Goal: Task Accomplishment & Management: Use online tool/utility

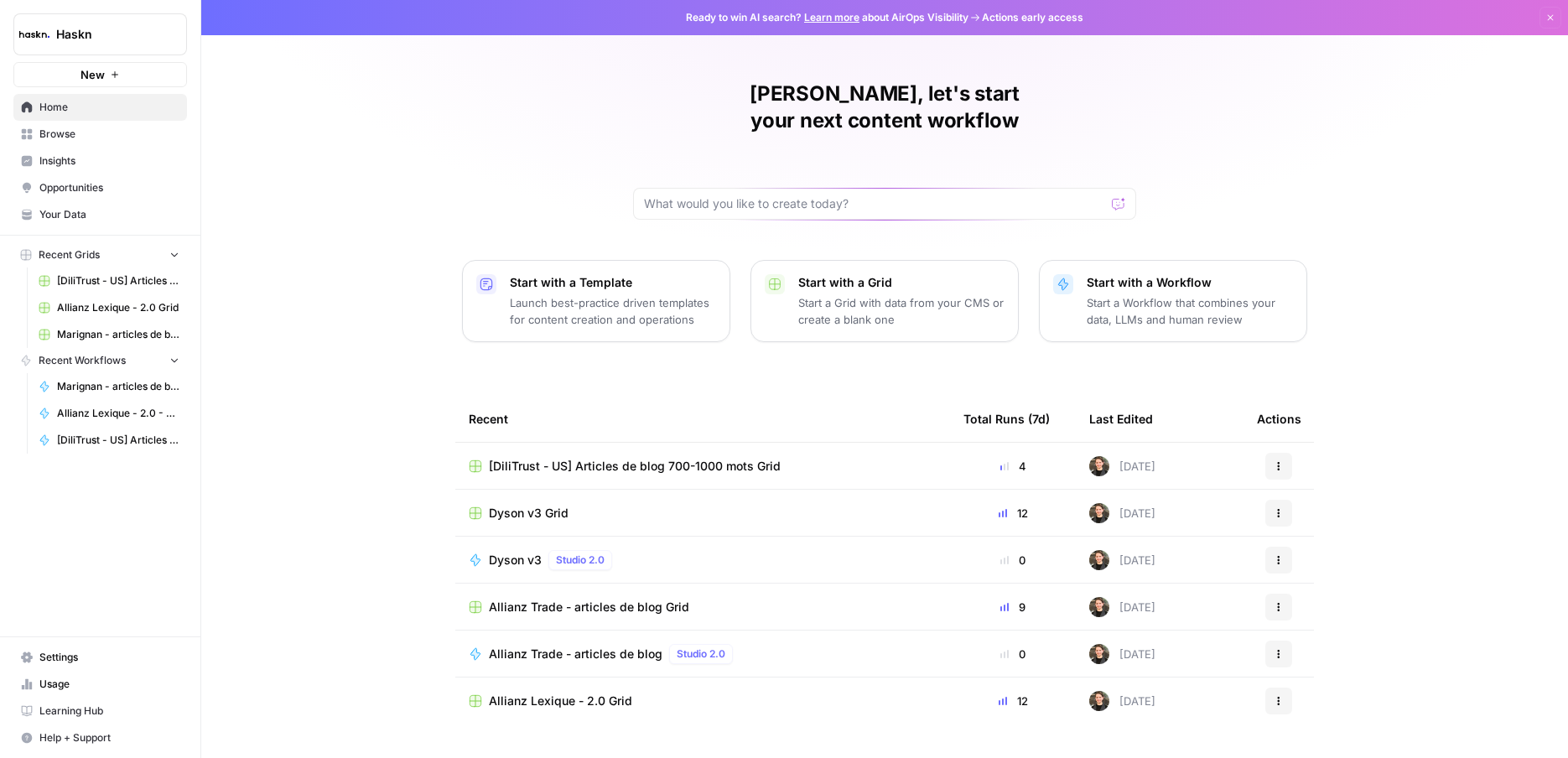
click at [347, 586] on div "Andréa, let's start your next content workflow Start with a Template Launch bes…" at bounding box center [884, 399] width 1367 height 798
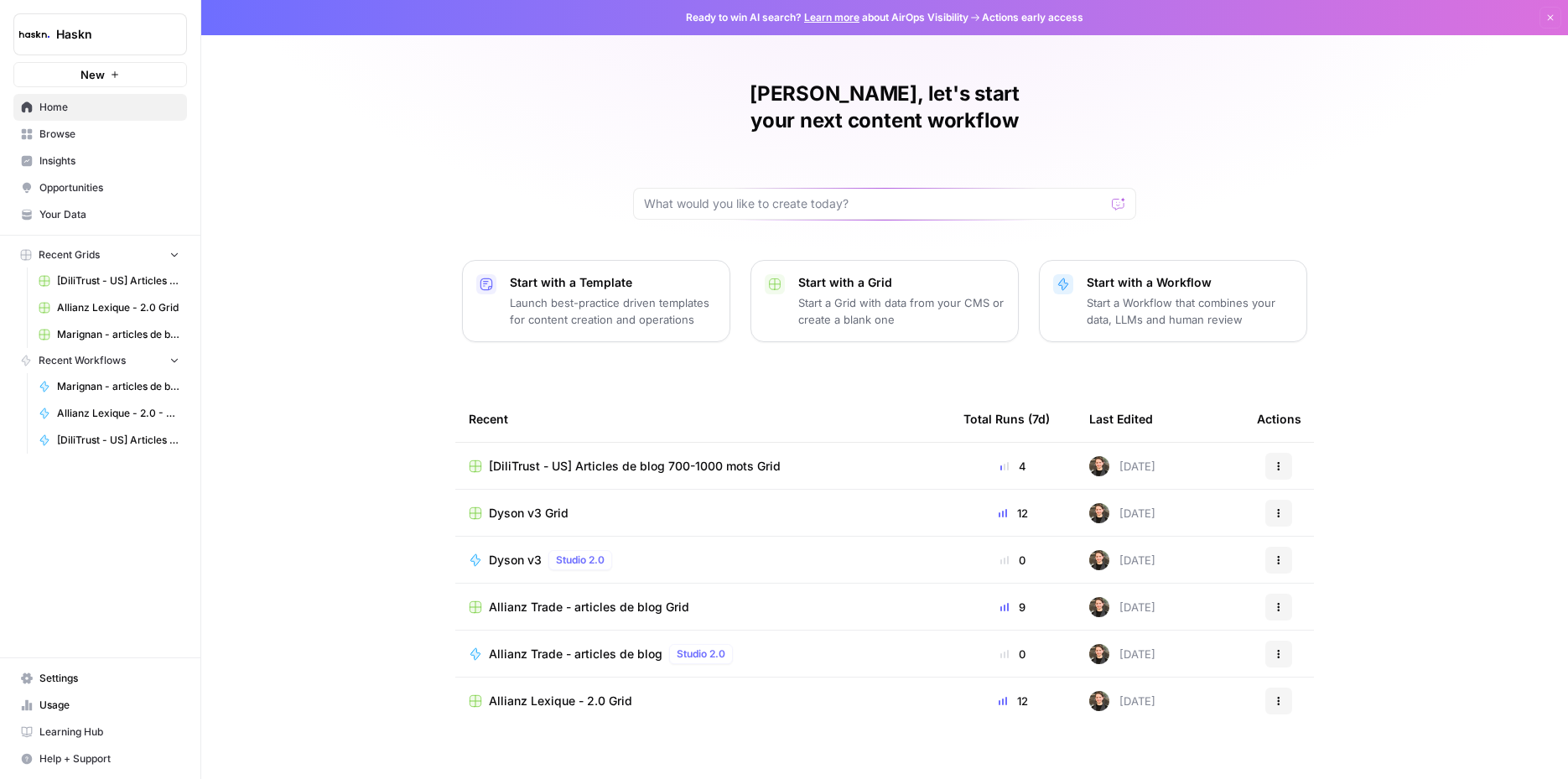
click at [323, 691] on div "Andréa, let's start your next content workflow Start with a Template Launch bes…" at bounding box center [884, 399] width 1367 height 798
click at [492, 552] on span "Dyson v3" at bounding box center [515, 560] width 53 height 17
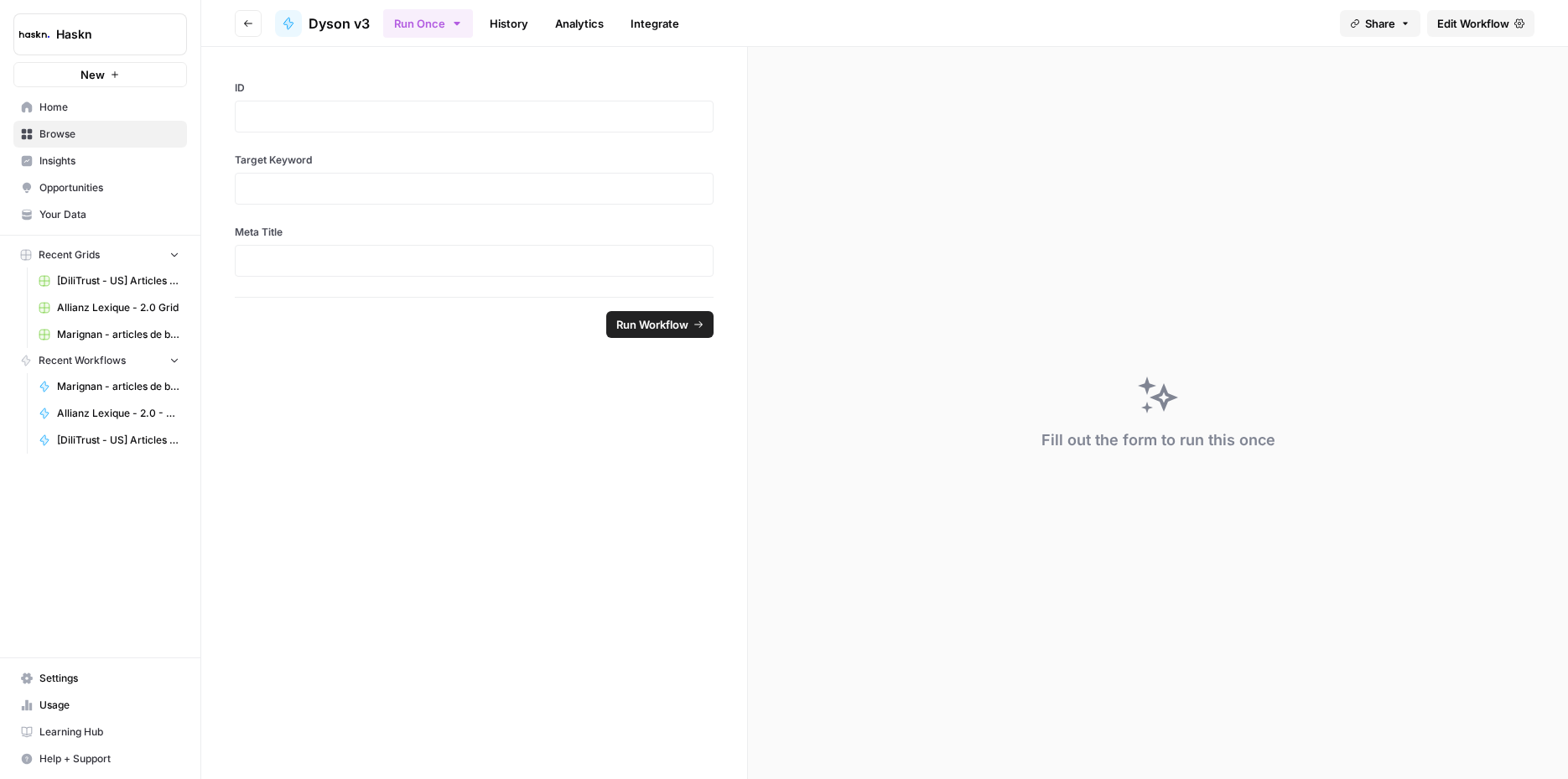
click at [235, 27] on button "Go back" at bounding box center [248, 23] width 27 height 27
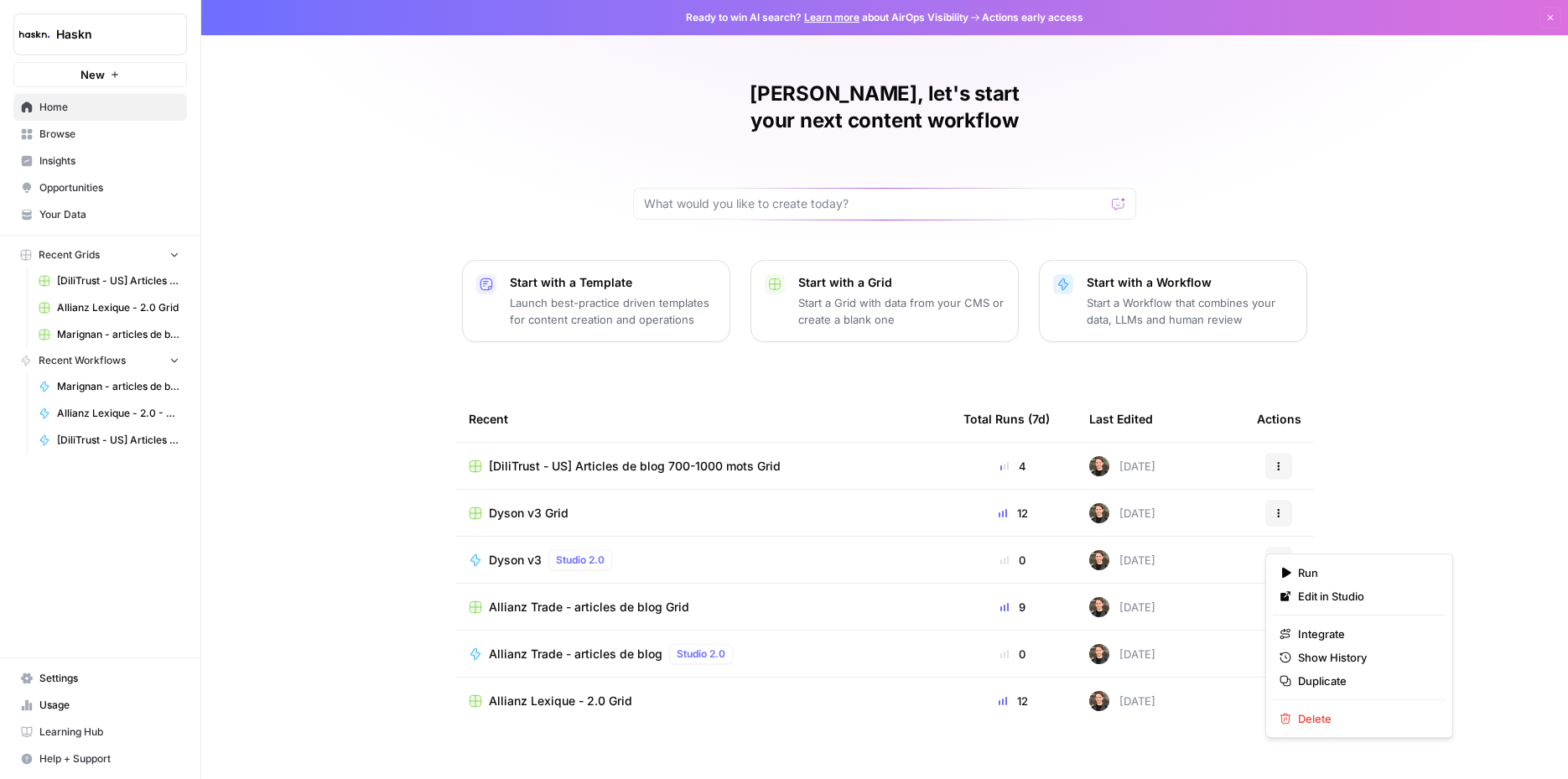
click at [1281, 546] on button "Actions" at bounding box center [1279, 560] width 27 height 27
click at [508, 552] on span "Dyson v3" at bounding box center [515, 560] width 53 height 17
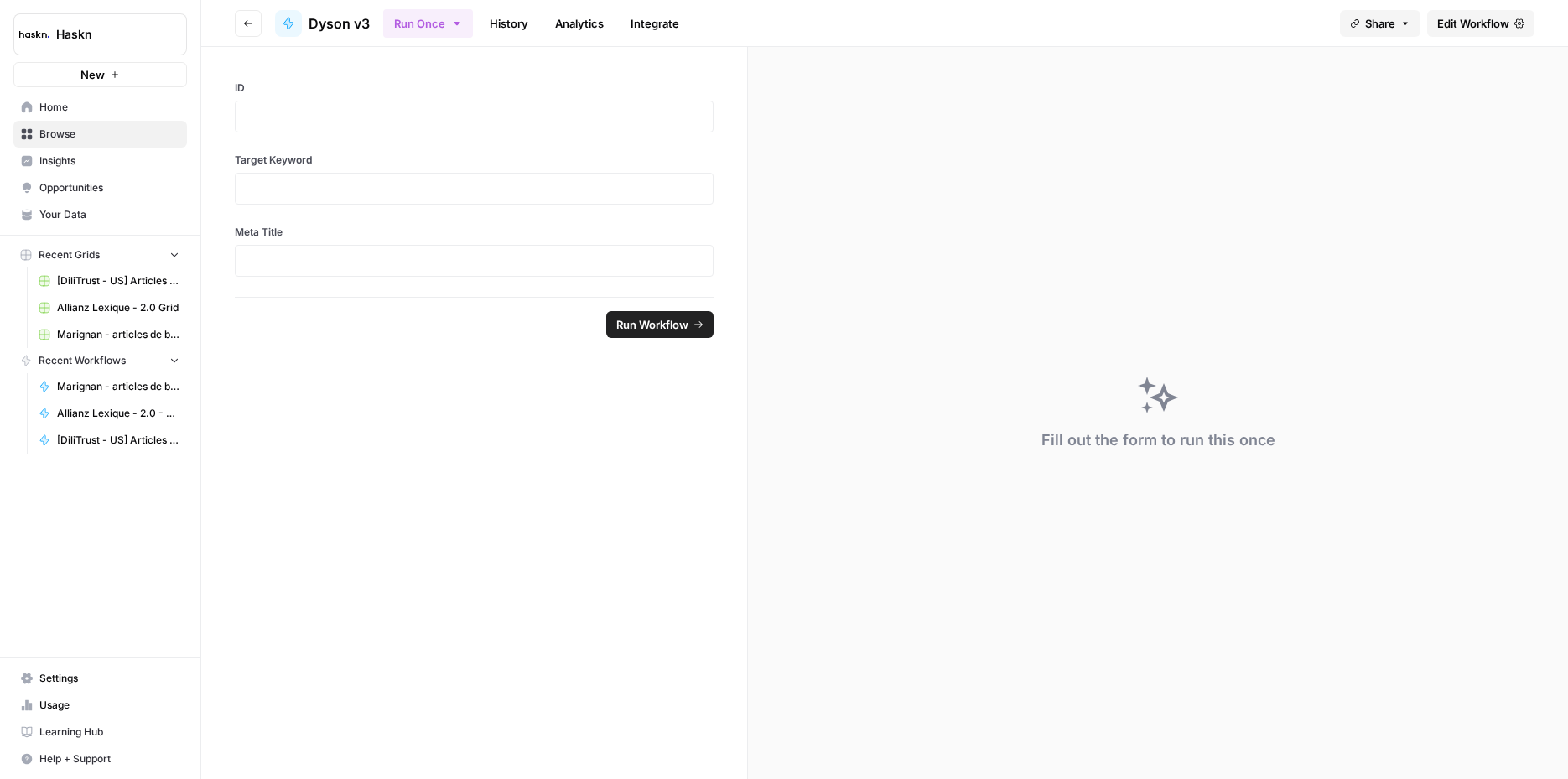
click at [1365, 22] on span "Share" at bounding box center [1380, 23] width 31 height 17
click at [244, 22] on div "Close sidebar" at bounding box center [266, 34] width 92 height 31
click at [951, 187] on div "Fill out the form to run this once" at bounding box center [1157, 412] width 820 height 732
click at [256, 19] on button "Go back" at bounding box center [248, 23] width 27 height 27
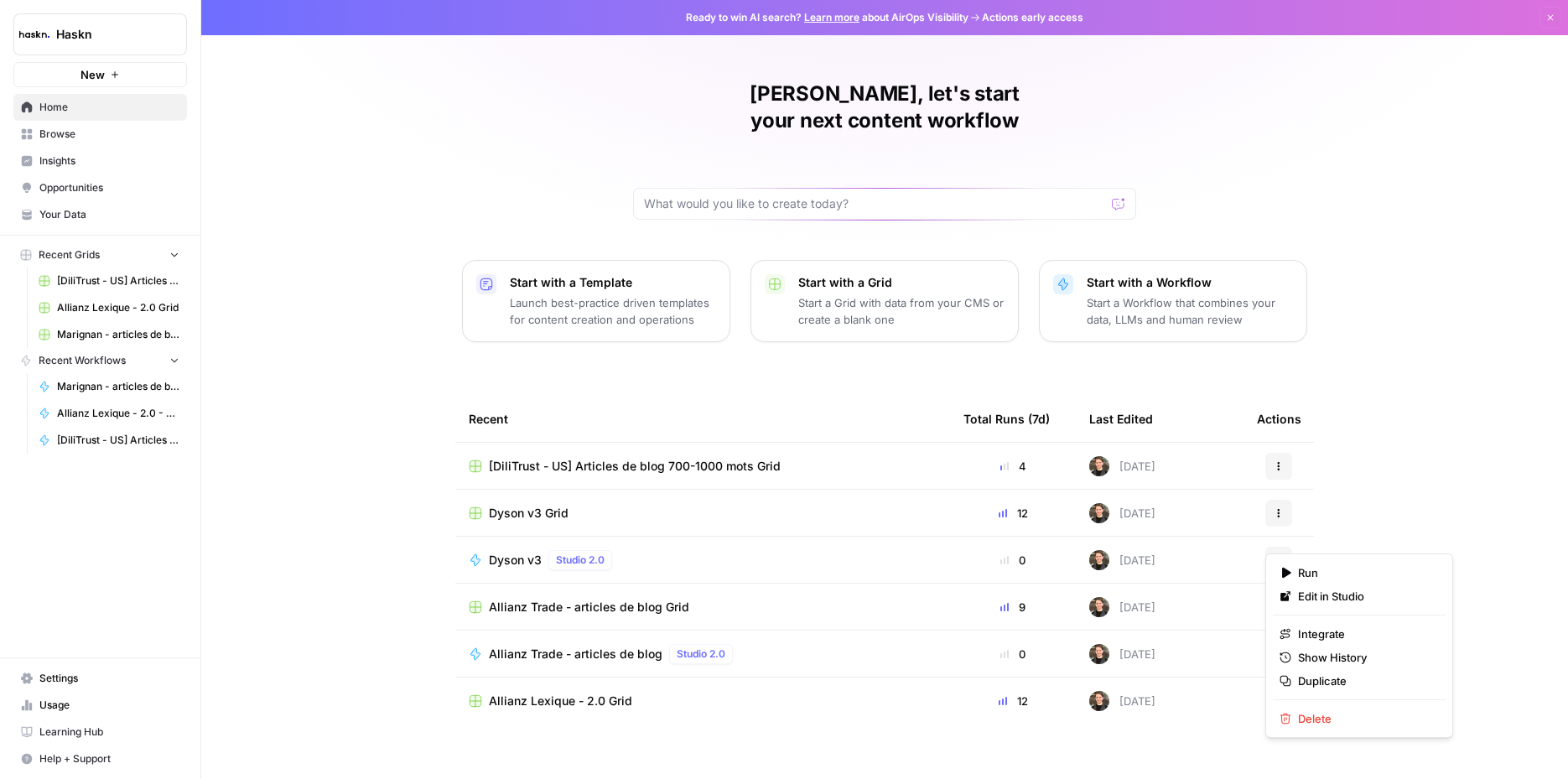
click at [1281, 555] on icon "button" at bounding box center [1279, 560] width 10 height 10
click at [1299, 692] on button "Duplicate" at bounding box center [1360, 681] width 173 height 23
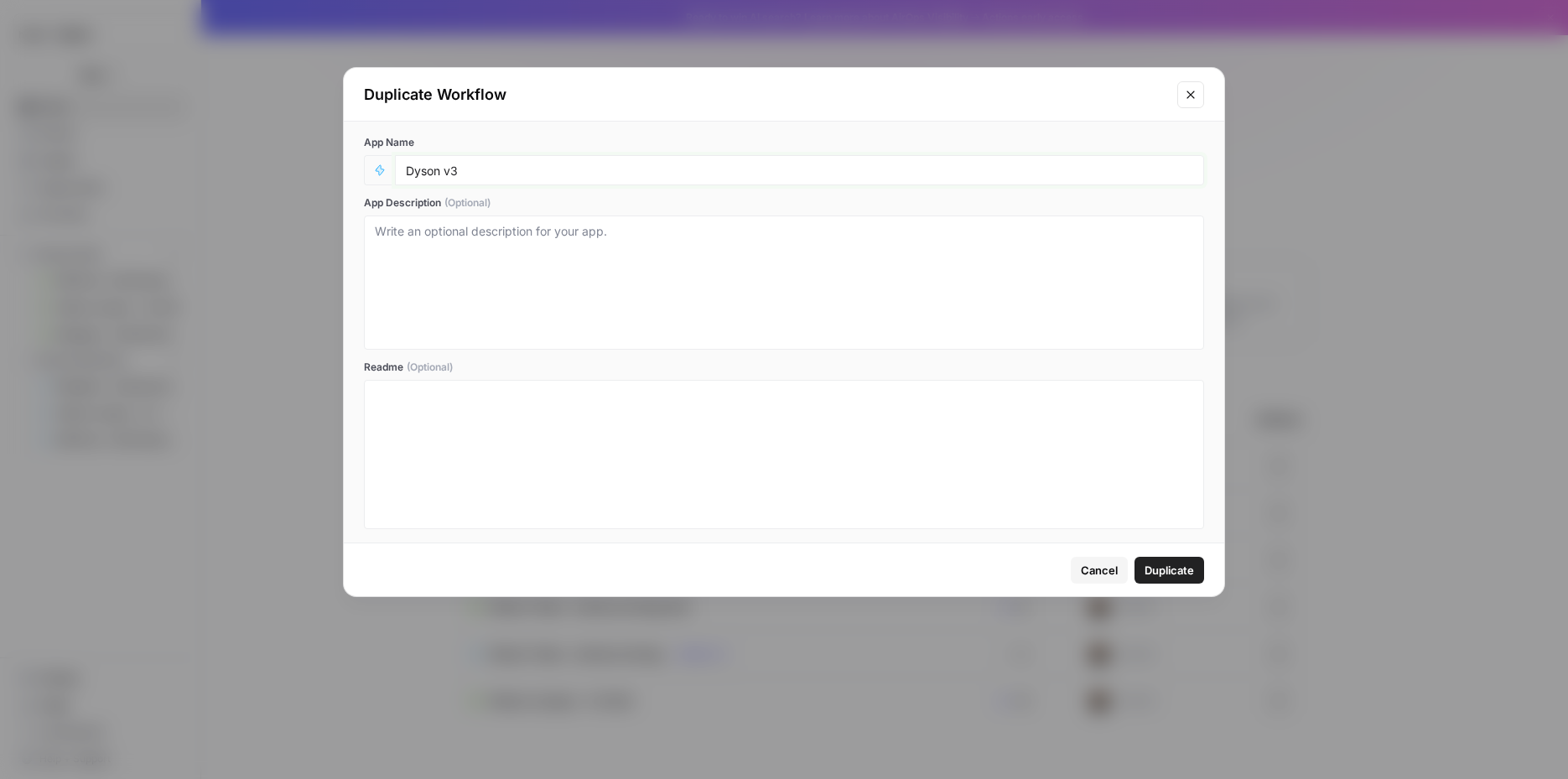
click at [530, 173] on input "Dyson v3" at bounding box center [800, 170] width 787 height 15
type input "Dyson v3 - Optimisations"
click at [1167, 558] on button "Duplicate" at bounding box center [1169, 571] width 69 height 27
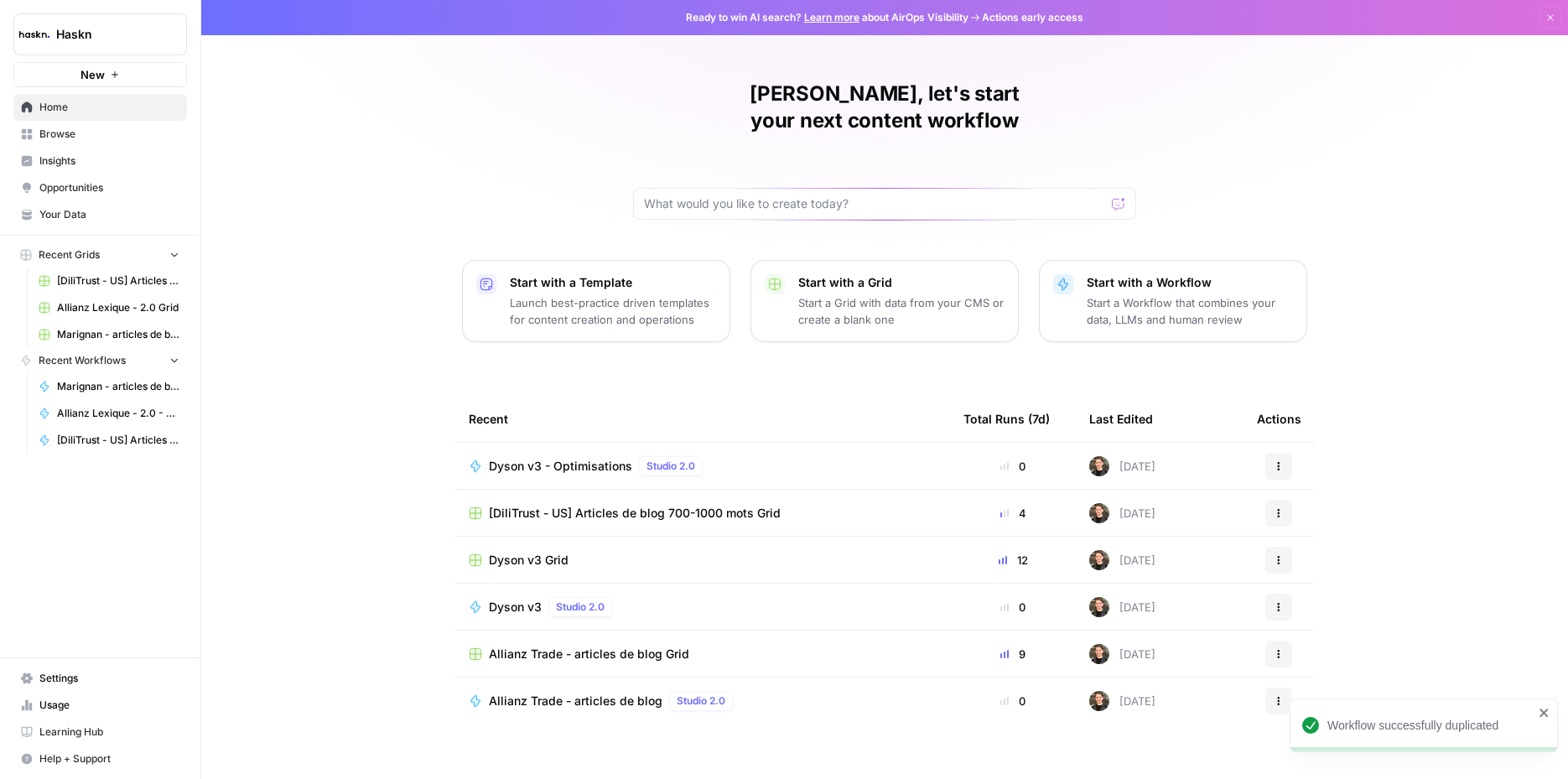
click at [576, 458] on span "Dyson v3 - Optimisations" at bounding box center [561, 466] width 144 height 17
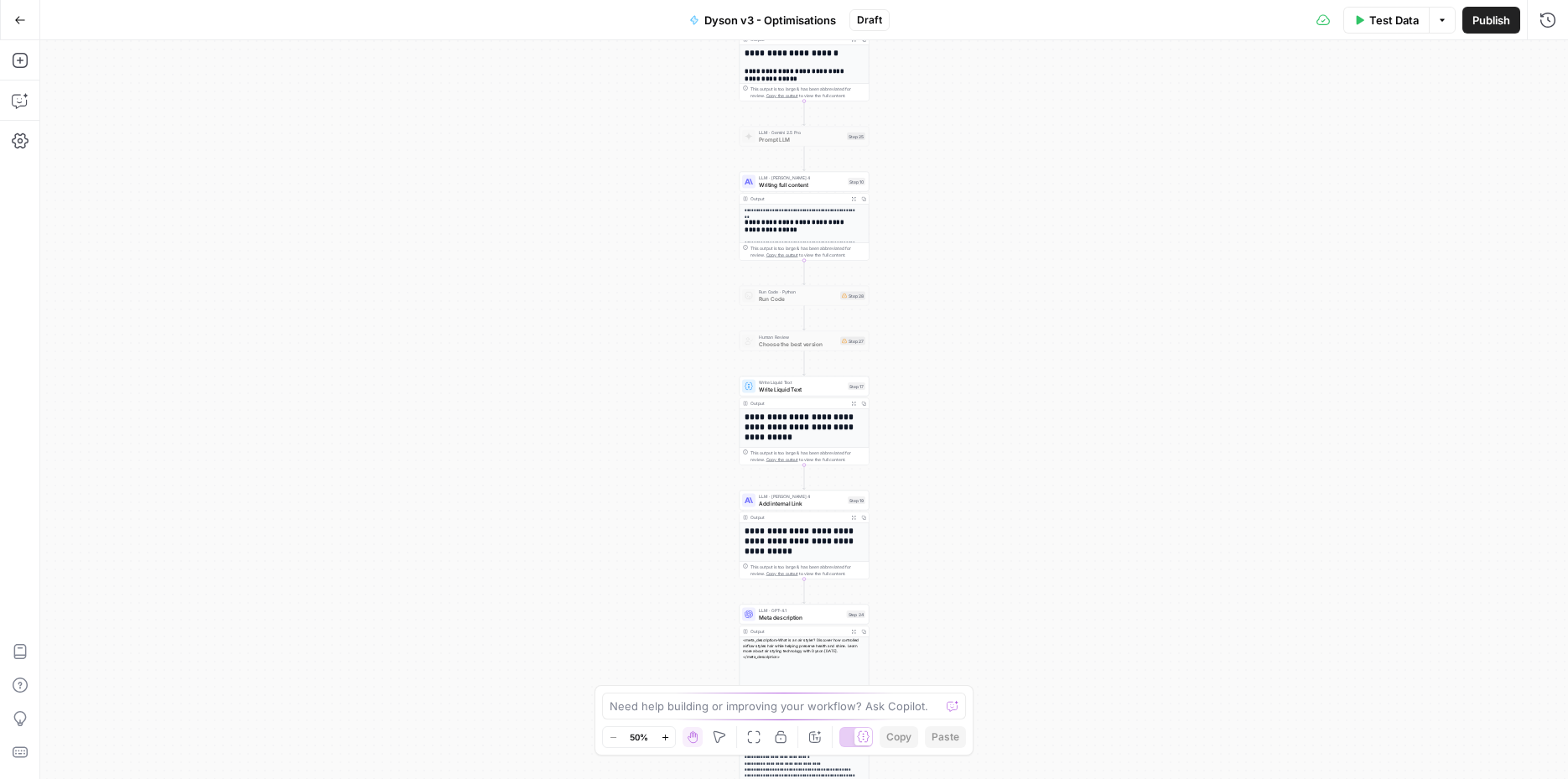
click at [665, 737] on icon "button" at bounding box center [664, 737] width 6 height 6
click at [666, 737] on icon "button" at bounding box center [664, 737] width 6 height 6
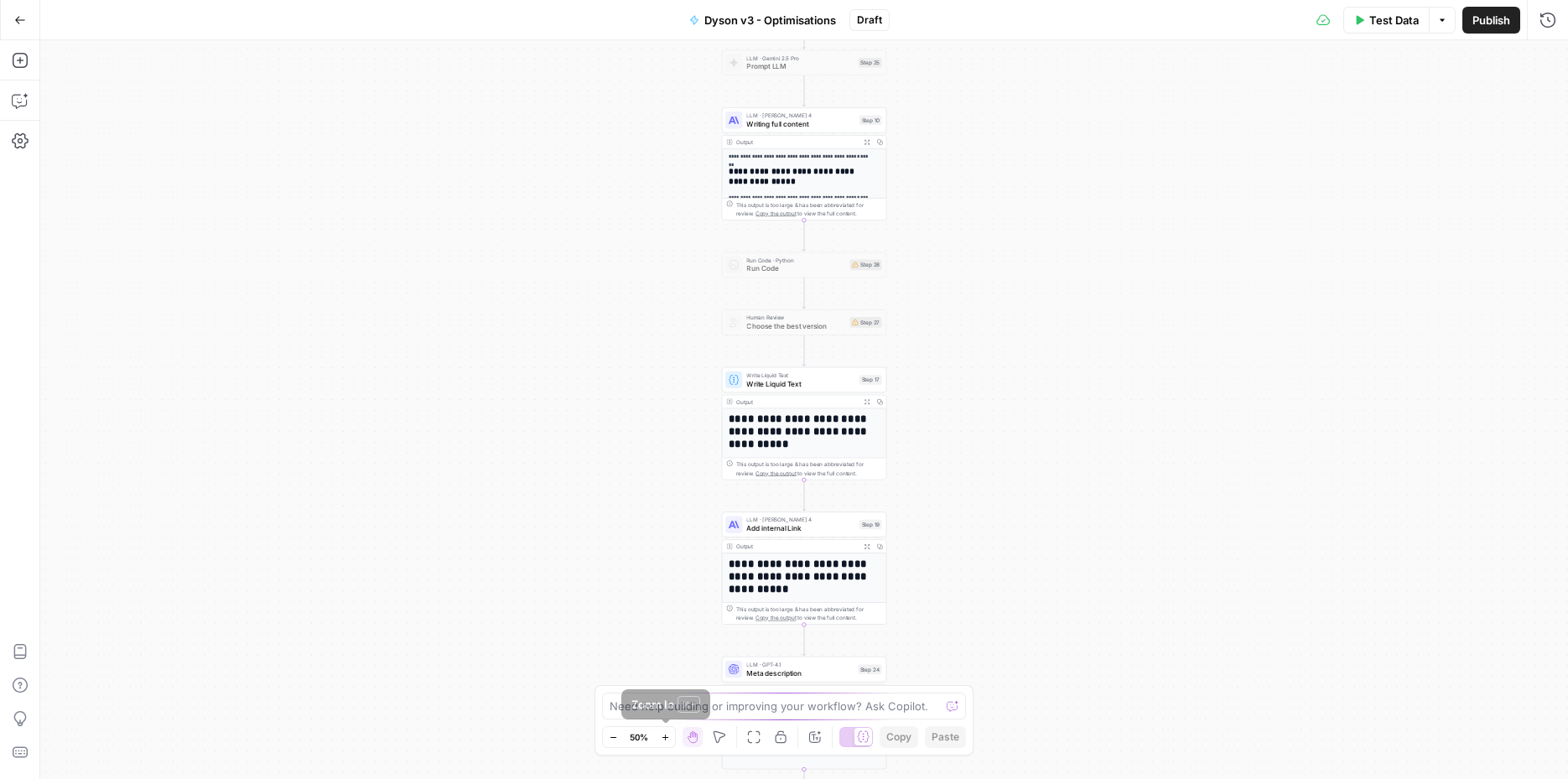
click at [666, 737] on icon "button" at bounding box center [664, 737] width 6 height 6
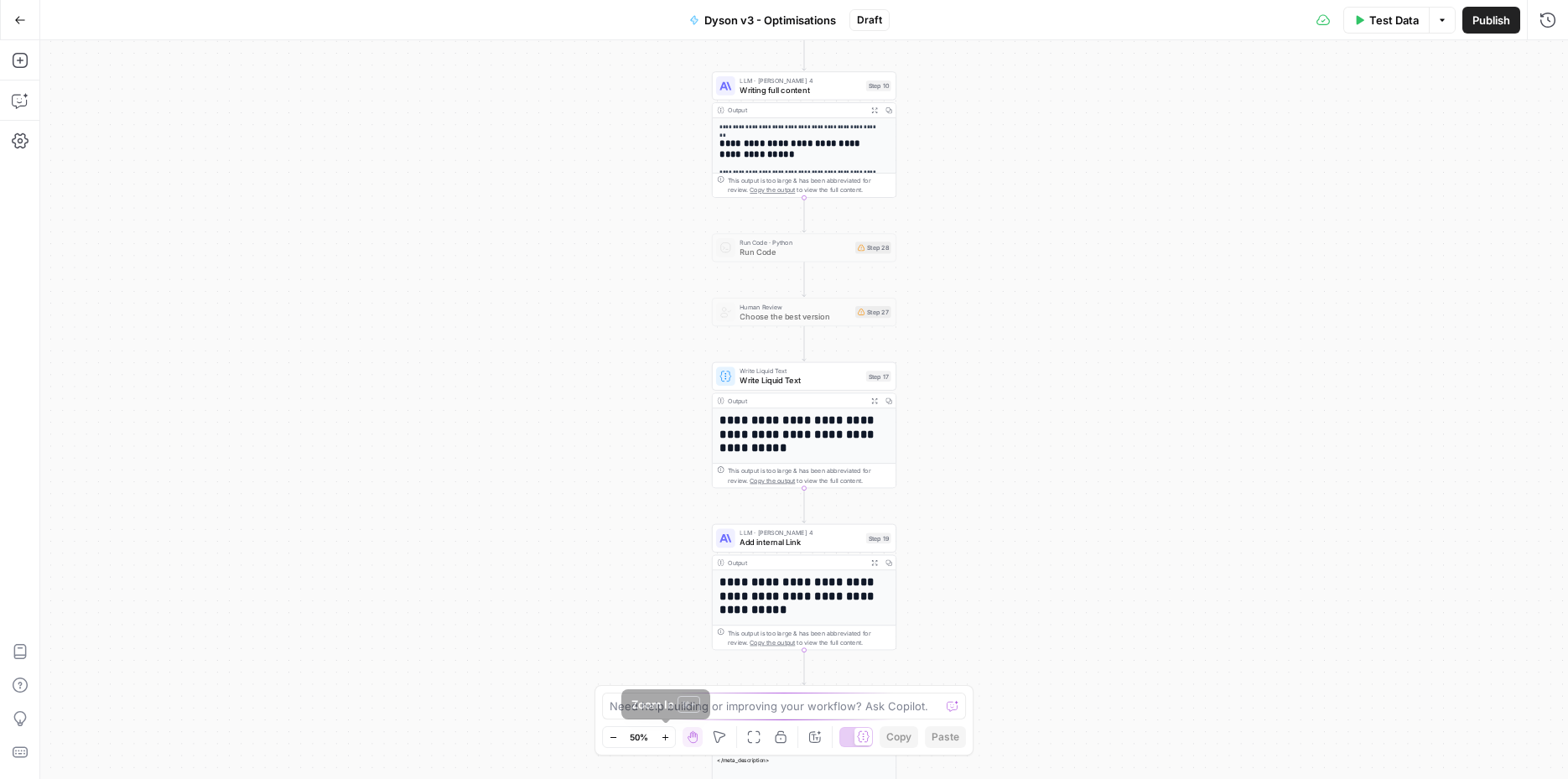
click at [666, 737] on icon "button" at bounding box center [664, 737] width 6 height 6
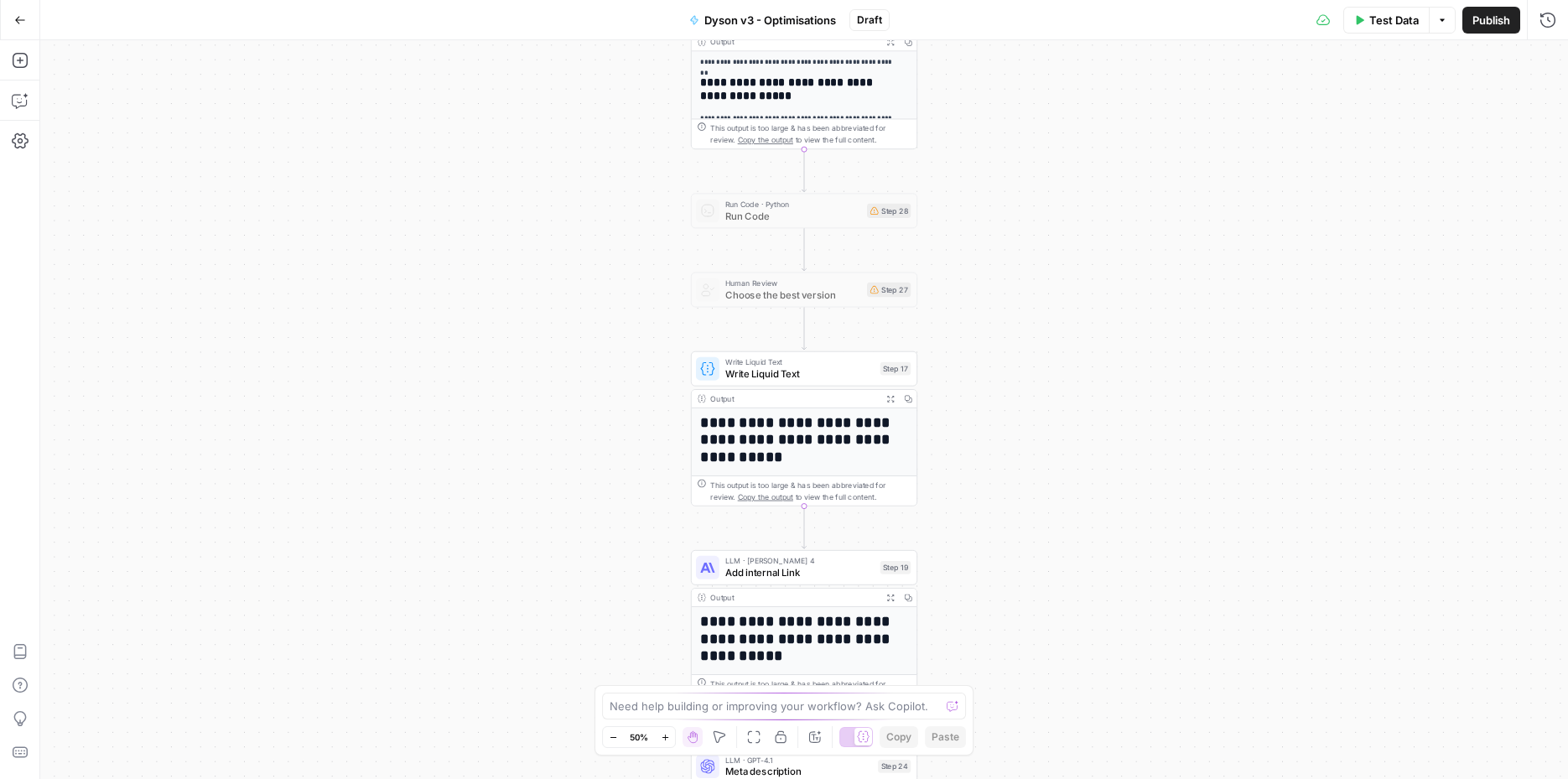
click at [666, 737] on icon "button" at bounding box center [664, 737] width 6 height 6
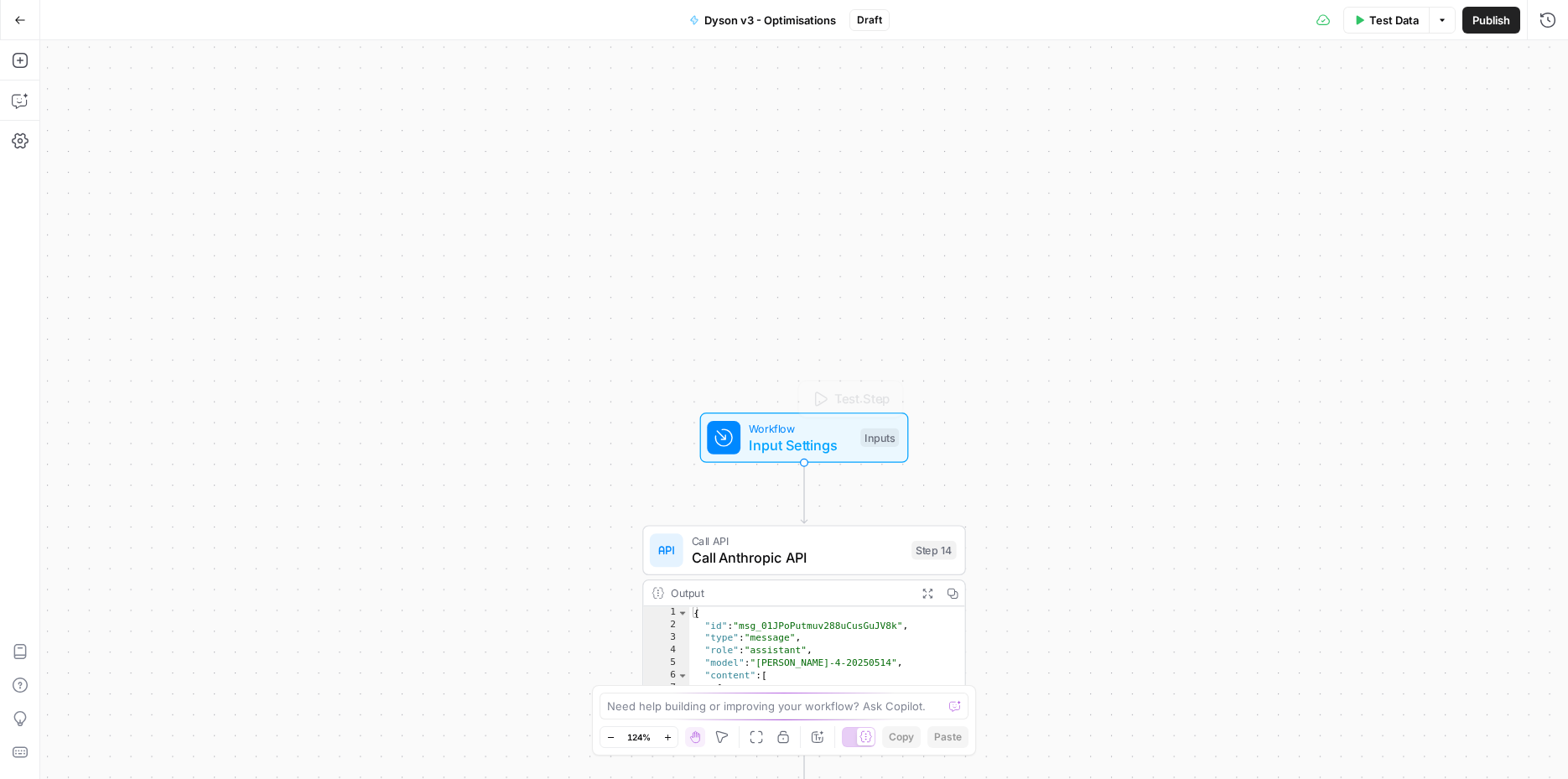
click at [794, 452] on span "Input Settings" at bounding box center [800, 444] width 103 height 21
click at [1316, 324] on button "Add Field" at bounding box center [1388, 322] width 274 height 27
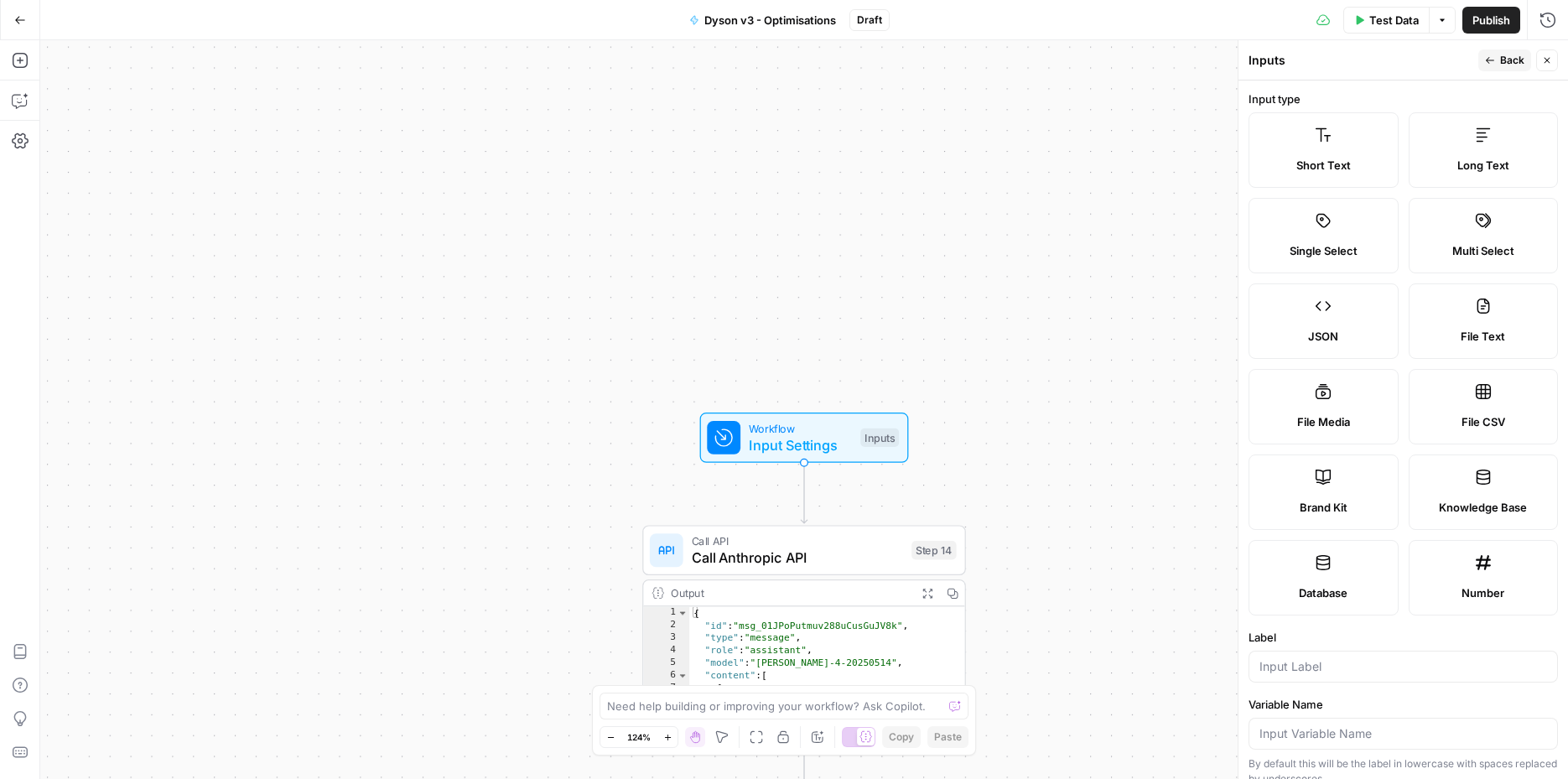
click at [1298, 651] on div at bounding box center [1404, 666] width 309 height 31
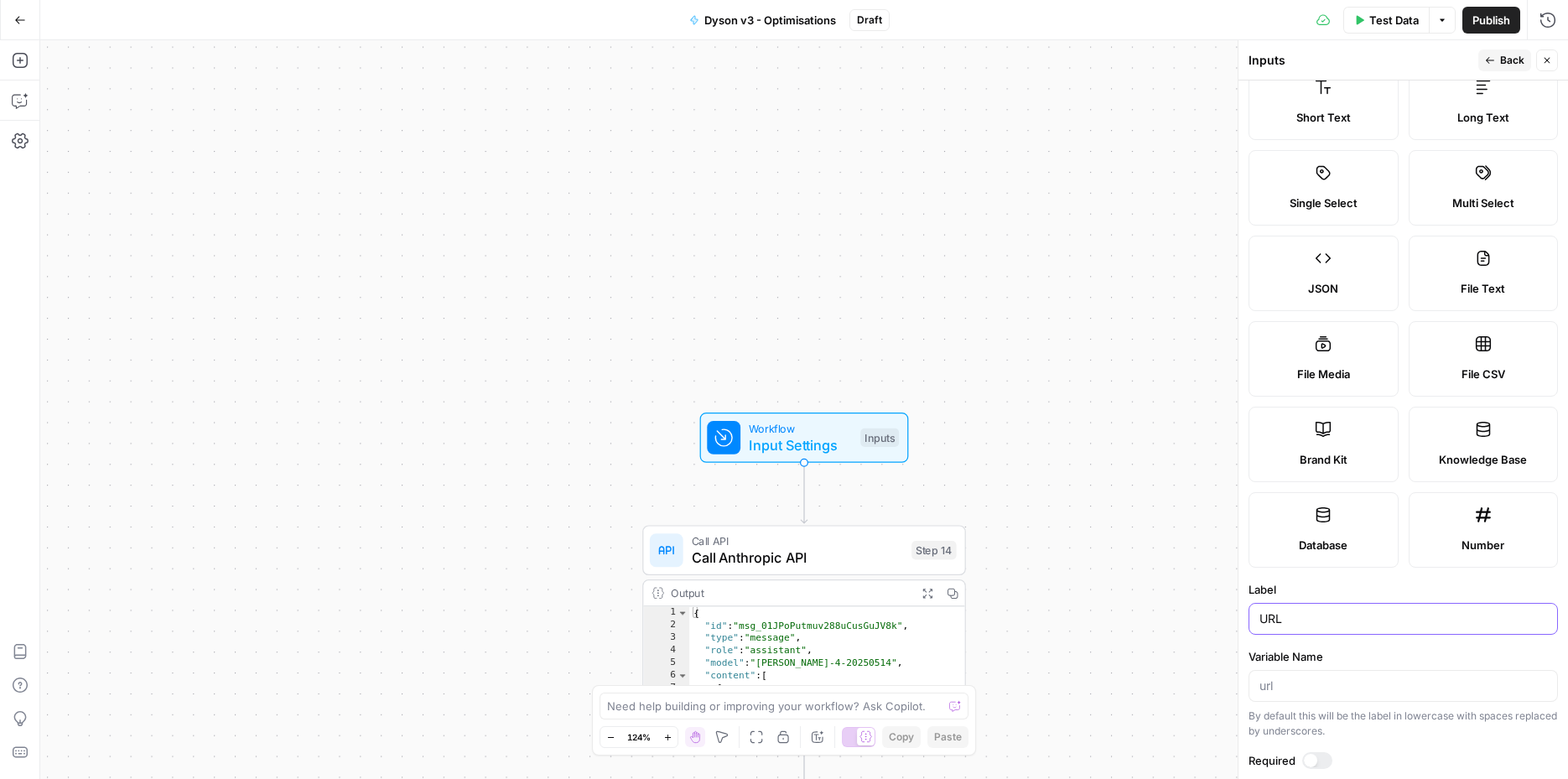
type input "URL"
click at [1290, 677] on input "Variable Name" at bounding box center [1404, 686] width 288 height 17
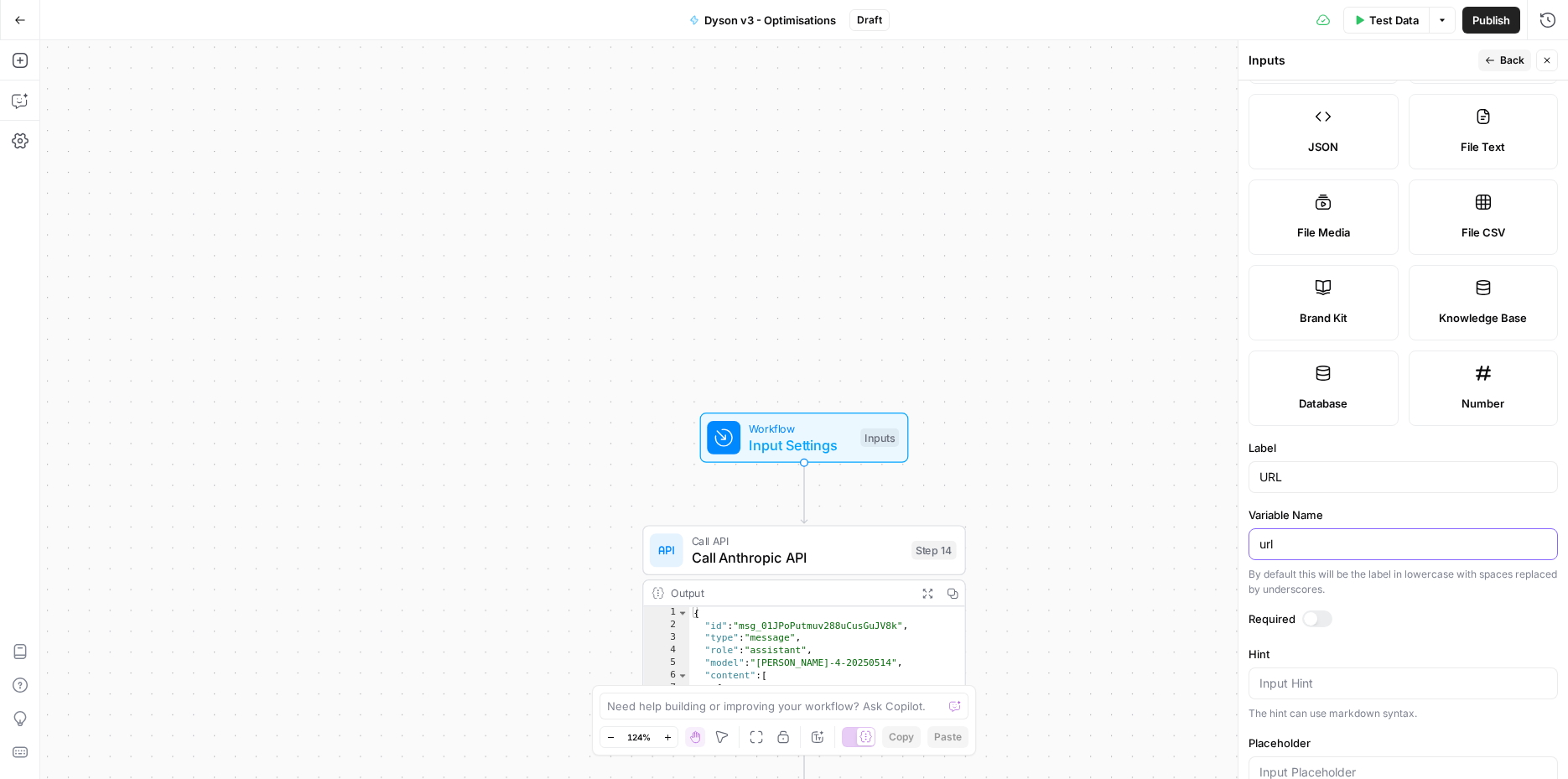
scroll to position [201, 0]
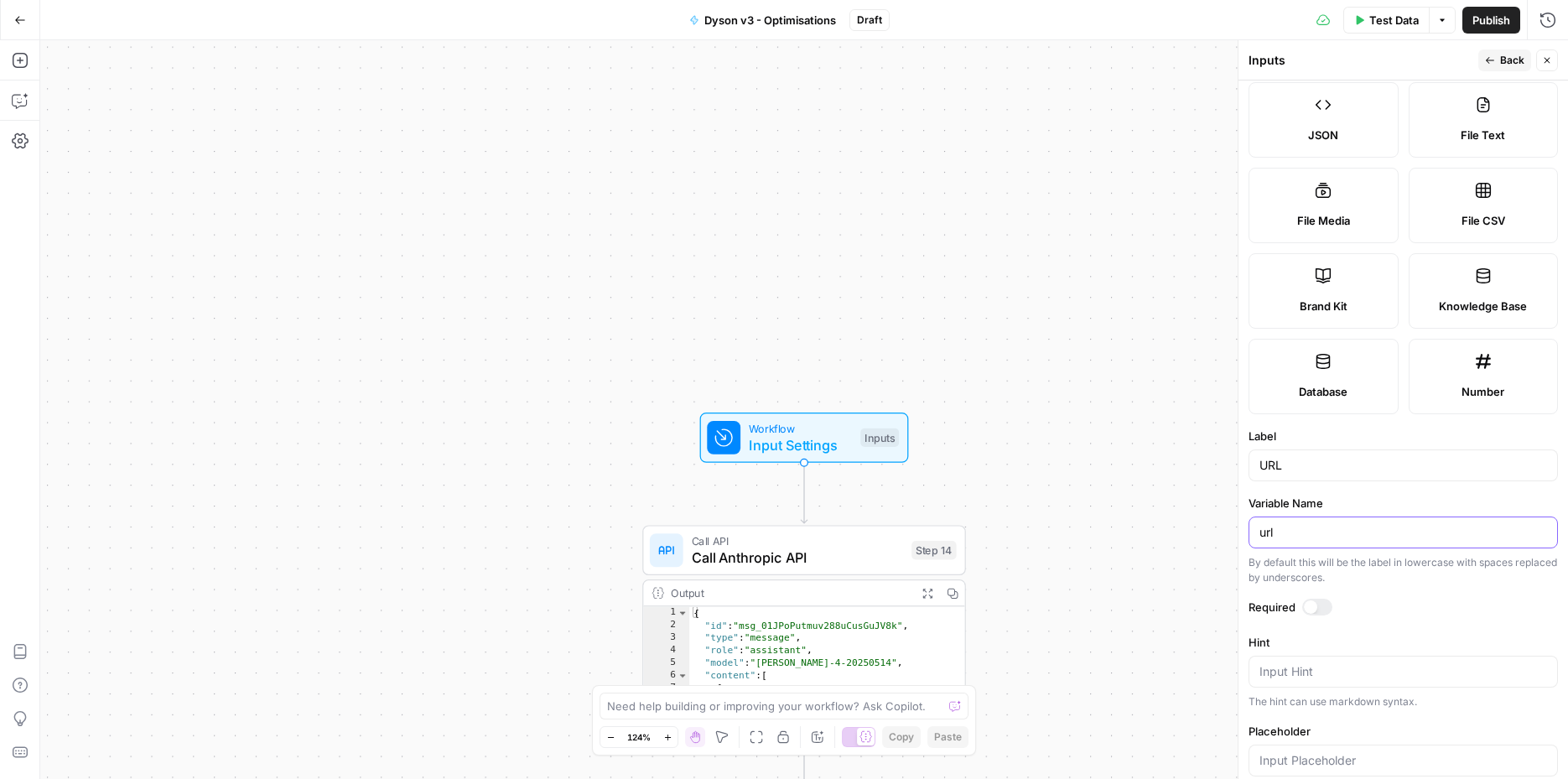
type input "url"
click at [1316, 676] on textarea "Hint" at bounding box center [1404, 671] width 288 height 17
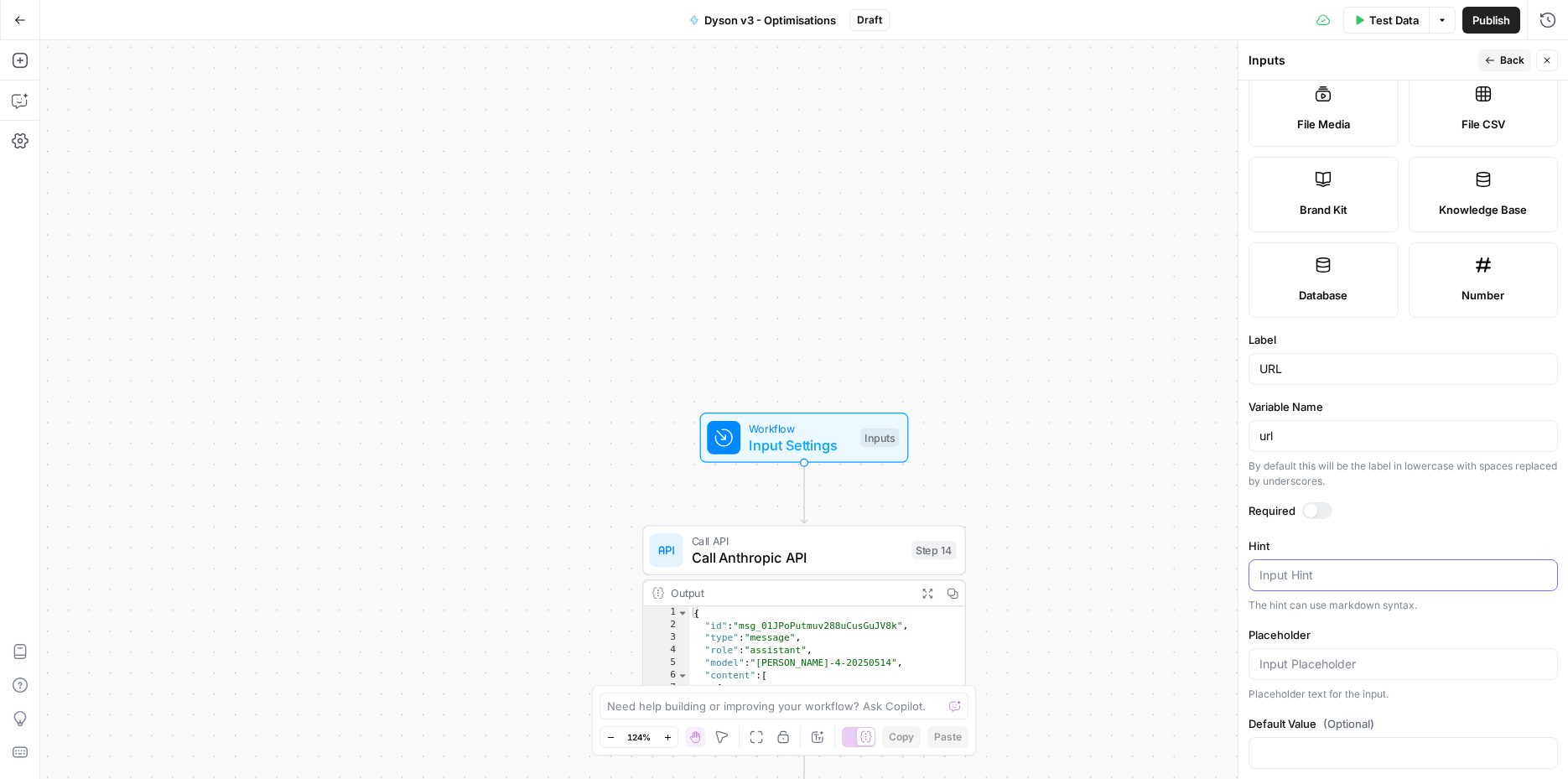
scroll to position [321, 0]
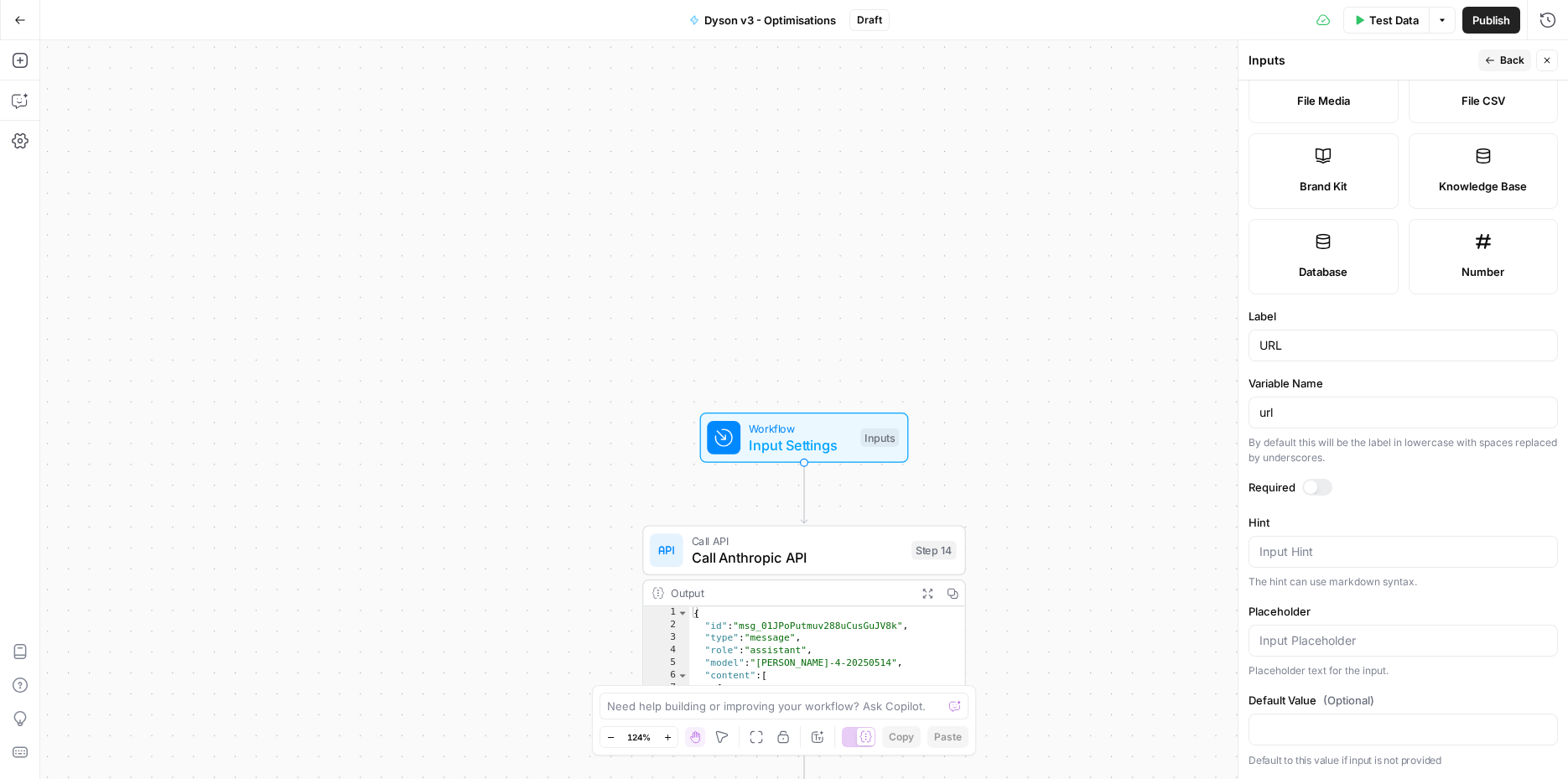
click at [1313, 486] on div at bounding box center [1310, 487] width 13 height 13
click at [1501, 65] on span "Back" at bounding box center [1512, 60] width 24 height 15
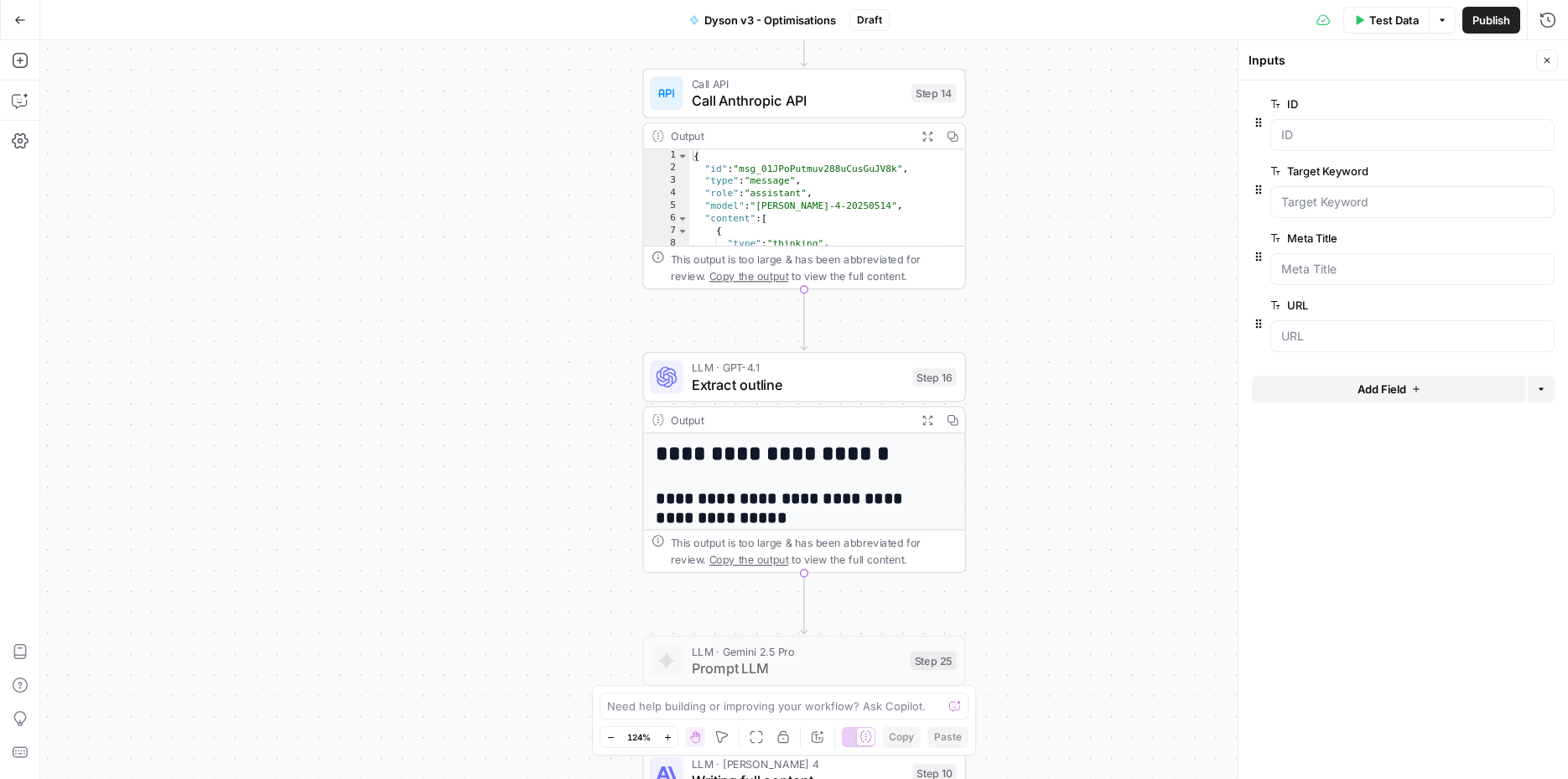
click at [827, 387] on span "Extract outline" at bounding box center [798, 384] width 213 height 21
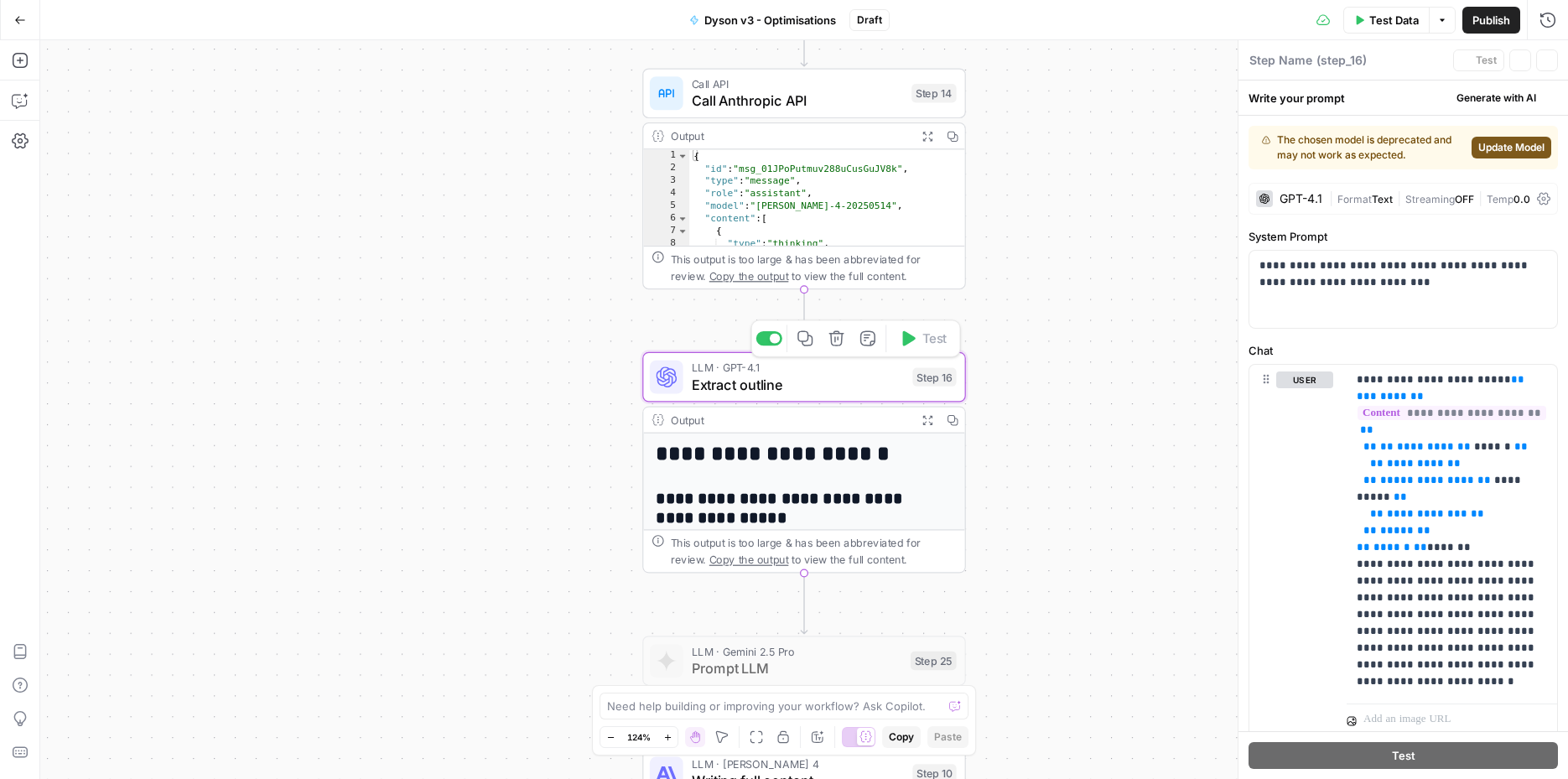
type textarea "Extract outline"
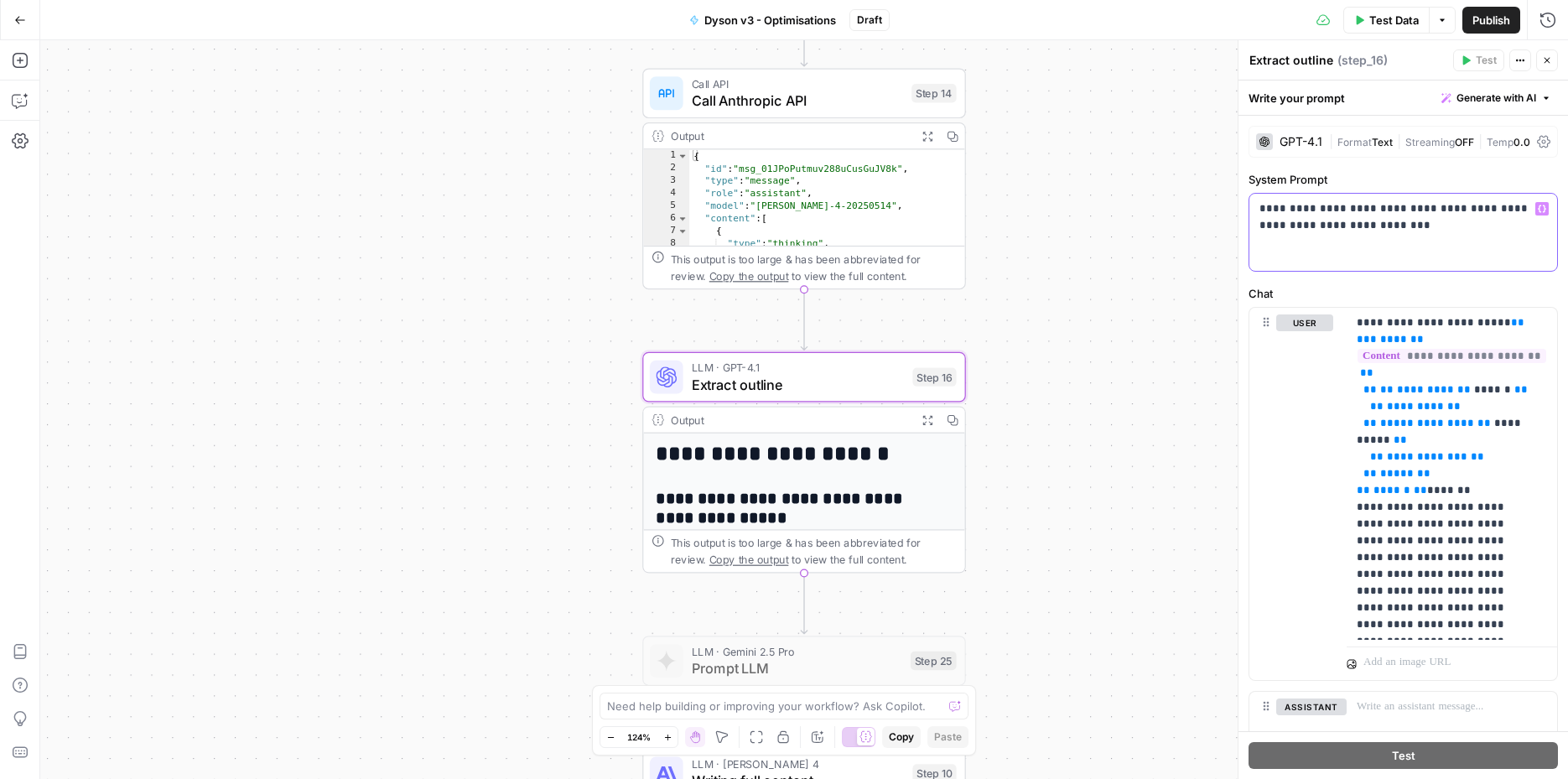
click at [1429, 245] on div "**********" at bounding box center [1404, 233] width 308 height 77
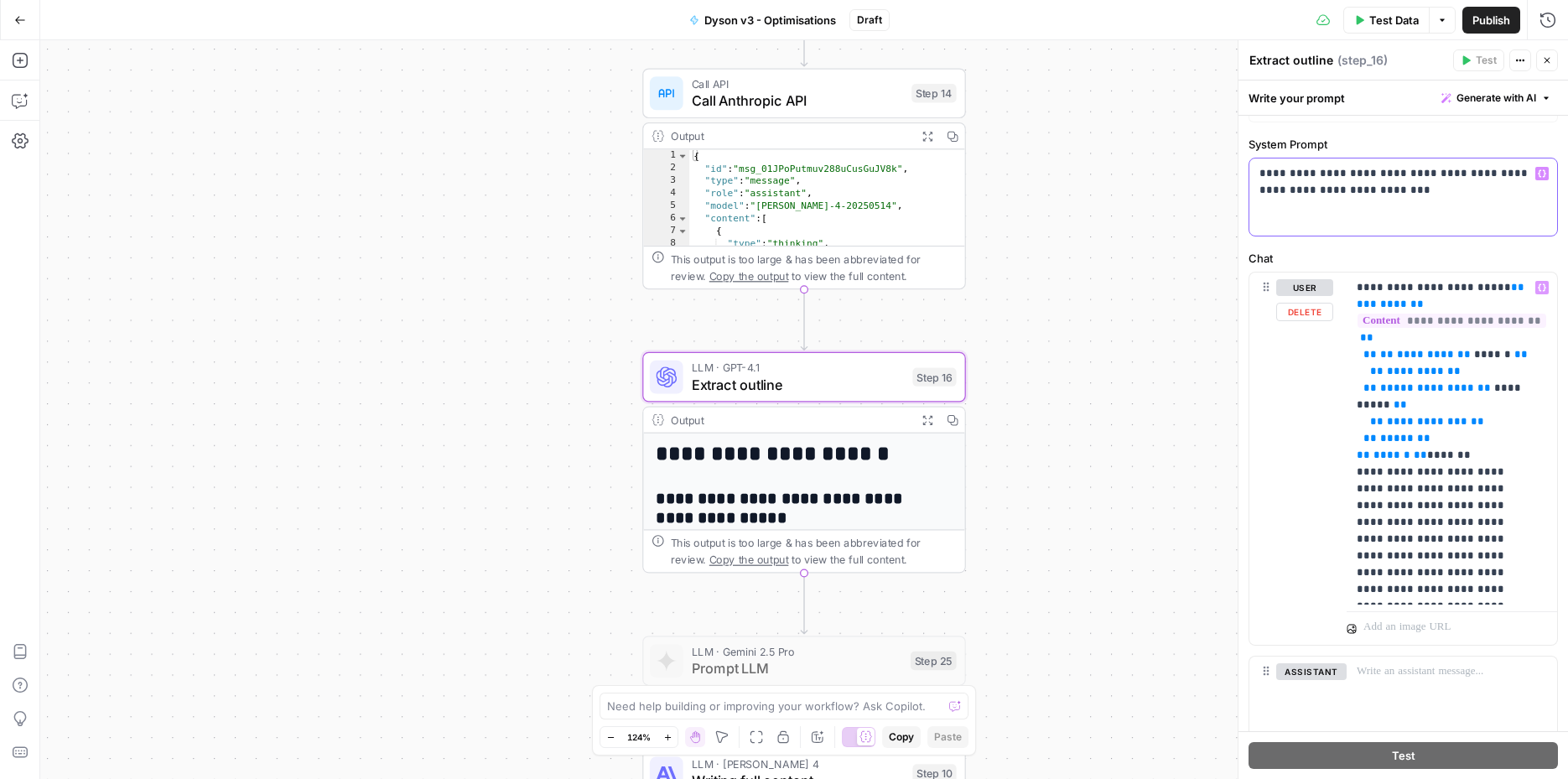
scroll to position [36, 0]
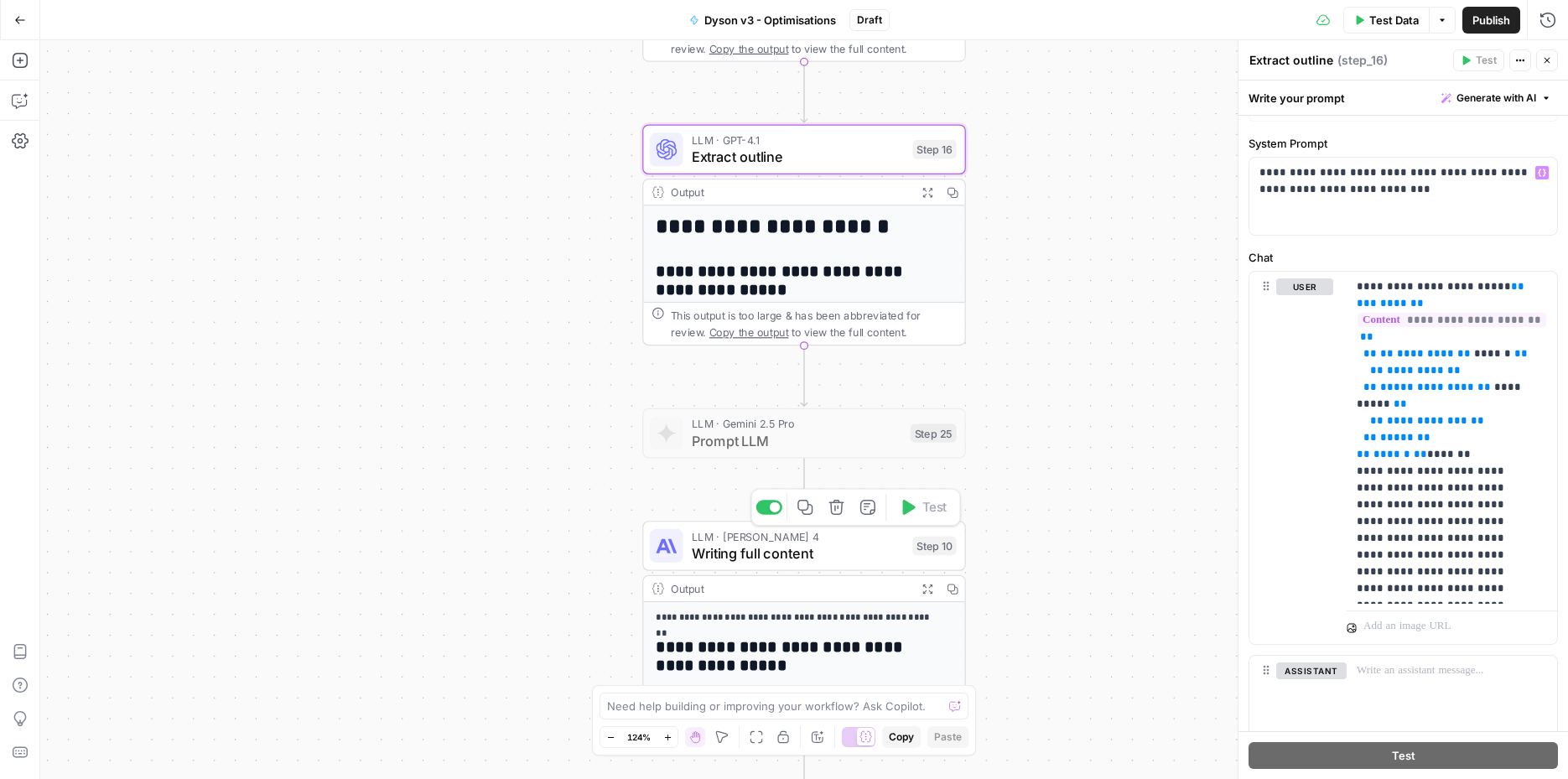
click at [838, 553] on span "Writing full content" at bounding box center [798, 553] width 213 height 21
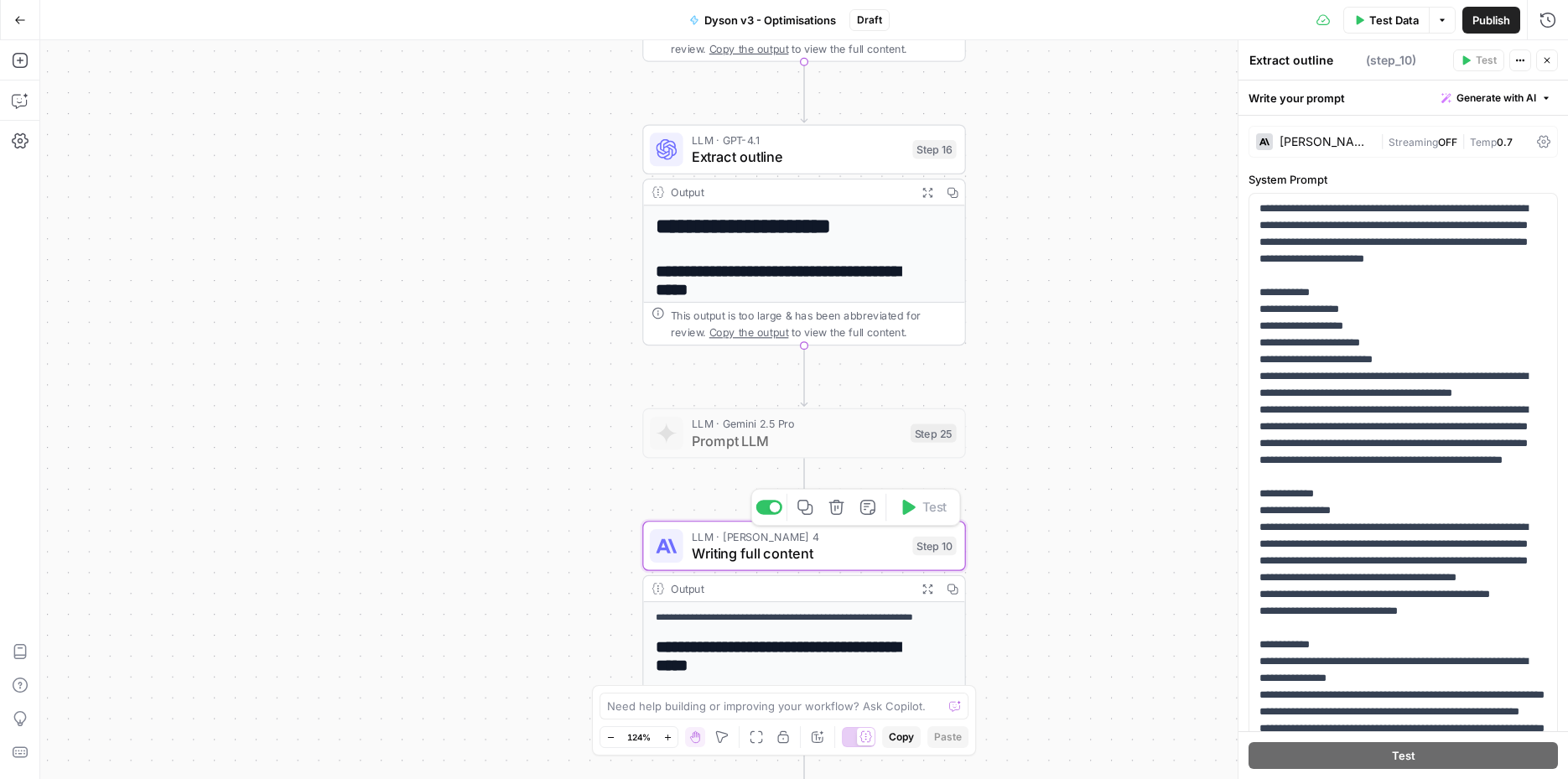
type textarea "Writing full content"
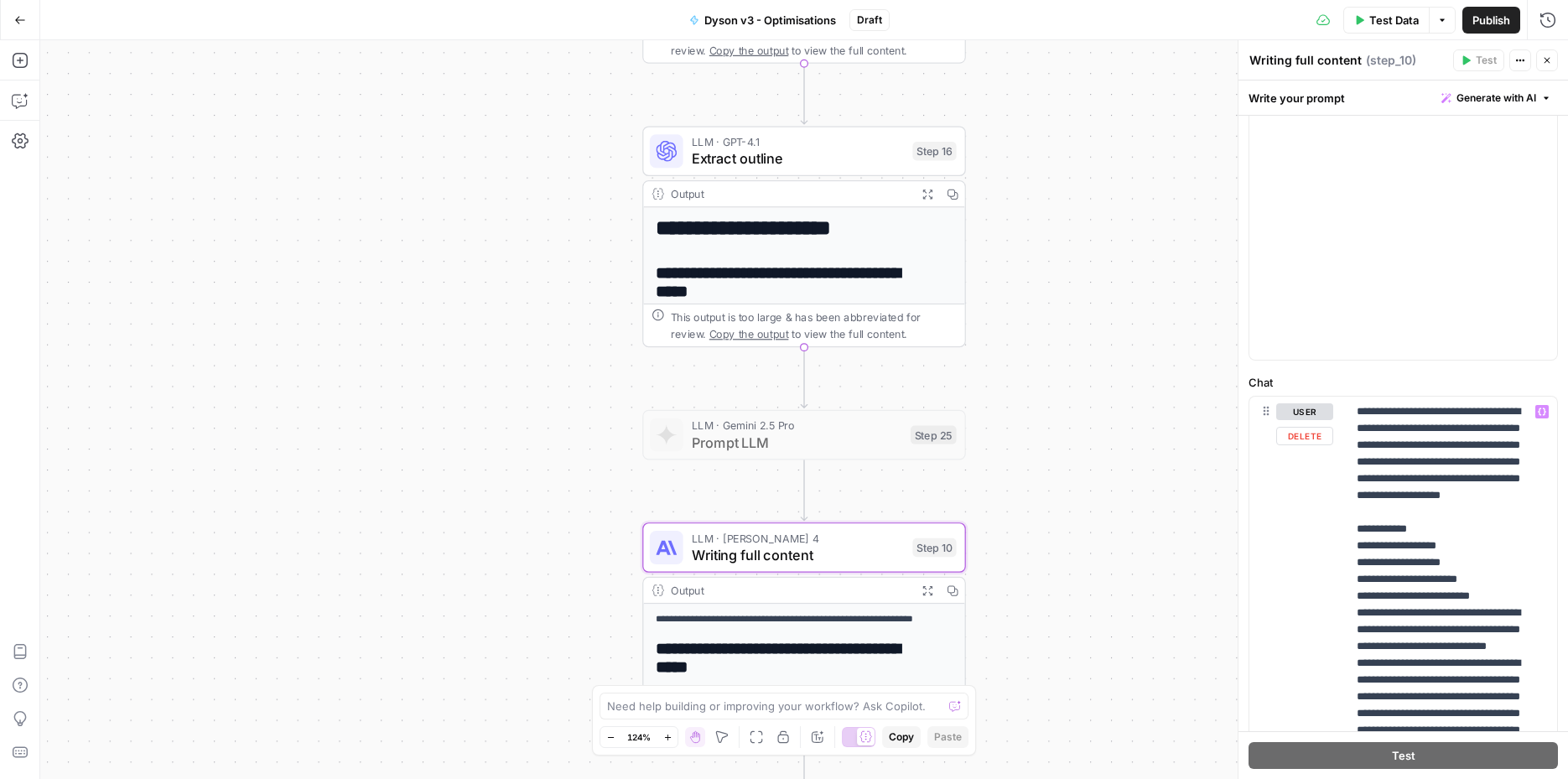
scroll to position [436, 0]
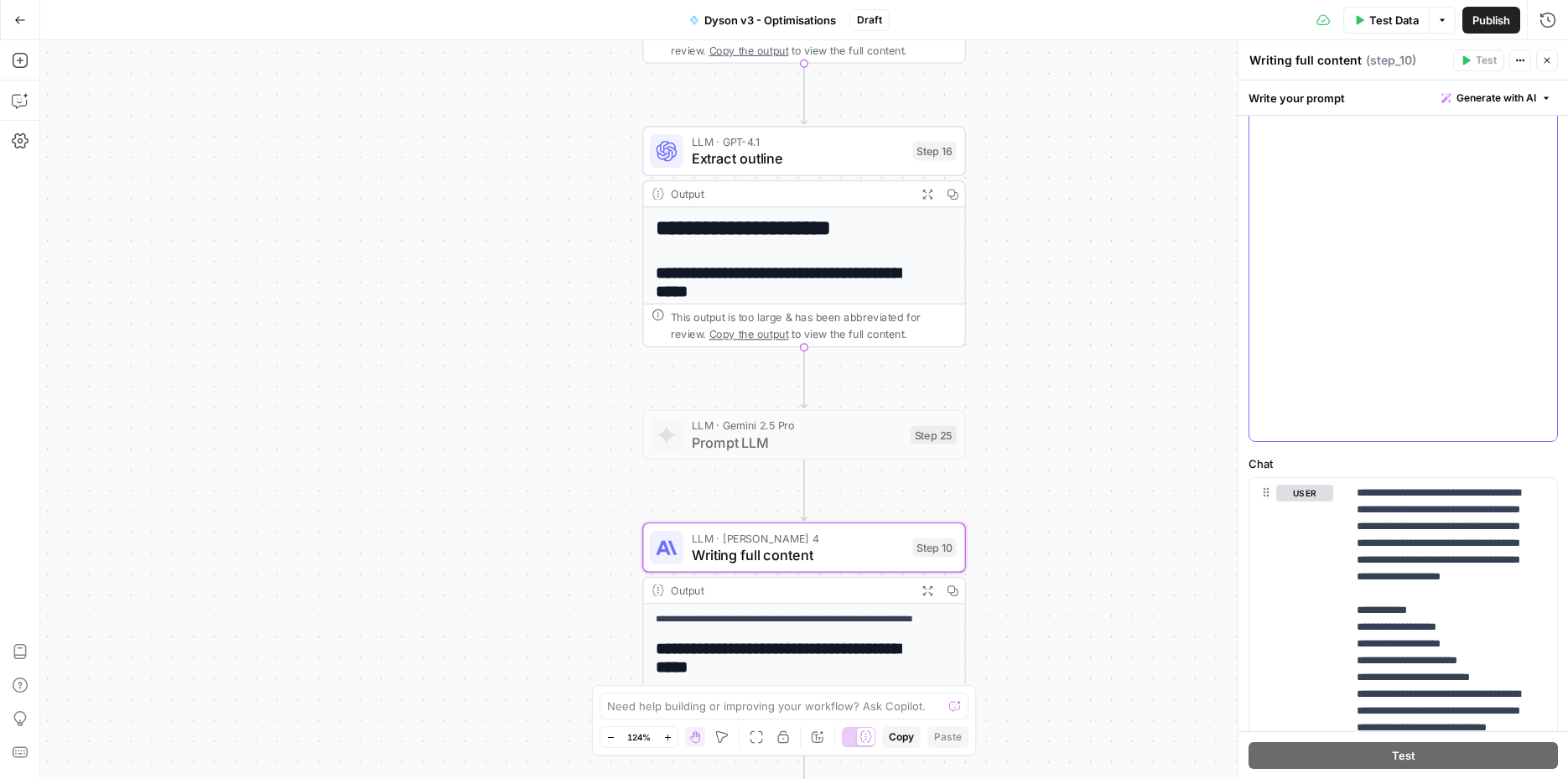
drag, startPoint x: 1510, startPoint y: 424, endPoint x: 1354, endPoint y: 423, distance: 156.0
click at [1522, 430] on div "**********" at bounding box center [1397, 99] width 296 height 684
drag, startPoint x: 1519, startPoint y: 431, endPoint x: 1538, endPoint y: 426, distance: 19.6
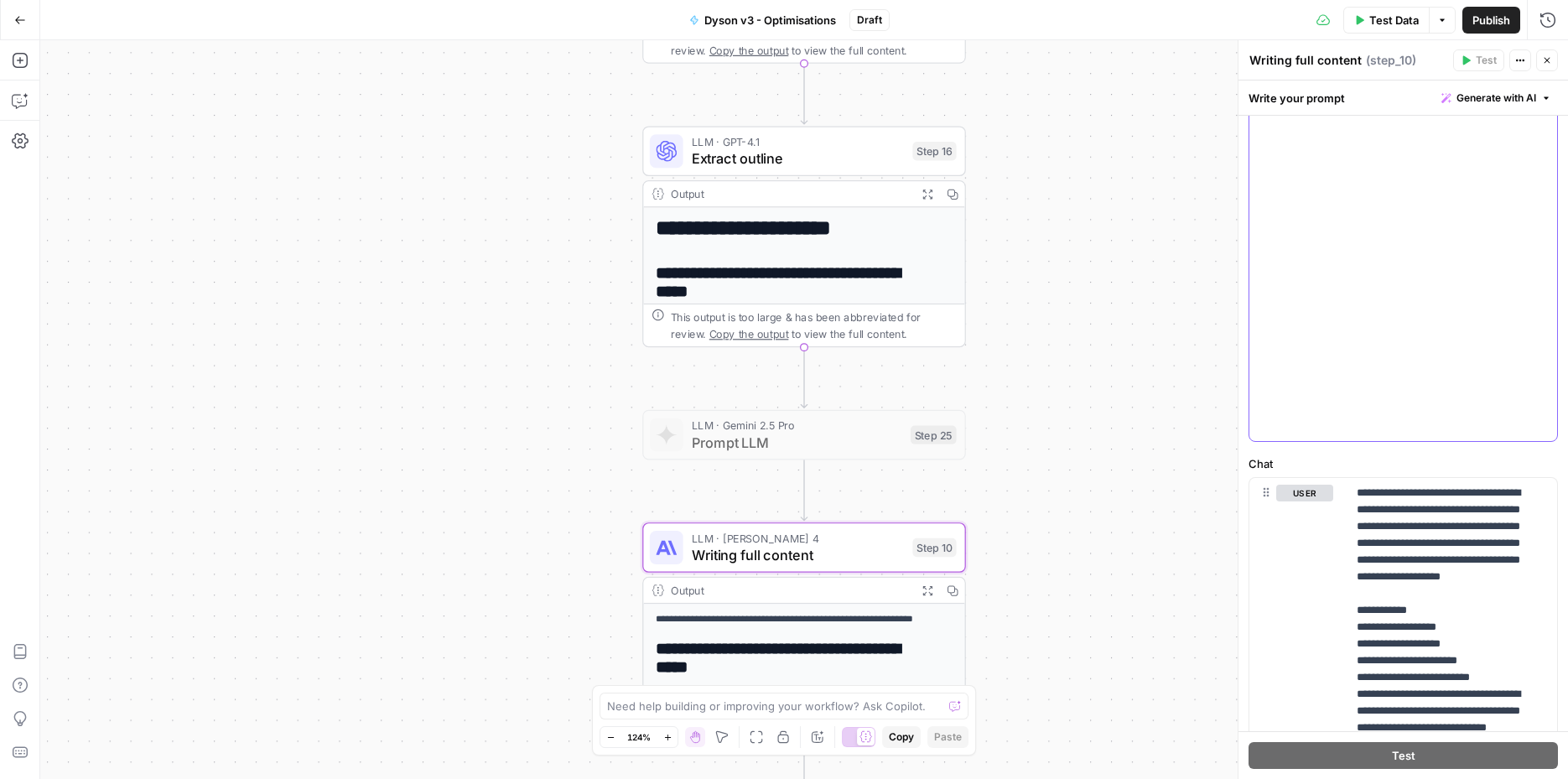
click at [1538, 426] on div "**********" at bounding box center [1397, 99] width 296 height 684
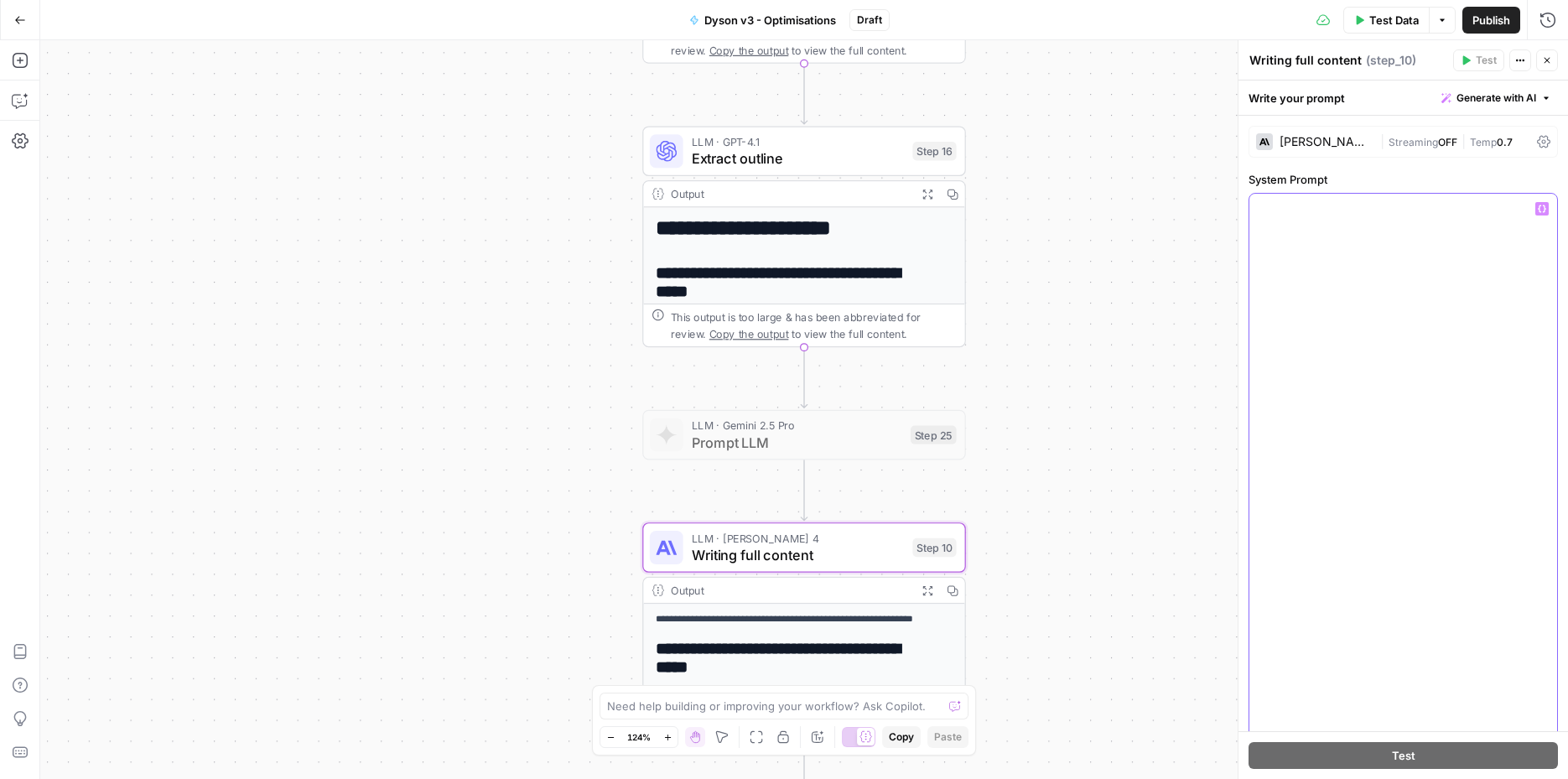
click at [1536, 208] on button "Variables Menu" at bounding box center [1542, 208] width 13 height 13
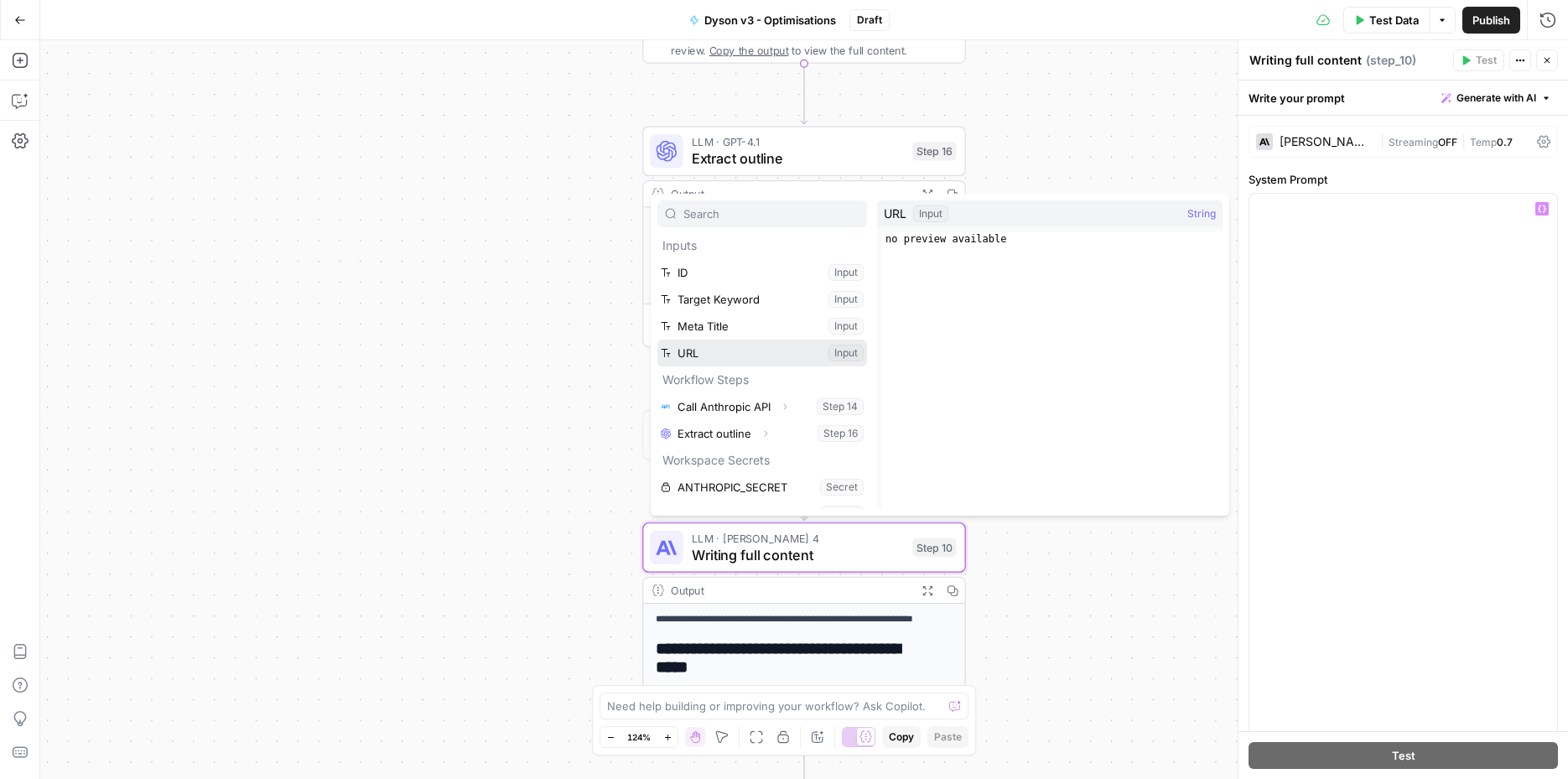
drag, startPoint x: 678, startPoint y: 356, endPoint x: 730, endPoint y: 369, distance: 53.6
click at [678, 356] on button "Select variable URL" at bounding box center [762, 353] width 209 height 27
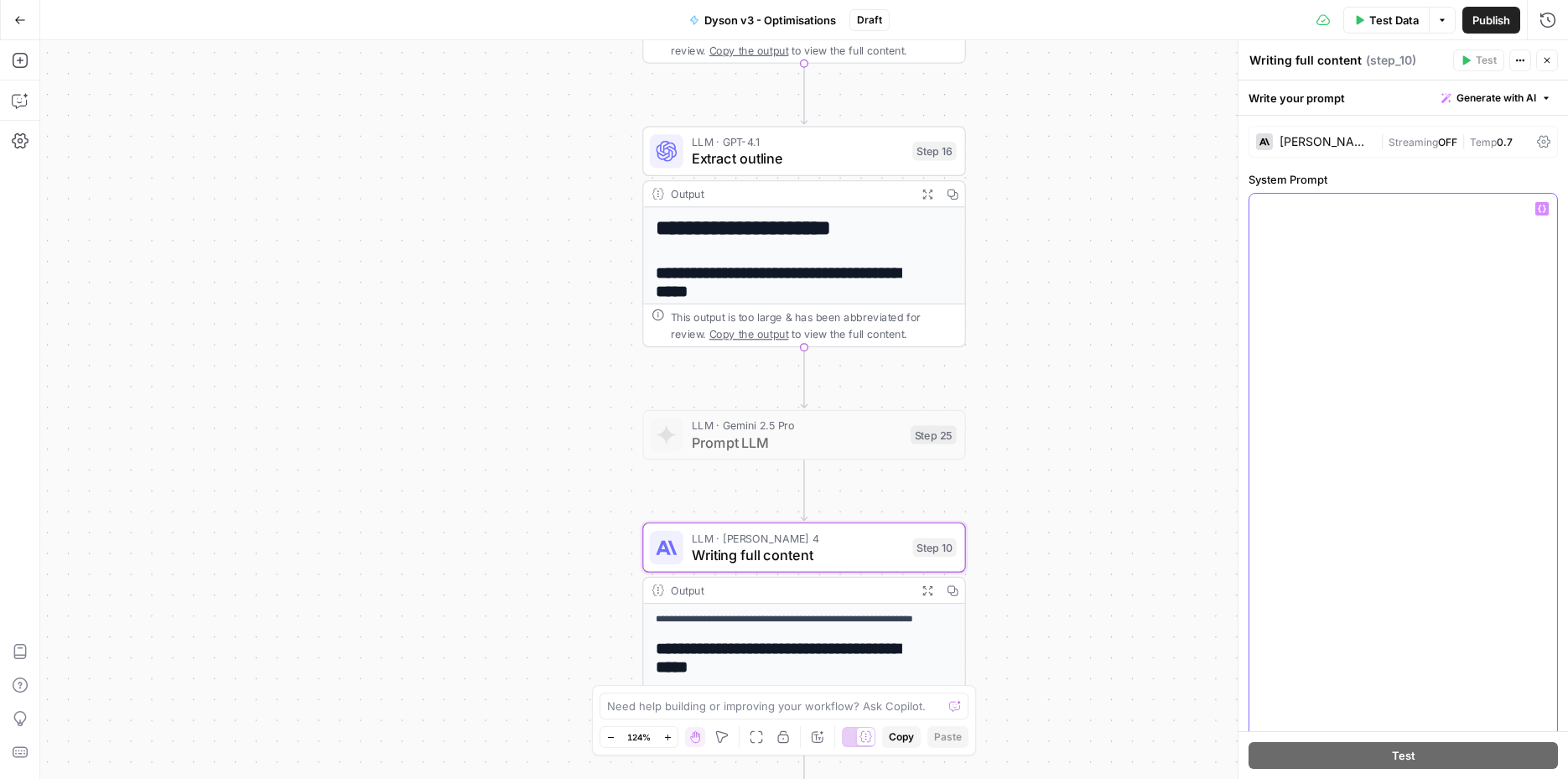
click at [1538, 209] on icon "button" at bounding box center [1542, 209] width 8 height 7
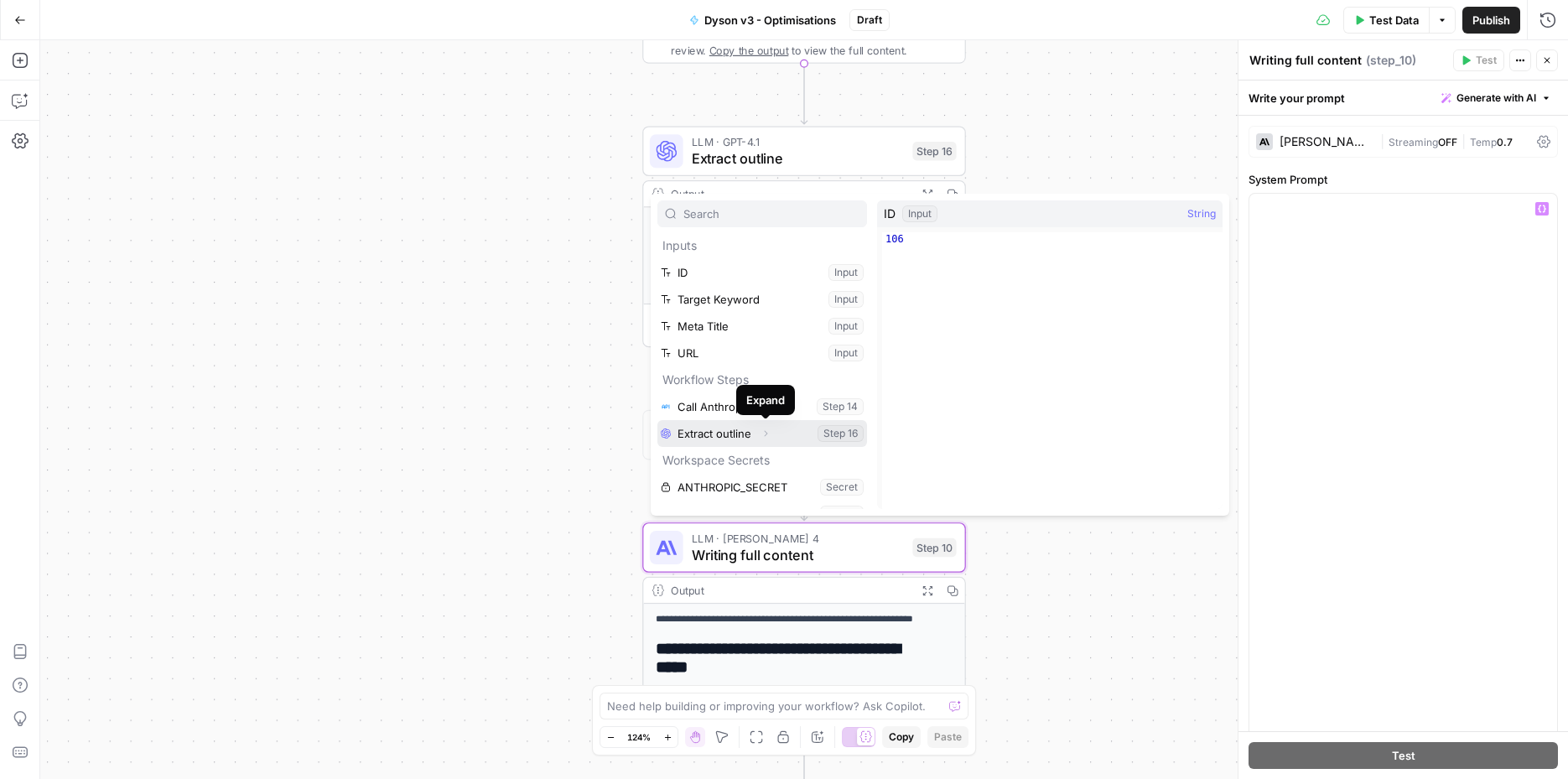
click at [763, 433] on icon "button" at bounding box center [765, 433] width 10 height 10
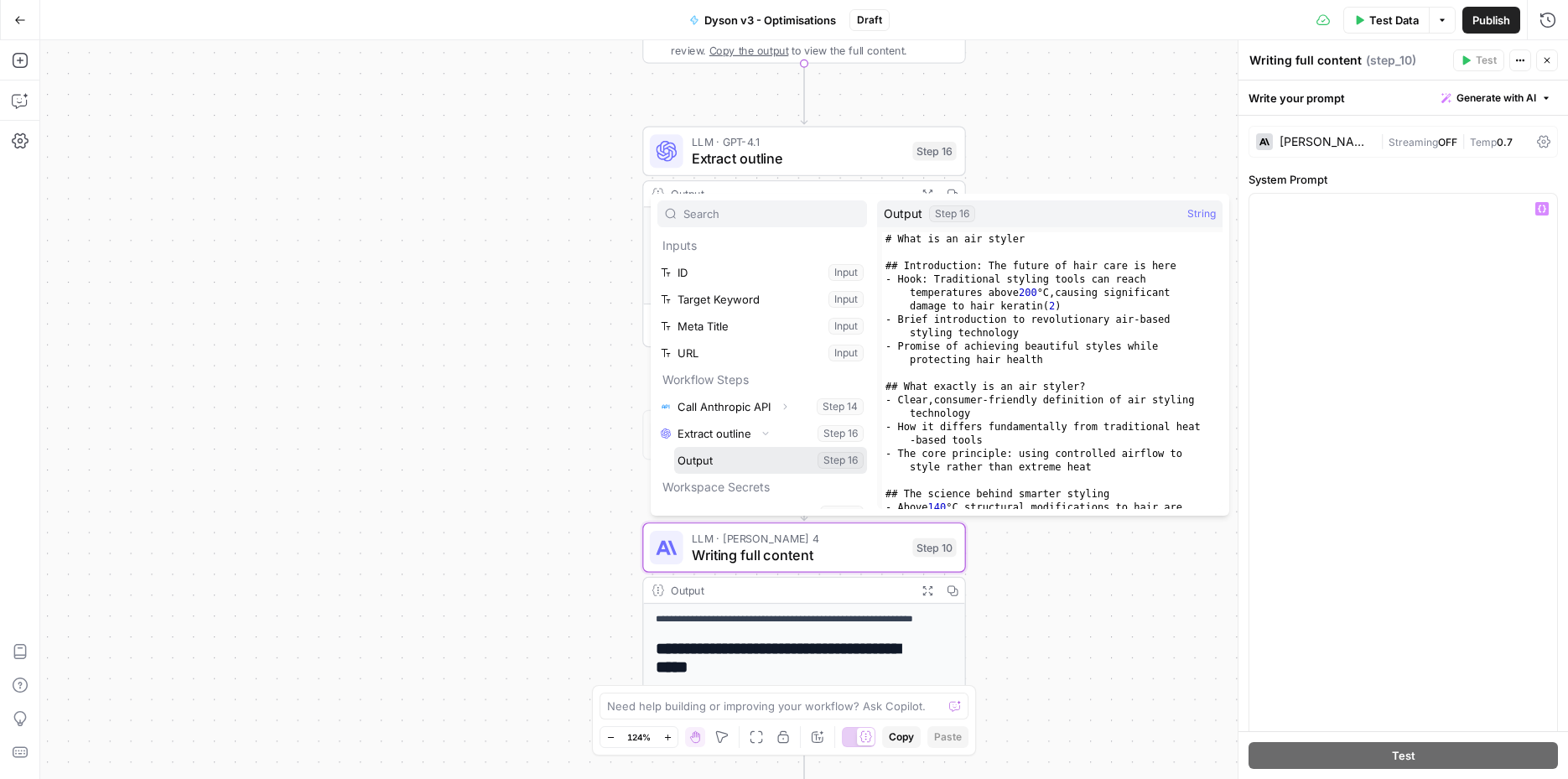
click at [739, 456] on button "Select variable Output" at bounding box center [770, 460] width 193 height 27
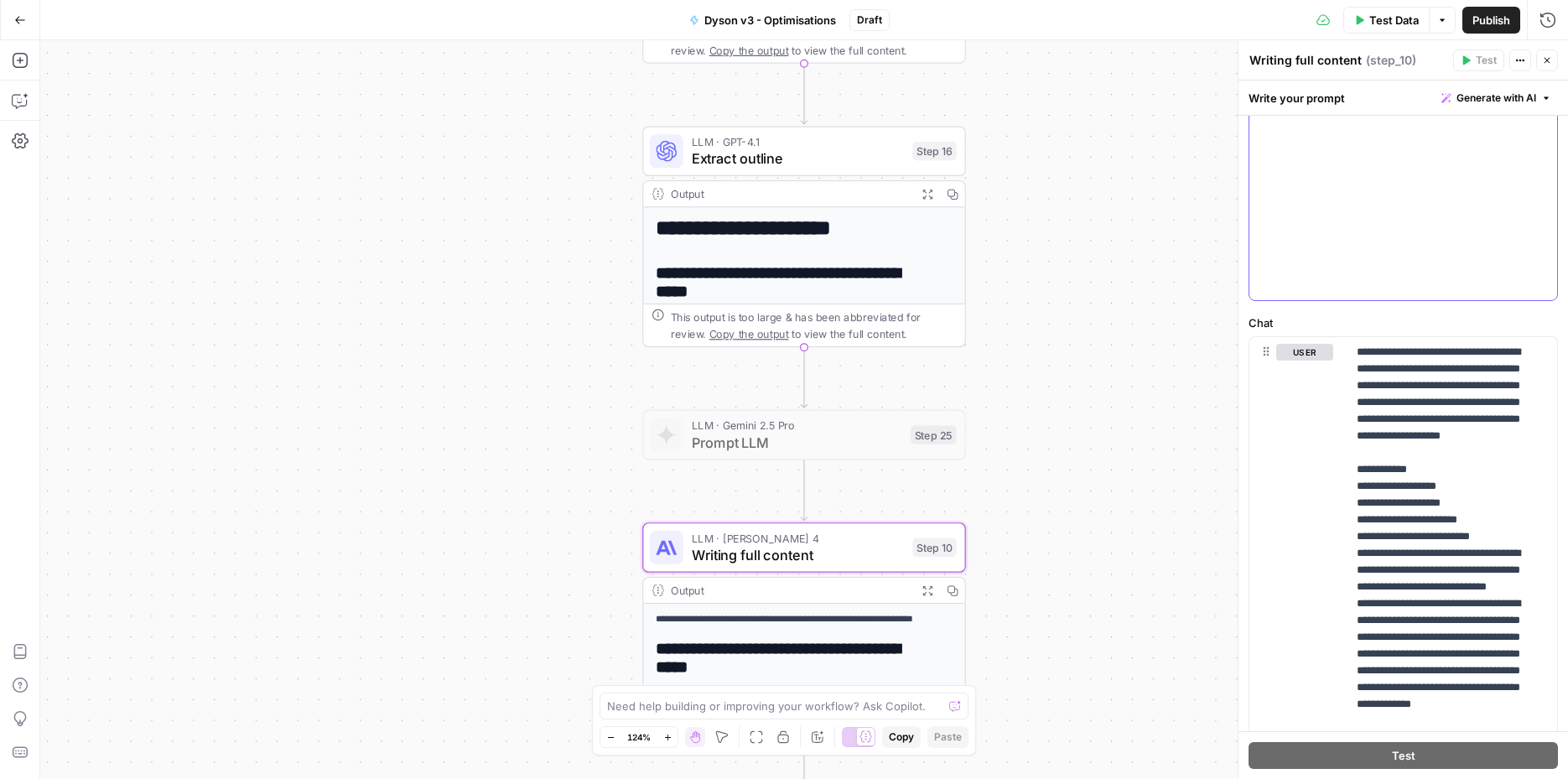
scroll to position [584, 0]
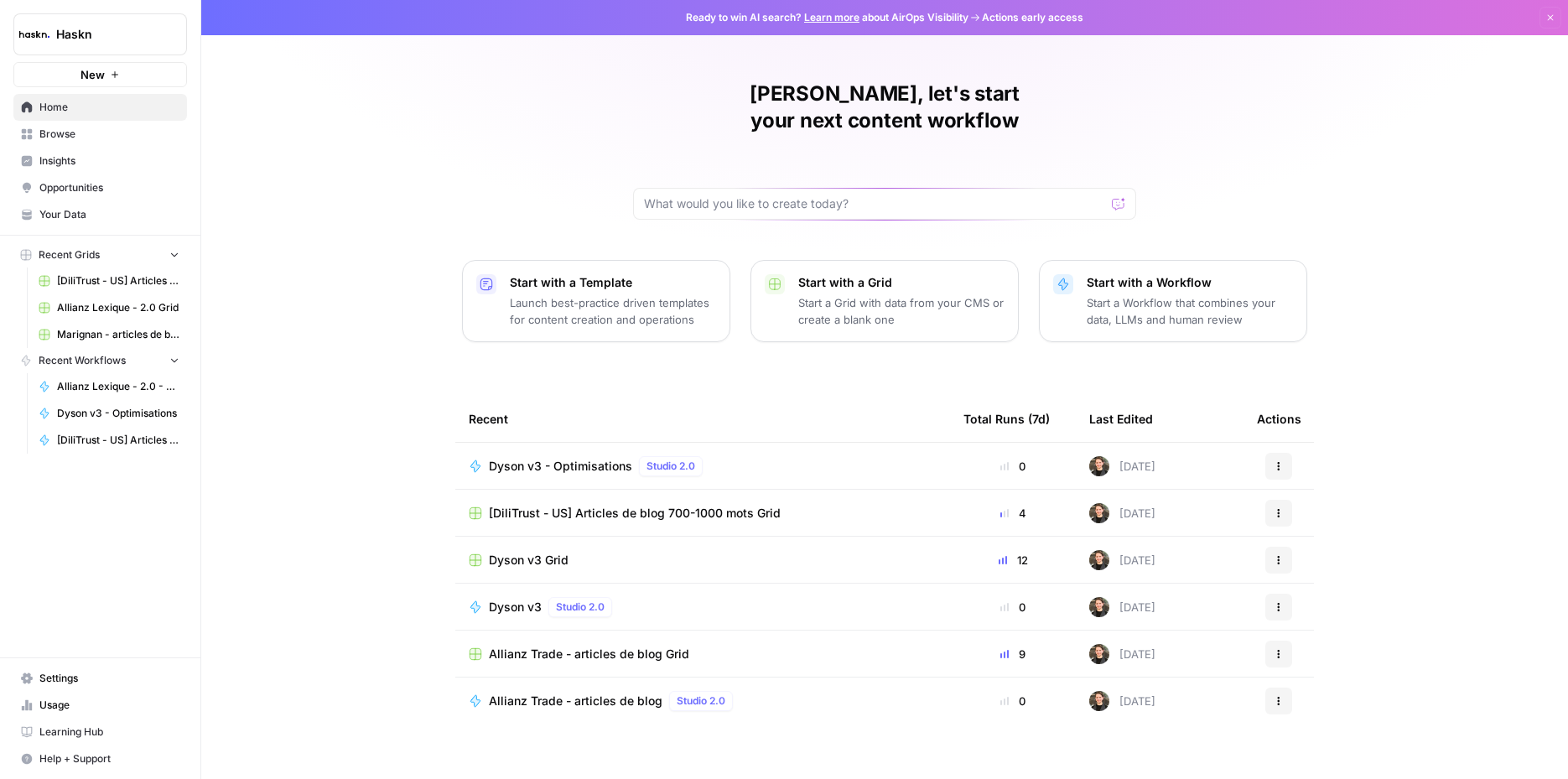
click at [110, 415] on span "Dyson v3 - Optimisations" at bounding box center [118, 413] width 122 height 15
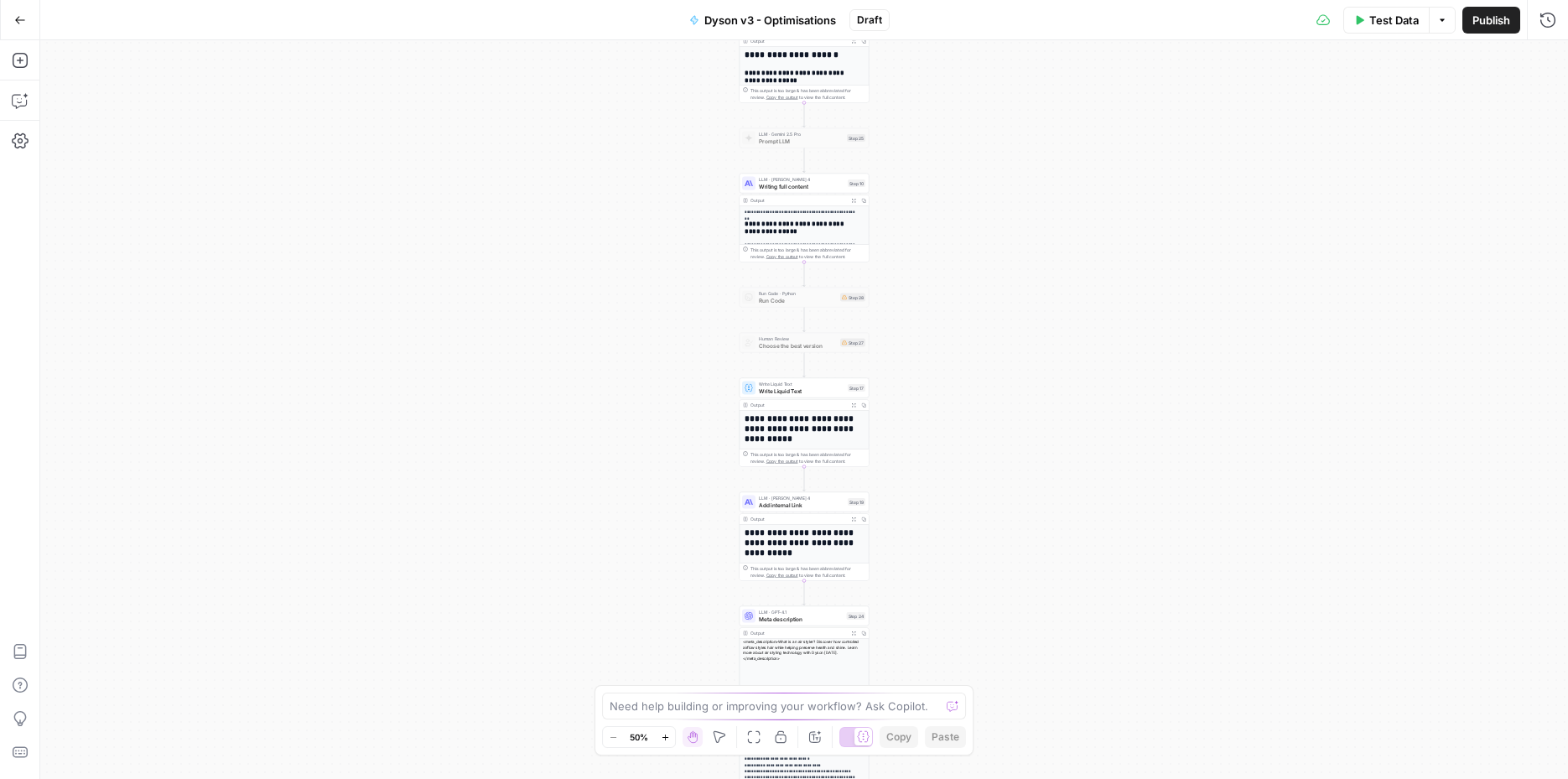
click at [669, 735] on icon "button" at bounding box center [665, 738] width 9 height 9
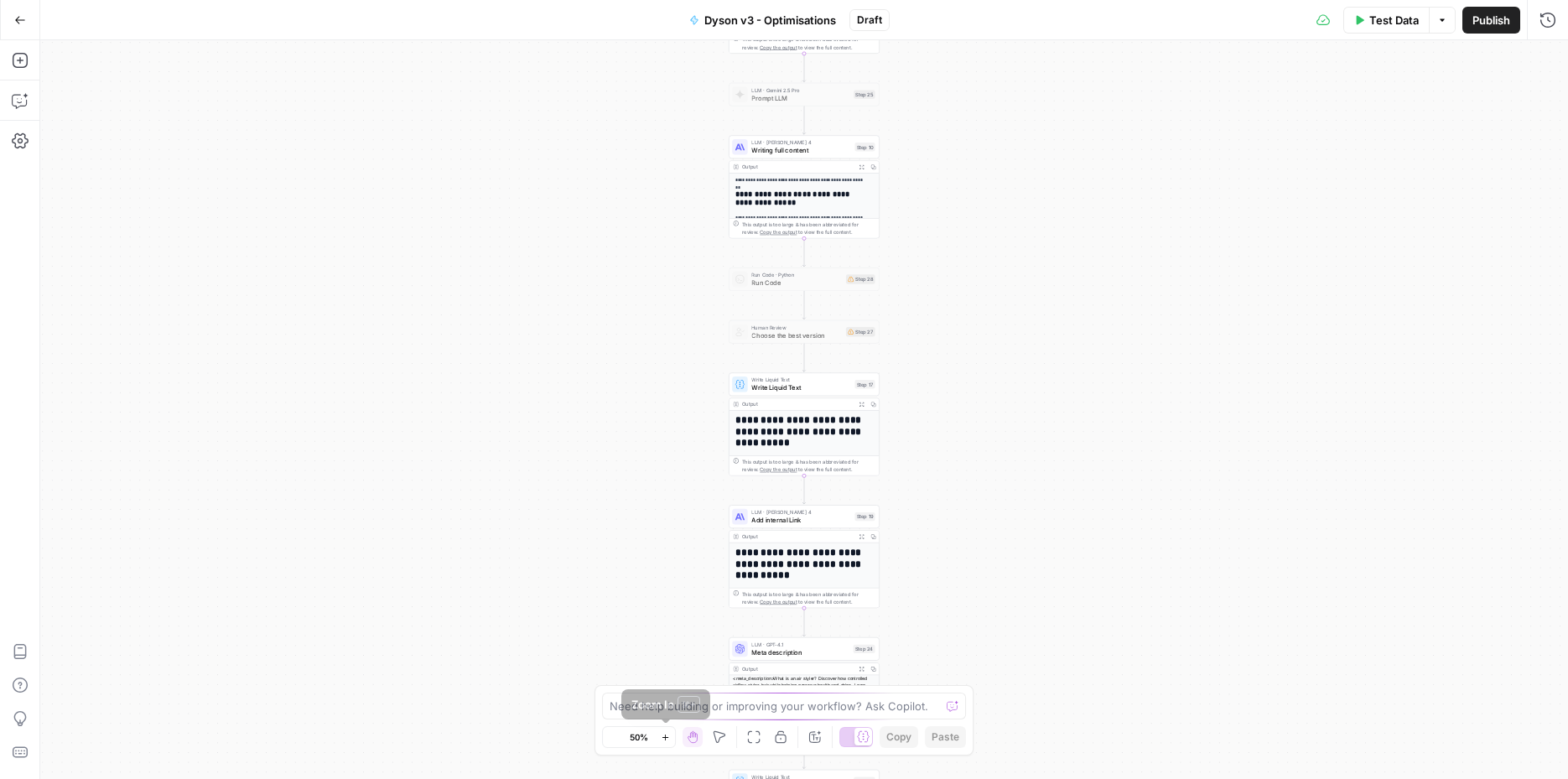
click at [669, 735] on icon "button" at bounding box center [665, 738] width 9 height 9
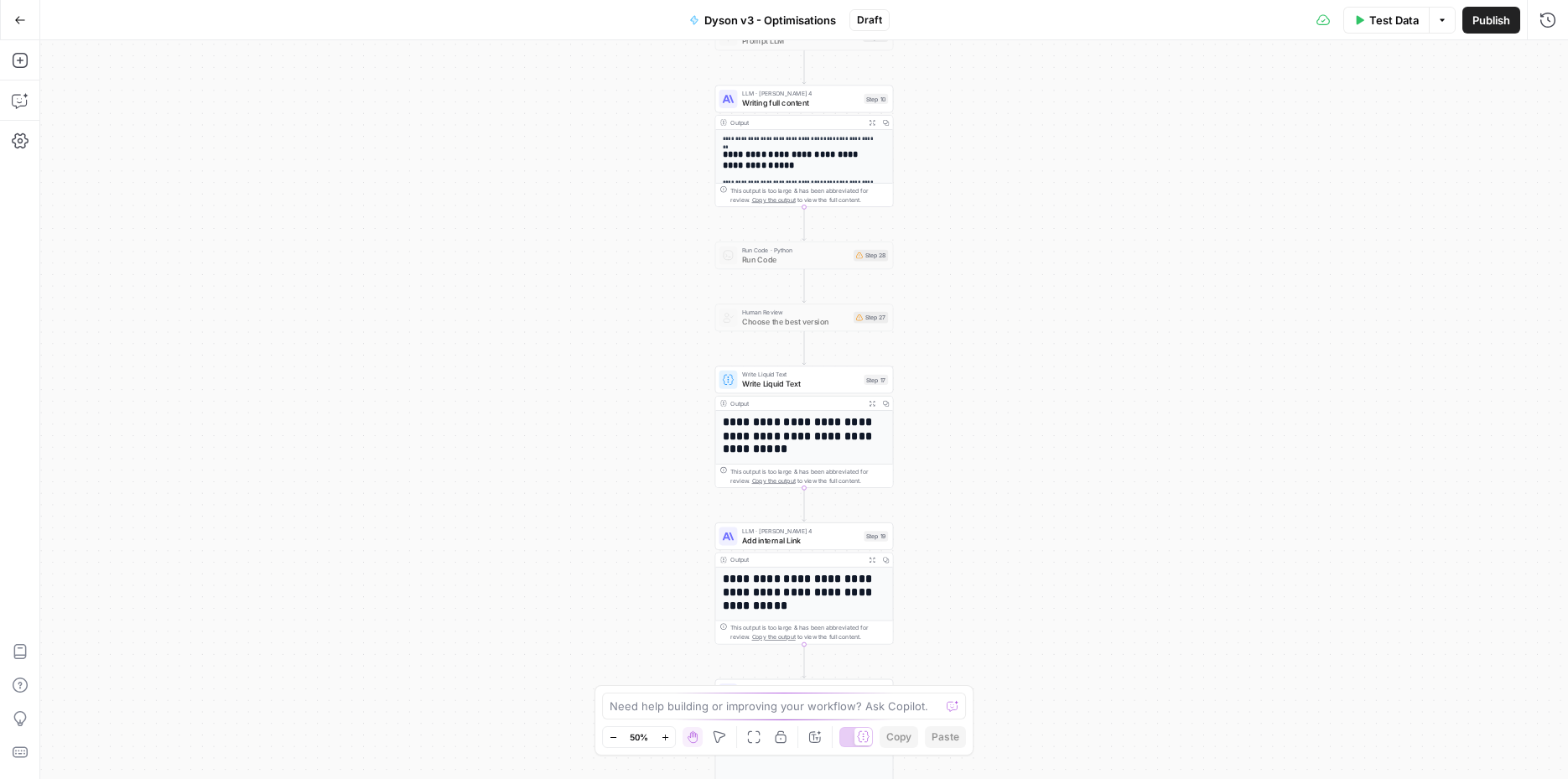
click at [669, 735] on icon "button" at bounding box center [665, 738] width 9 height 9
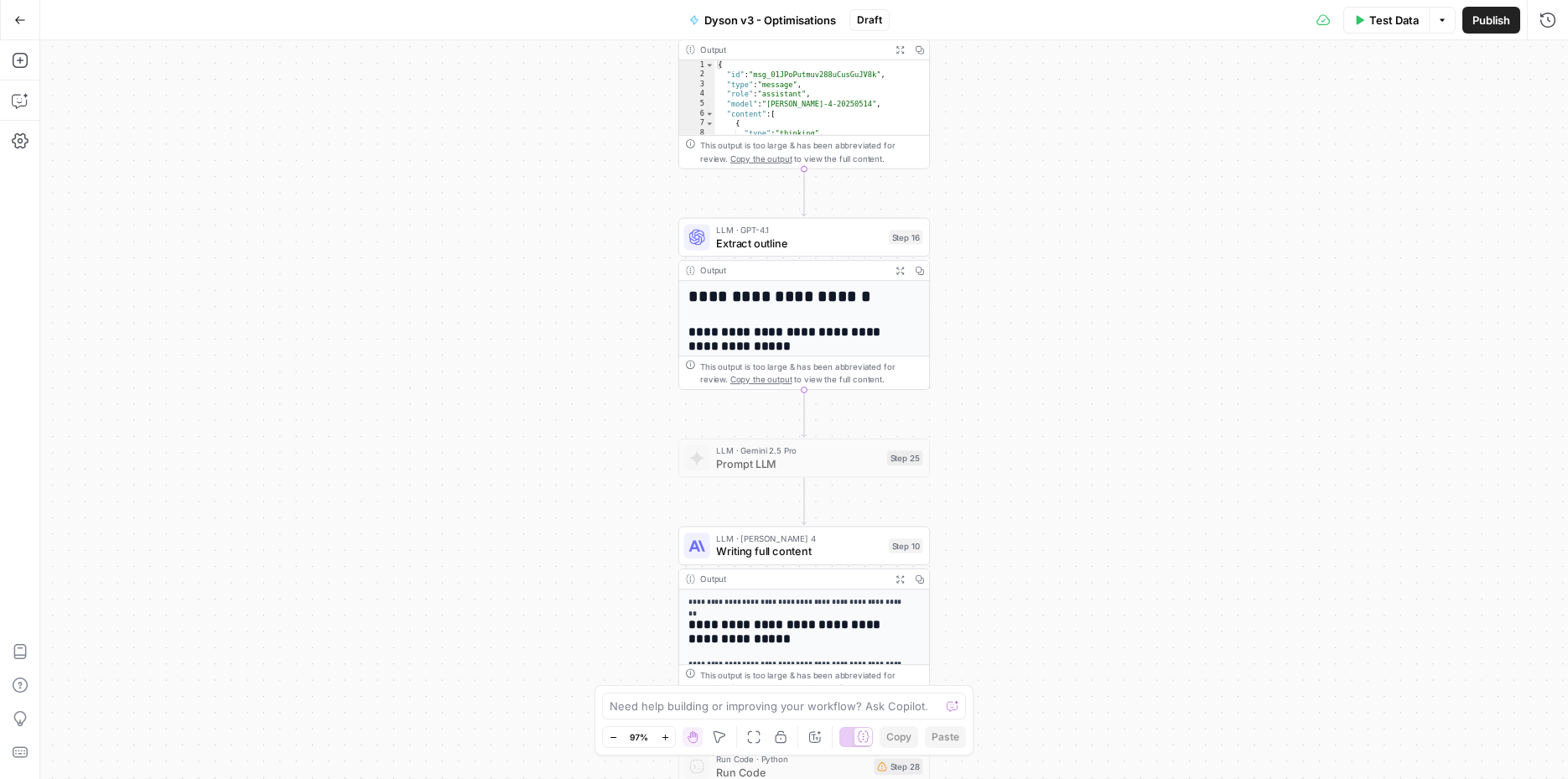
click at [812, 262] on div "Output Expand Output Copy" at bounding box center [804, 270] width 250 height 20
click at [794, 250] on span "Extract outline" at bounding box center [799, 243] width 166 height 16
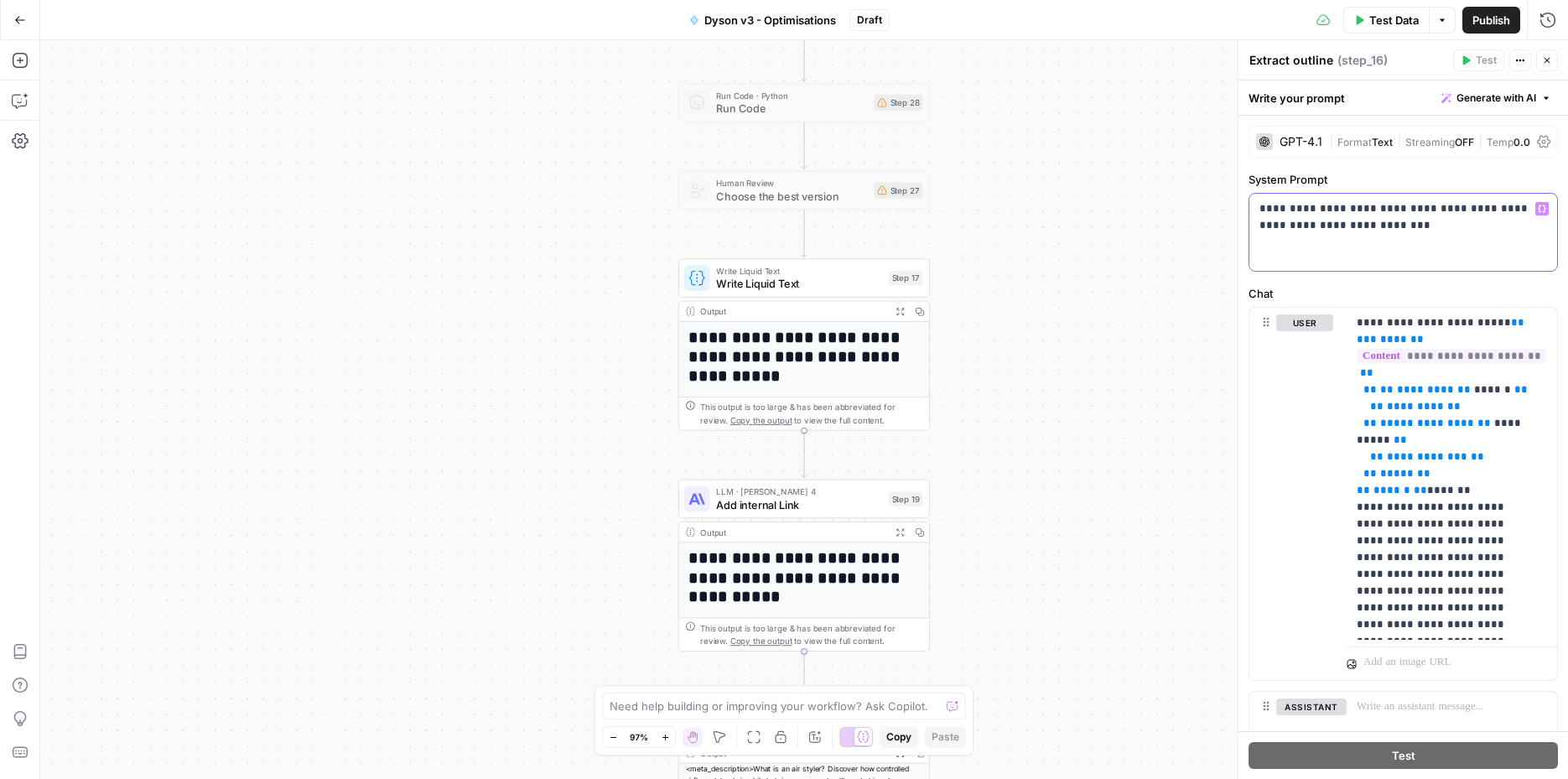
click at [1416, 233] on p "**********" at bounding box center [1397, 217] width 275 height 33
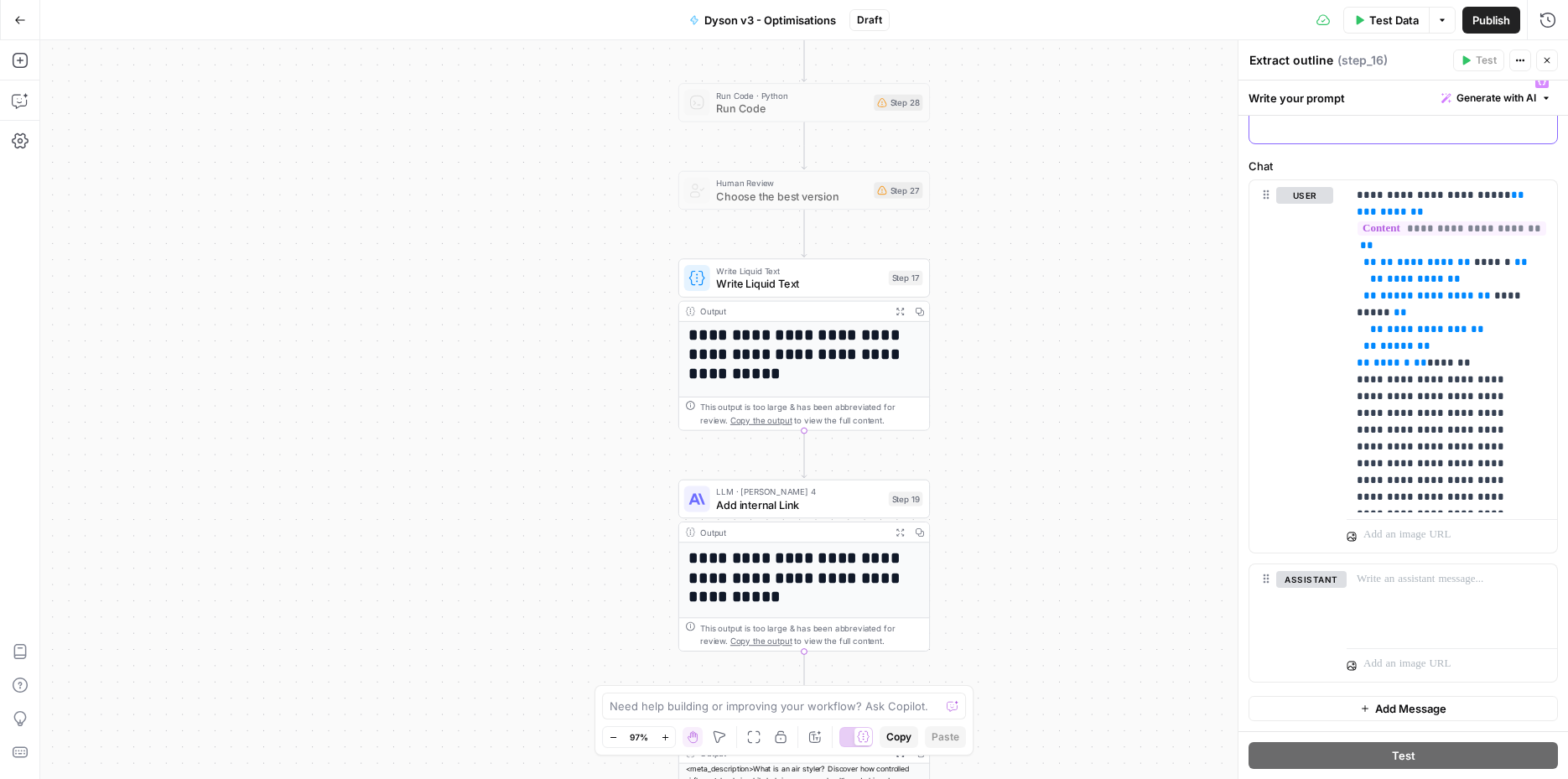
scroll to position [4, 0]
click at [780, 288] on span "Write Liquid Text" at bounding box center [799, 284] width 166 height 16
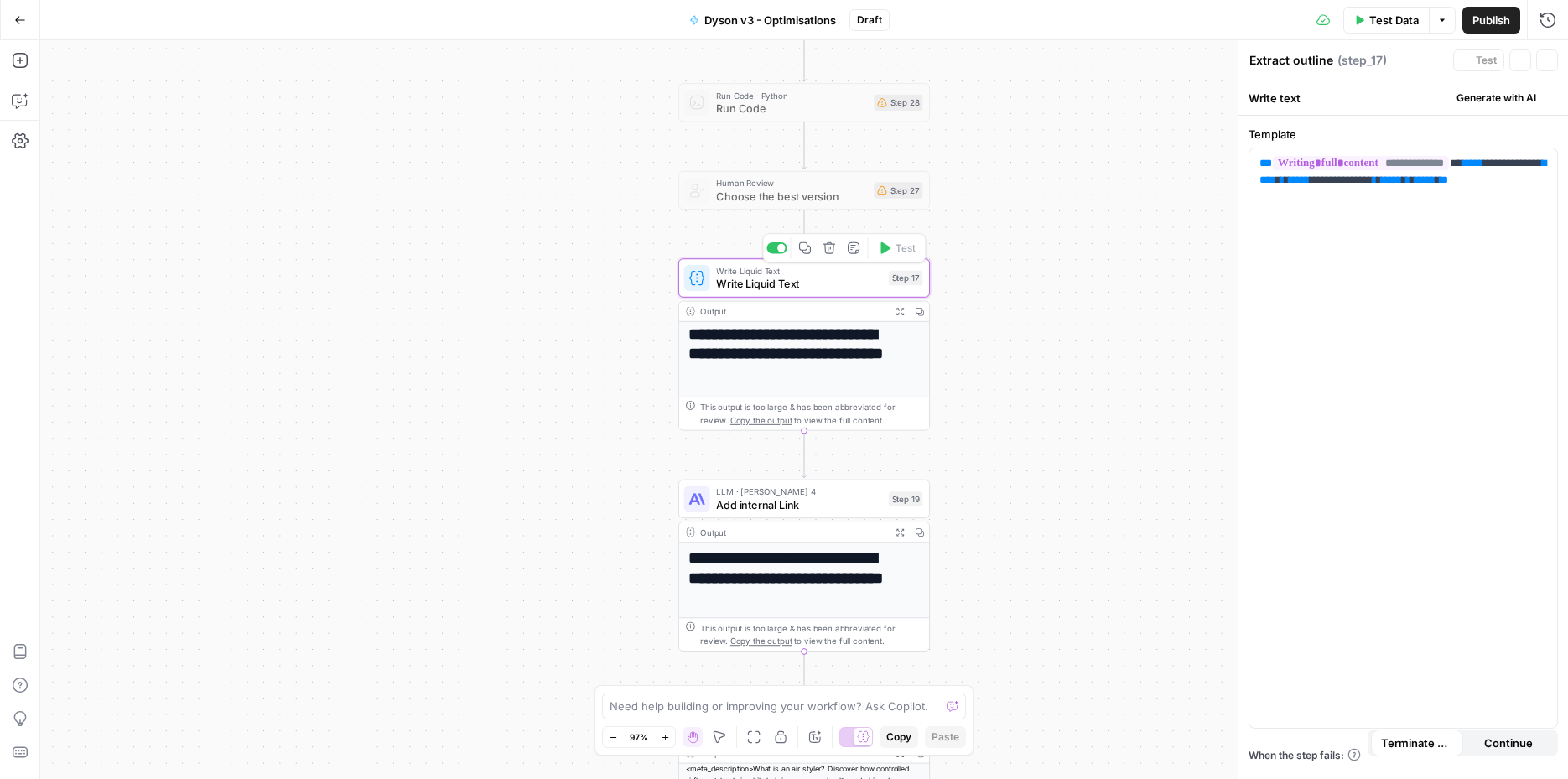
type textarea "Write Liquid Text"
click at [746, 508] on span "Add internal Link" at bounding box center [799, 504] width 166 height 16
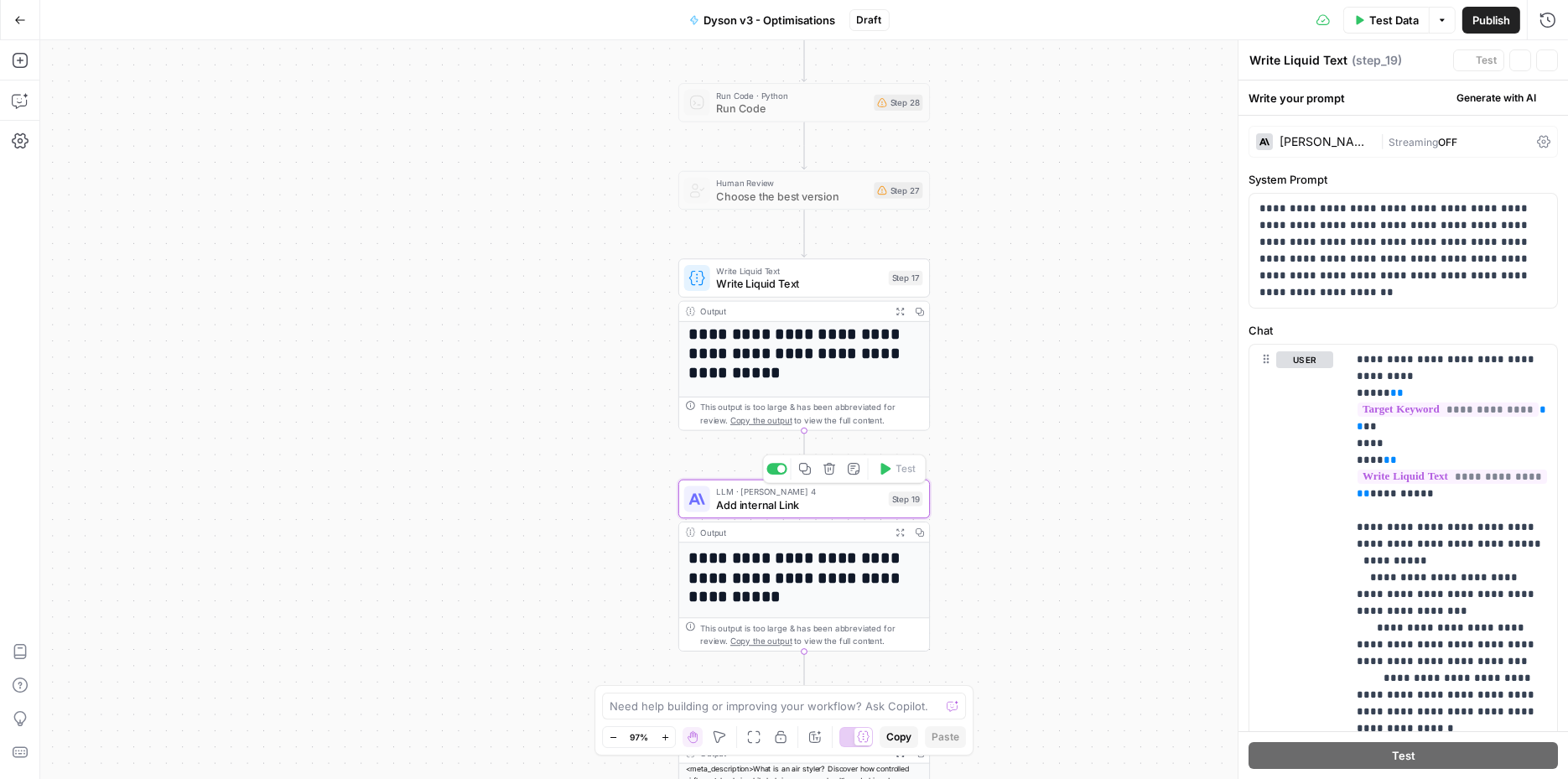
type textarea "Add internal Link"
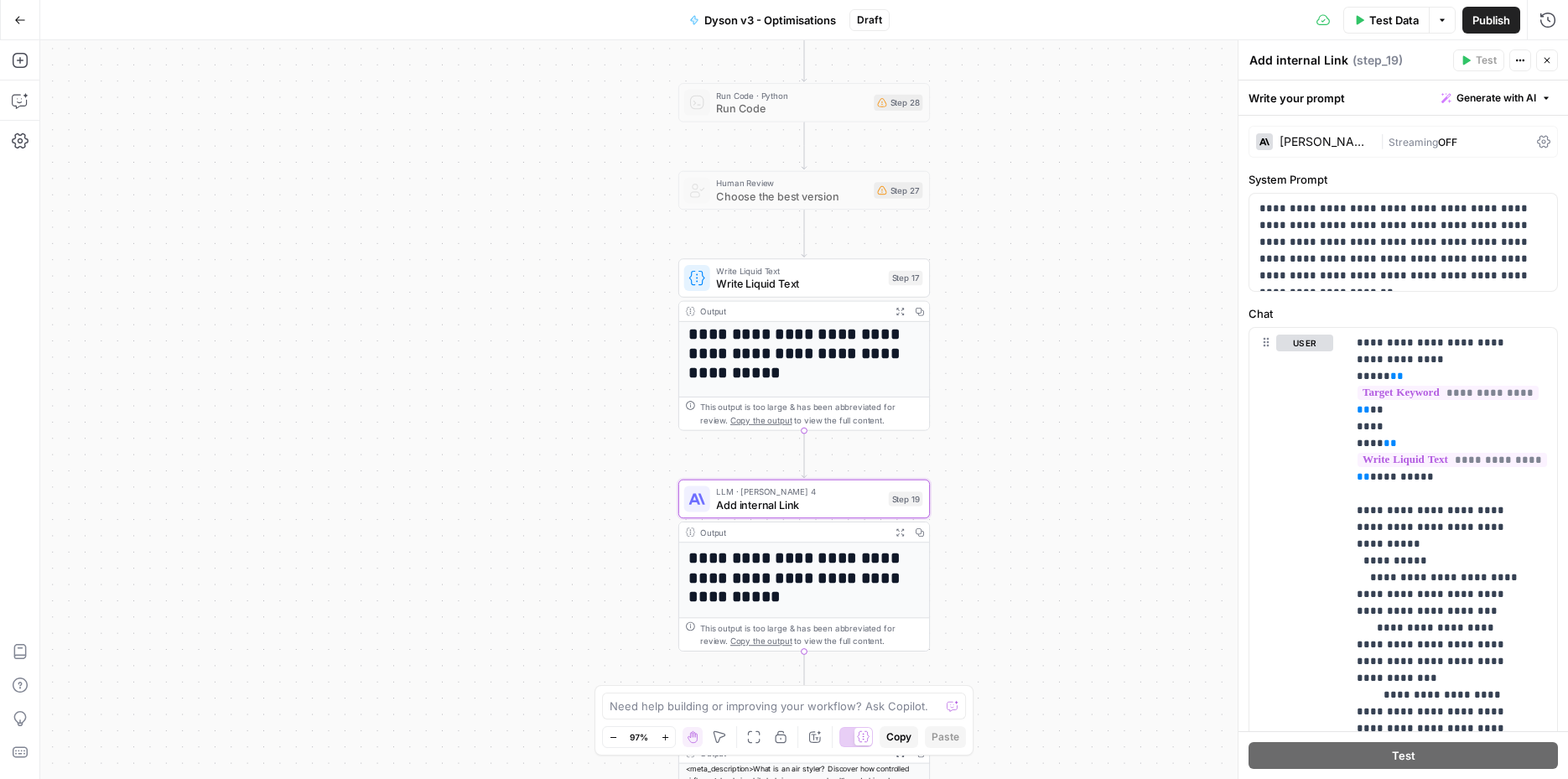
scroll to position [6, 0]
click at [748, 290] on span "Write Liquid Text" at bounding box center [799, 284] width 166 height 16
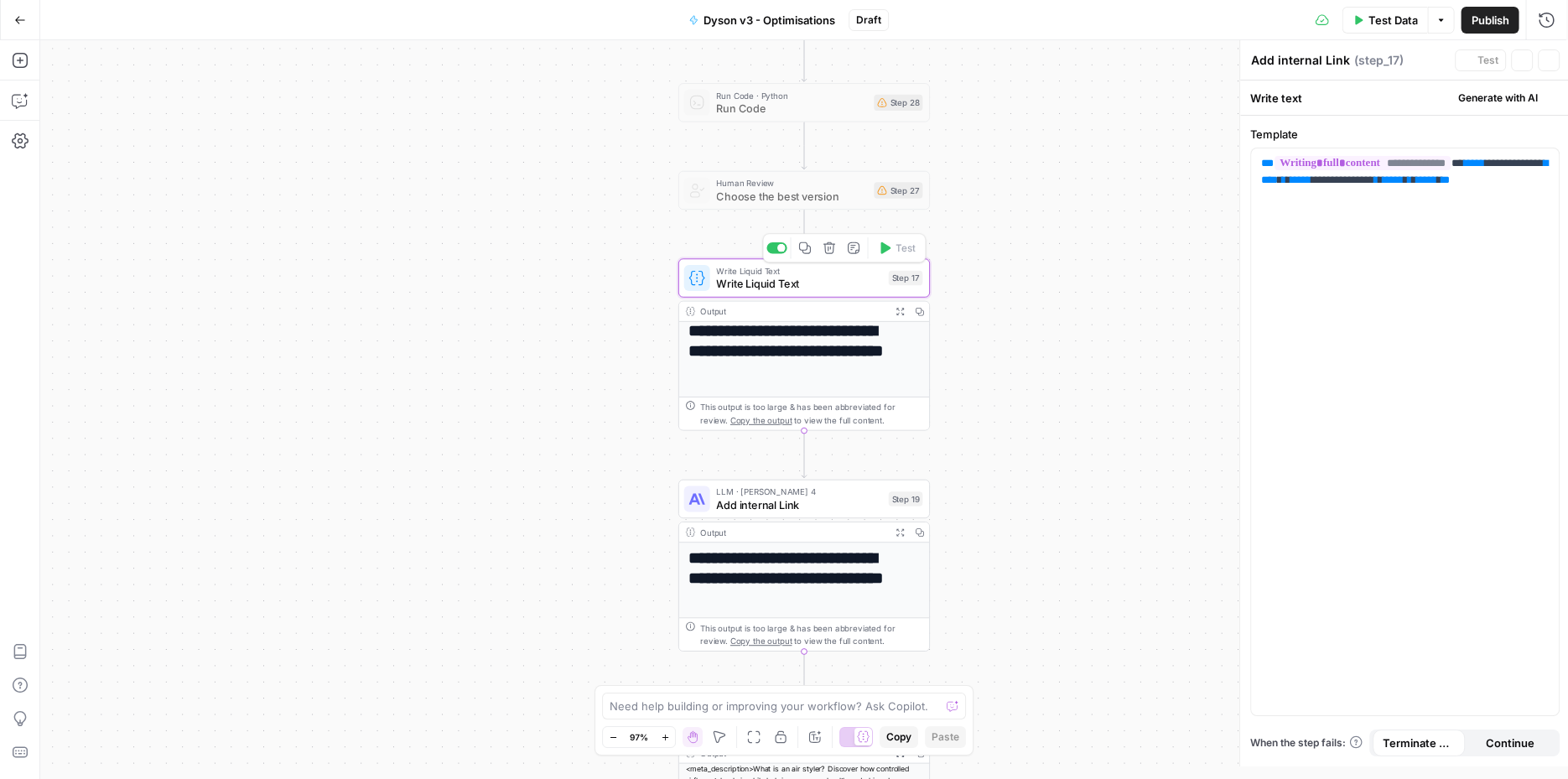
type textarea "Write Liquid Text"
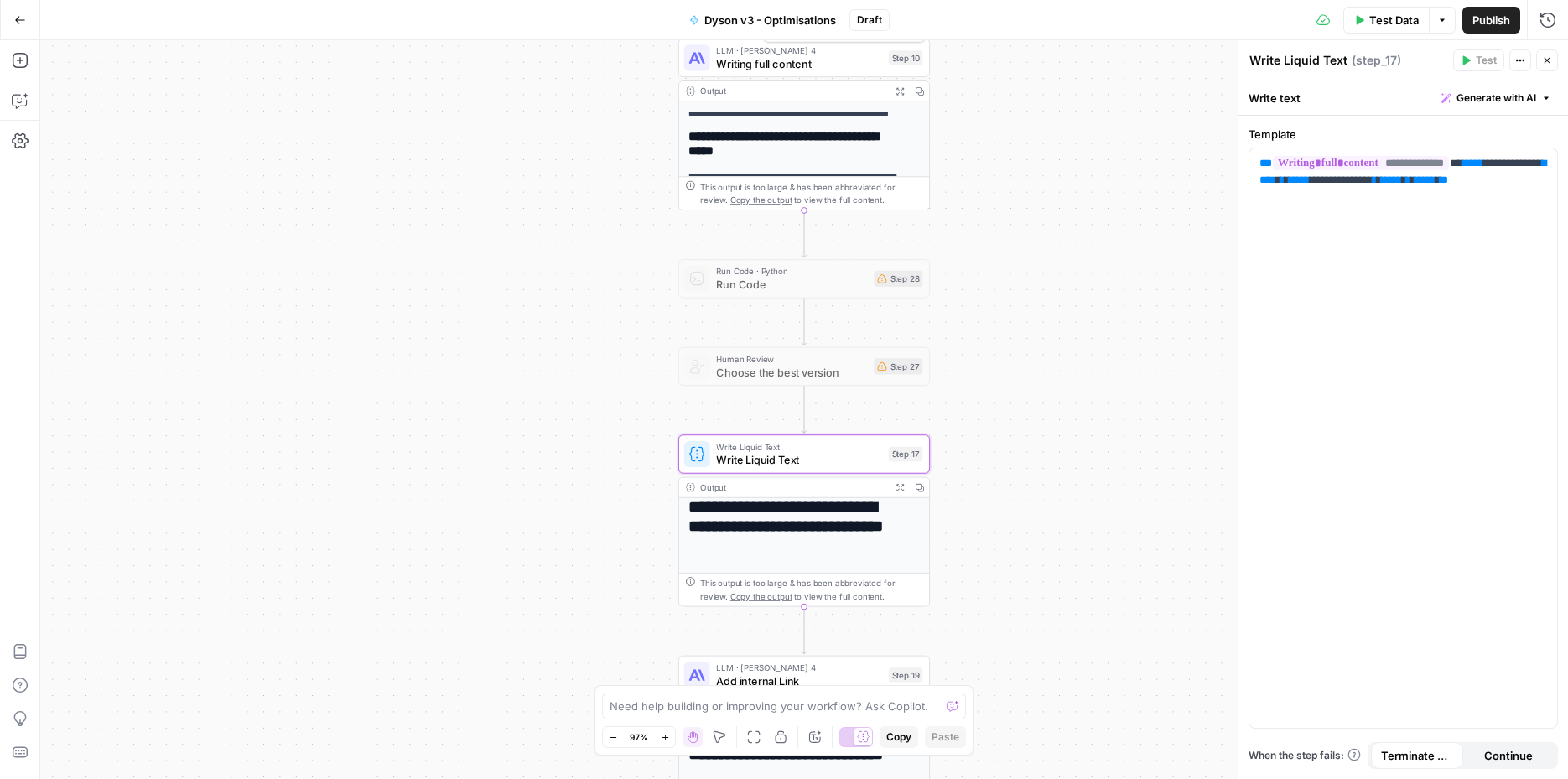
click at [720, 57] on span "Writing full content" at bounding box center [799, 64] width 166 height 16
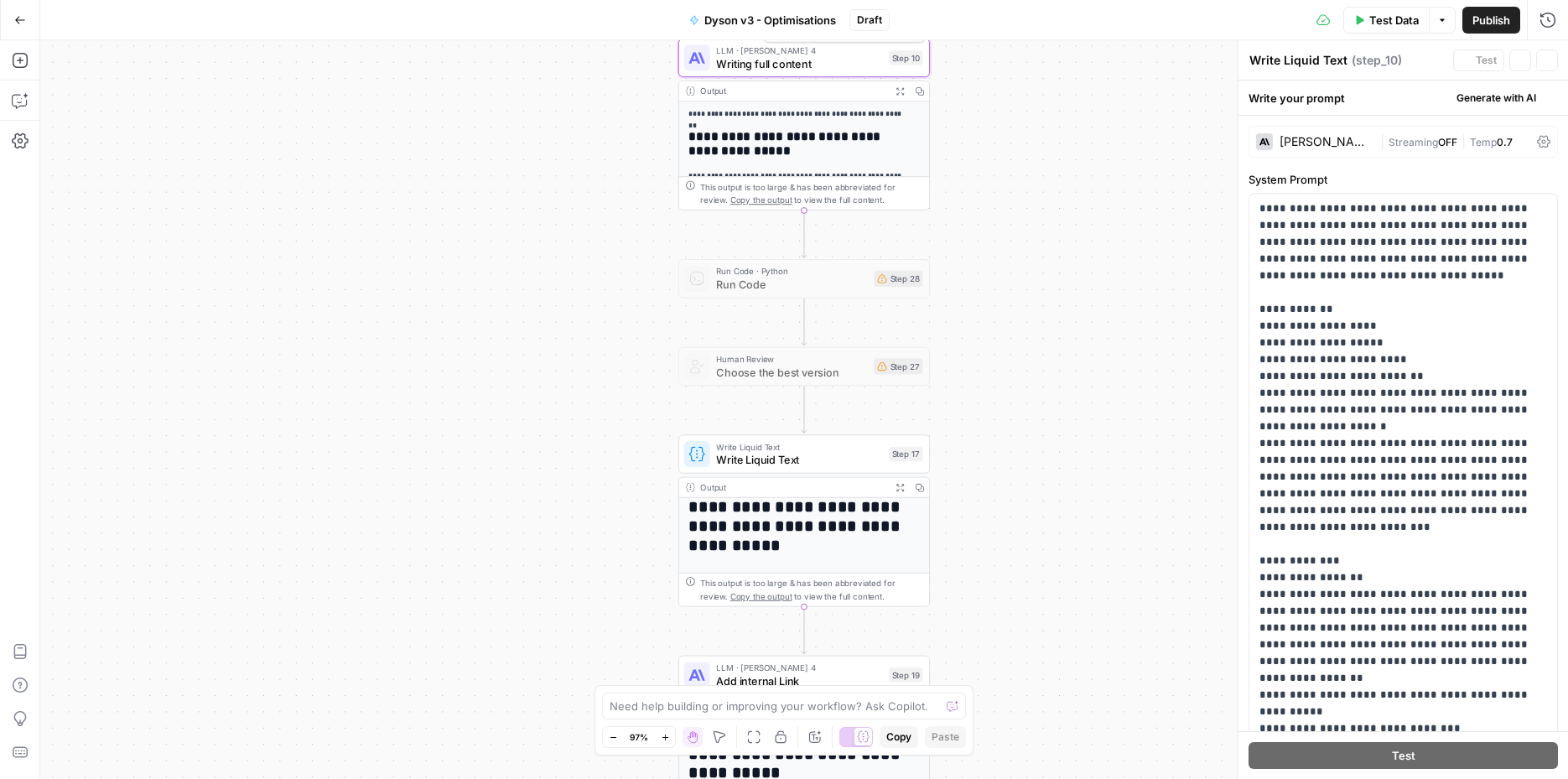
type textarea "Writing full content"
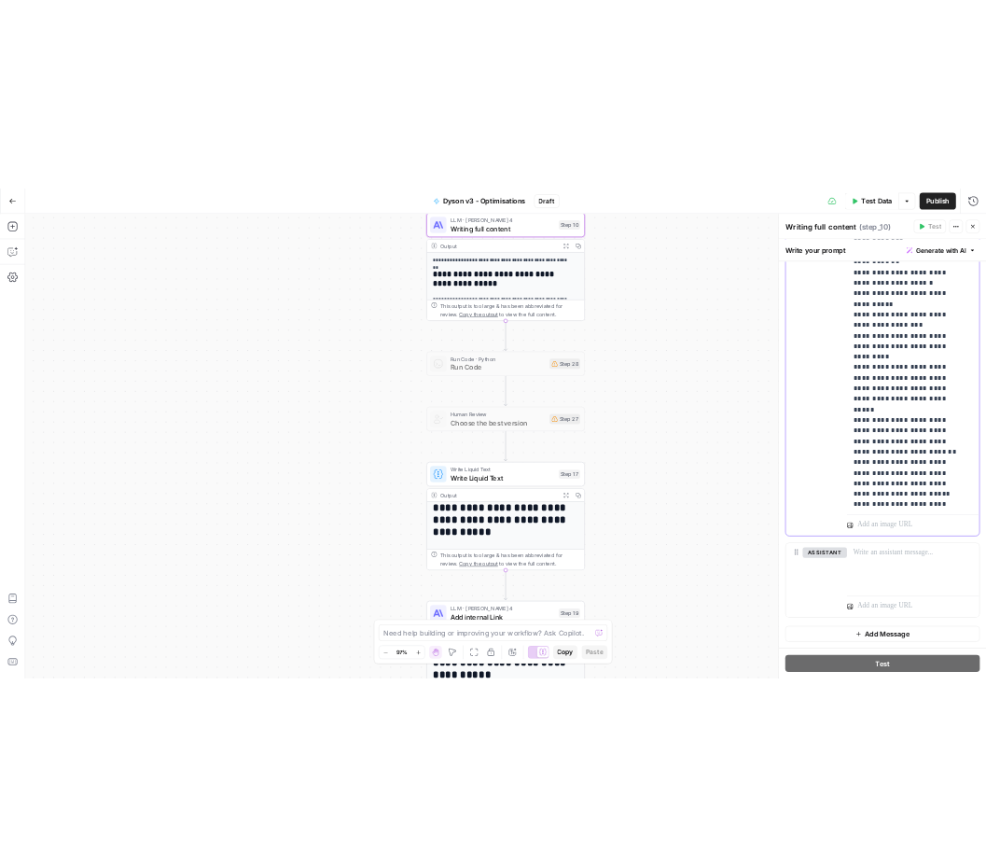
scroll to position [17602, 0]
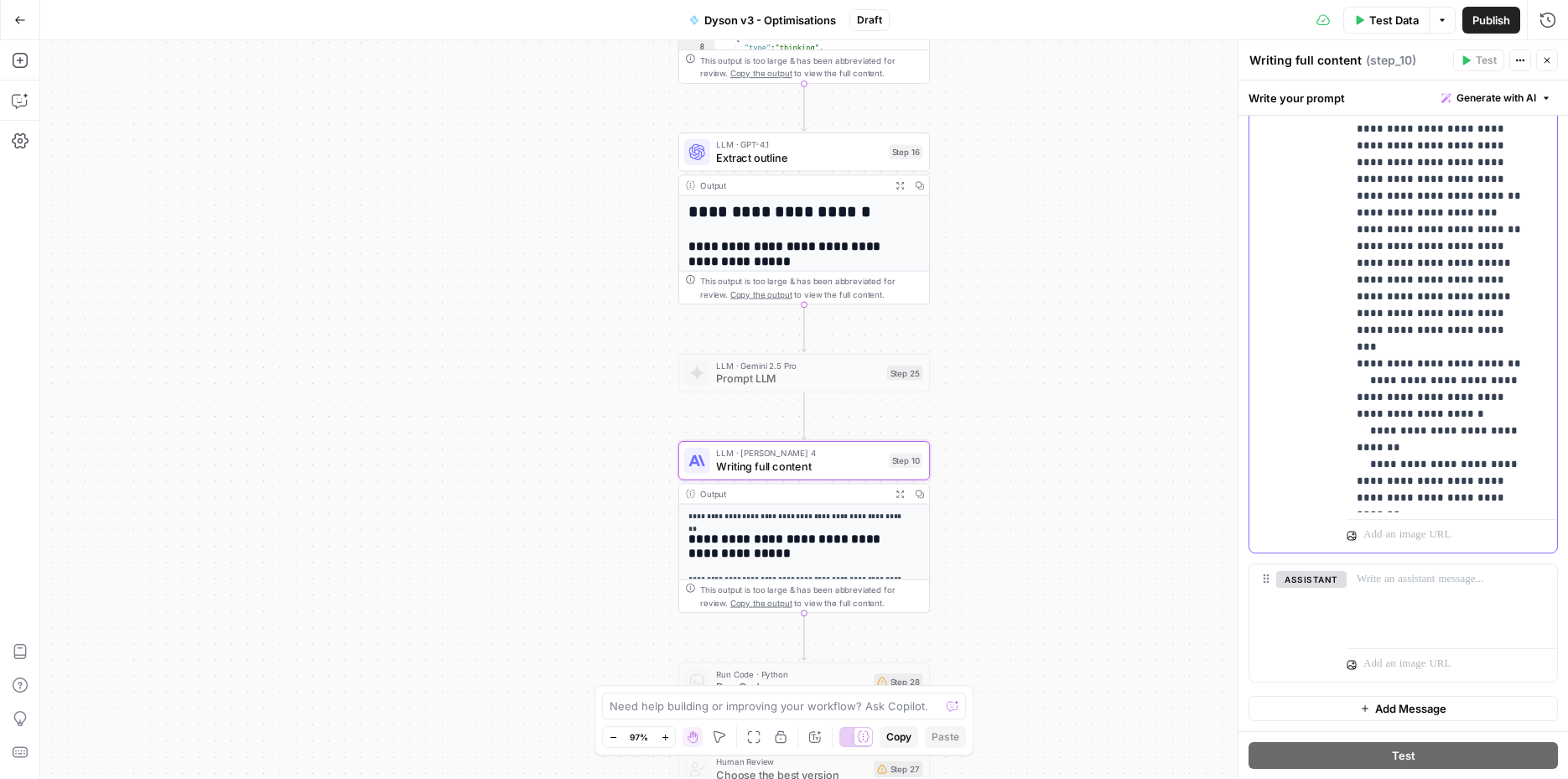
drag, startPoint x: 1363, startPoint y: 191, endPoint x: 1510, endPoint y: 521, distance: 361.3
click at [1510, 521] on div "**********" at bounding box center [1452, 191] width 210 height 722
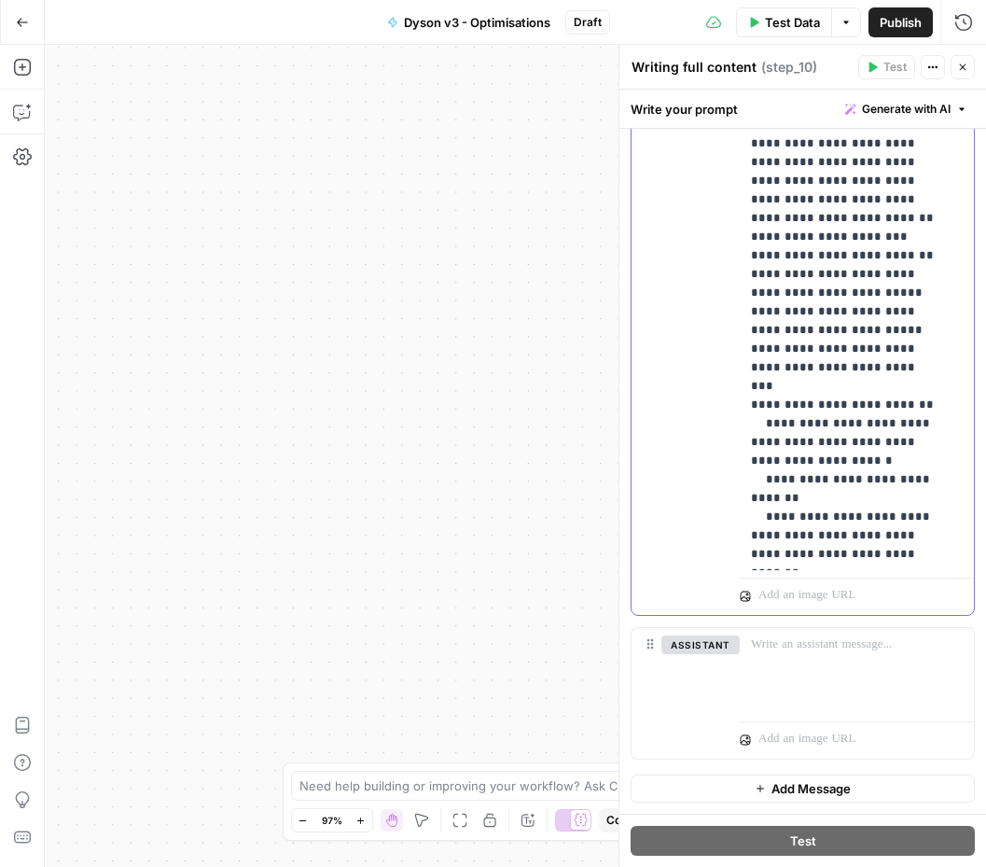
drag, startPoint x: 750, startPoint y: 214, endPoint x: 783, endPoint y: 212, distance: 32.7
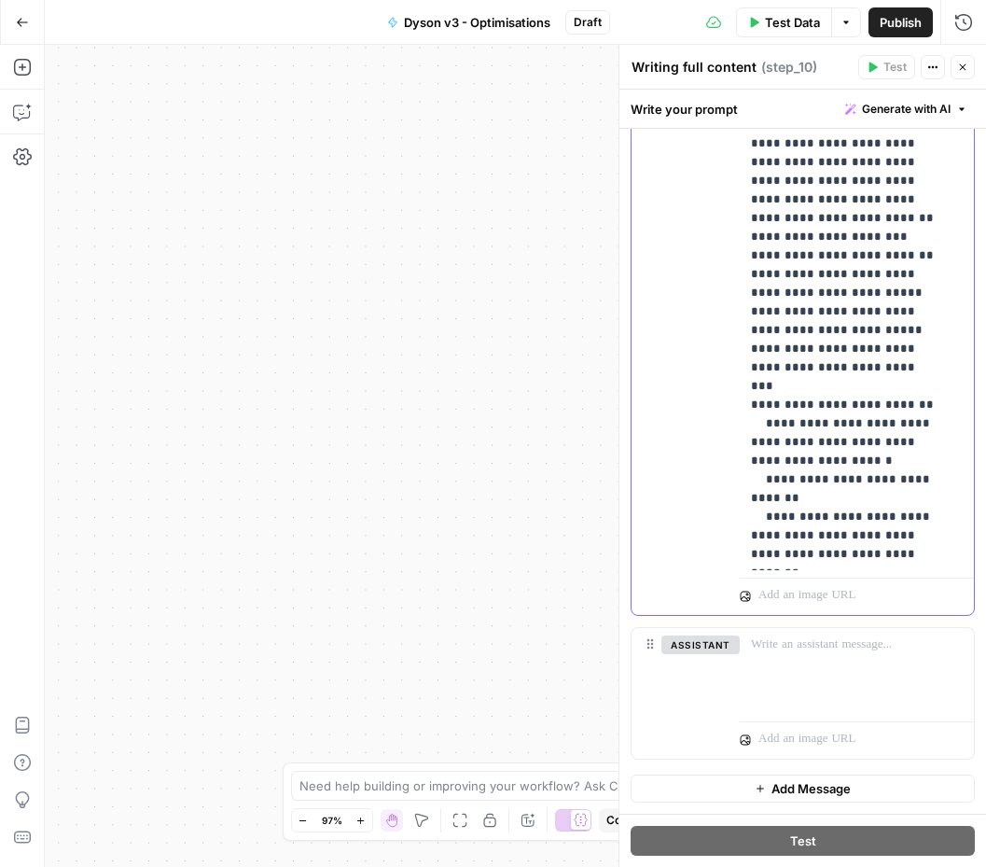
drag, startPoint x: 752, startPoint y: 218, endPoint x: 846, endPoint y: 217, distance: 93.3
drag, startPoint x: 814, startPoint y: 330, endPoint x: 874, endPoint y: 308, distance: 63.8
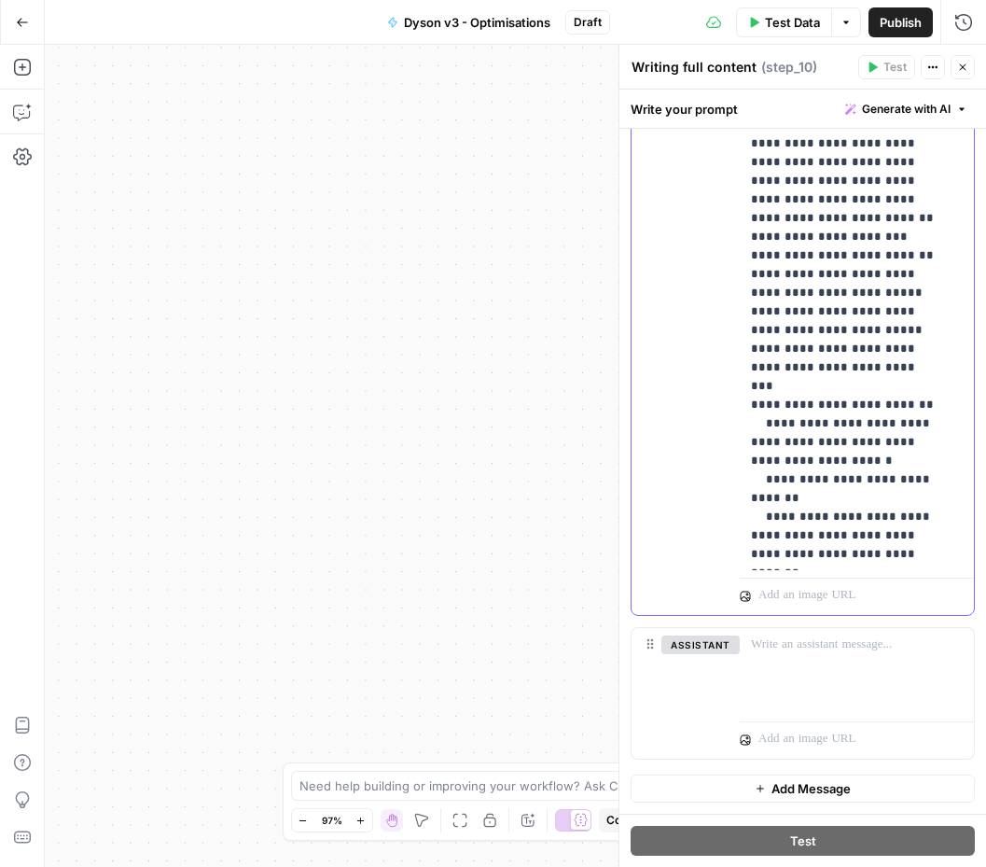
drag, startPoint x: 874, startPoint y: 306, endPoint x: 916, endPoint y: 318, distance: 42.8
click at [941, 315] on div "**********" at bounding box center [850, 191] width 220 height 761
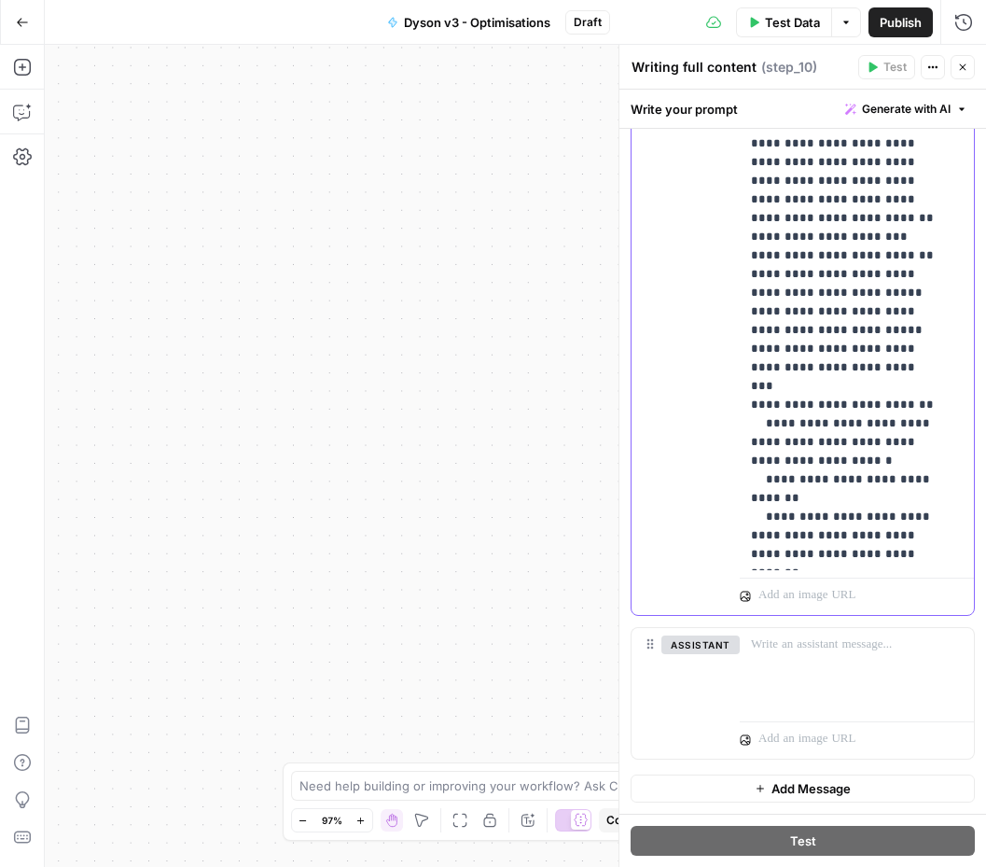
drag, startPoint x: 850, startPoint y: 347, endPoint x: 905, endPoint y: 353, distance: 55.3
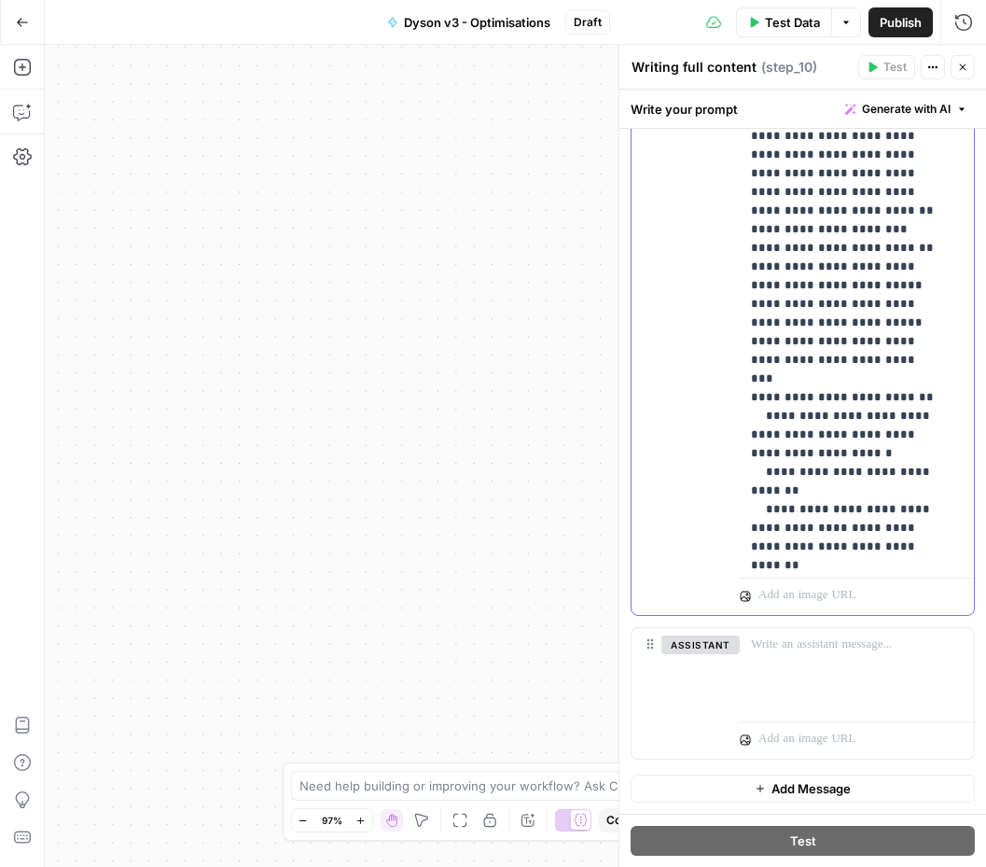
scroll to position [17616, 6]
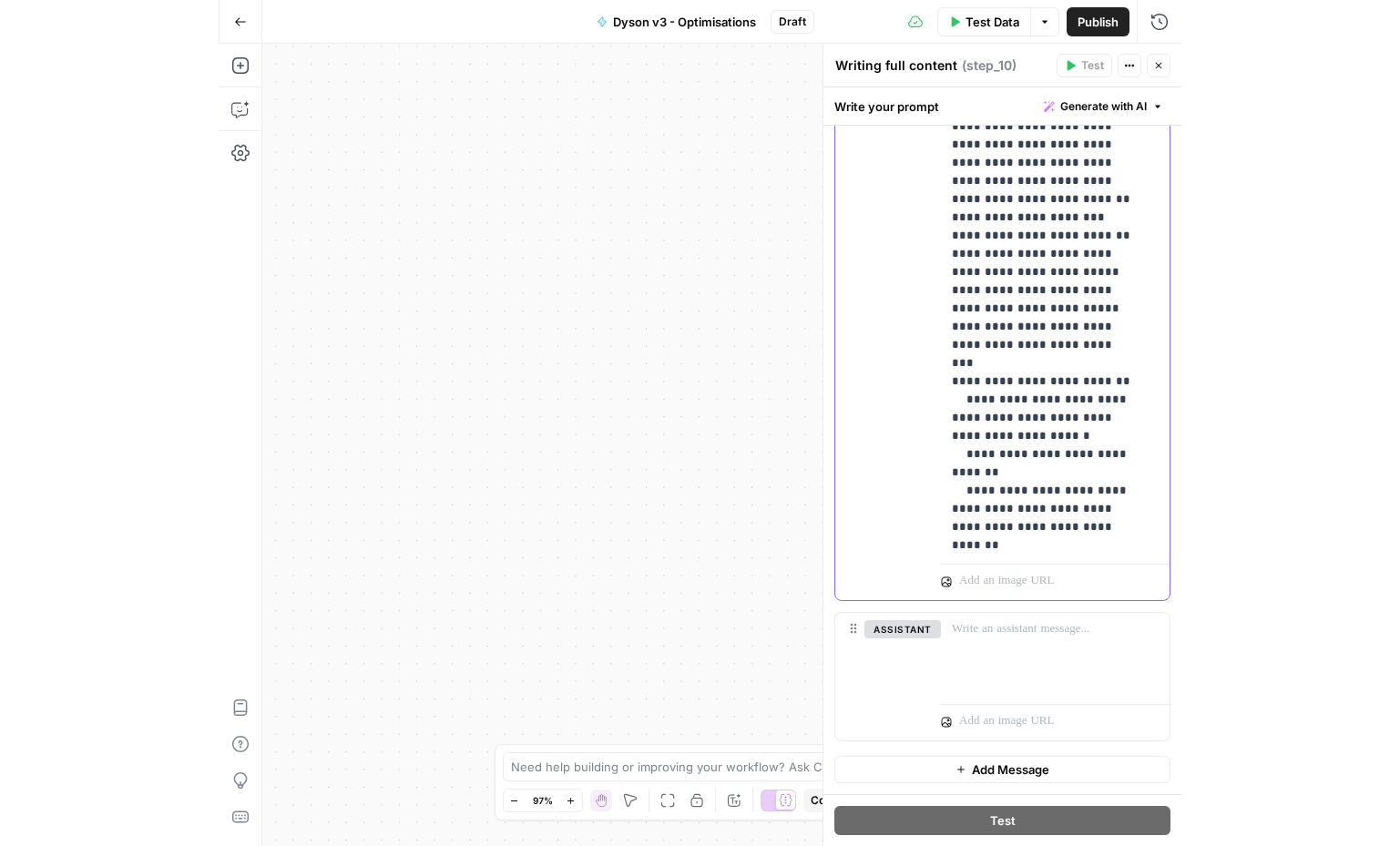
scroll to position [17226, 6]
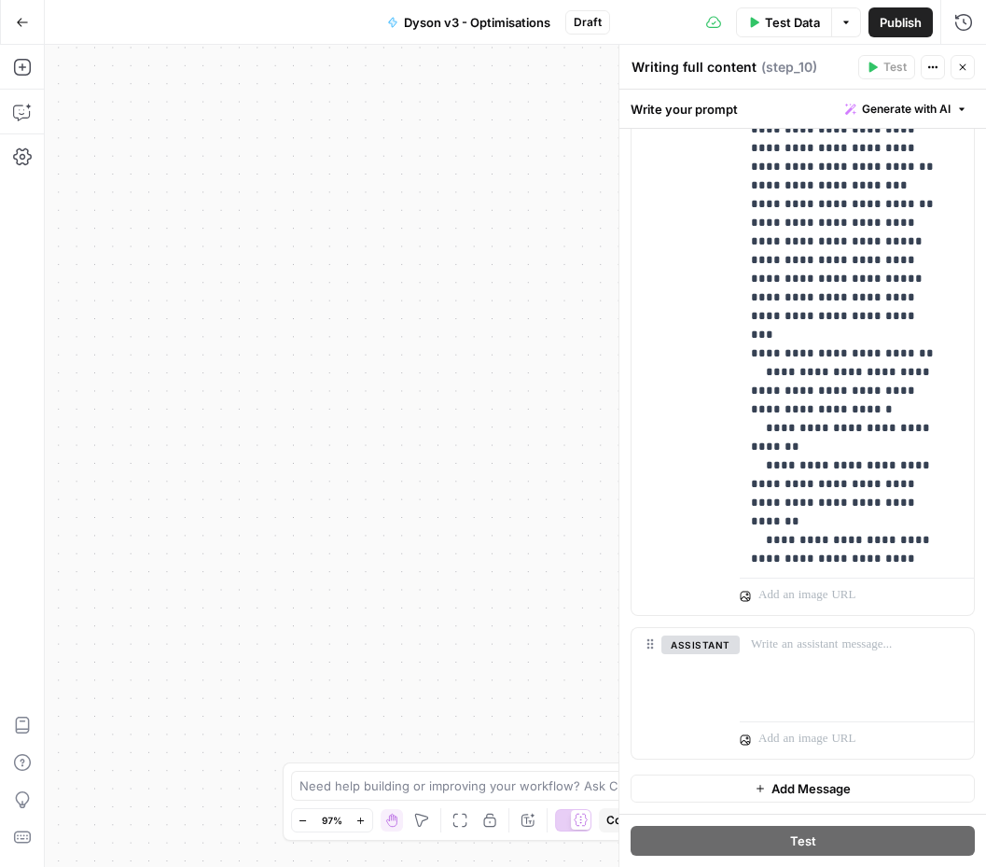
click at [776, 7] on button "Test Data" at bounding box center [784, 22] width 96 height 30
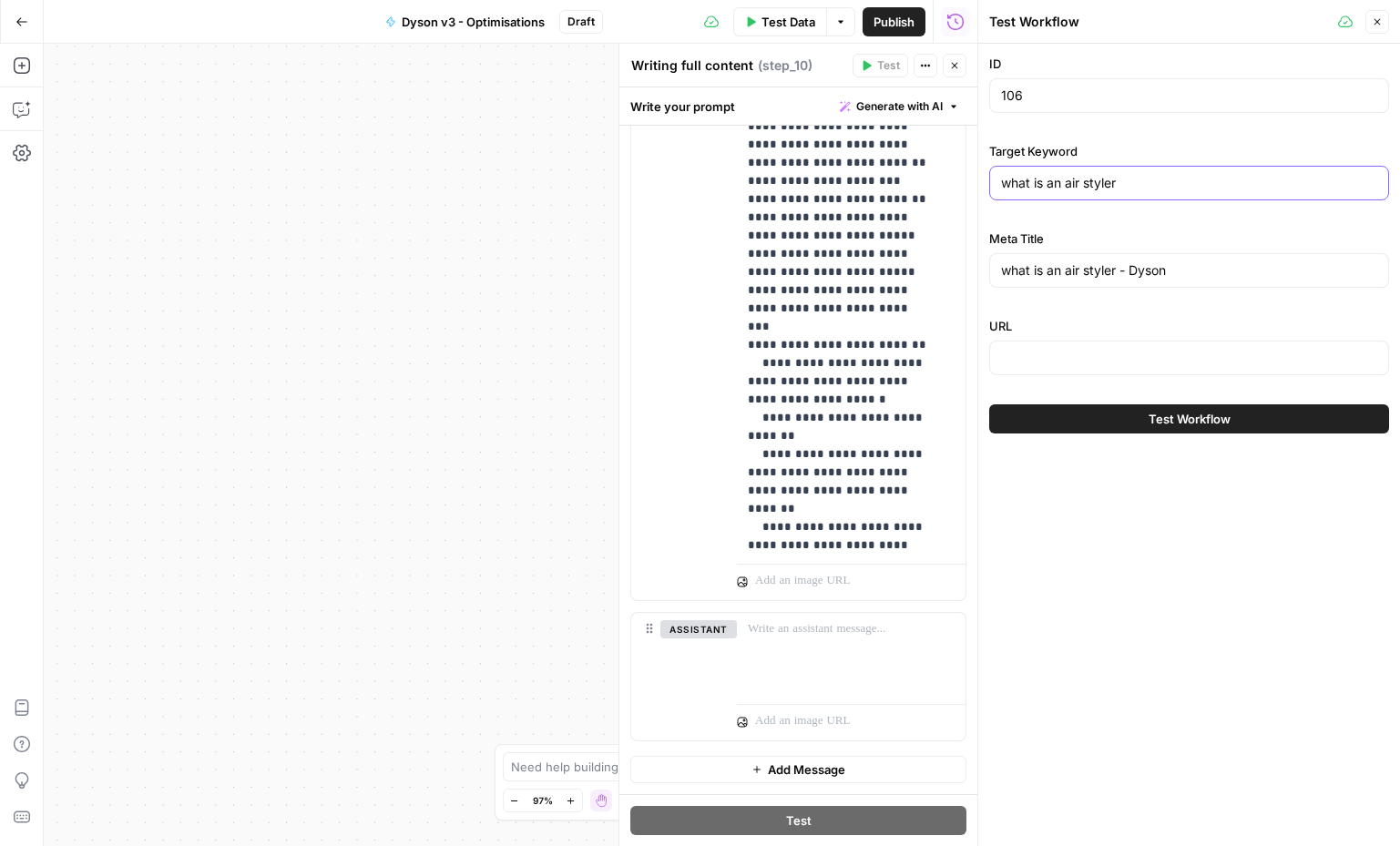
drag, startPoint x: 1141, startPoint y: 184, endPoint x: 974, endPoint y: 198, distance: 167.6
click at [949, 189] on body "Haskn New Home Browse Insights Opportunities Your Data Recent Grids [DiliTrust …" at bounding box center [700, 423] width 1400 height 846
paste input "how to clean hardwood floors"
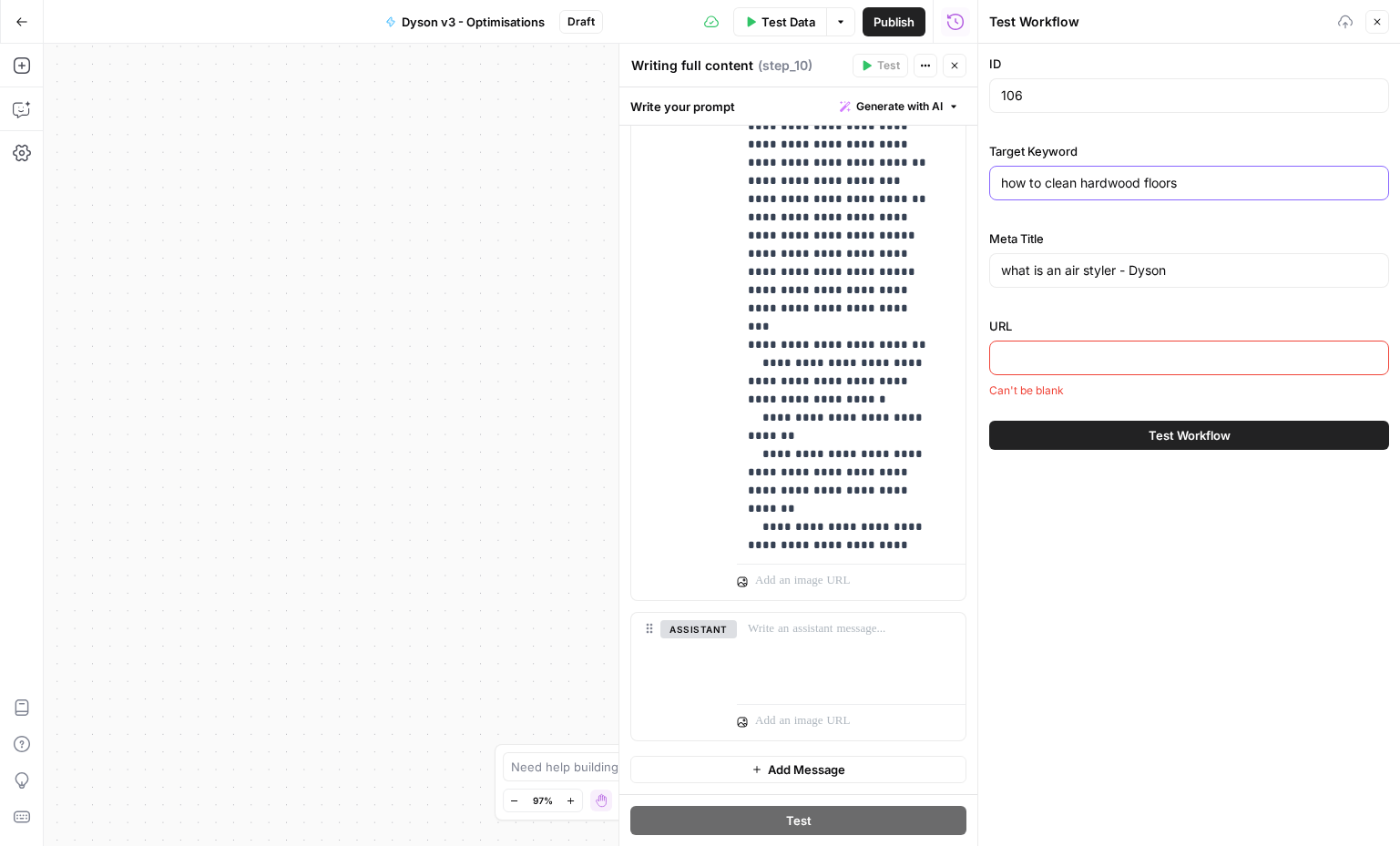
type input "how to clean hardwood floors"
drag, startPoint x: 1120, startPoint y: 269, endPoint x: 935, endPoint y: 270, distance: 185.0
click at [935, 270] on body "Haskn New Home Browse Insights Opportunities Your Data Recent Grids [DiliTrust …" at bounding box center [700, 423] width 1400 height 846
paste input "how to clean hardwood floors"
type input "how to clean hardwood floors - Dyson"
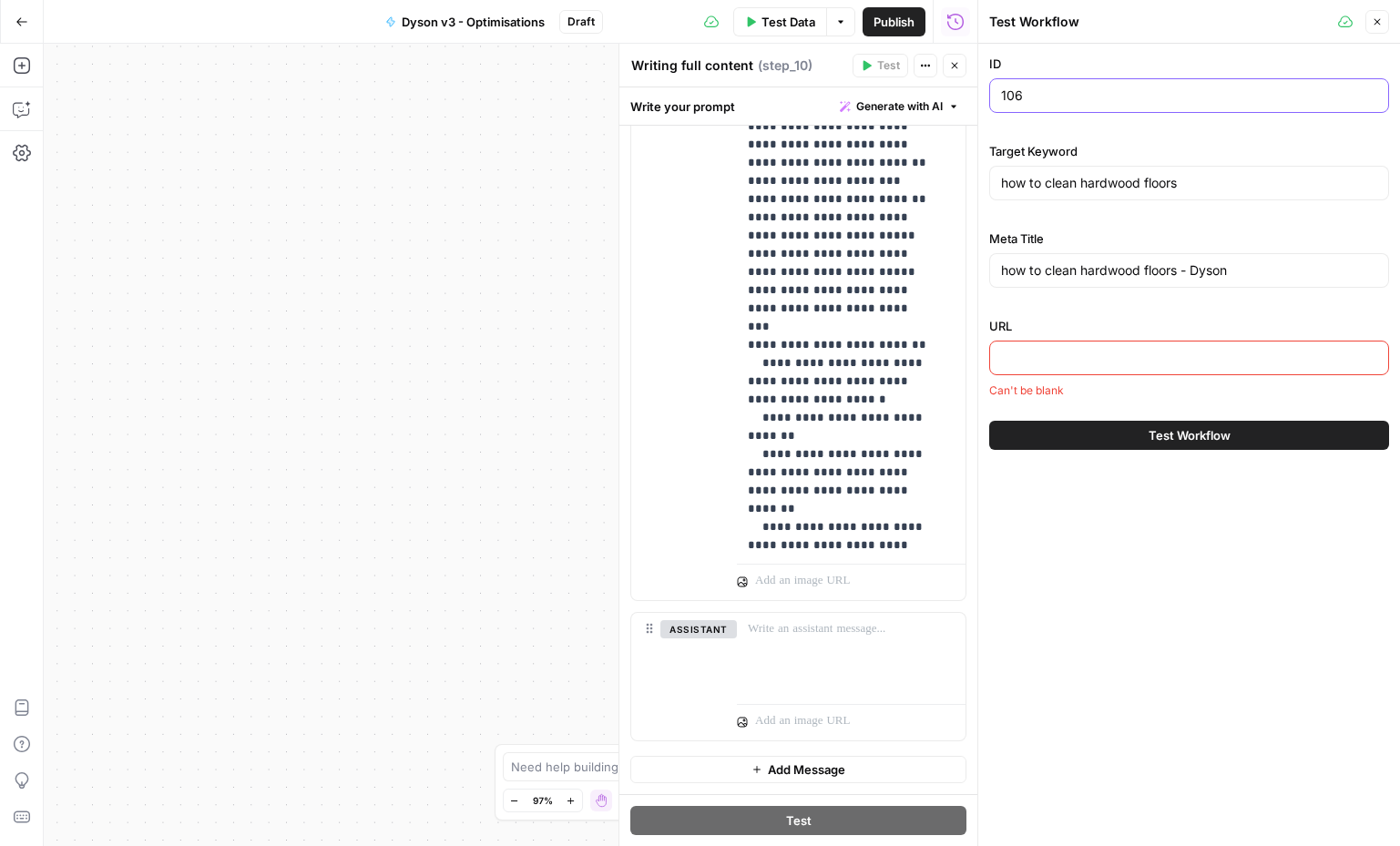
click at [1076, 89] on input "106" at bounding box center [1189, 96] width 376 height 19
type input "107"
click at [1017, 371] on div at bounding box center [1190, 357] width 400 height 34
paste input "[URL][DOMAIN_NAME]"
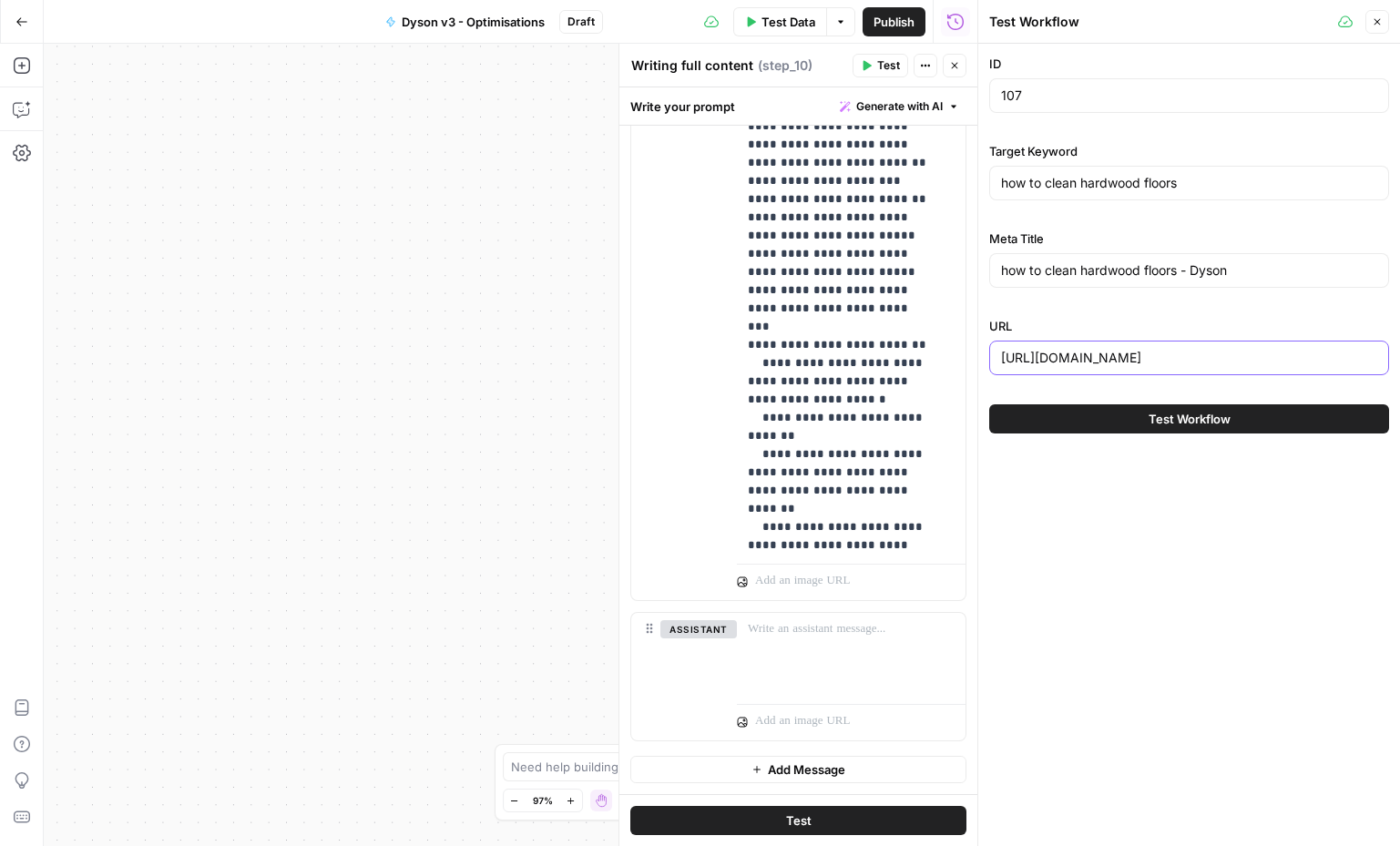
type input "[URL][DOMAIN_NAME]"
click at [1078, 408] on button "Test Workflow" at bounding box center [1190, 419] width 400 height 29
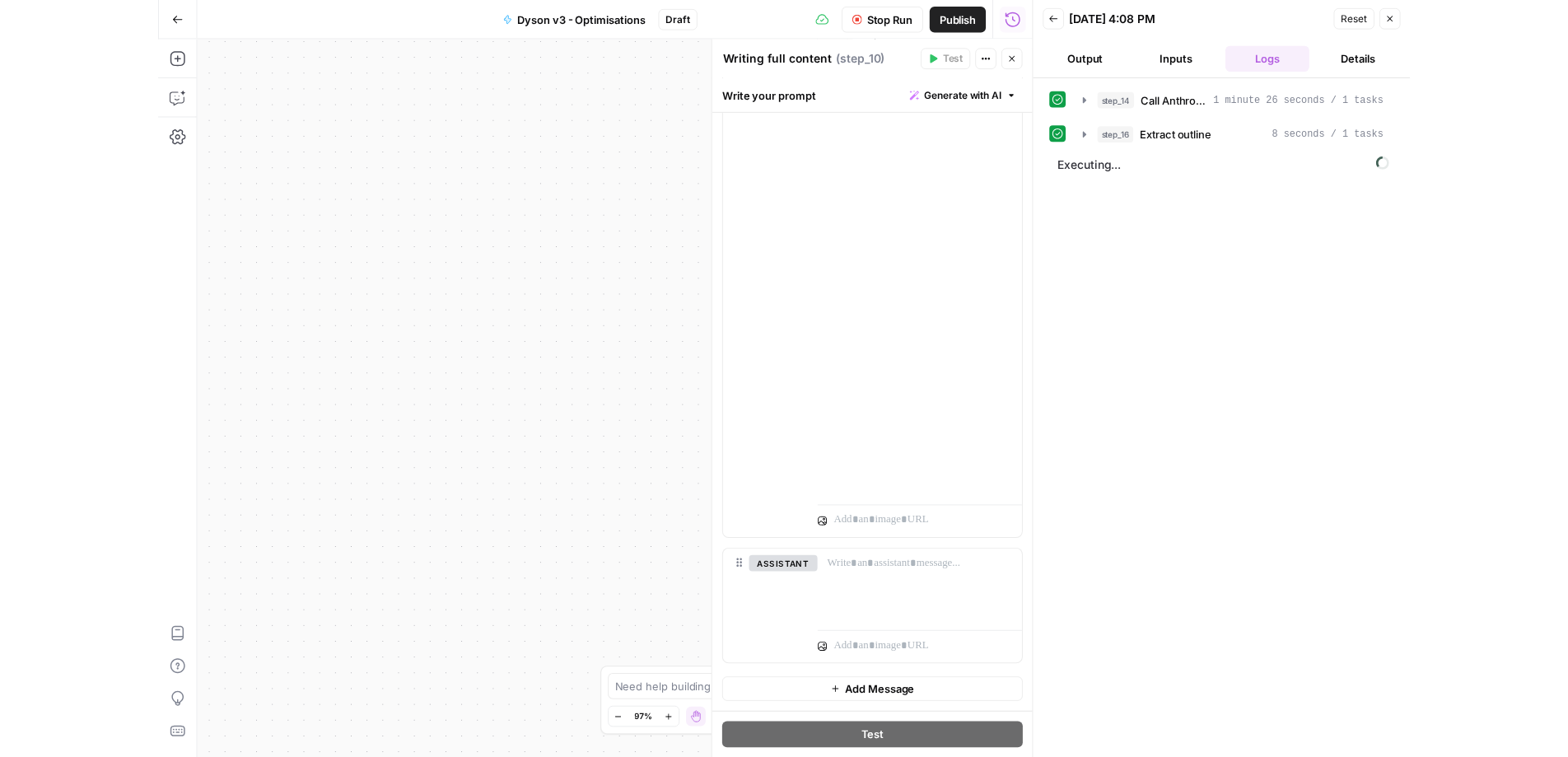
scroll to position [15378, 5]
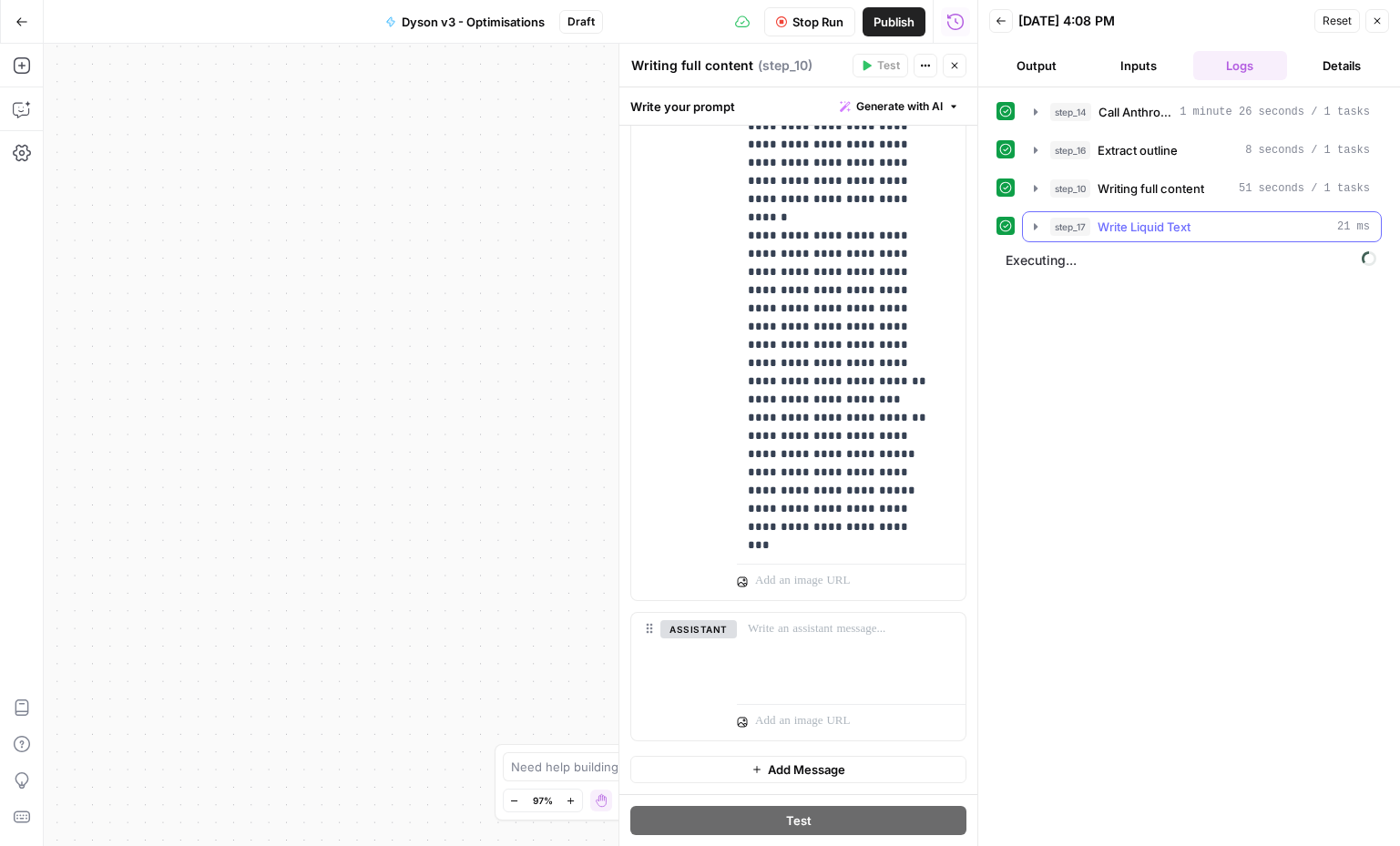
click at [1036, 225] on icon "button" at bounding box center [1036, 226] width 4 height 7
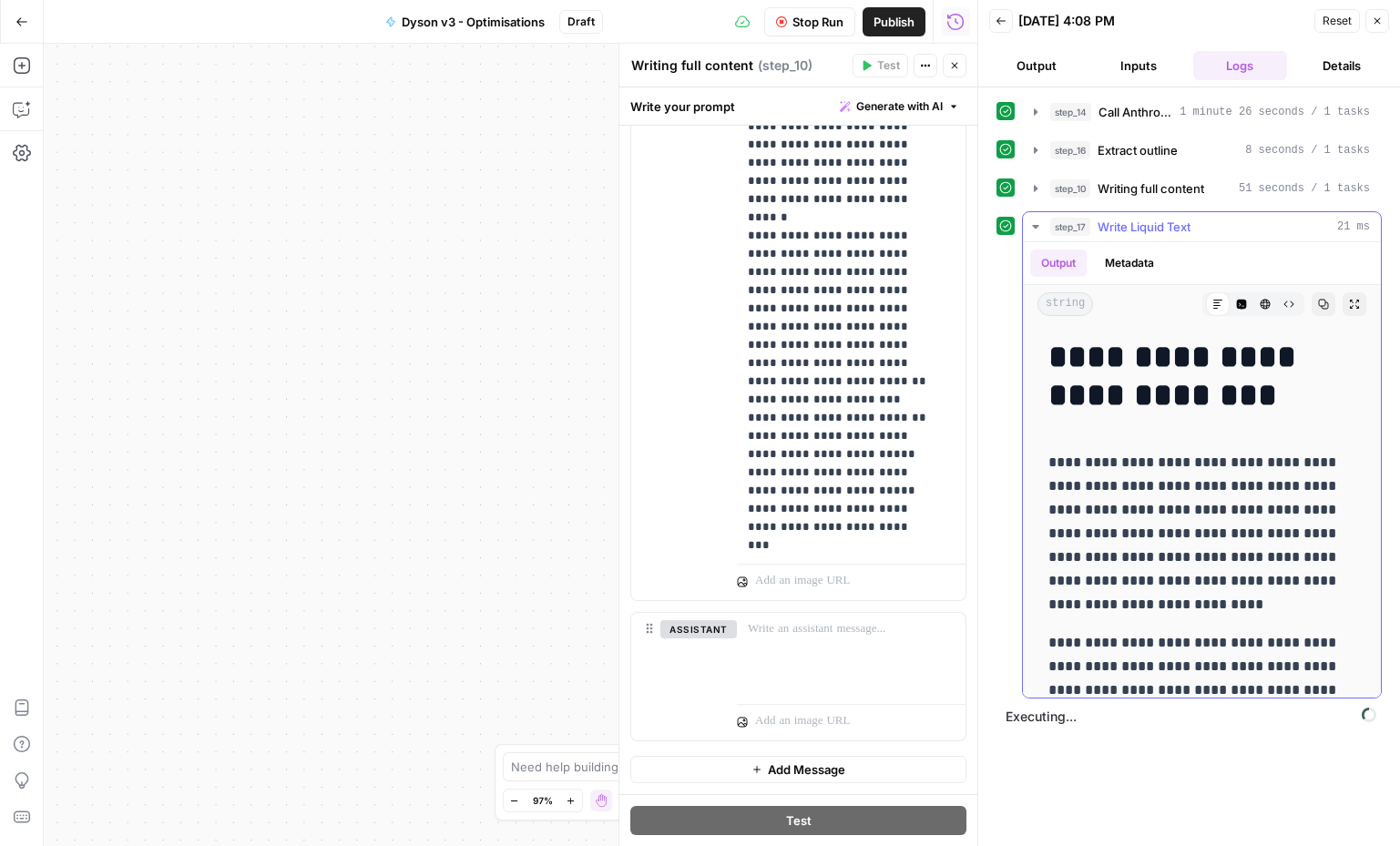
click at [1037, 225] on icon "button" at bounding box center [1035, 227] width 7 height 4
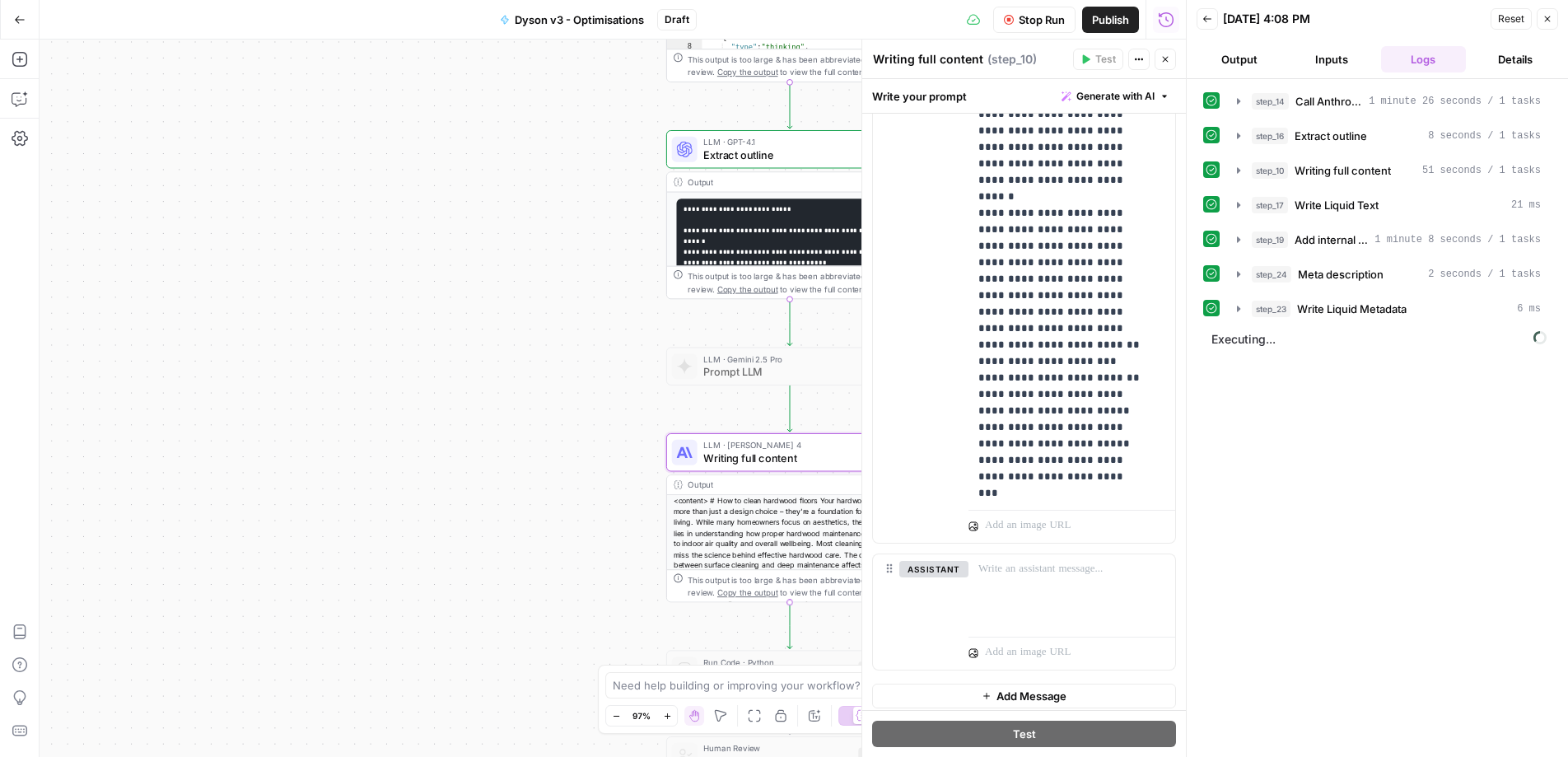
scroll to position [1068, 0]
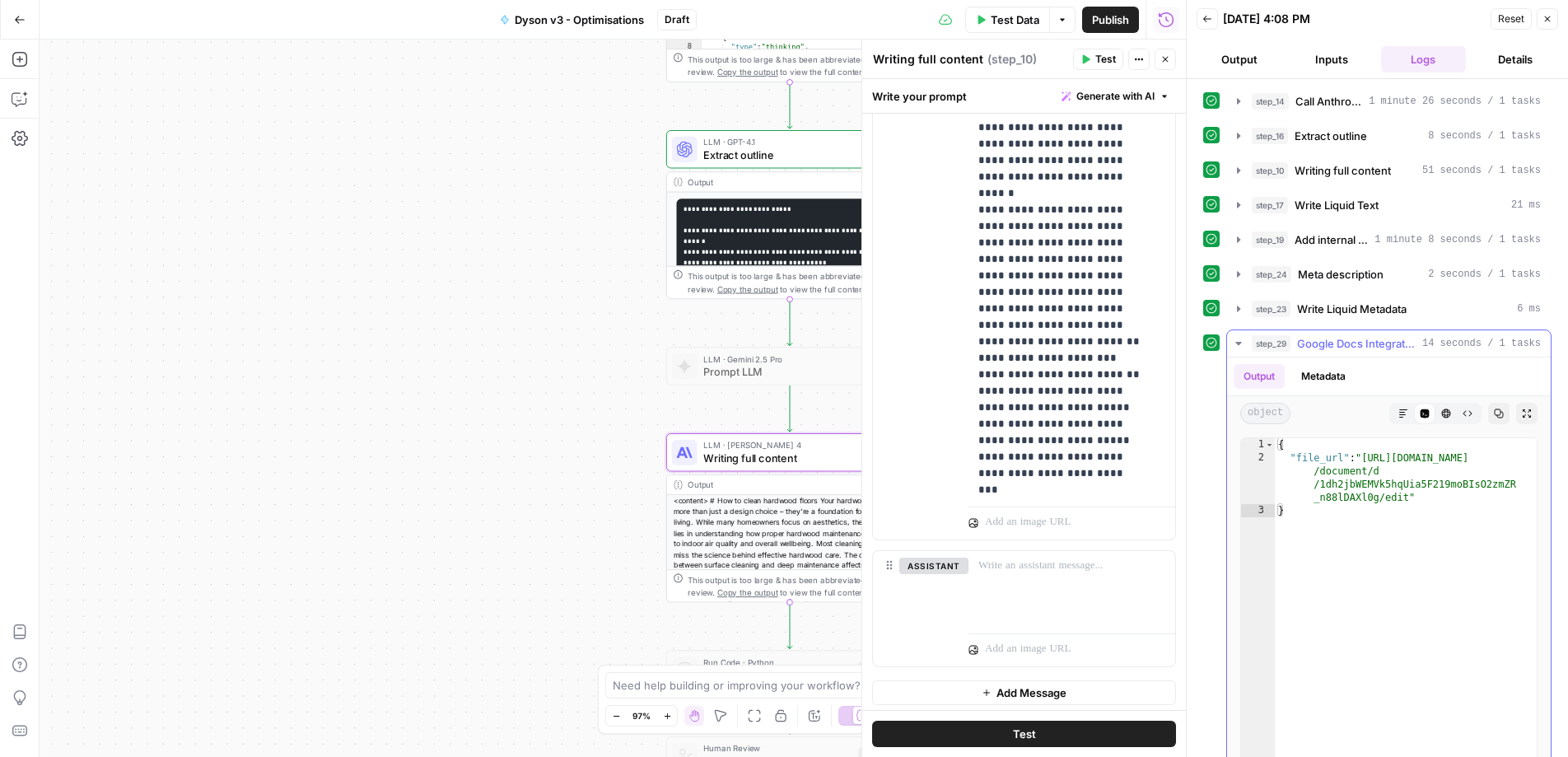
type textarea "**********"
drag, startPoint x: 1364, startPoint y: 454, endPoint x: 1409, endPoint y: 497, distance: 62.2
click at [1409, 497] on div "{ "file_url" : "https://docs.google.com /document/d /1dh2jbWEMVk5hqUia5F219moBI…" at bounding box center [1406, 612] width 262 height 350
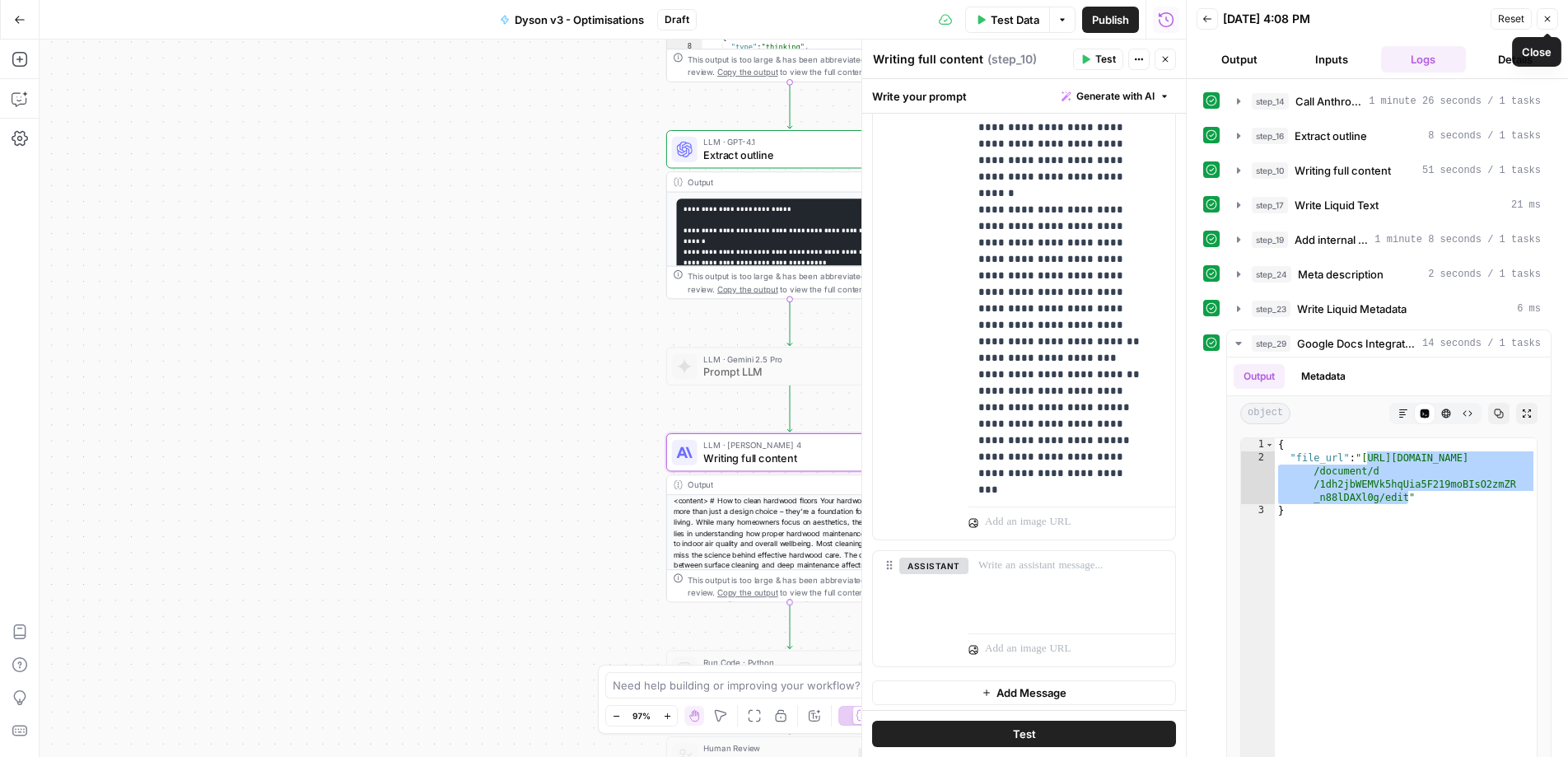
click at [1539, 14] on icon "button" at bounding box center [1547, 19] width 10 height 10
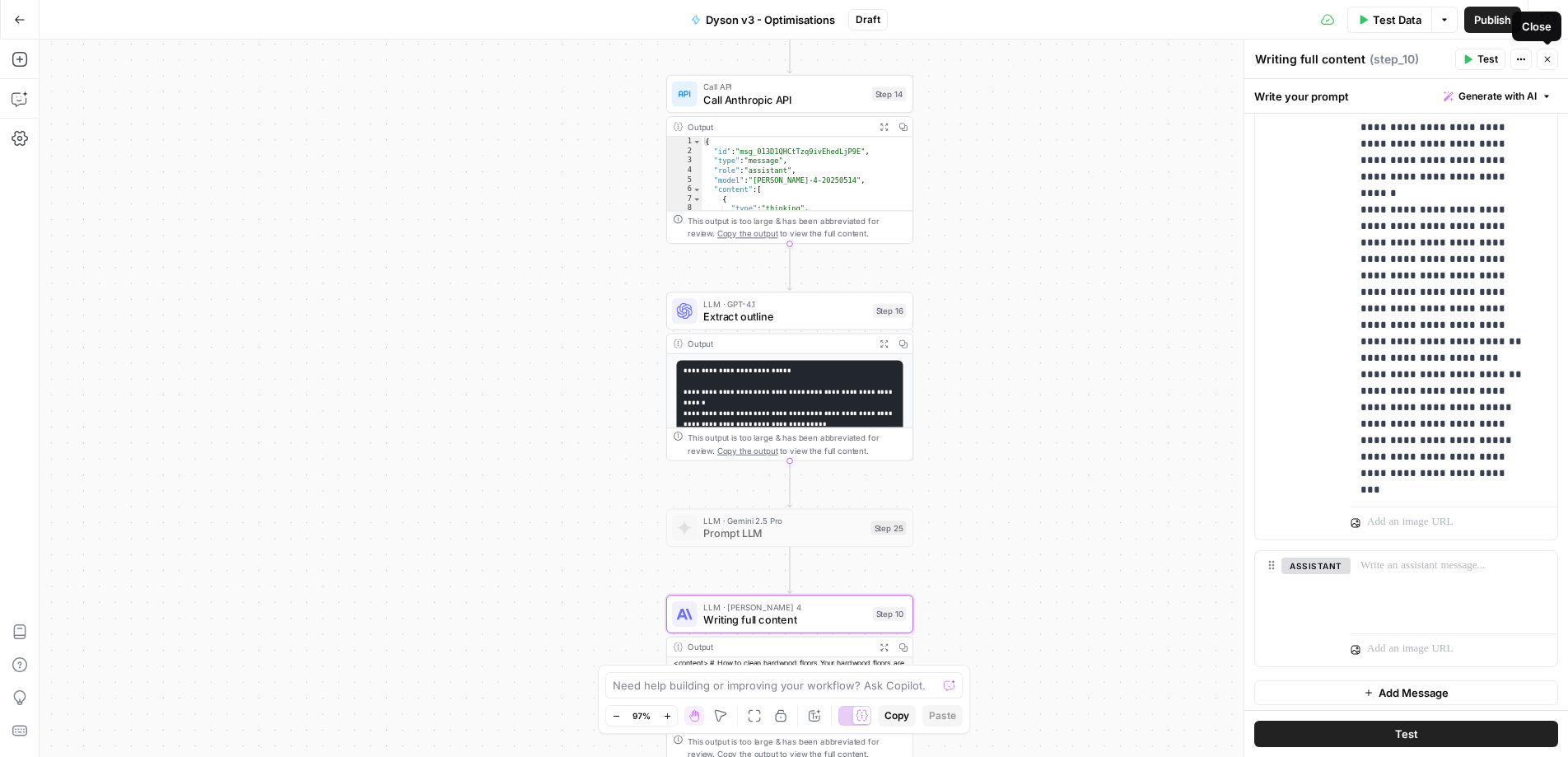
click at [1539, 56] on button "Close" at bounding box center [1547, 59] width 21 height 21
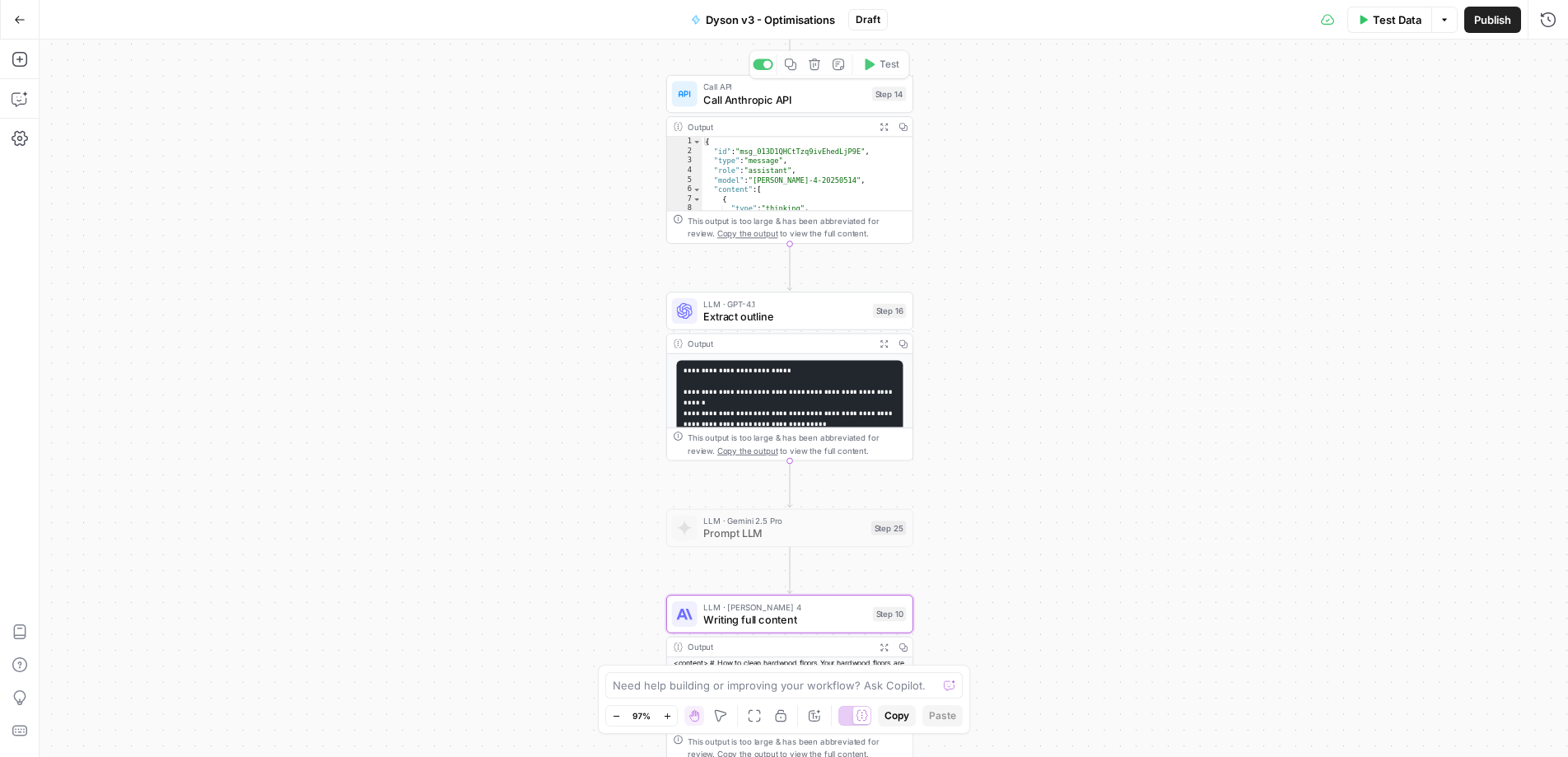
click at [779, 113] on div "Call API Call Anthropic API Step 14 Copy step Delete step Add Note Test Output …" at bounding box center [790, 159] width 247 height 169
type textarea "*"
click at [802, 206] on div "{ "id" : "msg_013D1QHCtTzq9ivEhedLjP9E" , "type" : "message" , "role" : "assist…" at bounding box center [800, 364] width 199 height 456
click at [777, 311] on span "Extract outline" at bounding box center [784, 317] width 163 height 16
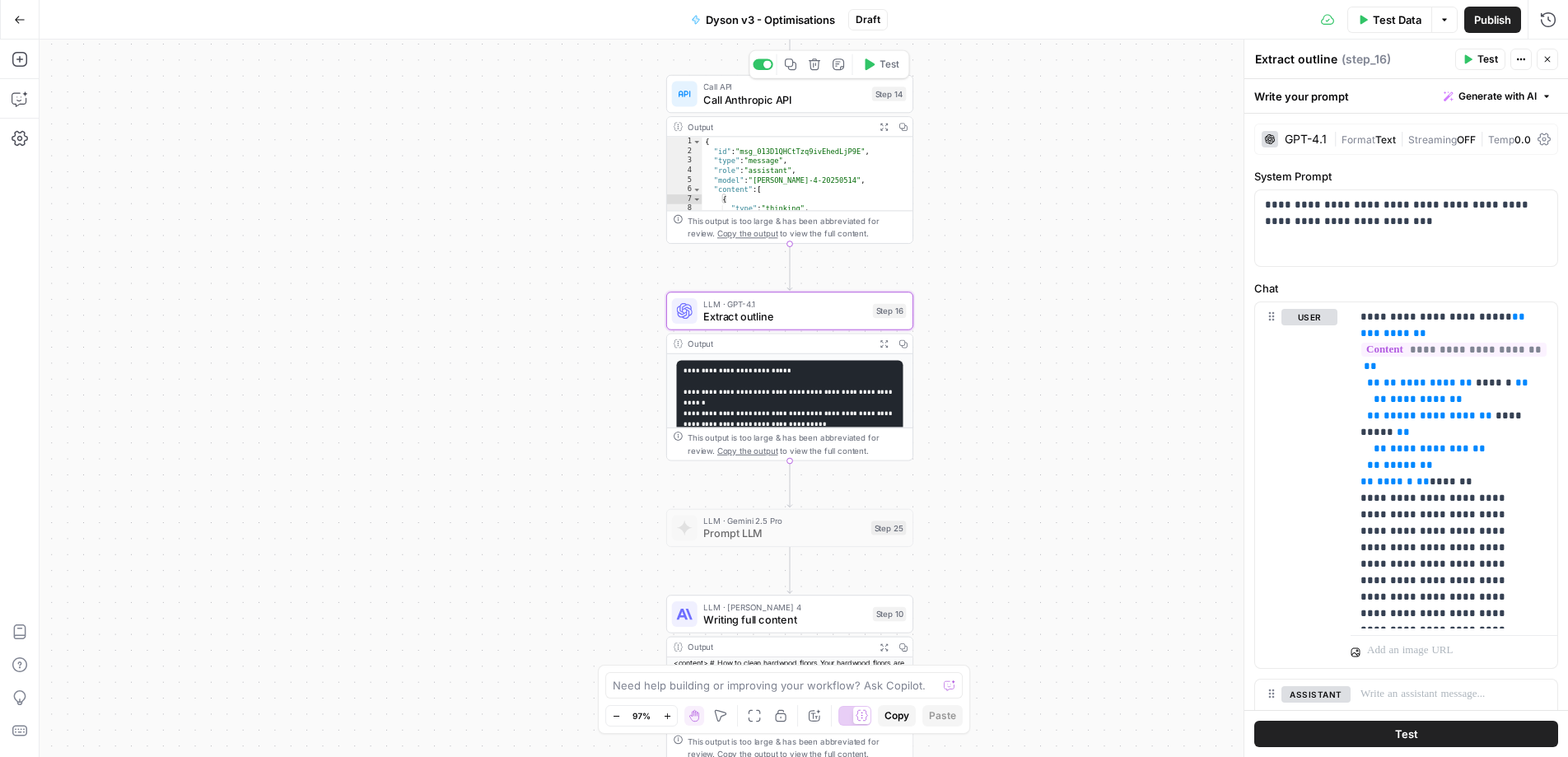
click at [814, 95] on span "Call Anthropic API" at bounding box center [784, 100] width 162 height 16
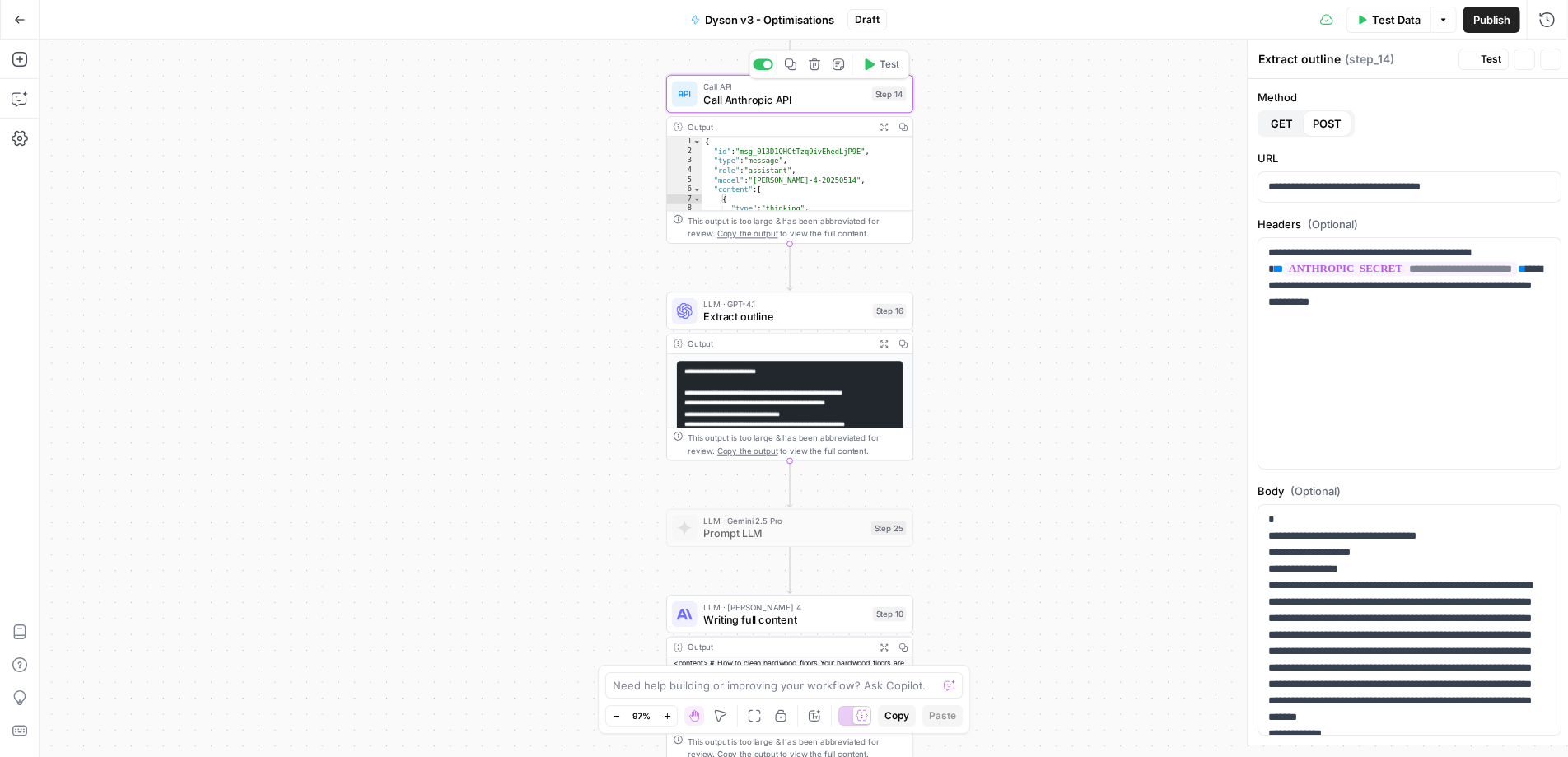
type textarea "Call Anthropic API"
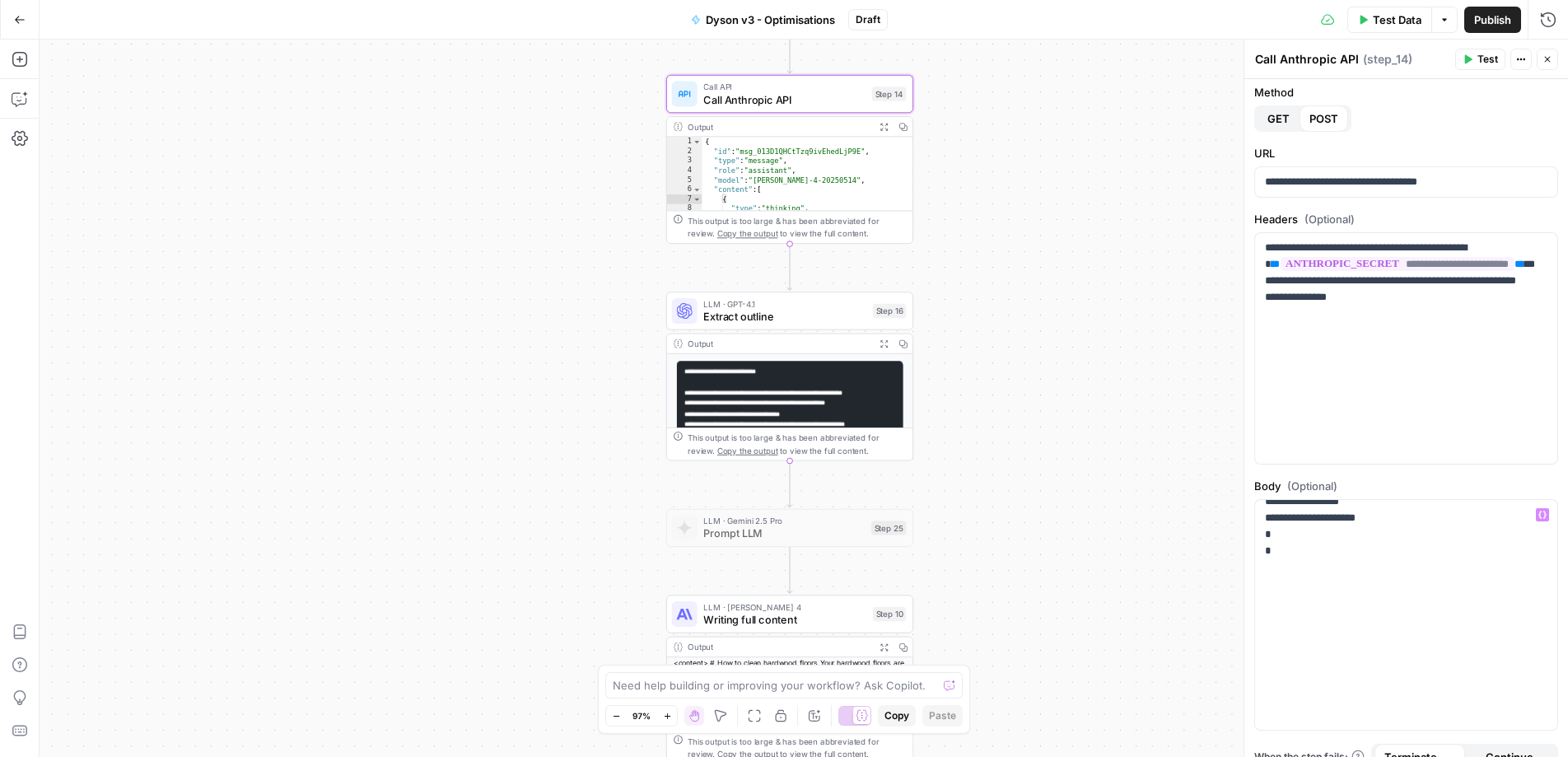
scroll to position [13, 0]
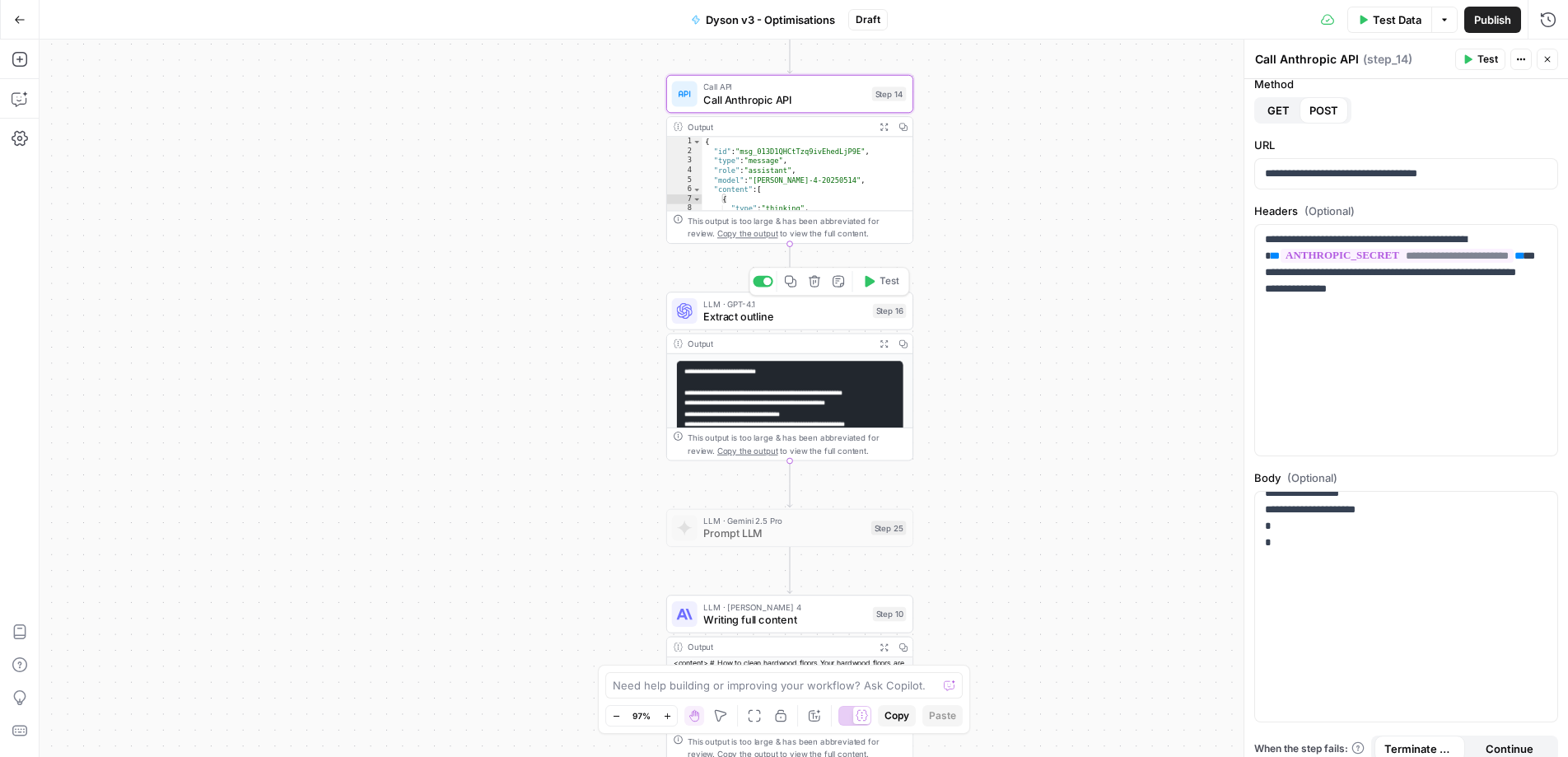
click at [748, 309] on span "Extract outline" at bounding box center [784, 317] width 163 height 16
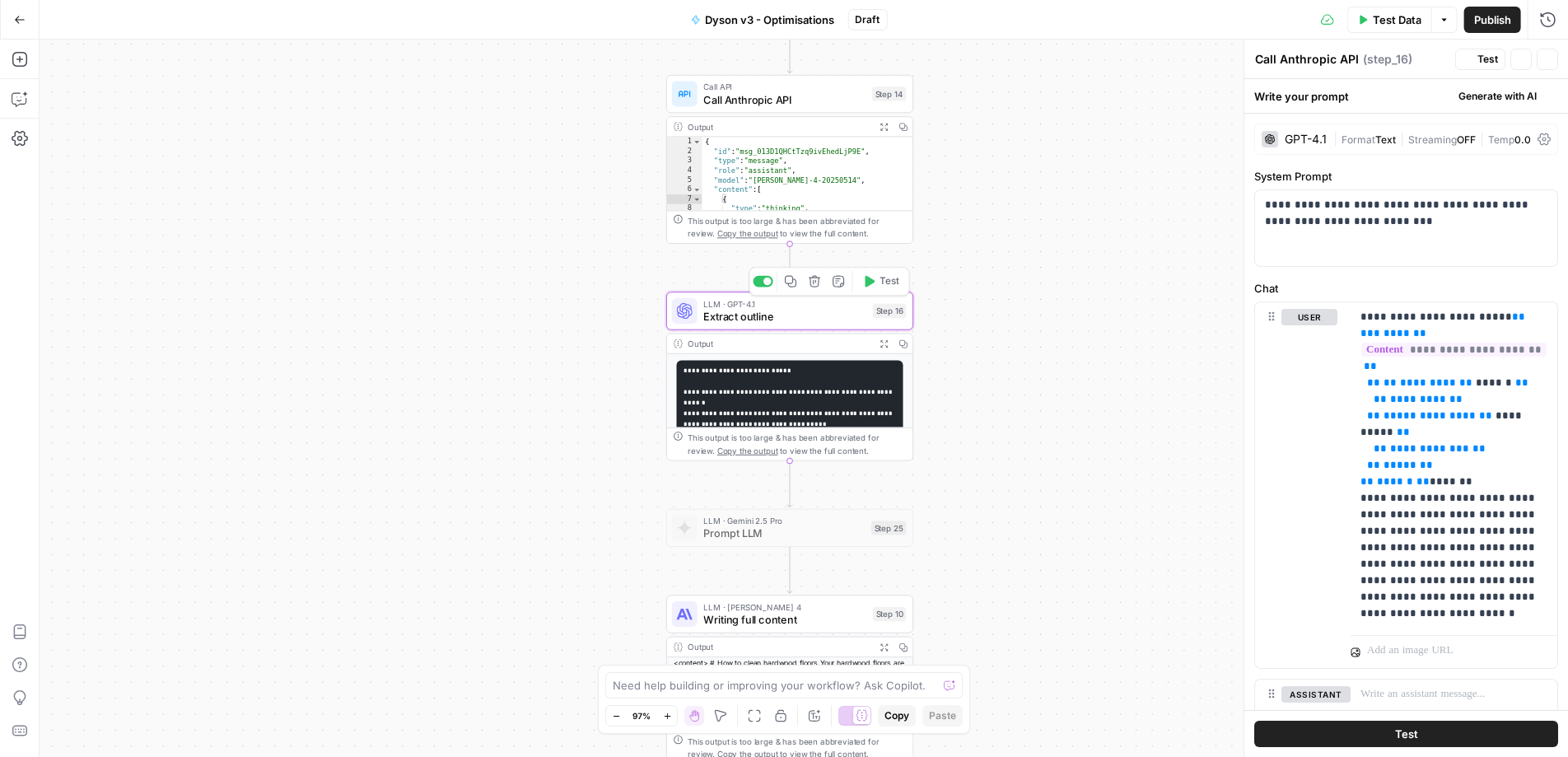
type textarea "Extract outline"
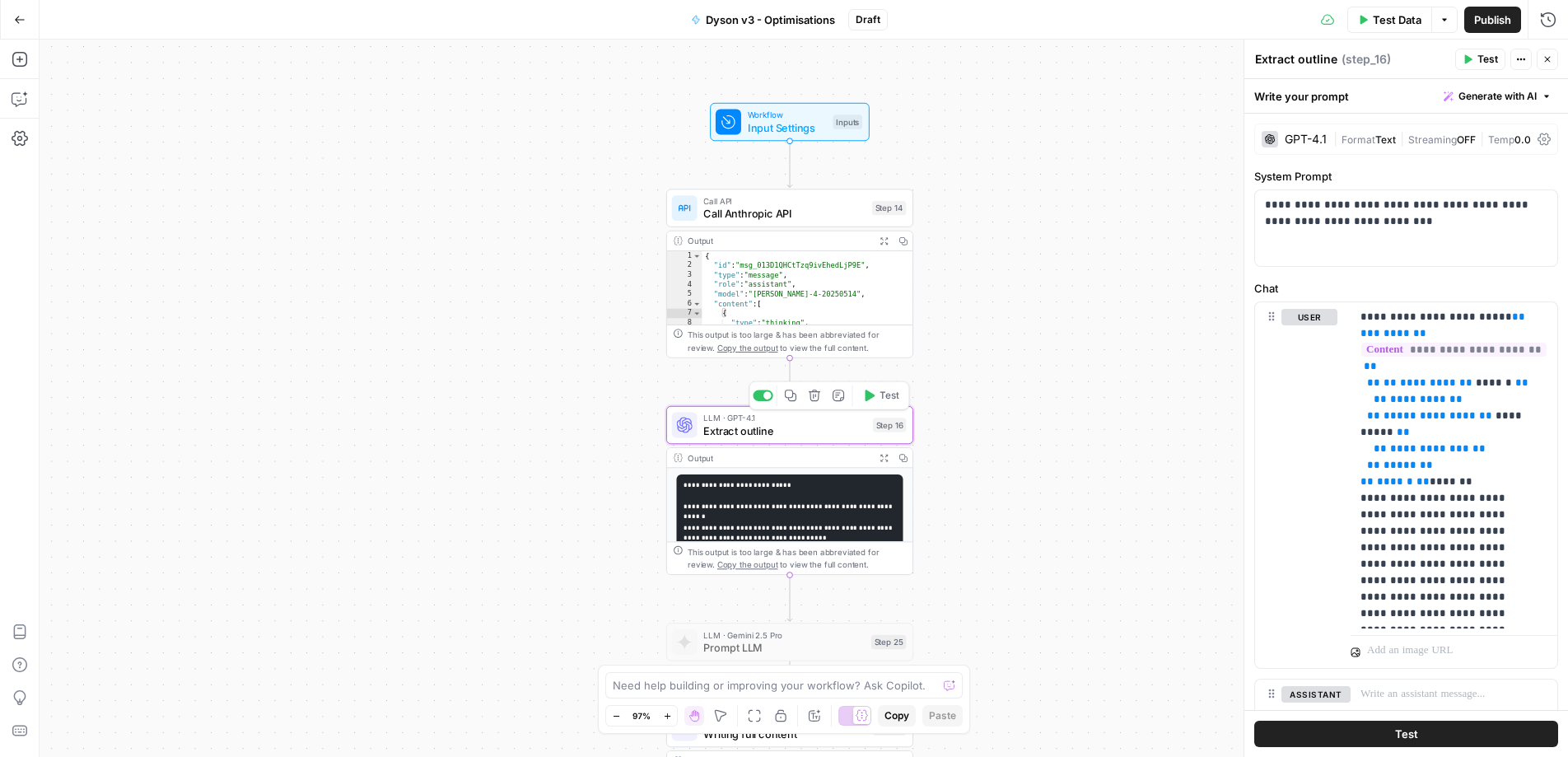
click at [774, 441] on div "LLM · GPT-4.1 Extract outline Step 16 Copy step Delete step Add Note Test" at bounding box center [790, 424] width 247 height 38
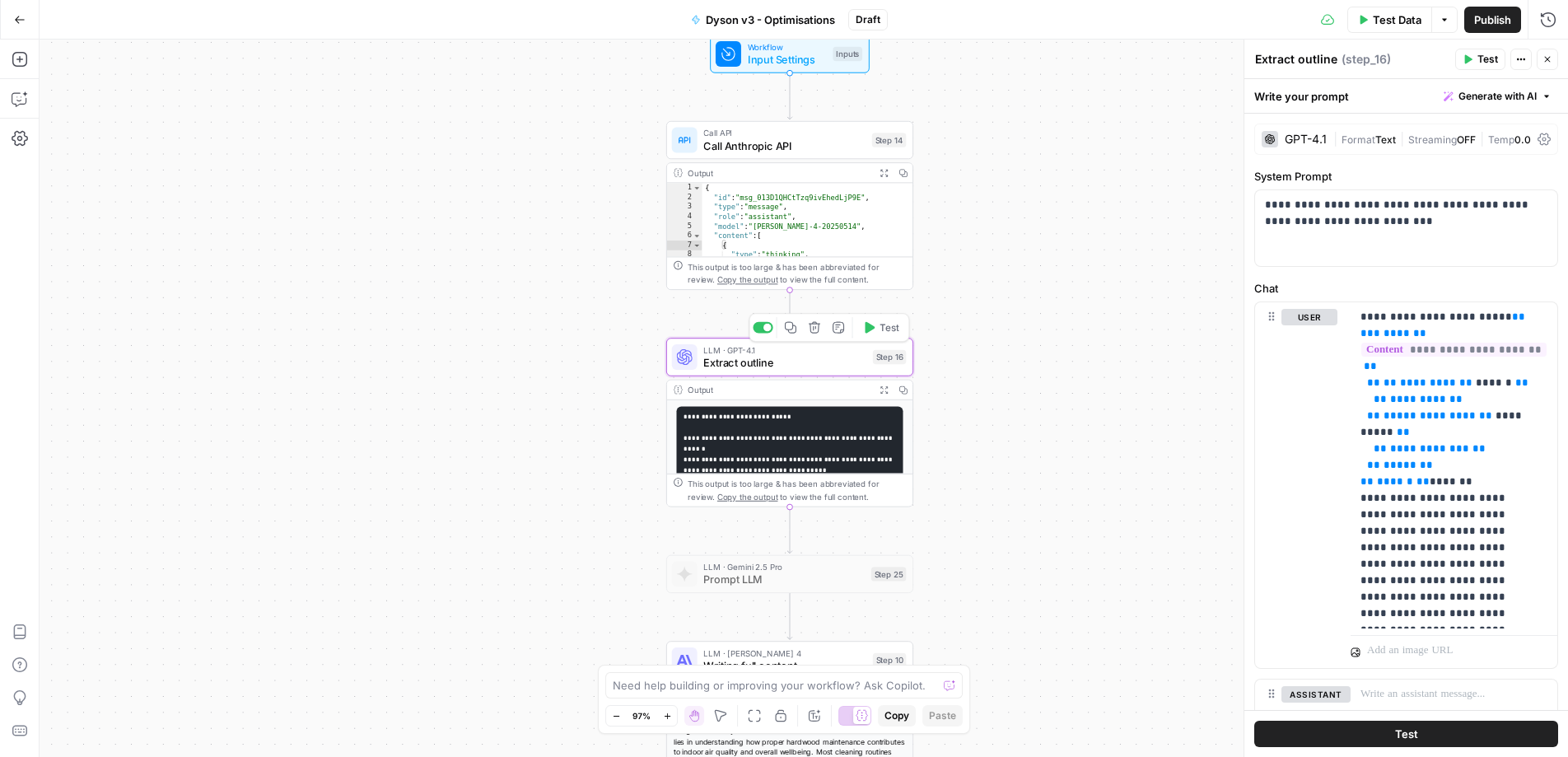
click at [816, 329] on icon "button" at bounding box center [814, 327] width 12 height 12
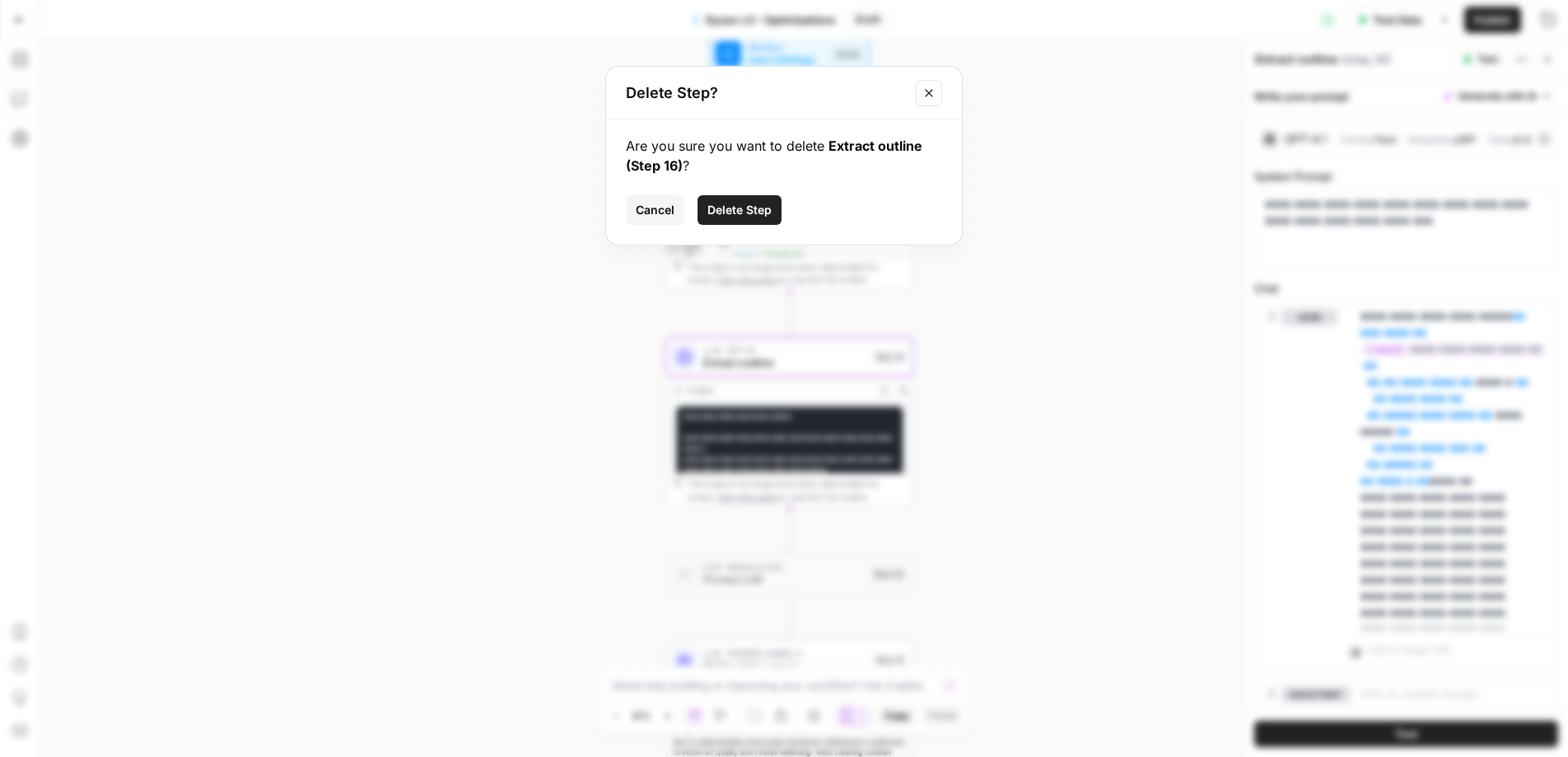
click at [733, 216] on span "Delete Step" at bounding box center [739, 210] width 64 height 17
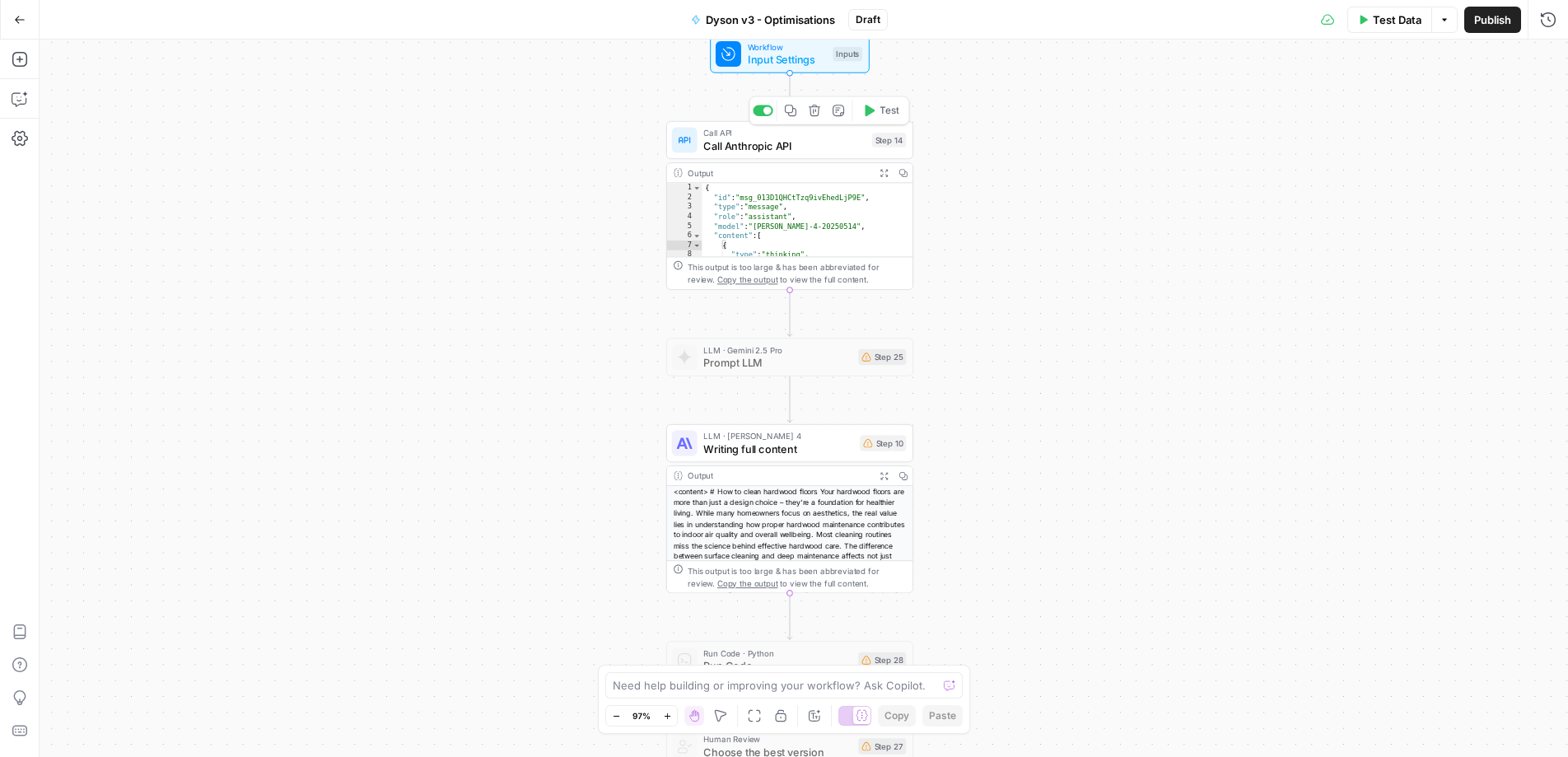
click at [782, 146] on span "Call Anthropic API" at bounding box center [784, 146] width 162 height 16
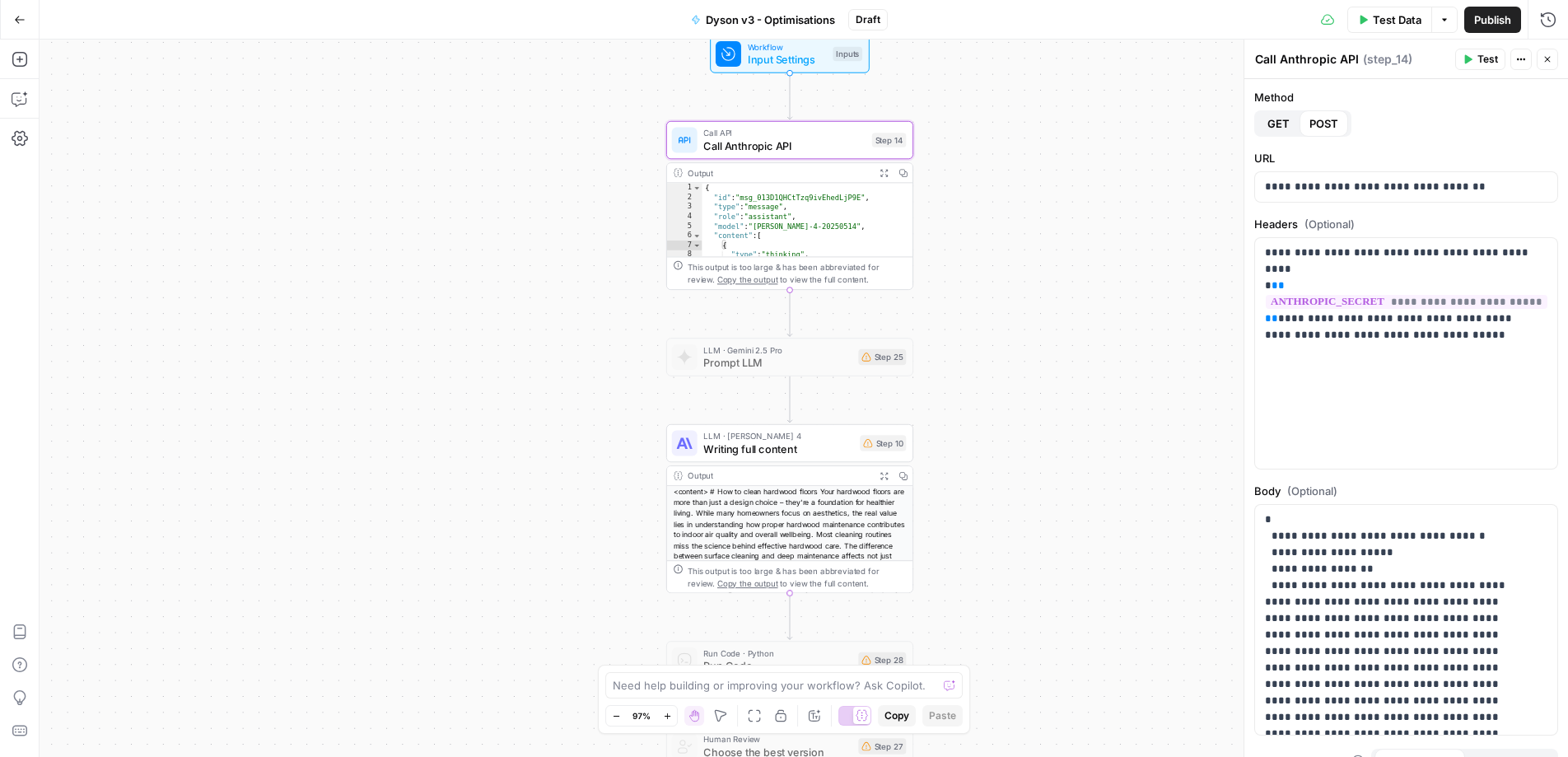
click at [784, 444] on span "Writing full content" at bounding box center [778, 448] width 150 height 16
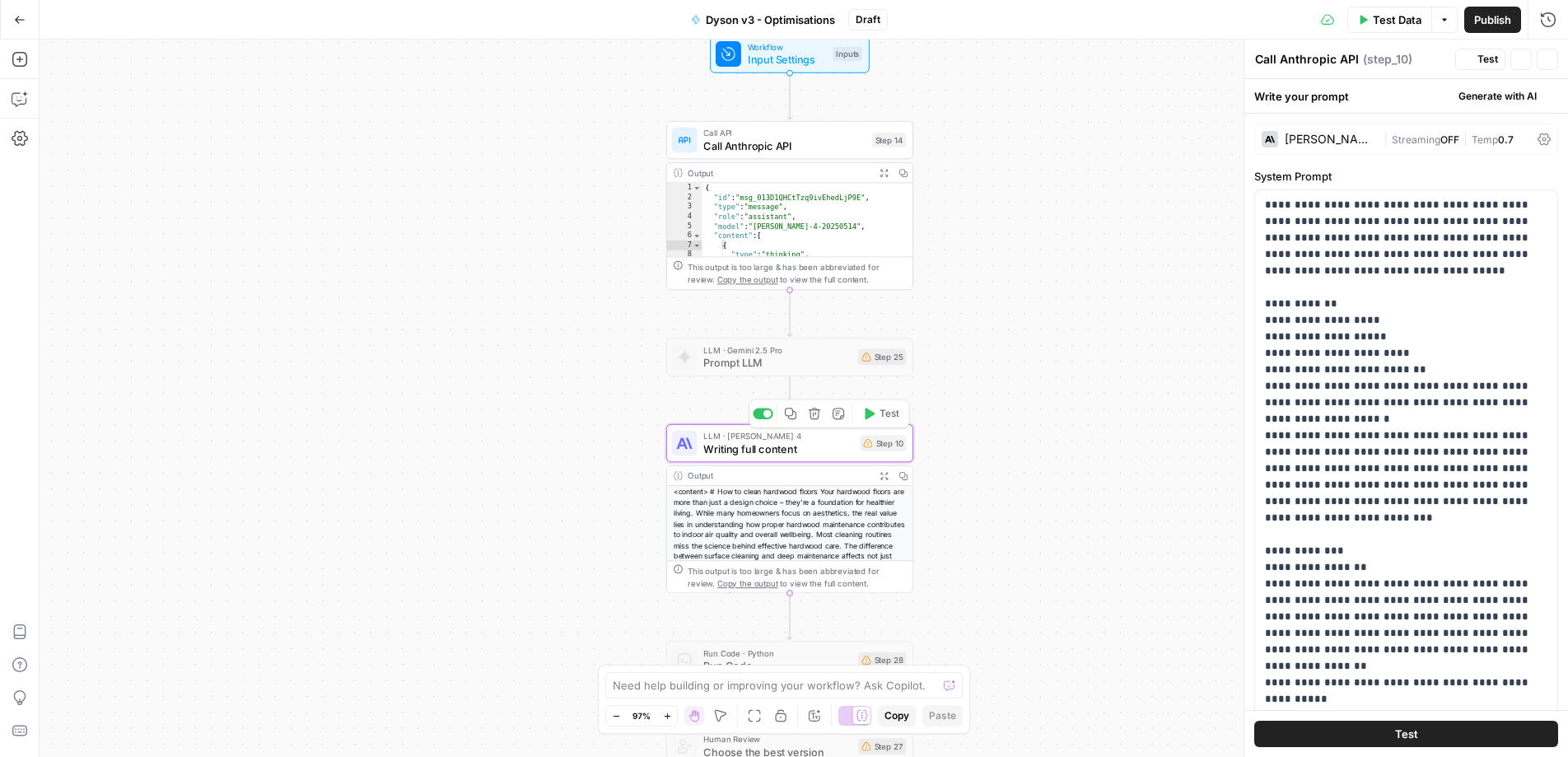
type textarea "Writing full content"
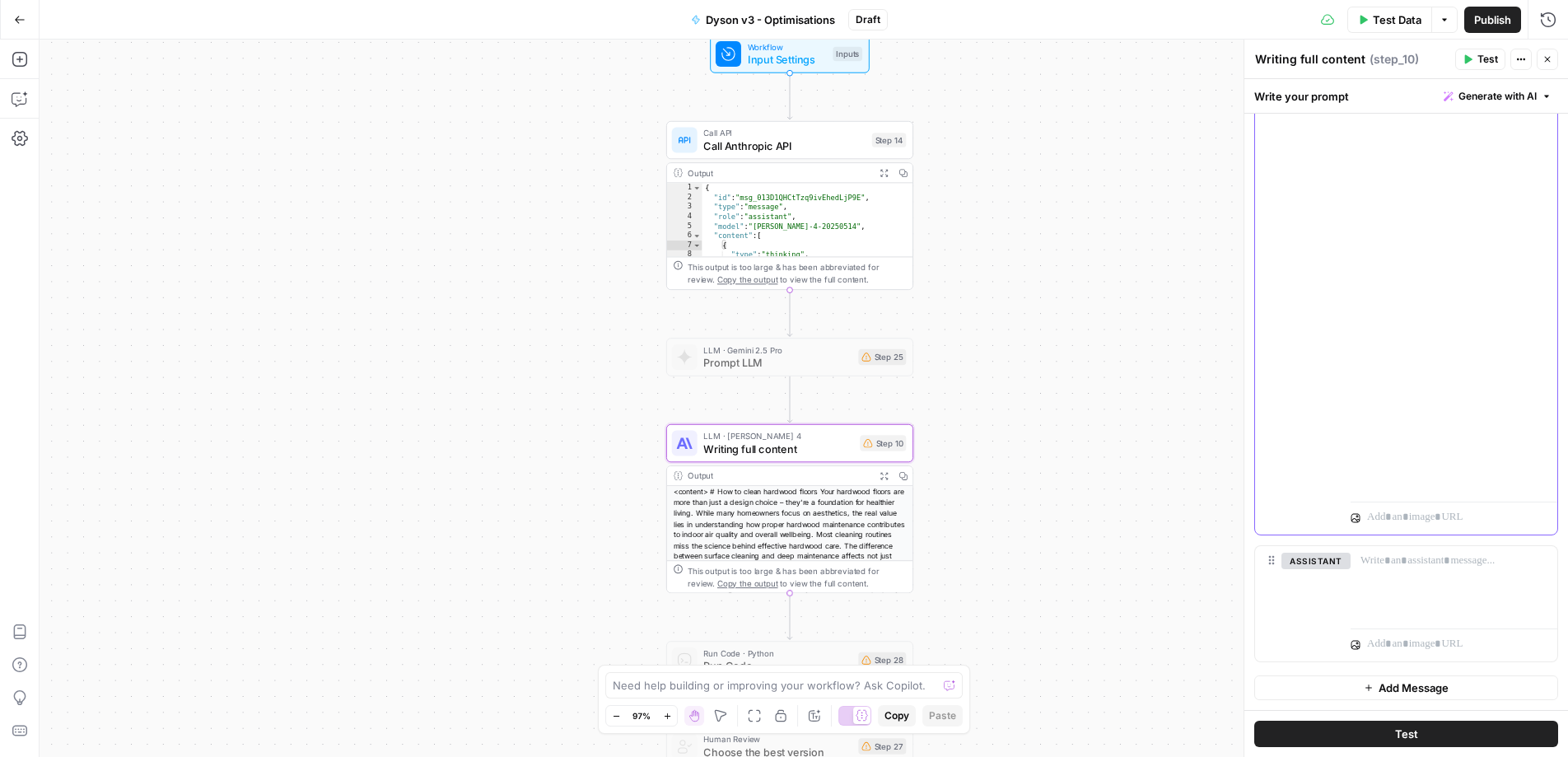
scroll to position [15181, 0]
drag, startPoint x: 1459, startPoint y: 301, endPoint x: 1339, endPoint y: 184, distance: 167.6
click at [1339, 184] on div "**********" at bounding box center [1406, 179] width 303 height 709
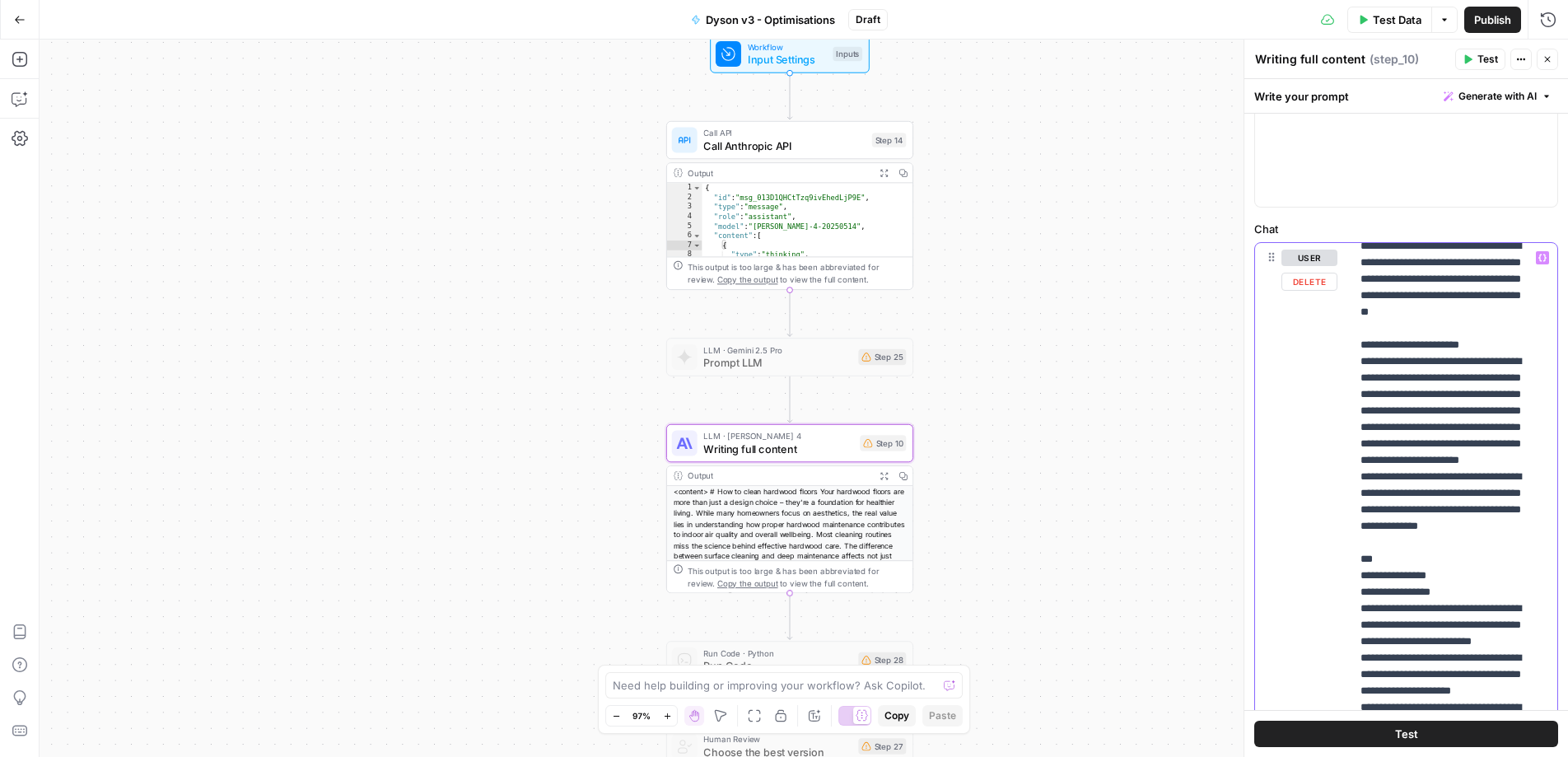
scroll to position [4817, 0]
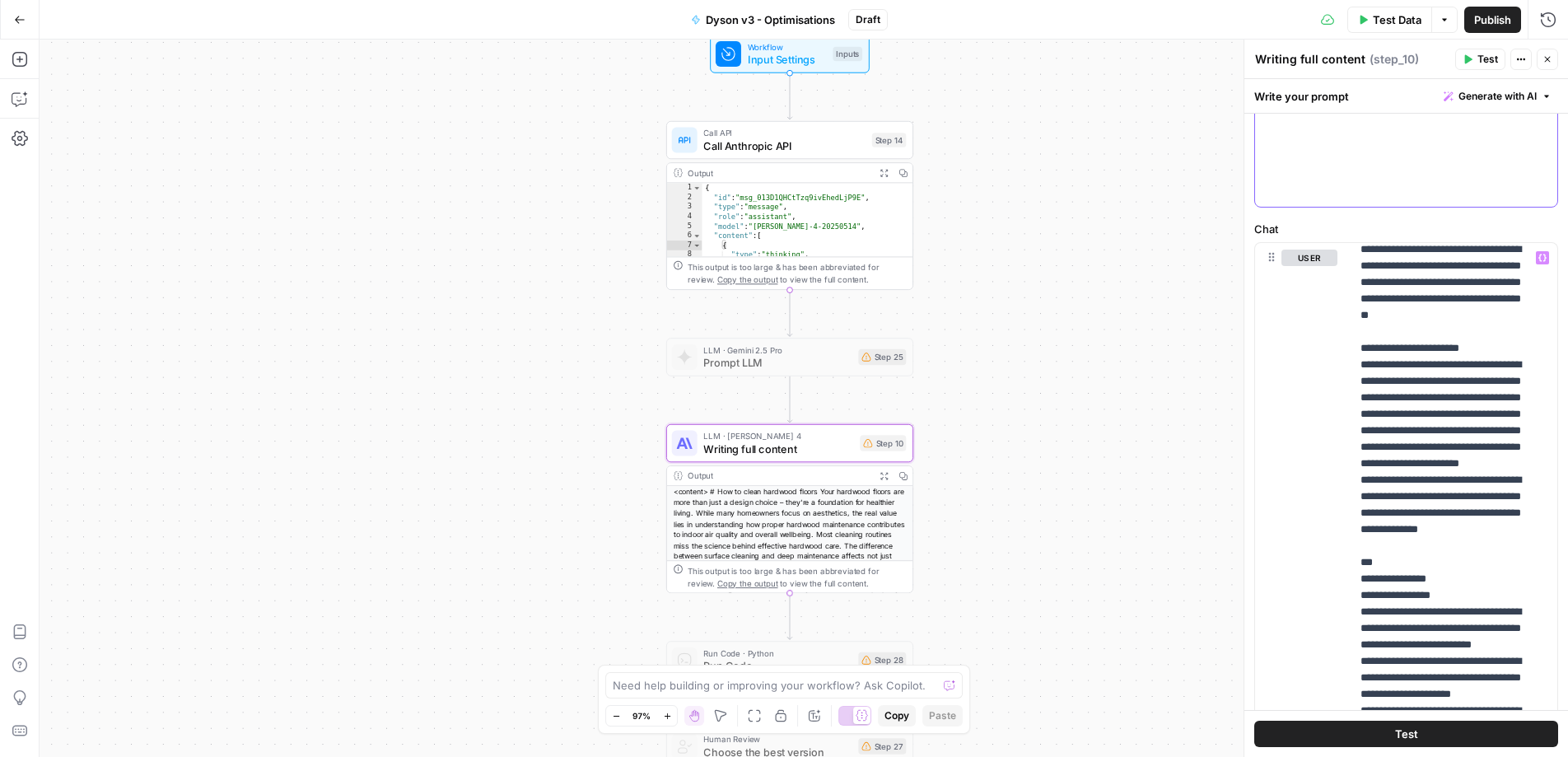
drag, startPoint x: 1275, startPoint y: 192, endPoint x: 1524, endPoint y: 192, distance: 249.0
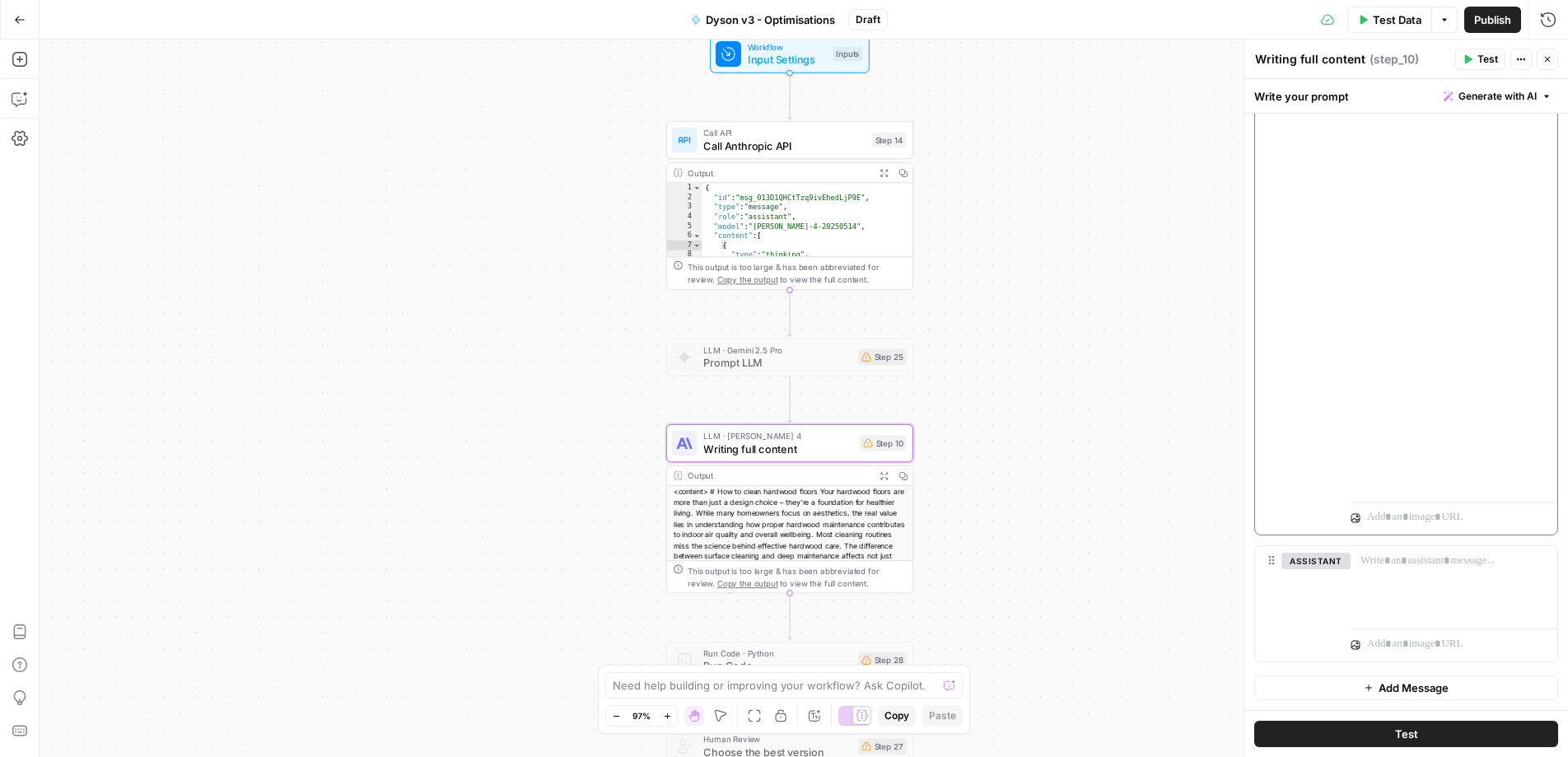
scroll to position [15119, 0]
drag, startPoint x: 1426, startPoint y: 323, endPoint x: 1393, endPoint y: 427, distance: 109.1
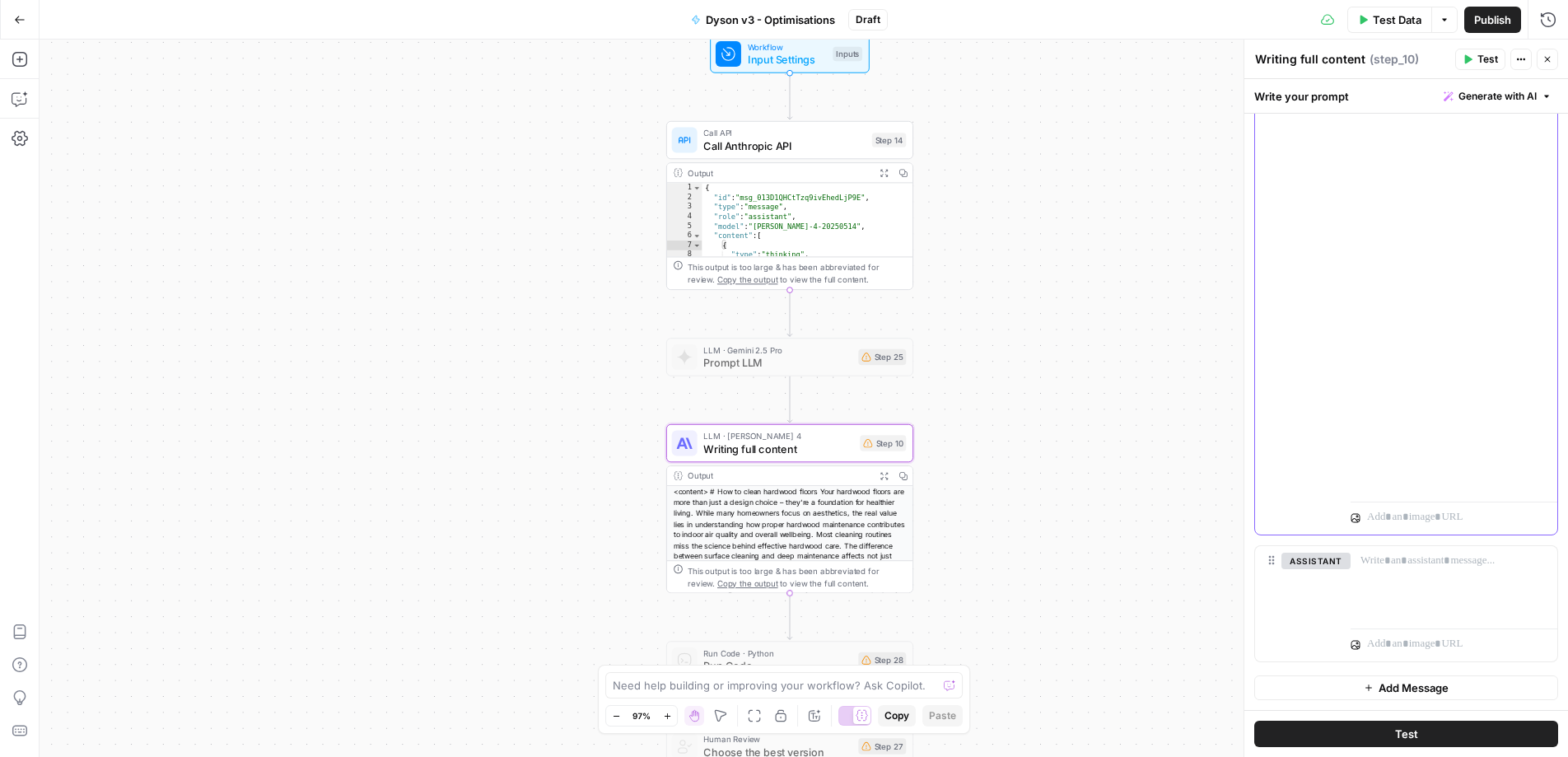
drag, startPoint x: 1425, startPoint y: 325, endPoint x: 1501, endPoint y: 419, distance: 120.9
click at [1538, 206] on icon "button" at bounding box center [1542, 206] width 8 height 7
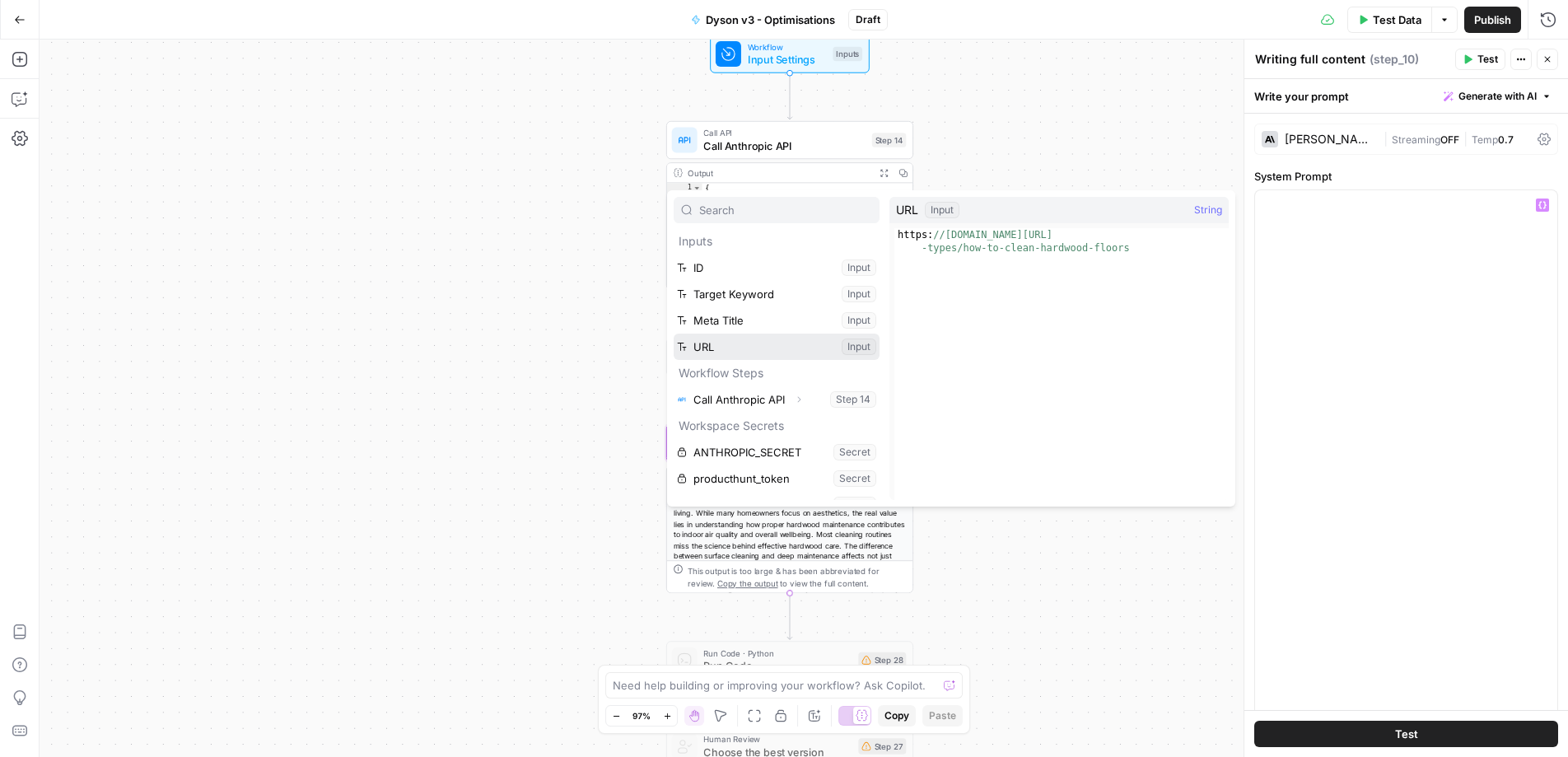
click at [754, 351] on button "Select variable URL" at bounding box center [776, 347] width 206 height 26
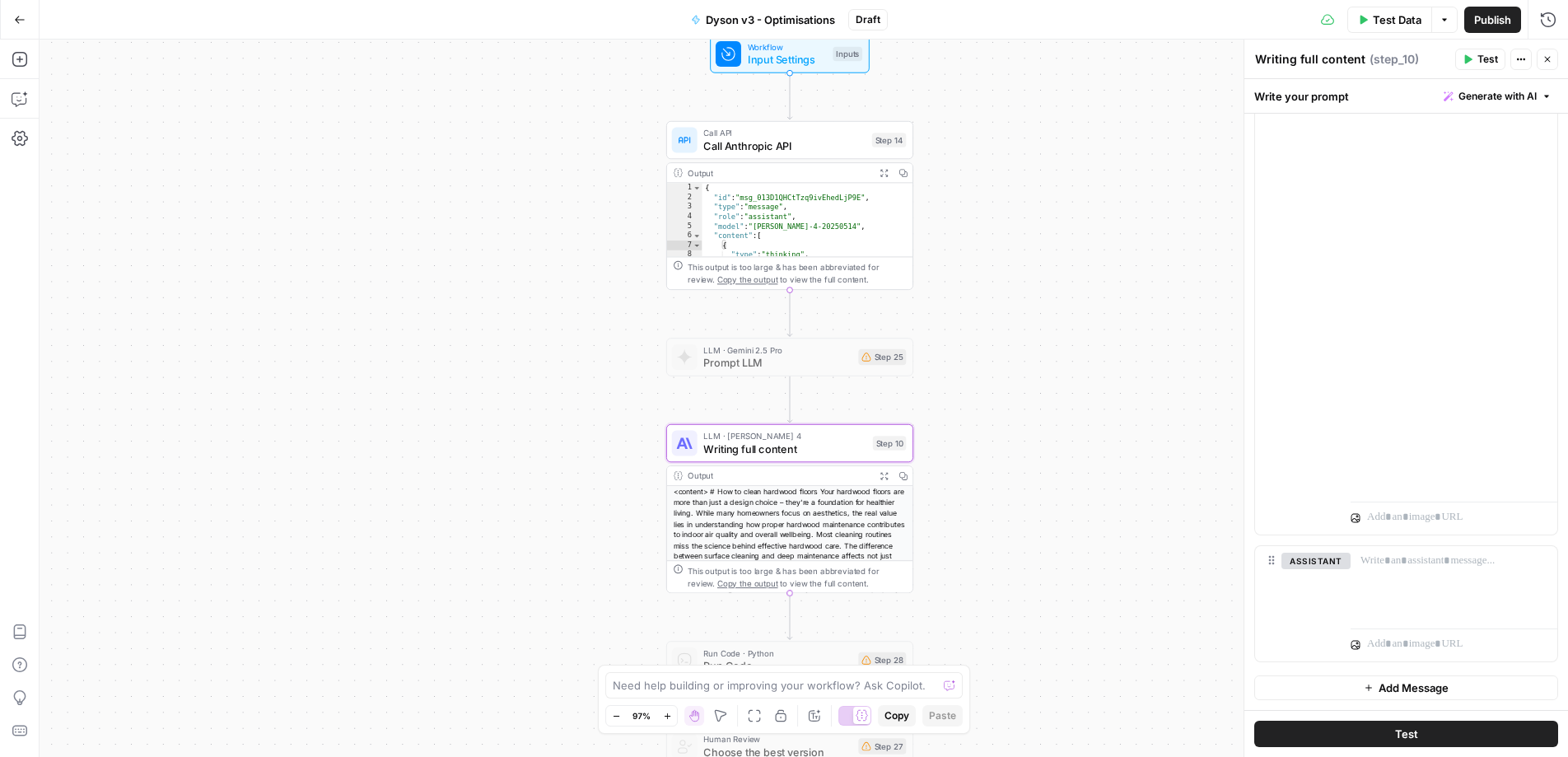
scroll to position [15006, 0]
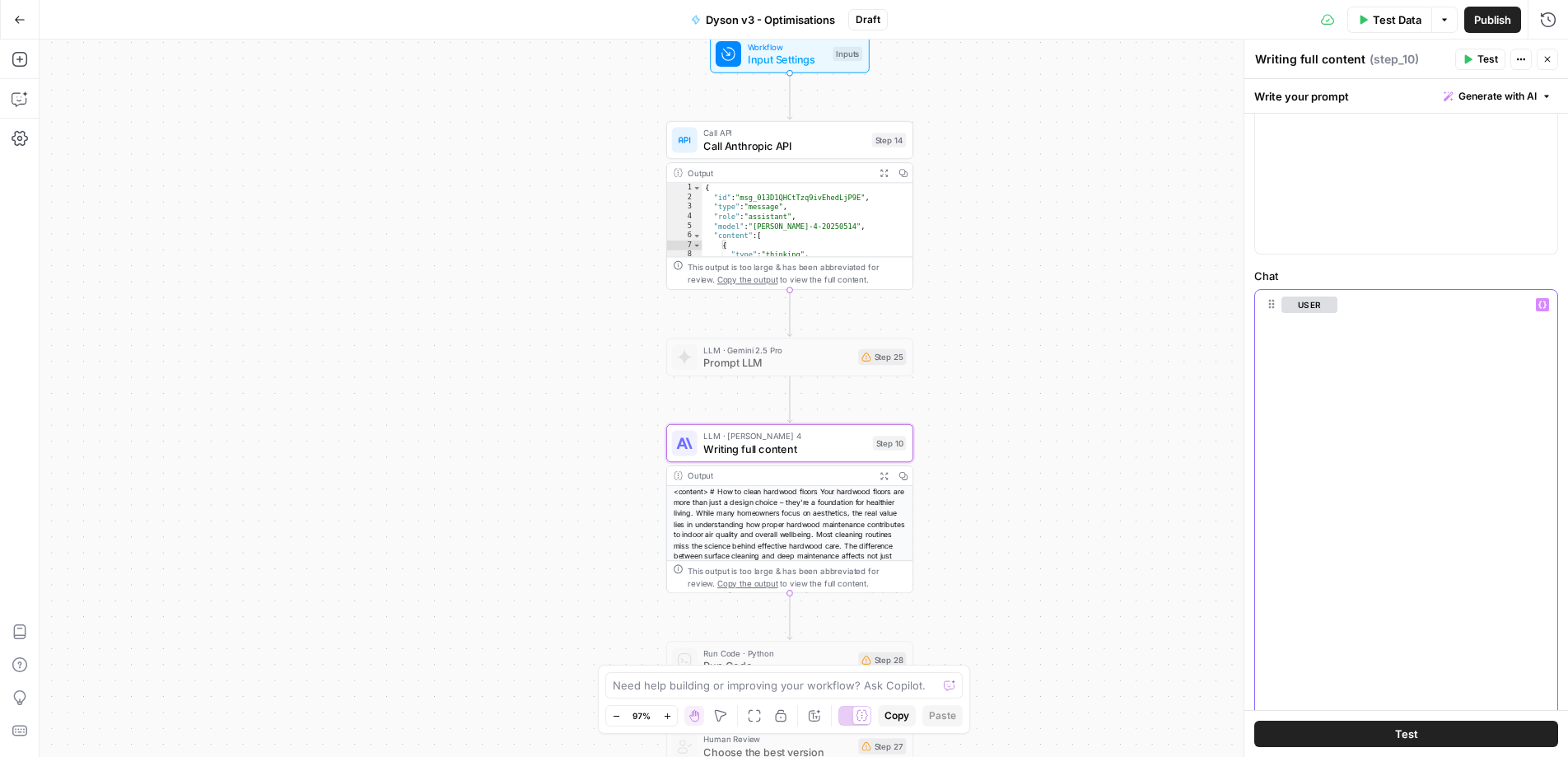
scroll to position [611, 0]
click at [1538, 298] on icon "button" at bounding box center [1542, 300] width 8 height 8
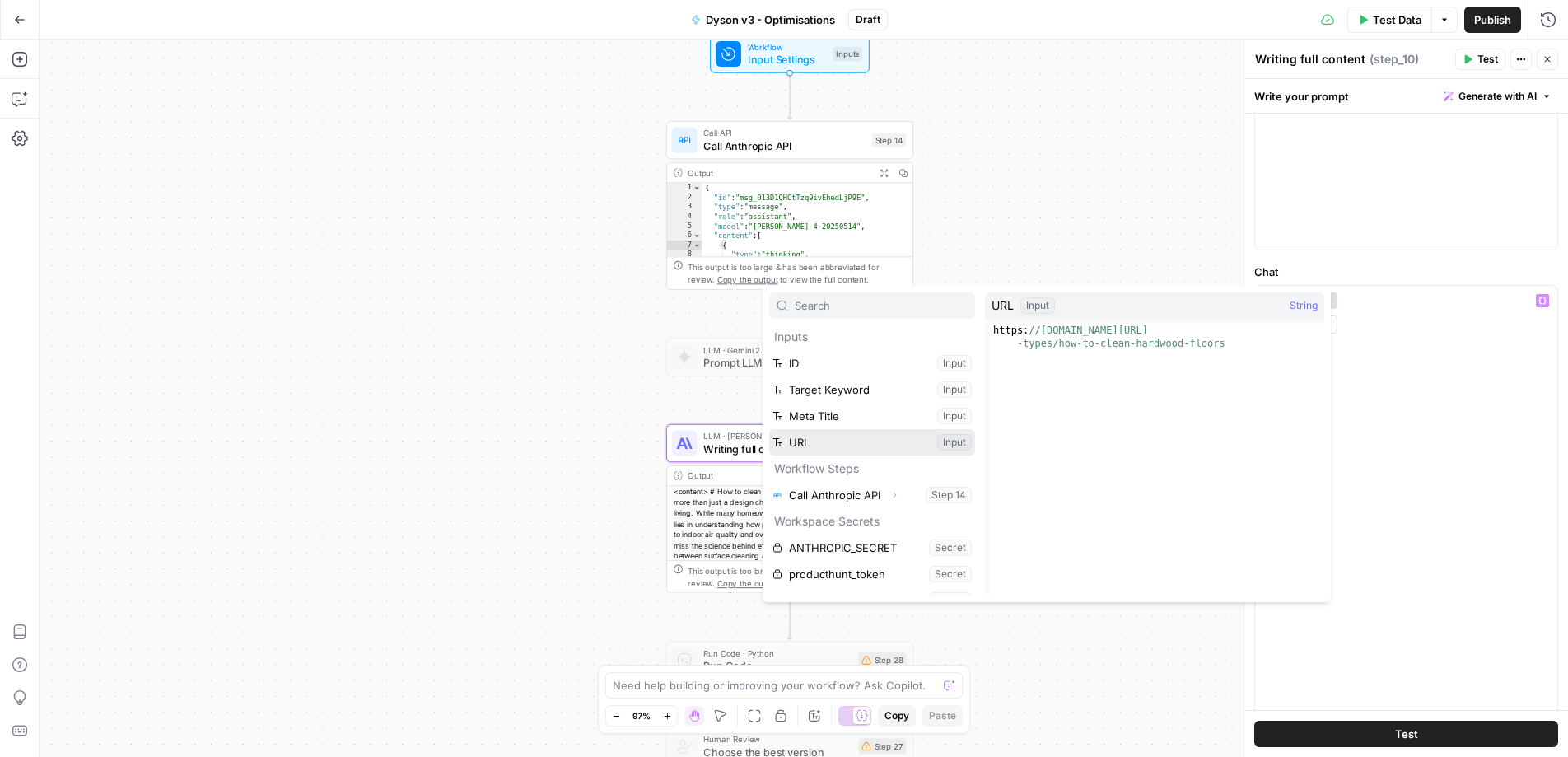
click at [860, 440] on button "Select variable URL" at bounding box center [872, 442] width 206 height 26
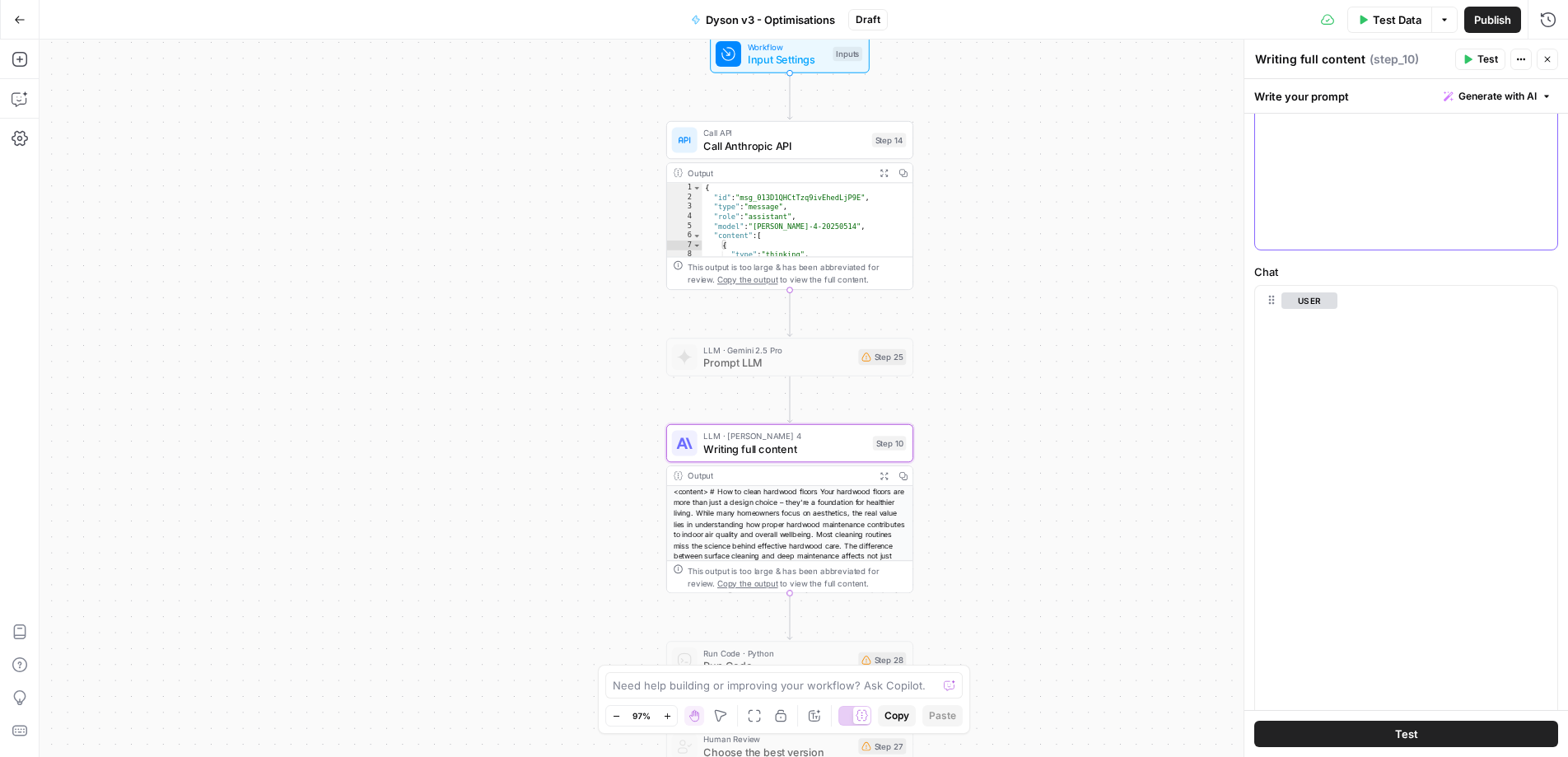
drag, startPoint x: 1348, startPoint y: 232, endPoint x: 1267, endPoint y: 232, distance: 81.0
click at [1351, 14] on button "Test Data" at bounding box center [1390, 19] width 85 height 26
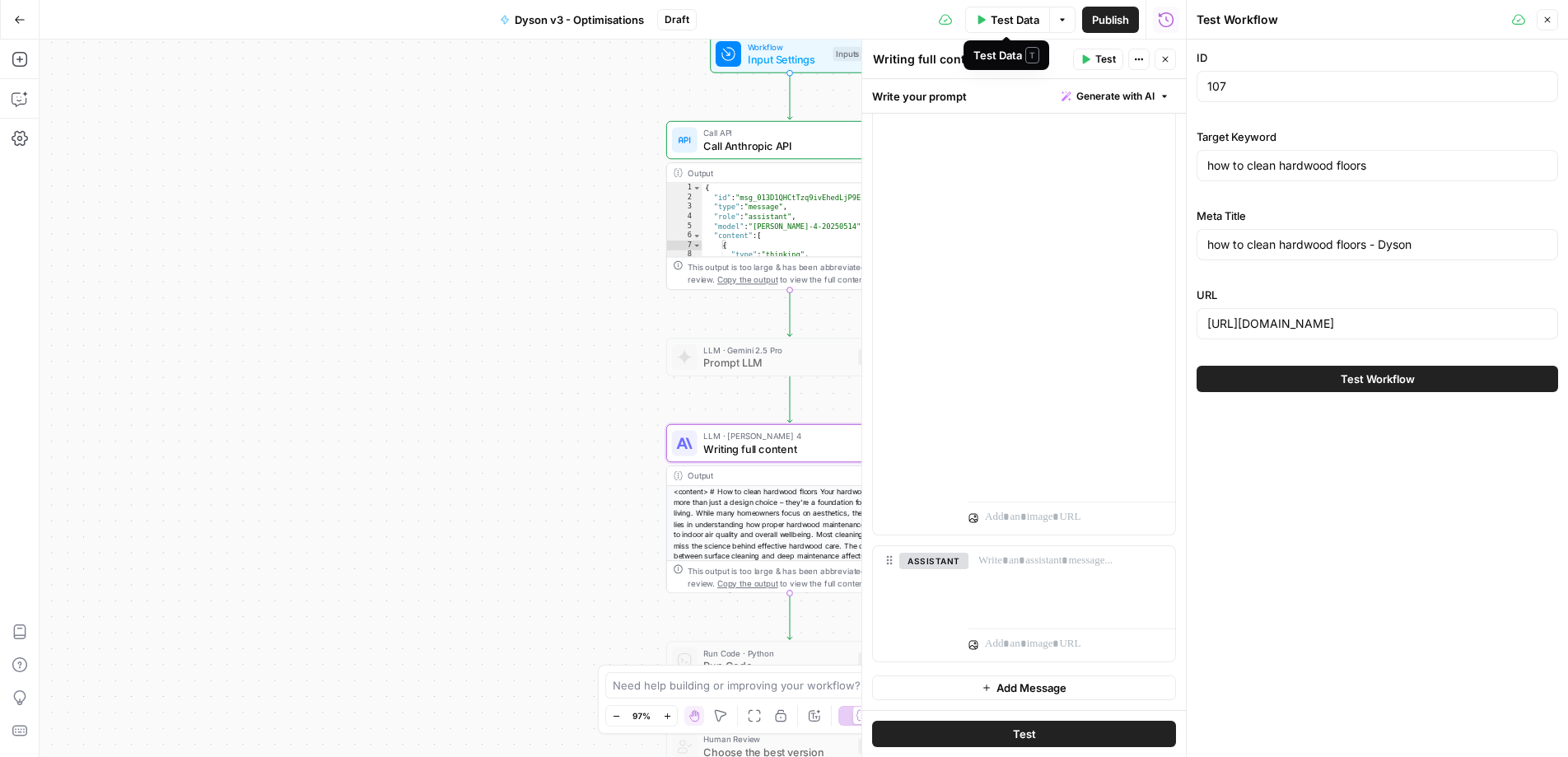
drag, startPoint x: 993, startPoint y: 28, endPoint x: 1402, endPoint y: 499, distance: 623.8
click at [1400, 502] on body "Haskn New Home Browse Insights Opportunities Your Data Recent Grids [DiliTrust …" at bounding box center [784, 378] width 1568 height 757
click at [1416, 397] on div "Test Workflow" at bounding box center [1377, 378] width 362 height 46
click at [1408, 384] on span "Test Workflow" at bounding box center [1377, 378] width 74 height 17
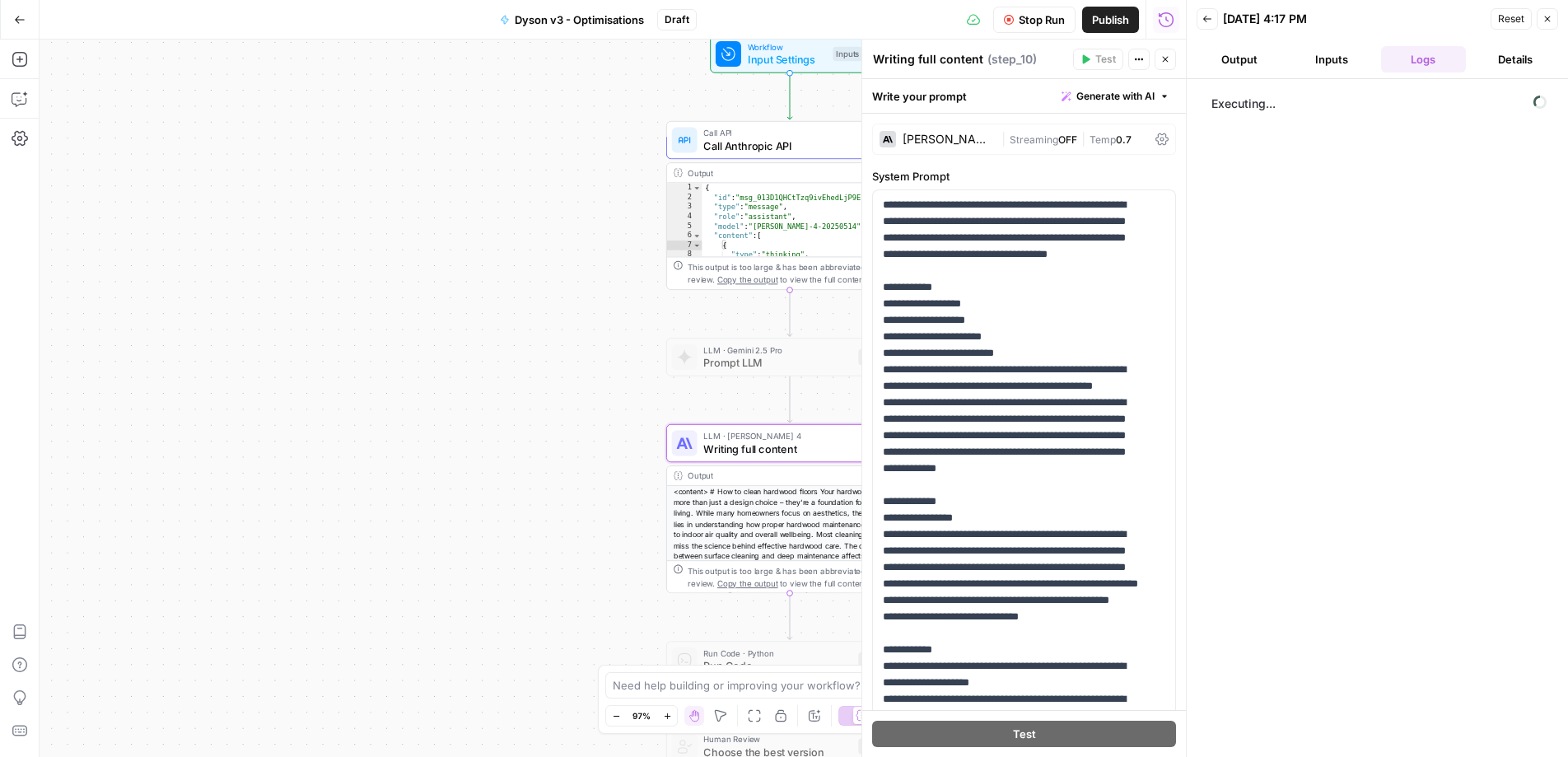
scroll to position [15264, 0]
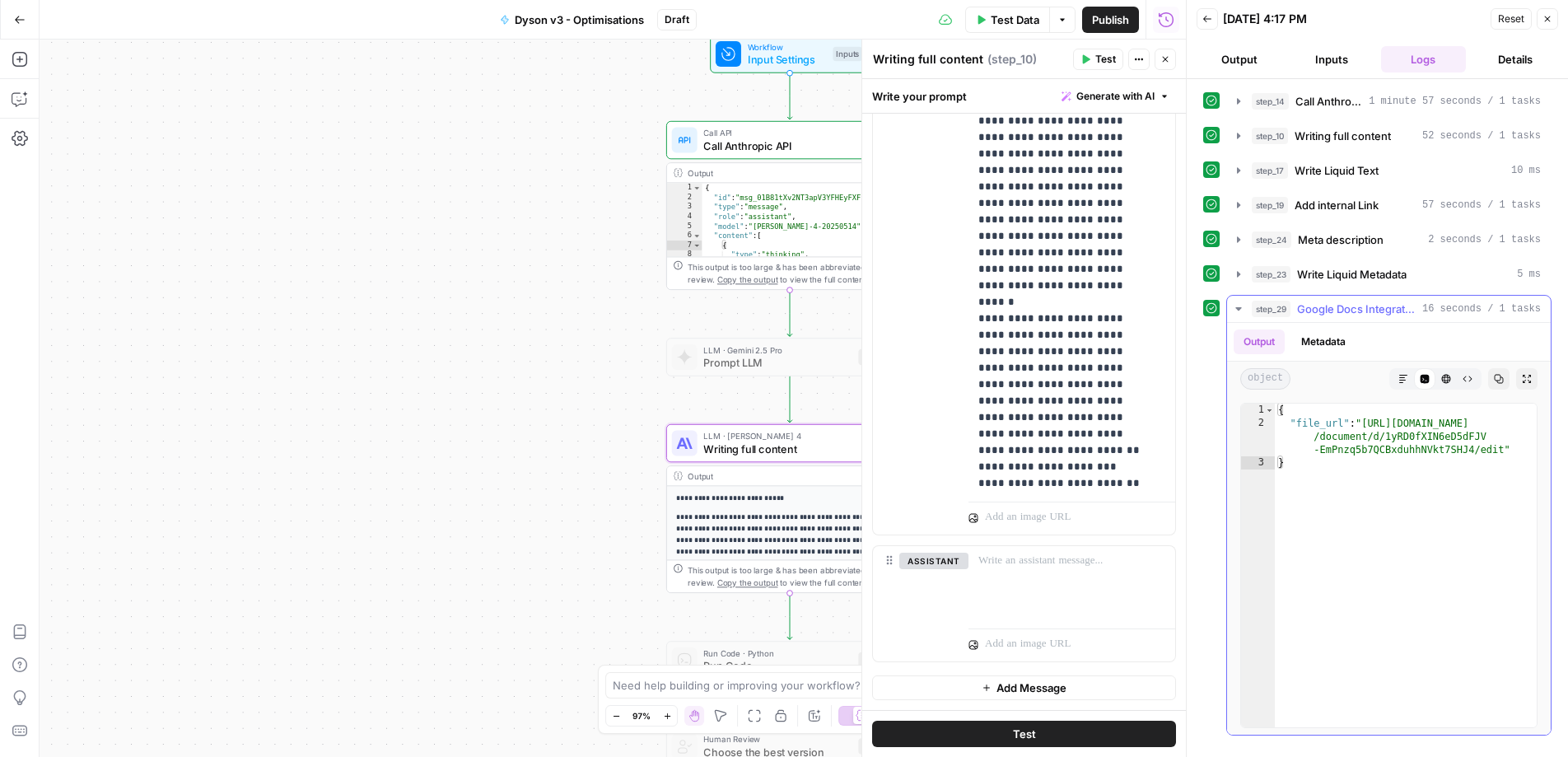
type textarea "**********"
drag, startPoint x: 1366, startPoint y: 419, endPoint x: 1501, endPoint y: 445, distance: 137.5
click at [1501, 445] on div "{ "file_url" : "https://docs.google.com /document/d/1yRD0fXIN6eD5dFJV -EmPnzq5b…" at bounding box center [1406, 578] width 262 height 350
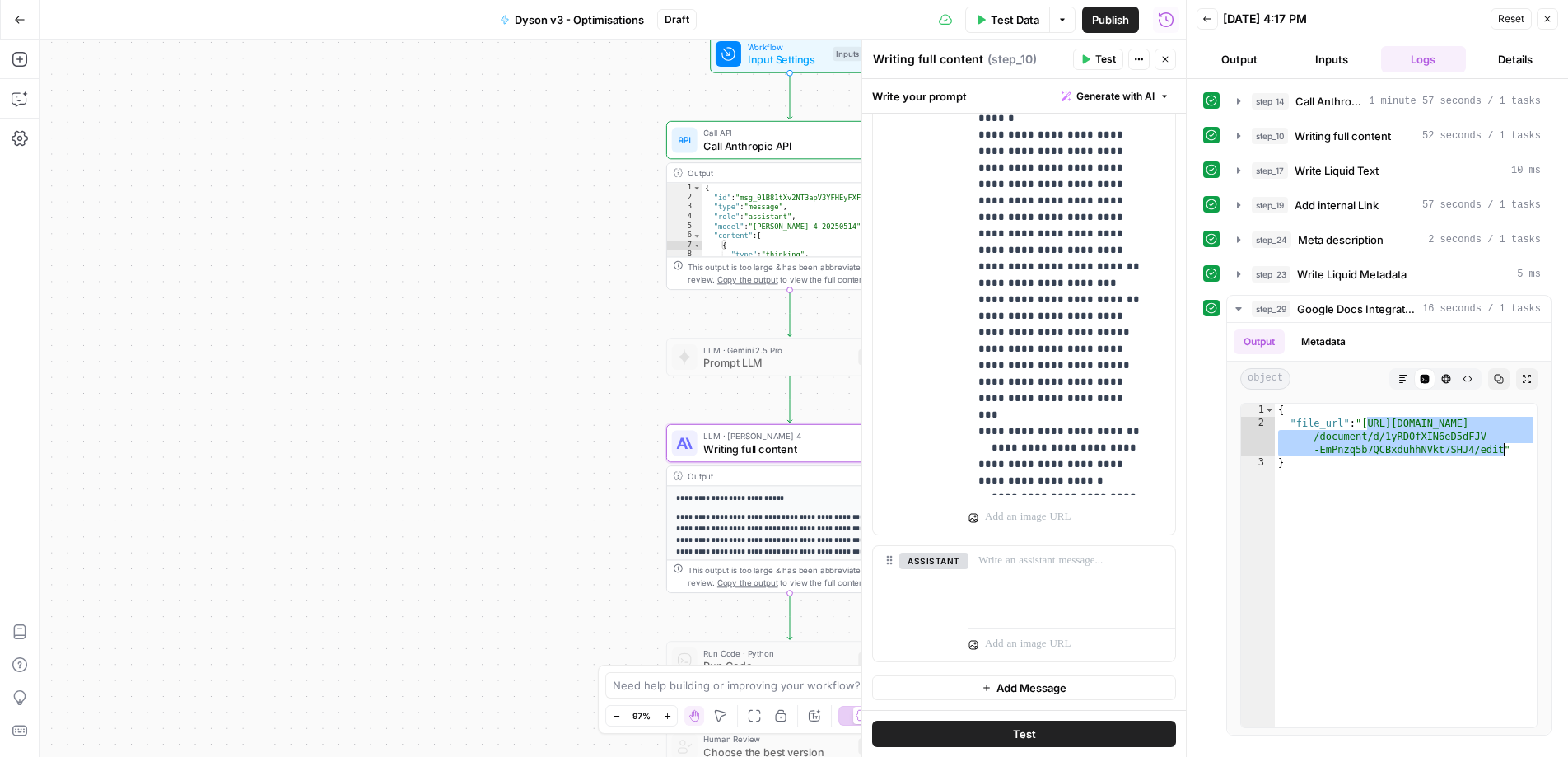
scroll to position [15444, 0]
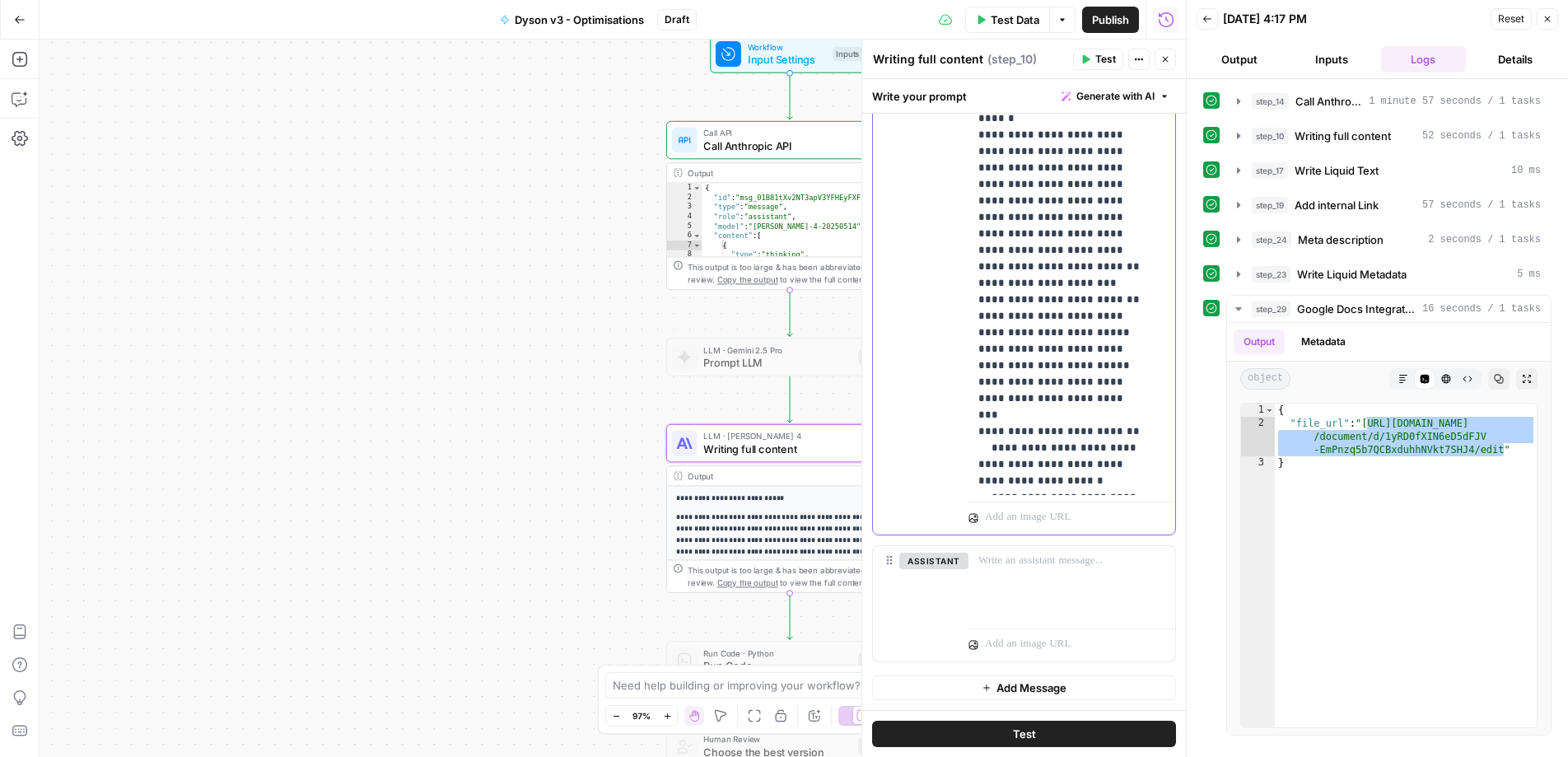
click at [1022, 15] on span "Test Data" at bounding box center [1015, 19] width 49 height 17
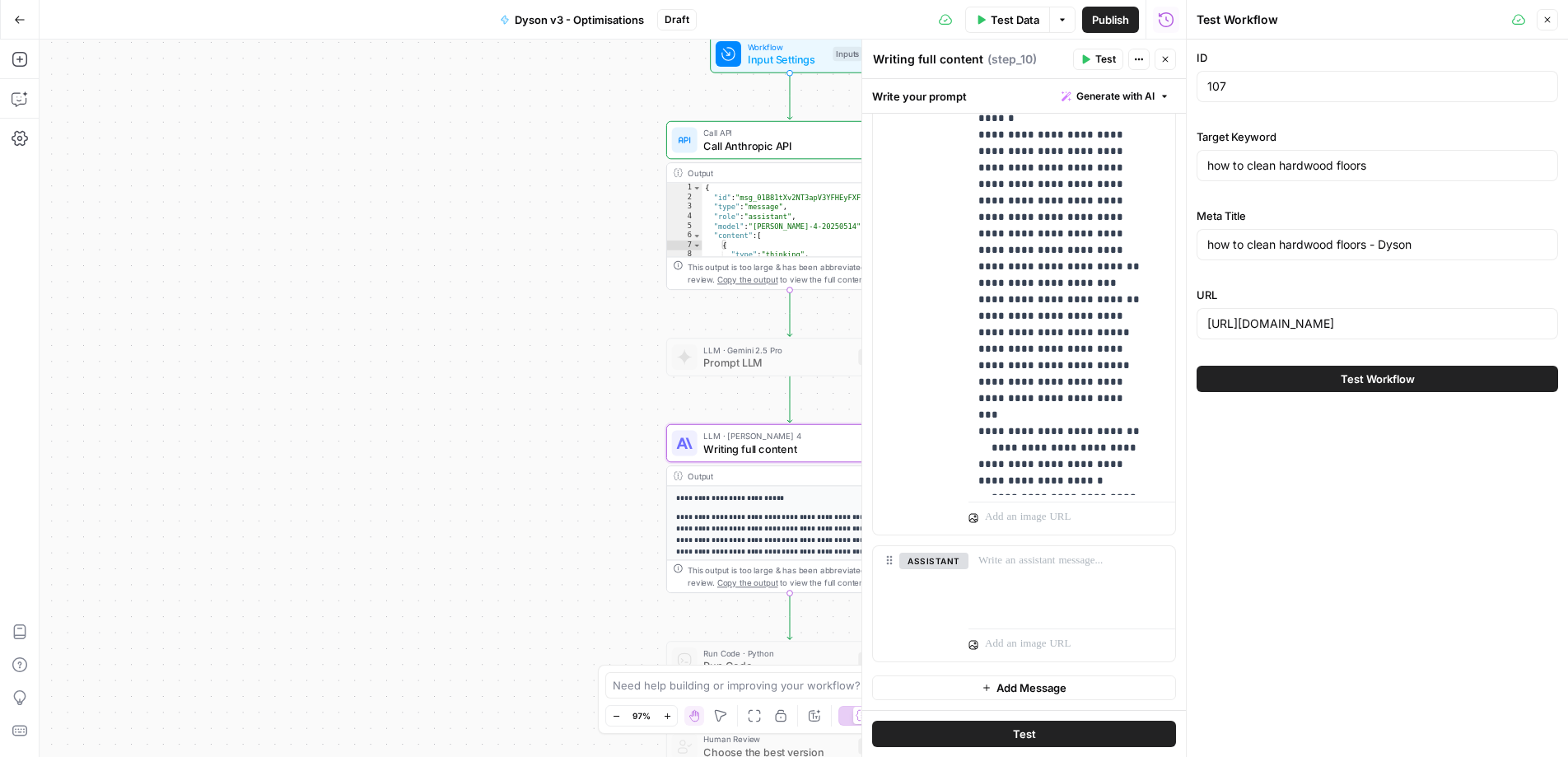
click at [1353, 372] on span "Test Workflow" at bounding box center [1377, 378] width 74 height 17
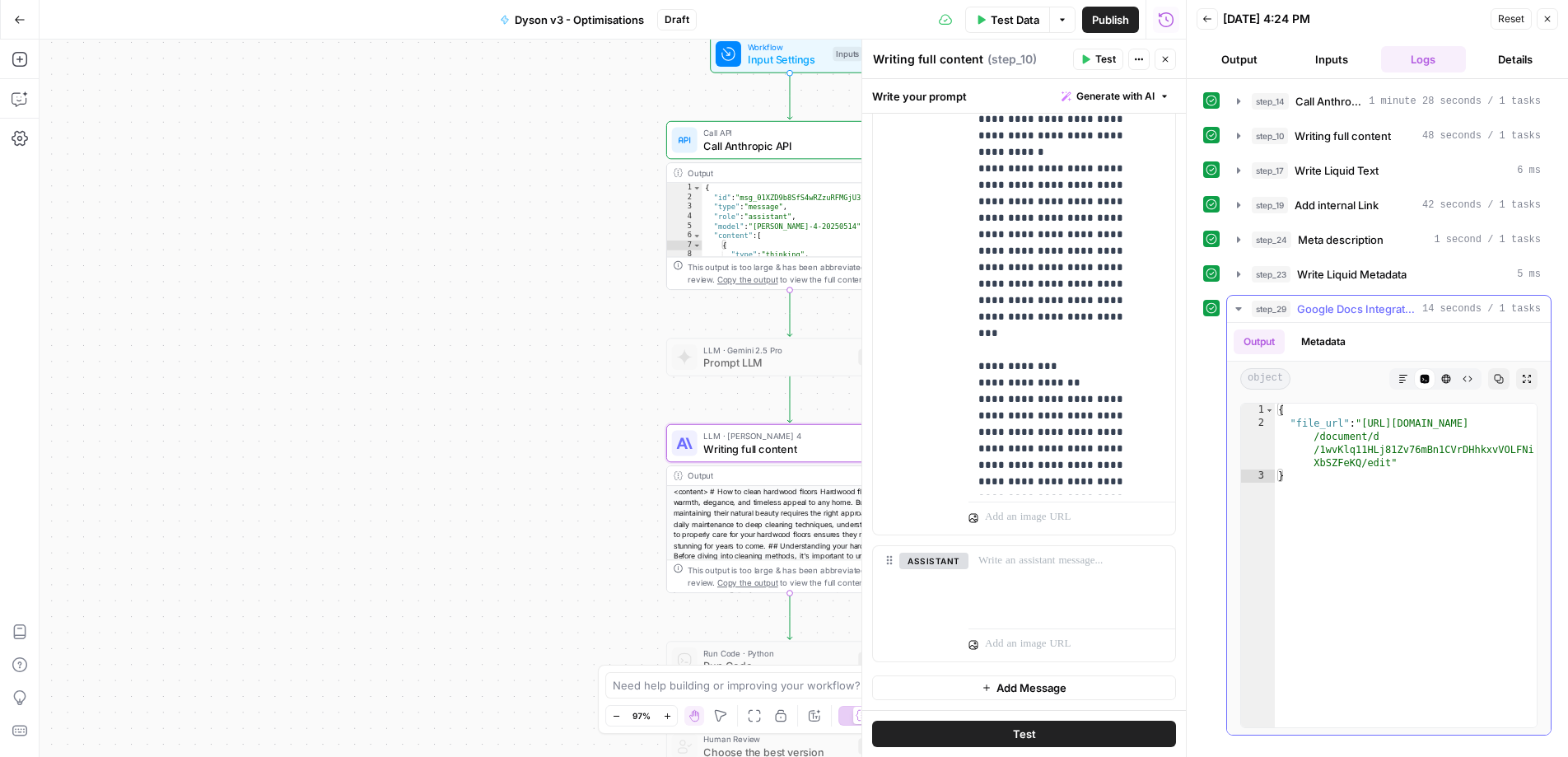
type textarea "**********"
drag, startPoint x: 1368, startPoint y: 423, endPoint x: 1392, endPoint y: 463, distance: 46.6
click at [1392, 463] on div "{ "file_url" : "https://docs.google.com /document/d /1wvKlq11HLj81Zv76mBn1CVrDH…" at bounding box center [1406, 578] width 262 height 350
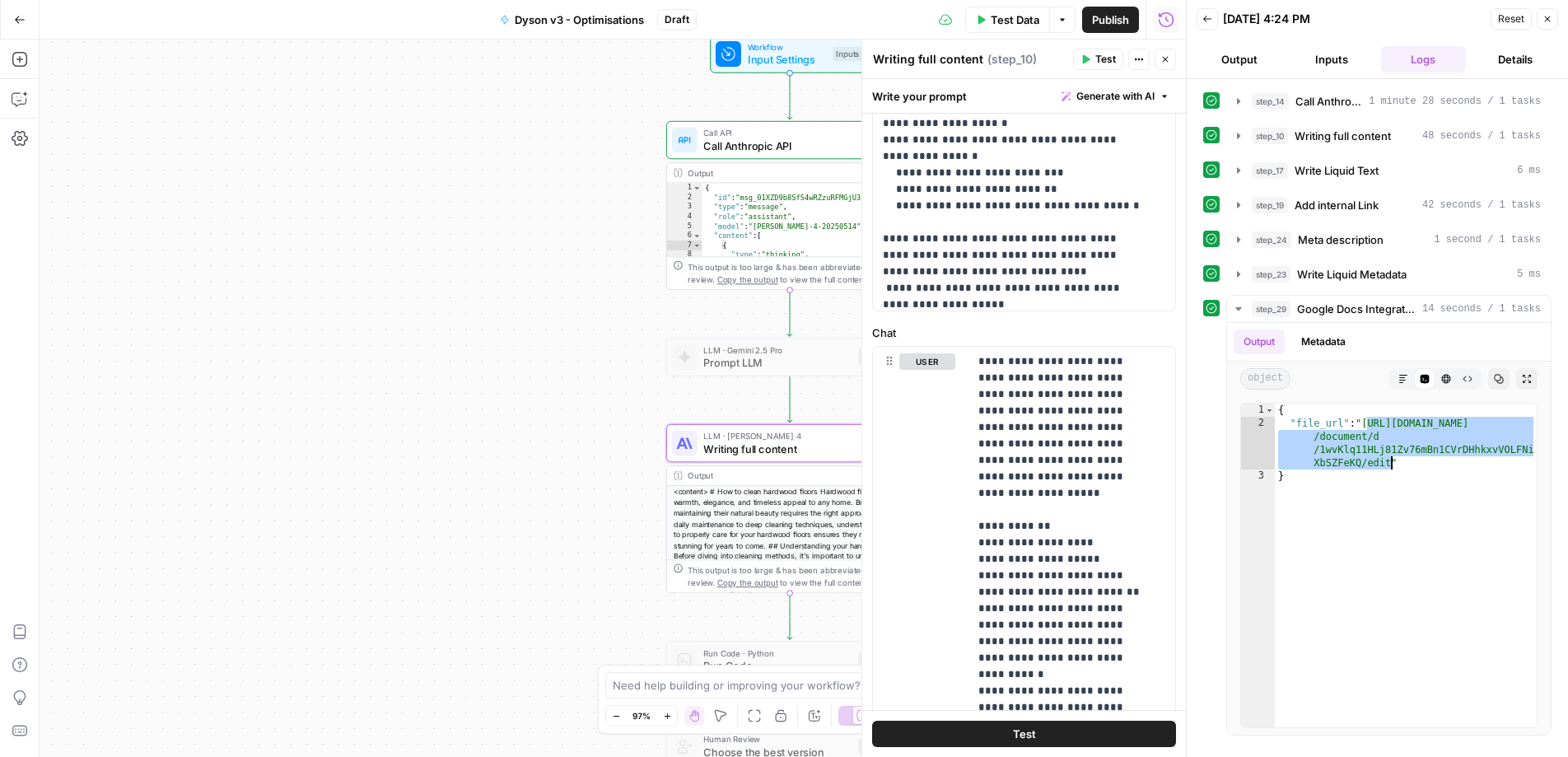
scroll to position [11067, 0]
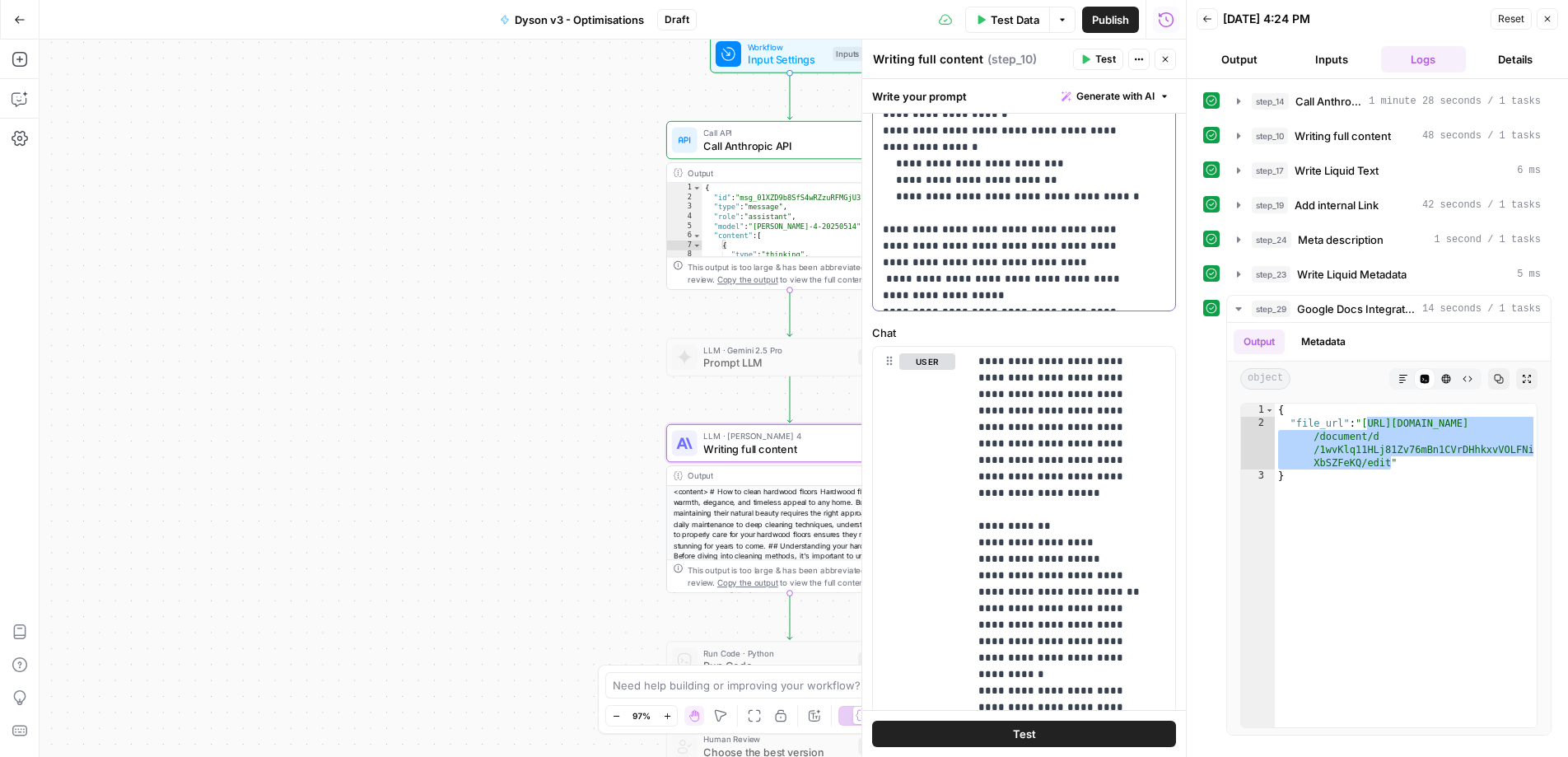
drag, startPoint x: 1052, startPoint y: 278, endPoint x: 1154, endPoint y: 311, distance: 107.2
click at [1169, 316] on div "**********" at bounding box center [1024, 397] width 324 height 1669
drag, startPoint x: 1111, startPoint y: 281, endPoint x: 1078, endPoint y: 286, distance: 33.4
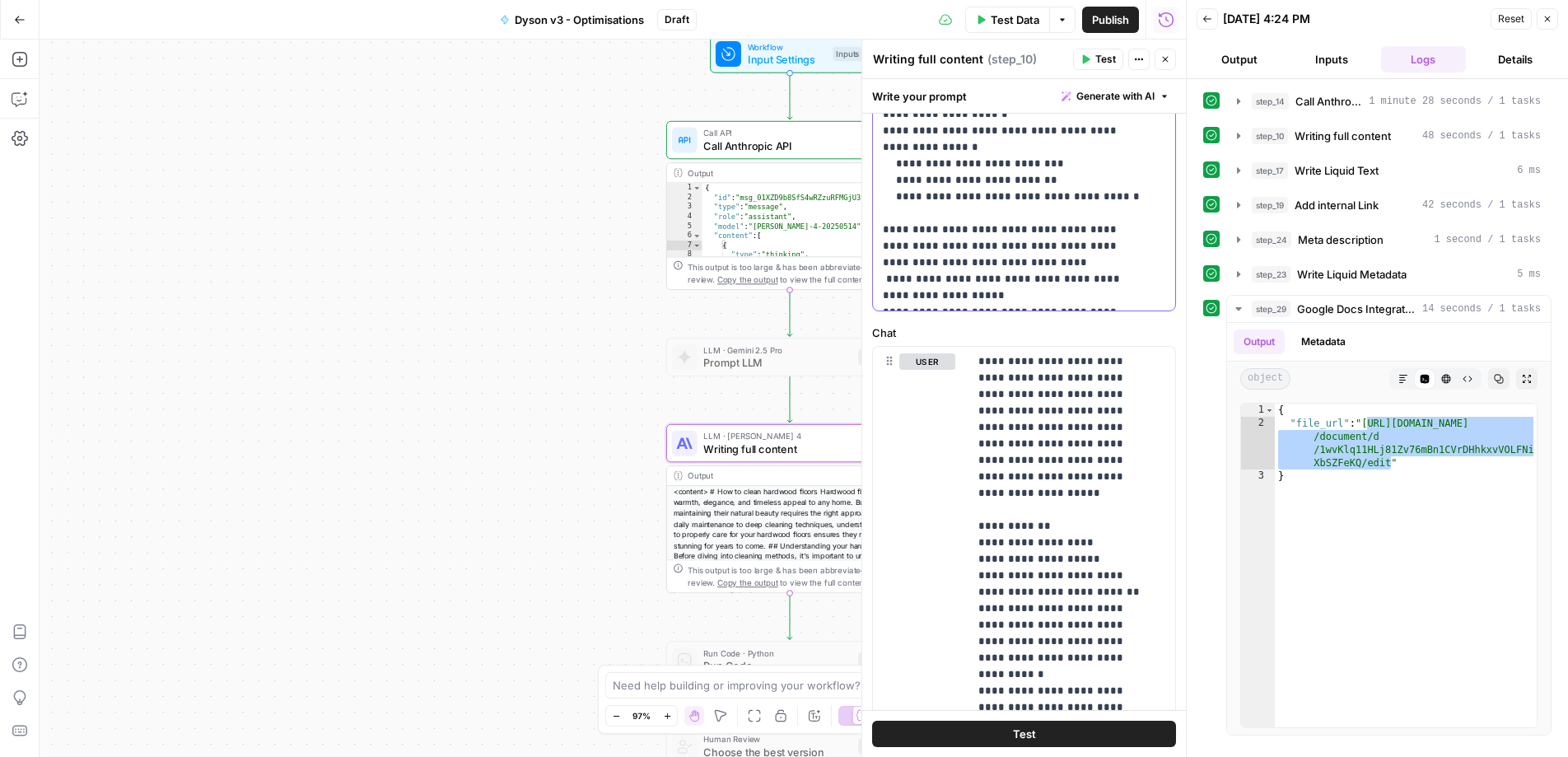
drag, startPoint x: 1068, startPoint y: 282, endPoint x: 1076, endPoint y: 291, distance: 12.0
drag, startPoint x: 1099, startPoint y: 281, endPoint x: 1109, endPoint y: 290, distance: 13.5
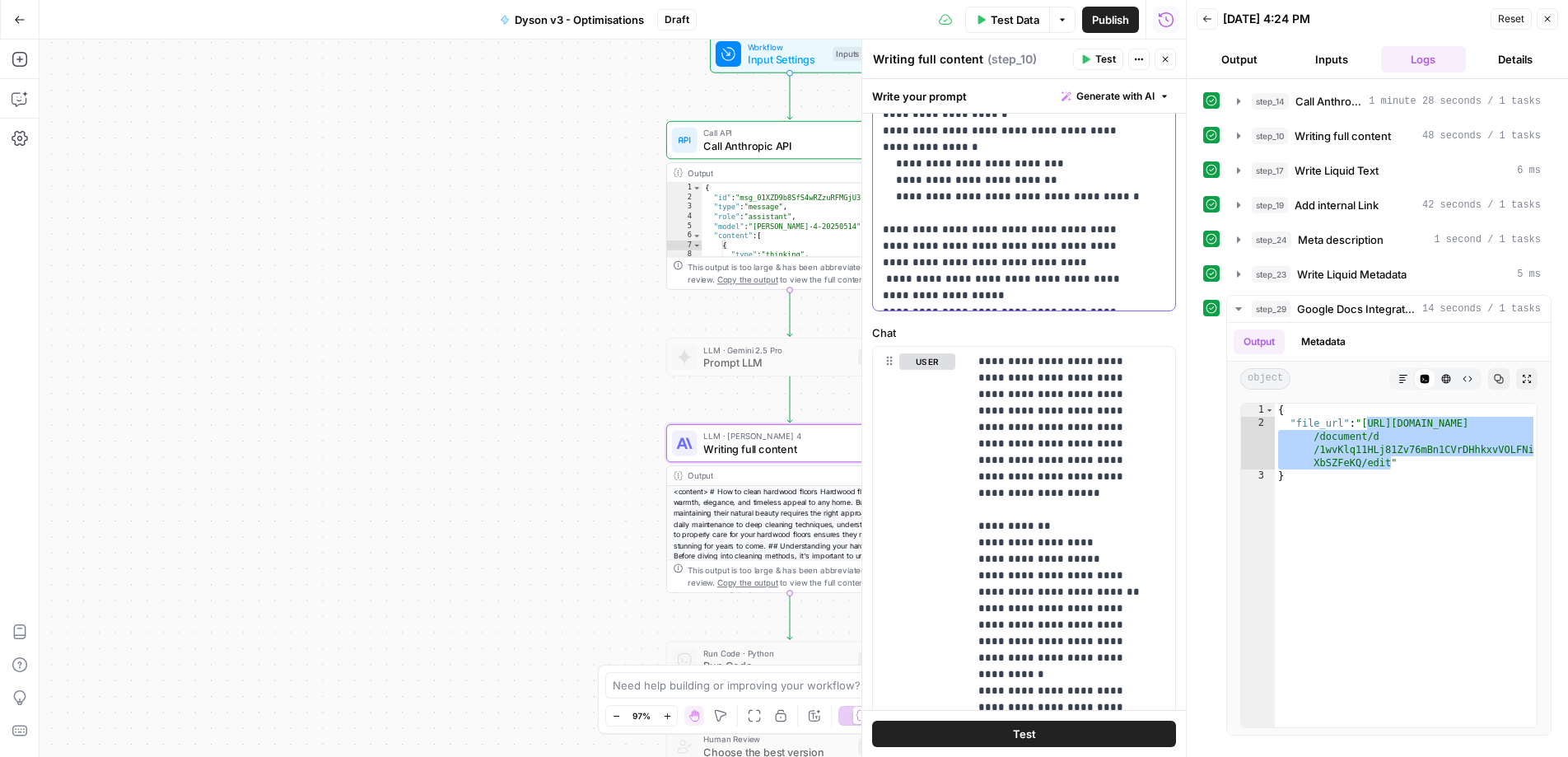
scroll to position [11084, 0]
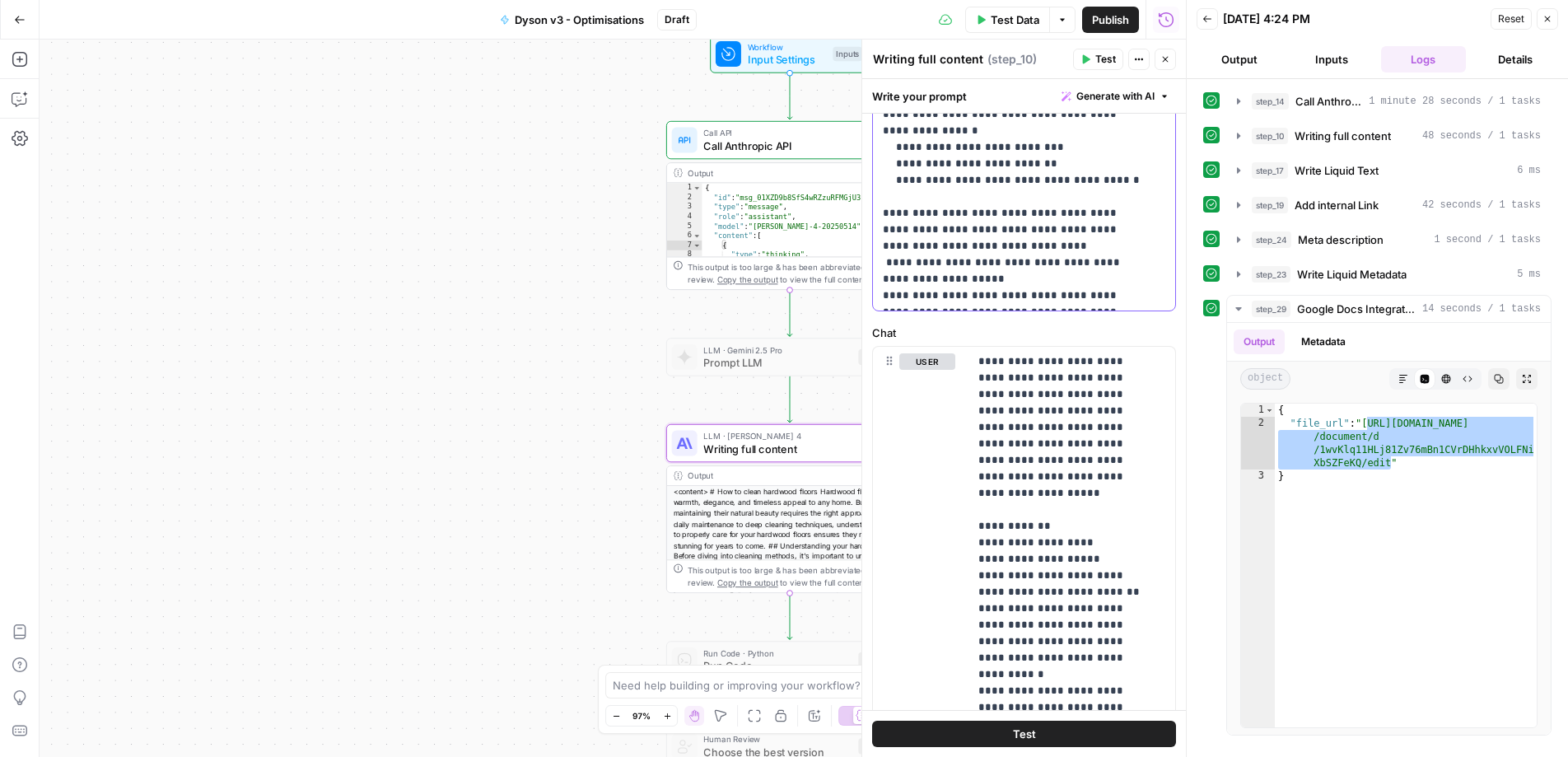
drag, startPoint x: 950, startPoint y: 298, endPoint x: 1010, endPoint y: 272, distance: 65.4
drag, startPoint x: 1010, startPoint y: 272, endPoint x: 1069, endPoint y: 275, distance: 59.1
drag, startPoint x: 1067, startPoint y: 278, endPoint x: 949, endPoint y: 278, distance: 118.0
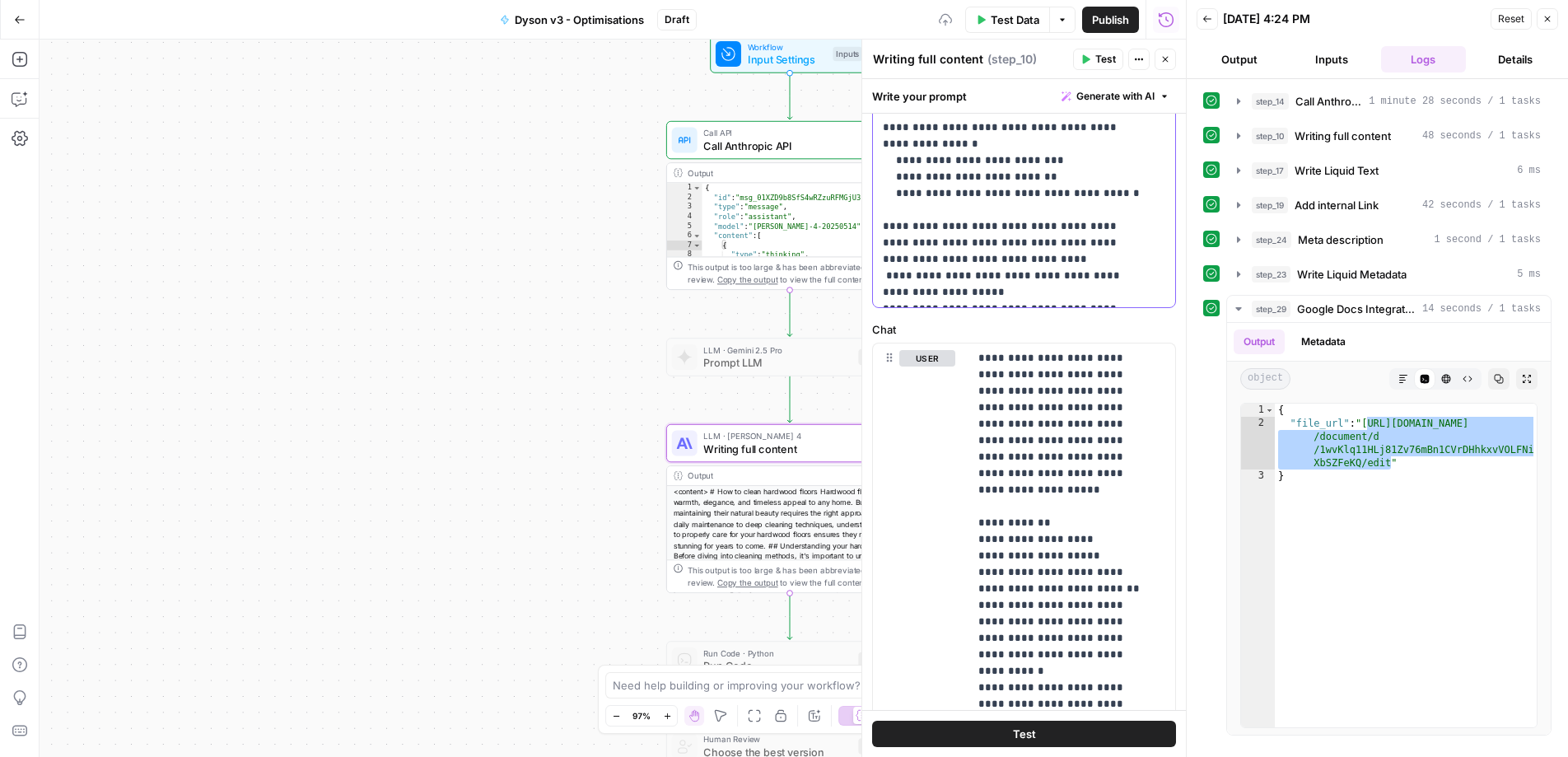
scroll to position [571, 0]
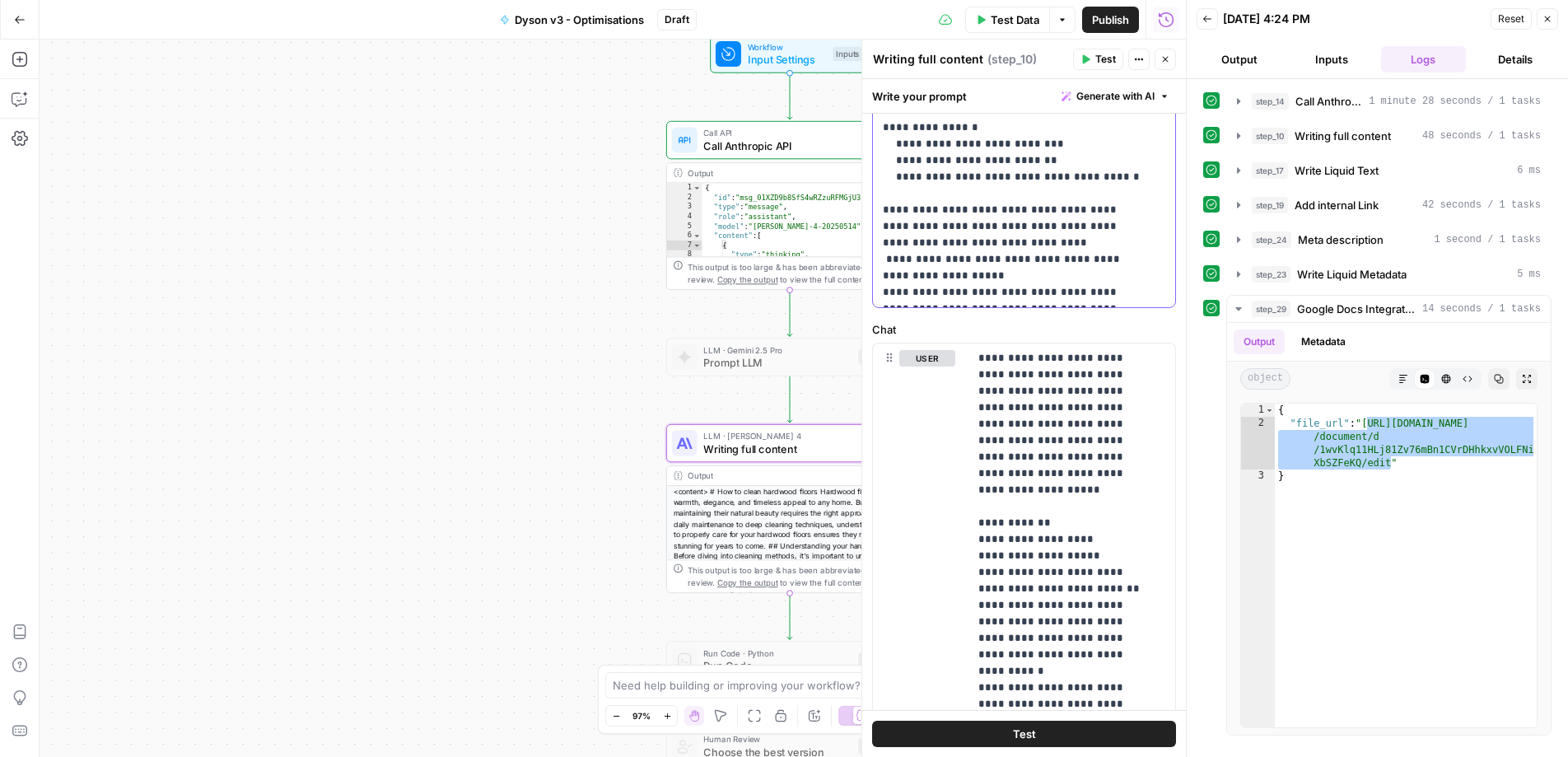
drag, startPoint x: 1021, startPoint y: 277, endPoint x: 1035, endPoint y: 274, distance: 14.3
drag, startPoint x: 1070, startPoint y: 278, endPoint x: 1071, endPoint y: 289, distance: 11.0
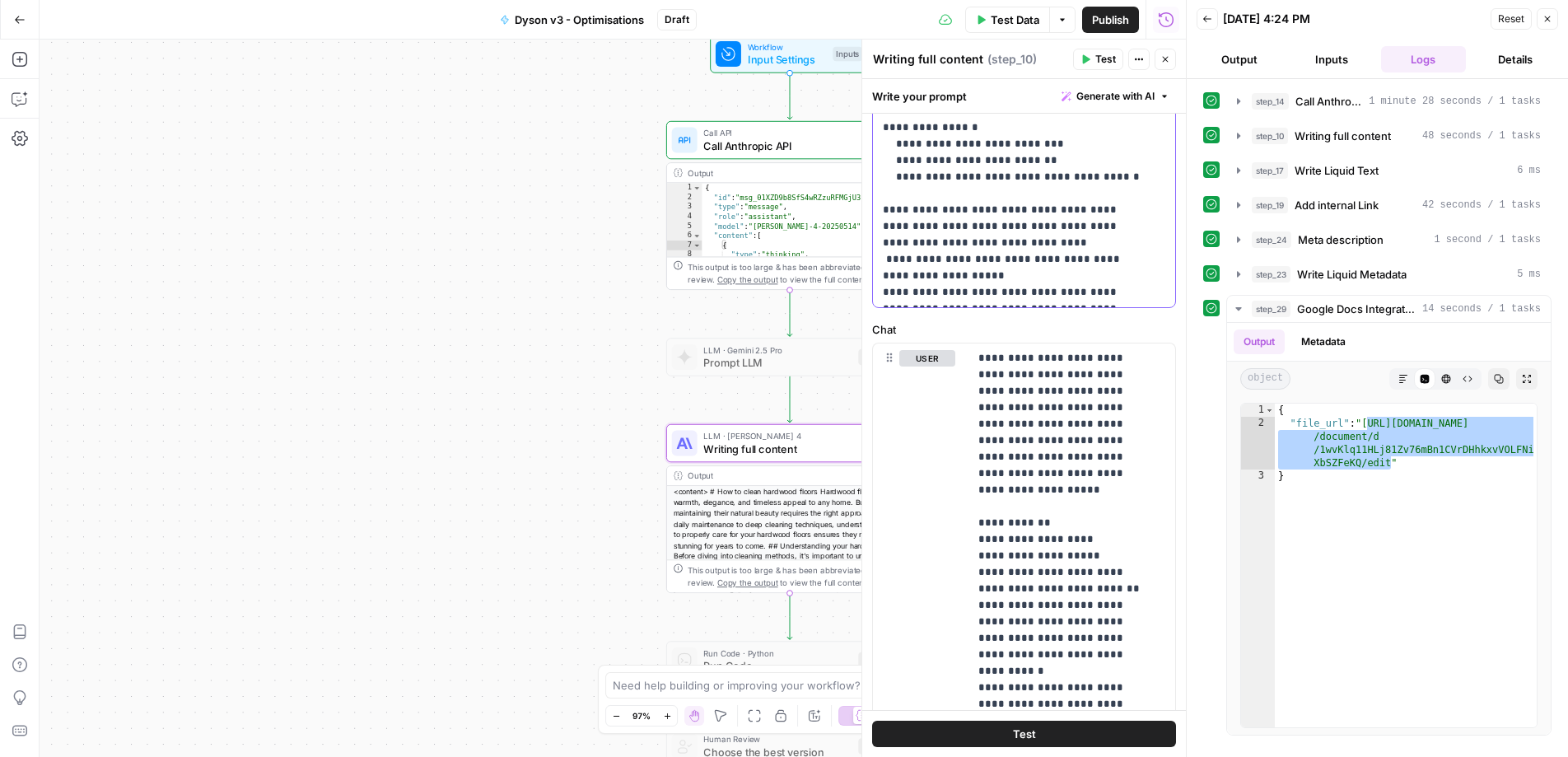
drag, startPoint x: 942, startPoint y: 292, endPoint x: 959, endPoint y: 291, distance: 17.0
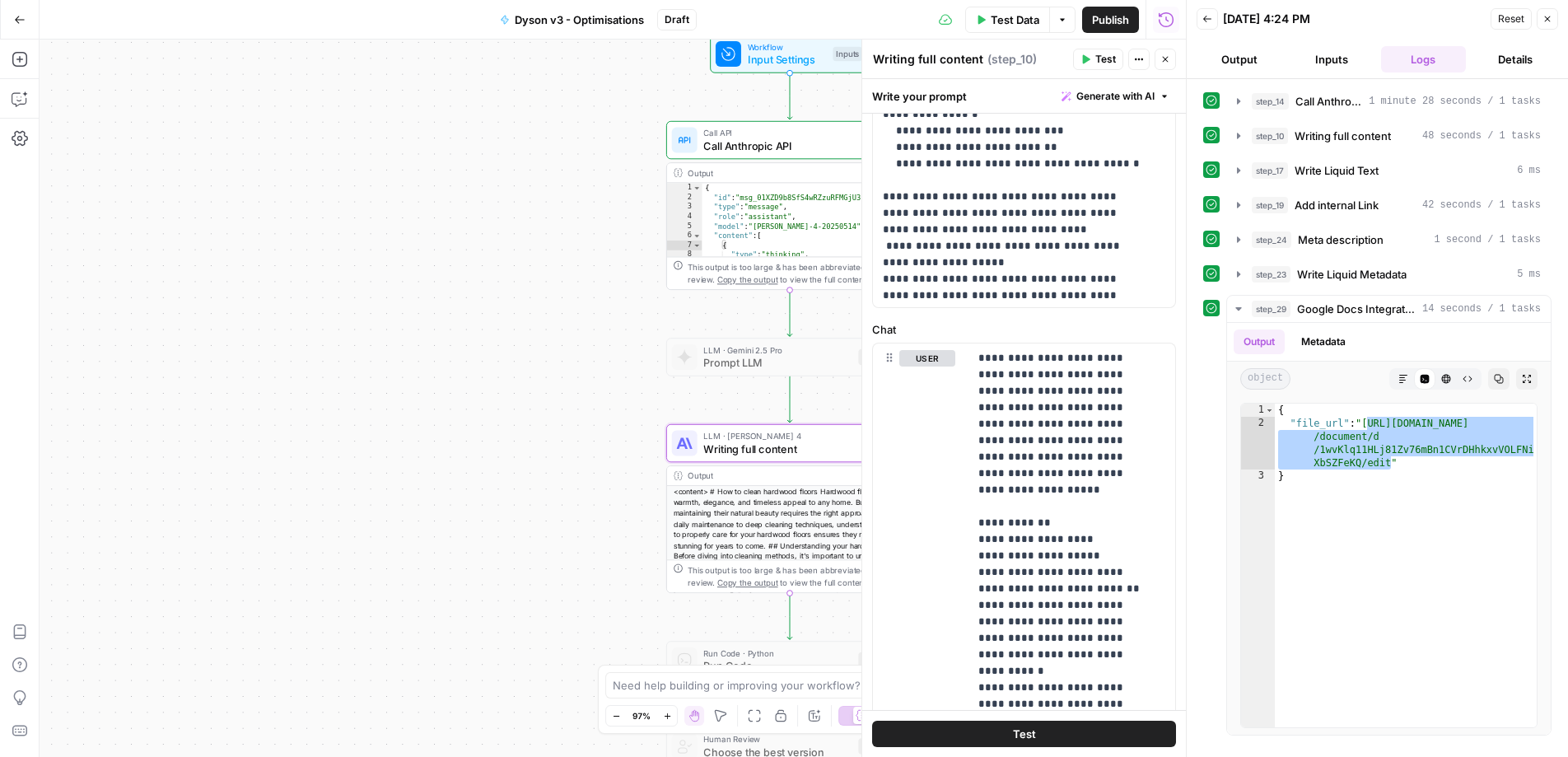
click at [1020, 26] on span "Test Data" at bounding box center [1015, 19] width 49 height 17
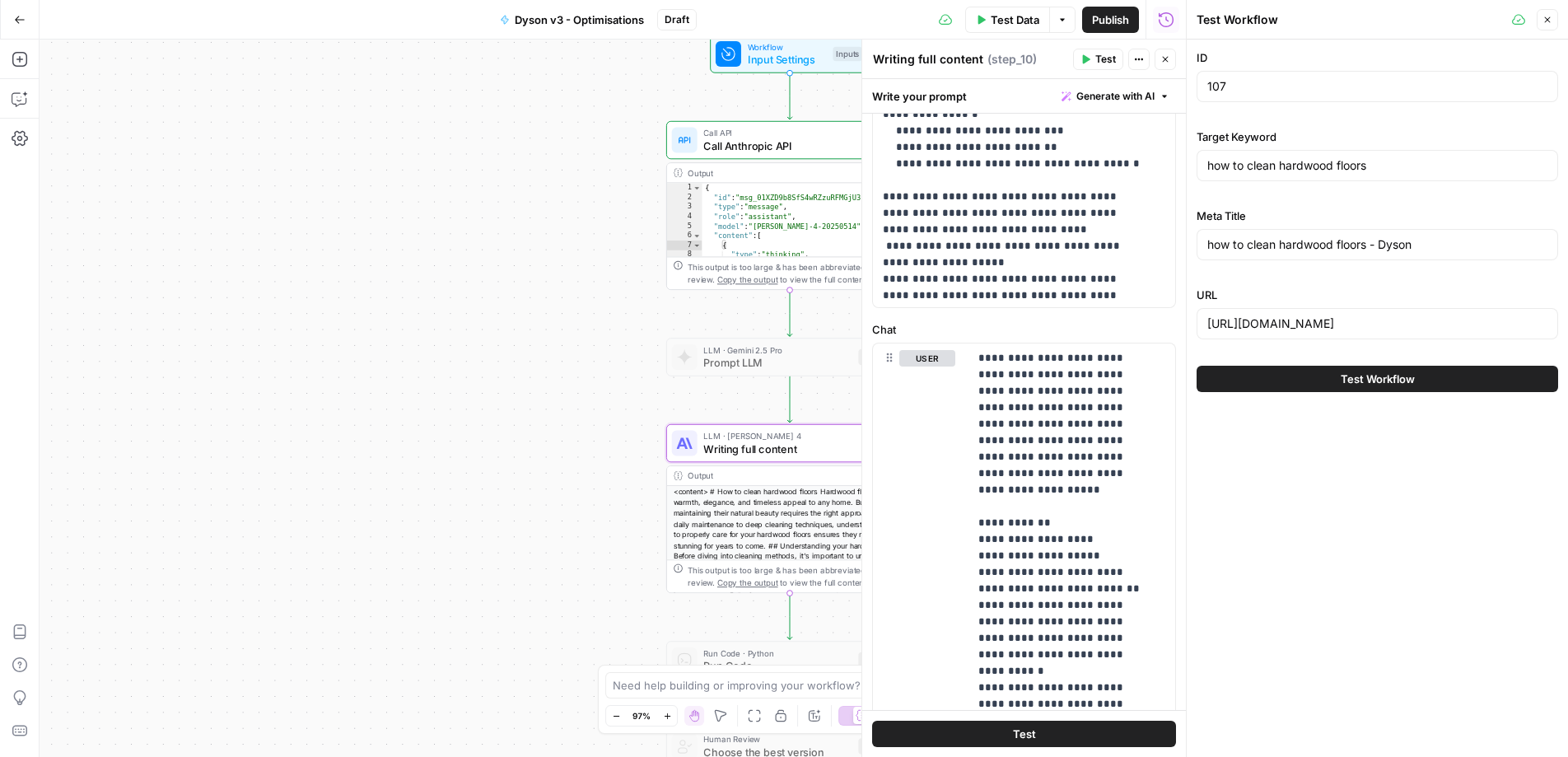
click at [1341, 377] on span "Test Workflow" at bounding box center [1377, 378] width 74 height 17
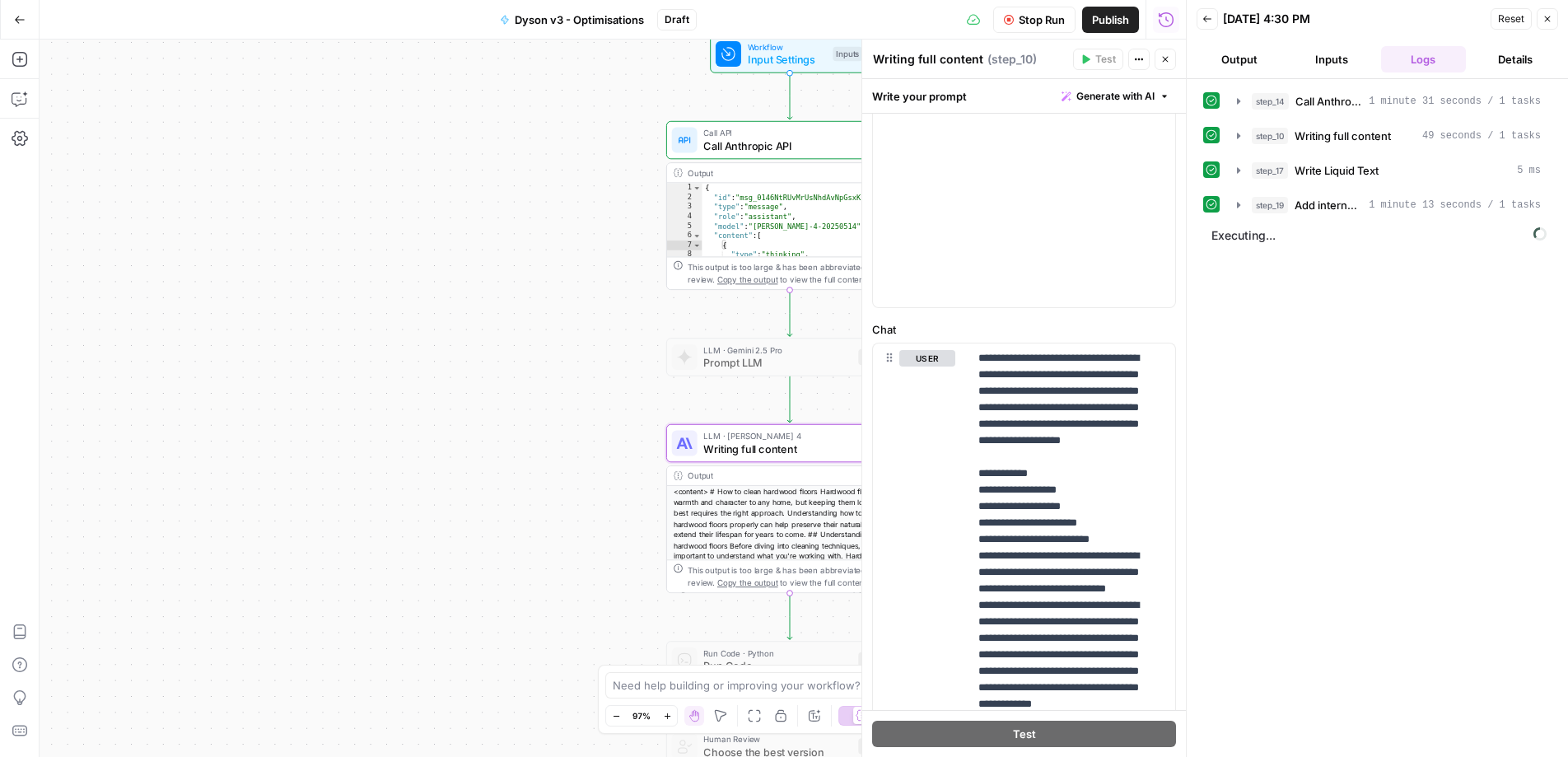
scroll to position [11051, 0]
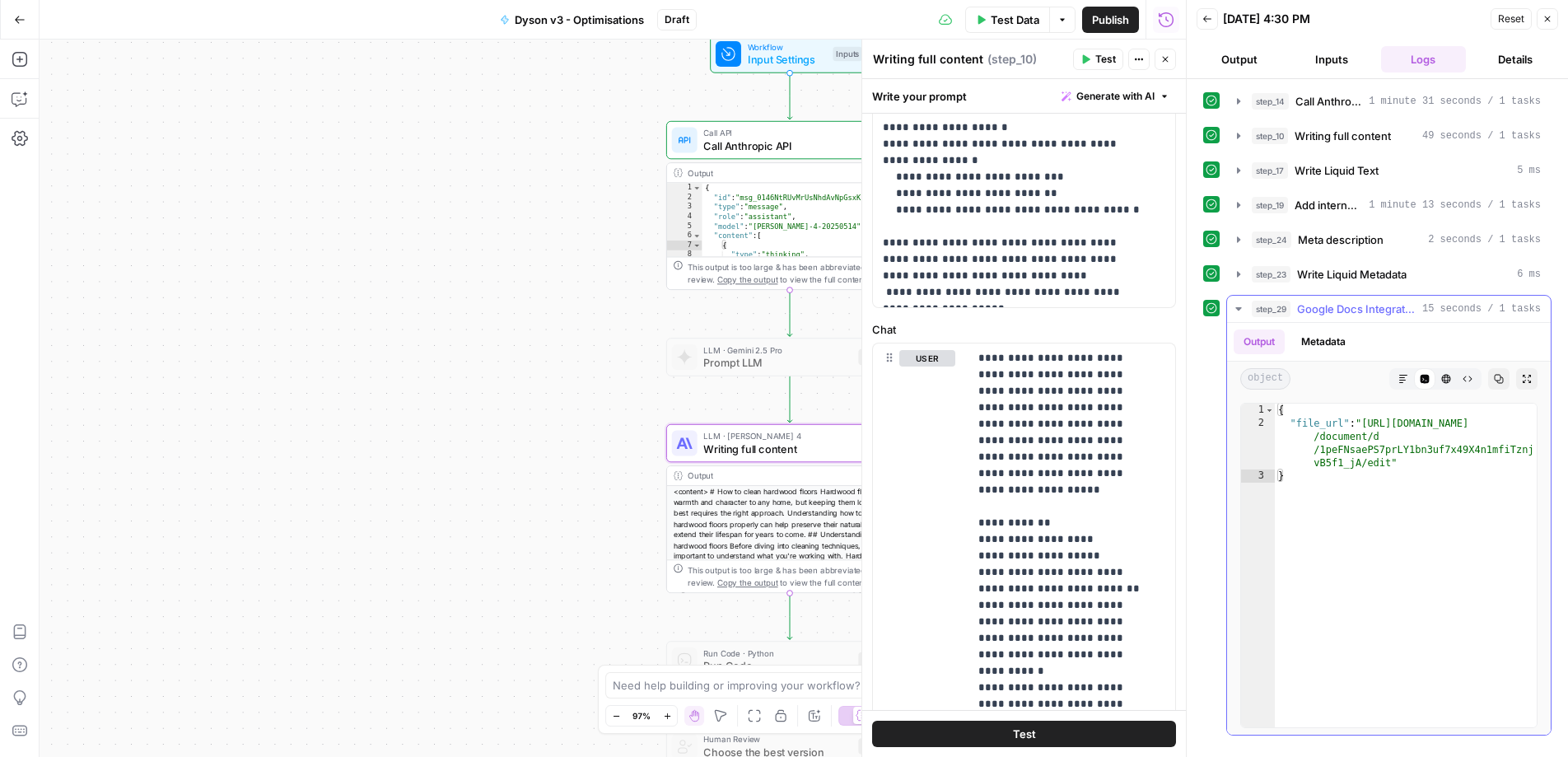
type textarea "**********"
drag, startPoint x: 1369, startPoint y: 423, endPoint x: 1390, endPoint y: 456, distance: 39.1
click at [1390, 456] on div "{ "file_url" : "[URL][DOMAIN_NAME] /document/d /1peFNsaePS7prLY1bn3uf7x49X4n1mf…" at bounding box center [1406, 578] width 262 height 350
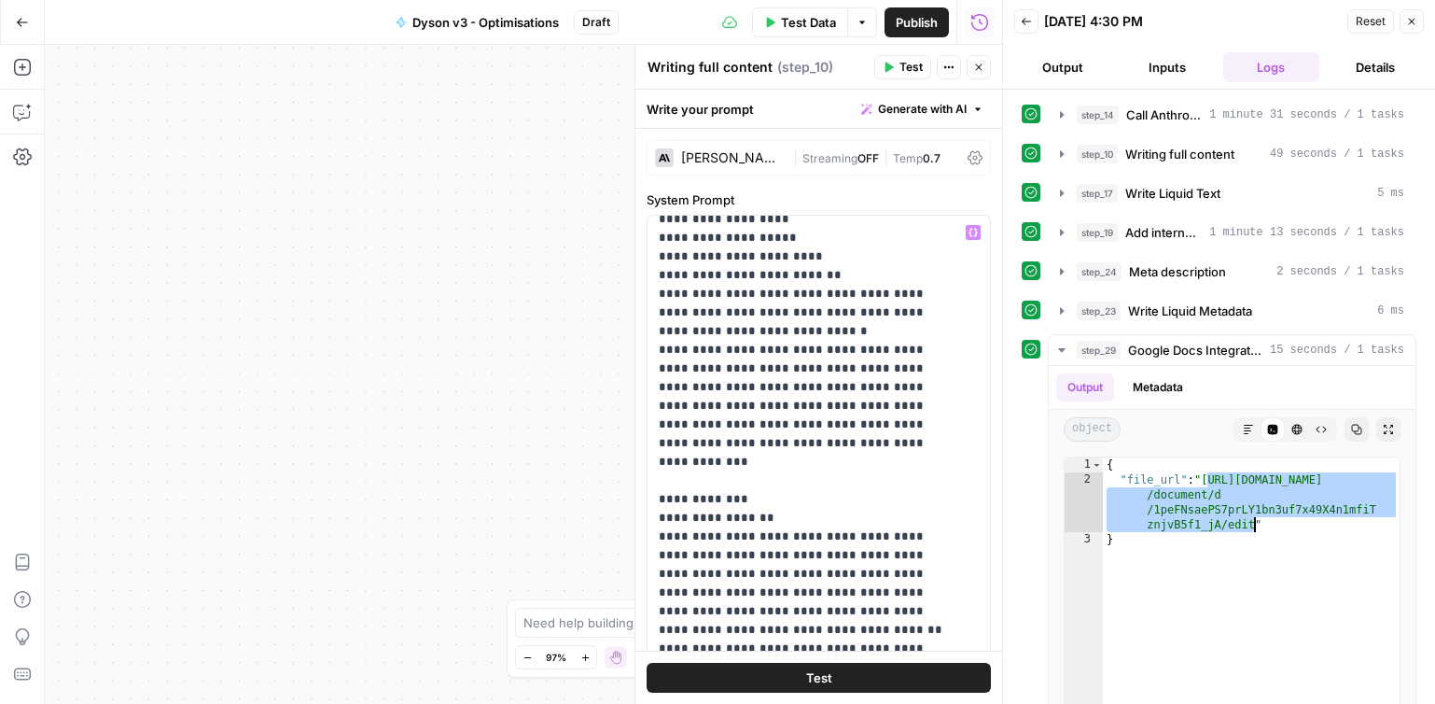
scroll to position [0, 0]
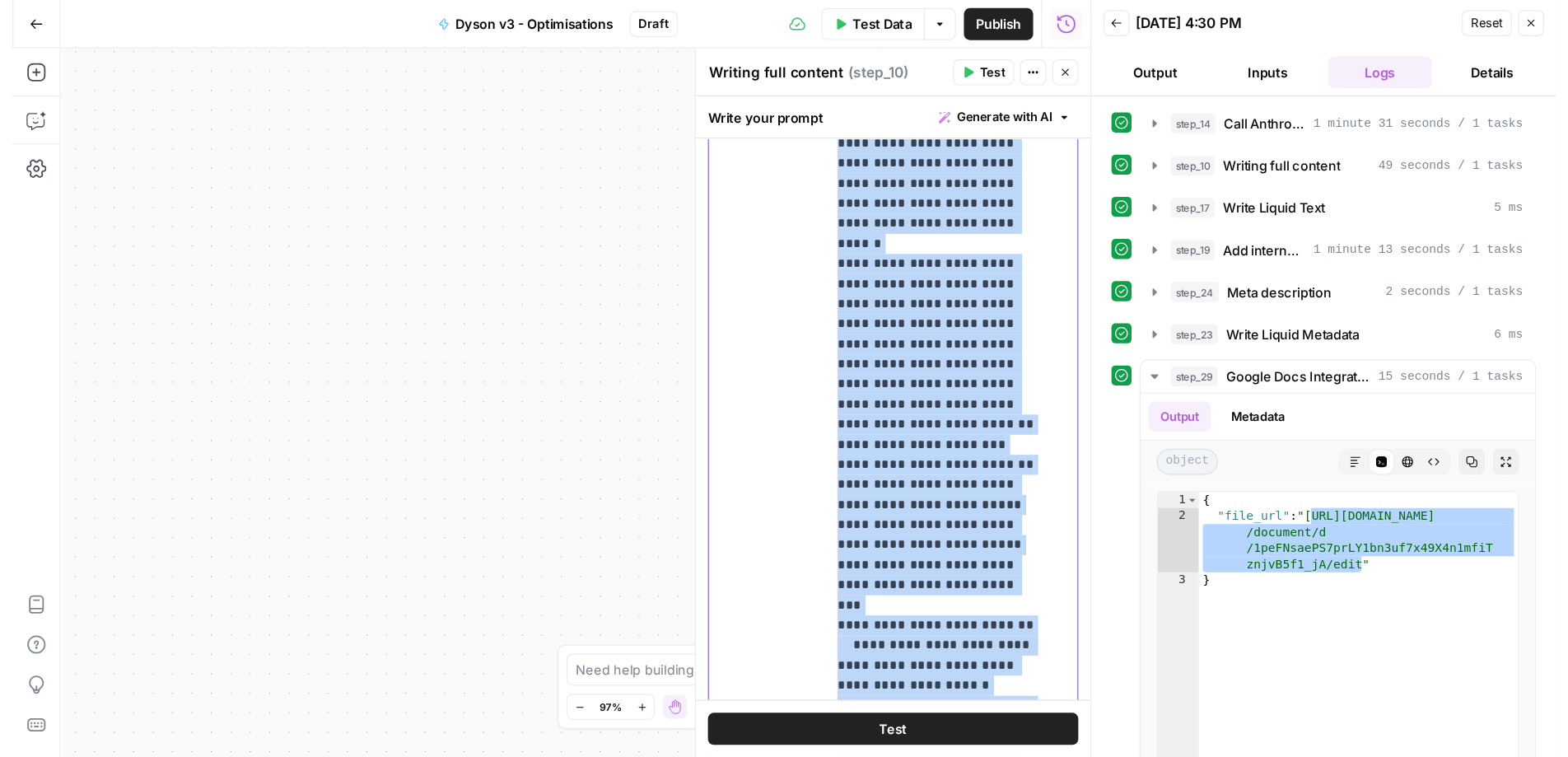
scroll to position [1209, 0]
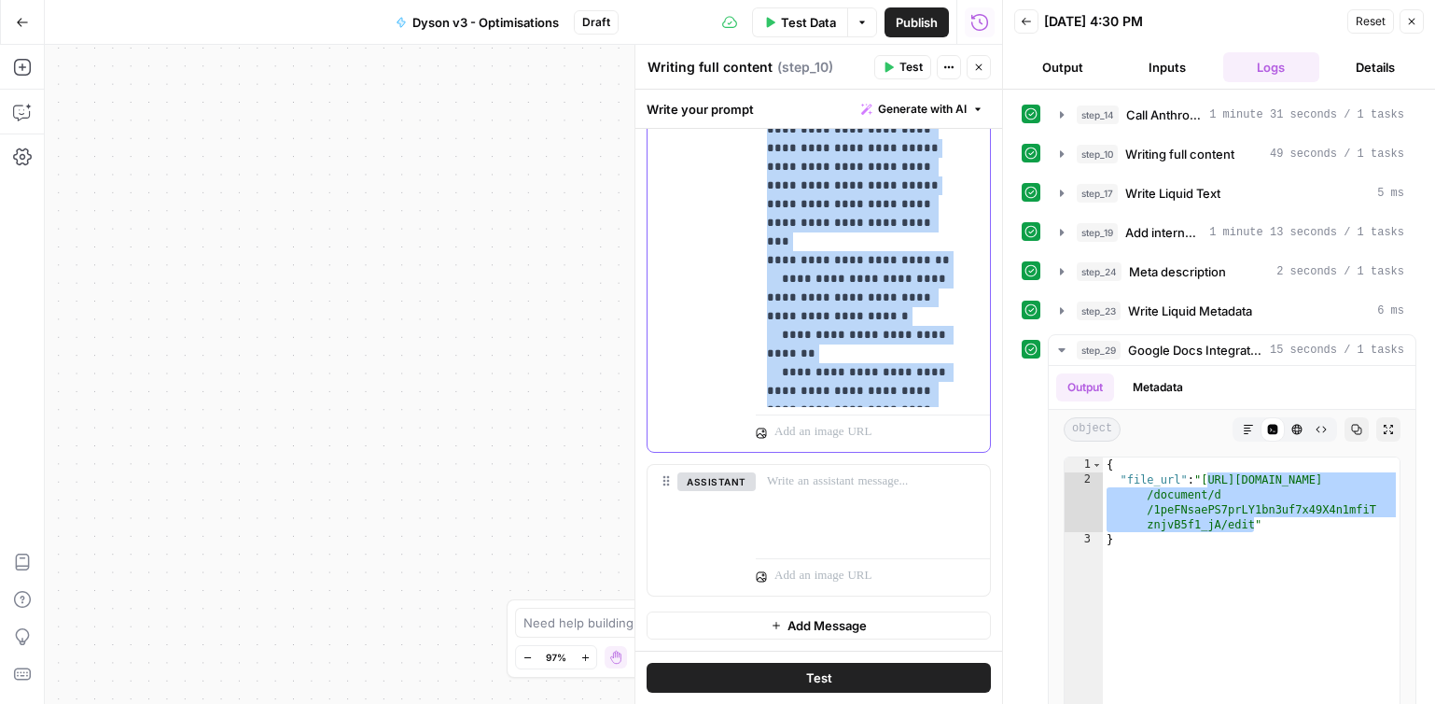
drag, startPoint x: 756, startPoint y: 268, endPoint x: 916, endPoint y: 397, distance: 205.1
click at [916, 397] on div "**********" at bounding box center [866, 27] width 220 height 761
copy p "**********"
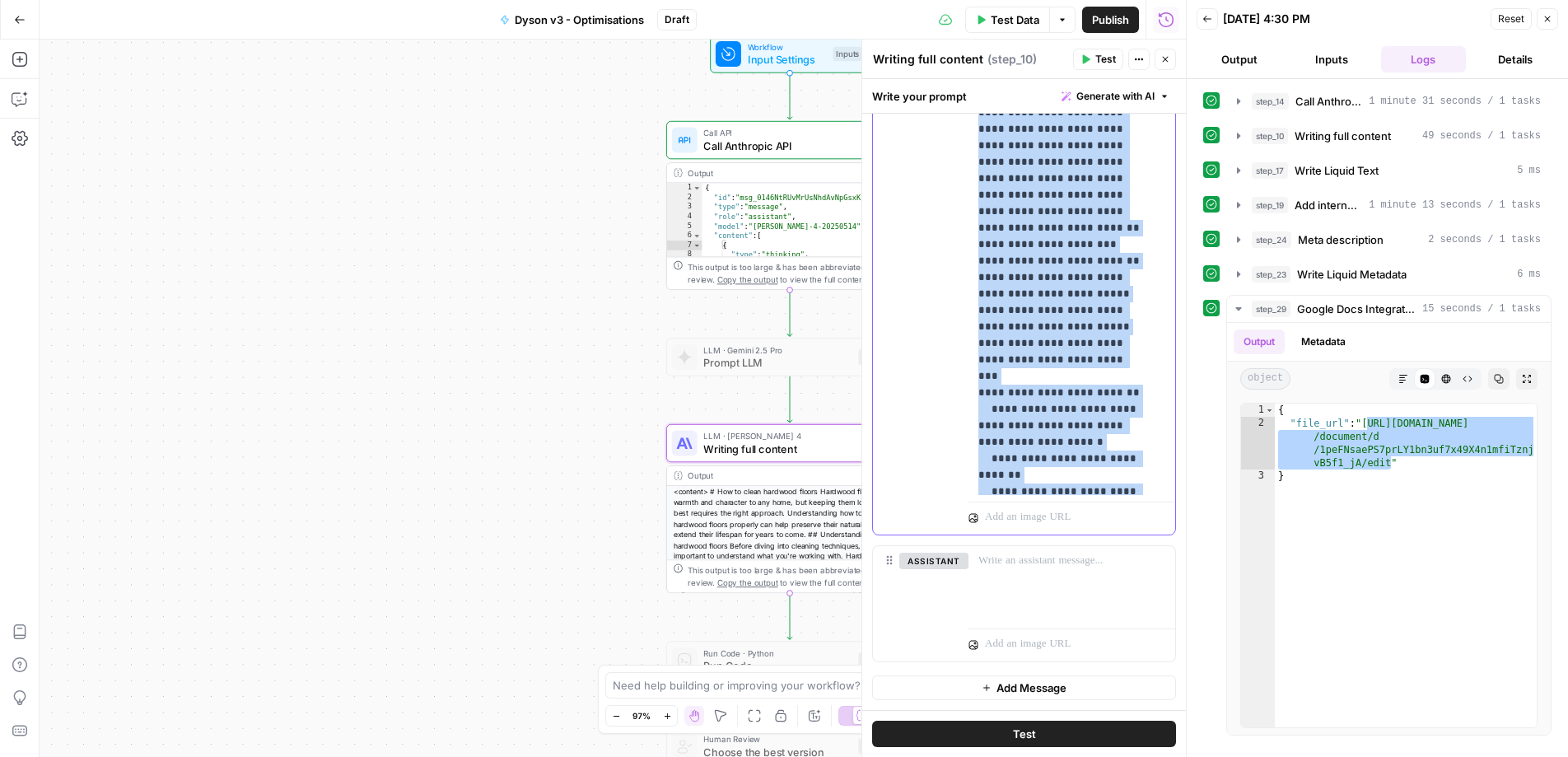
scroll to position [15439, 0]
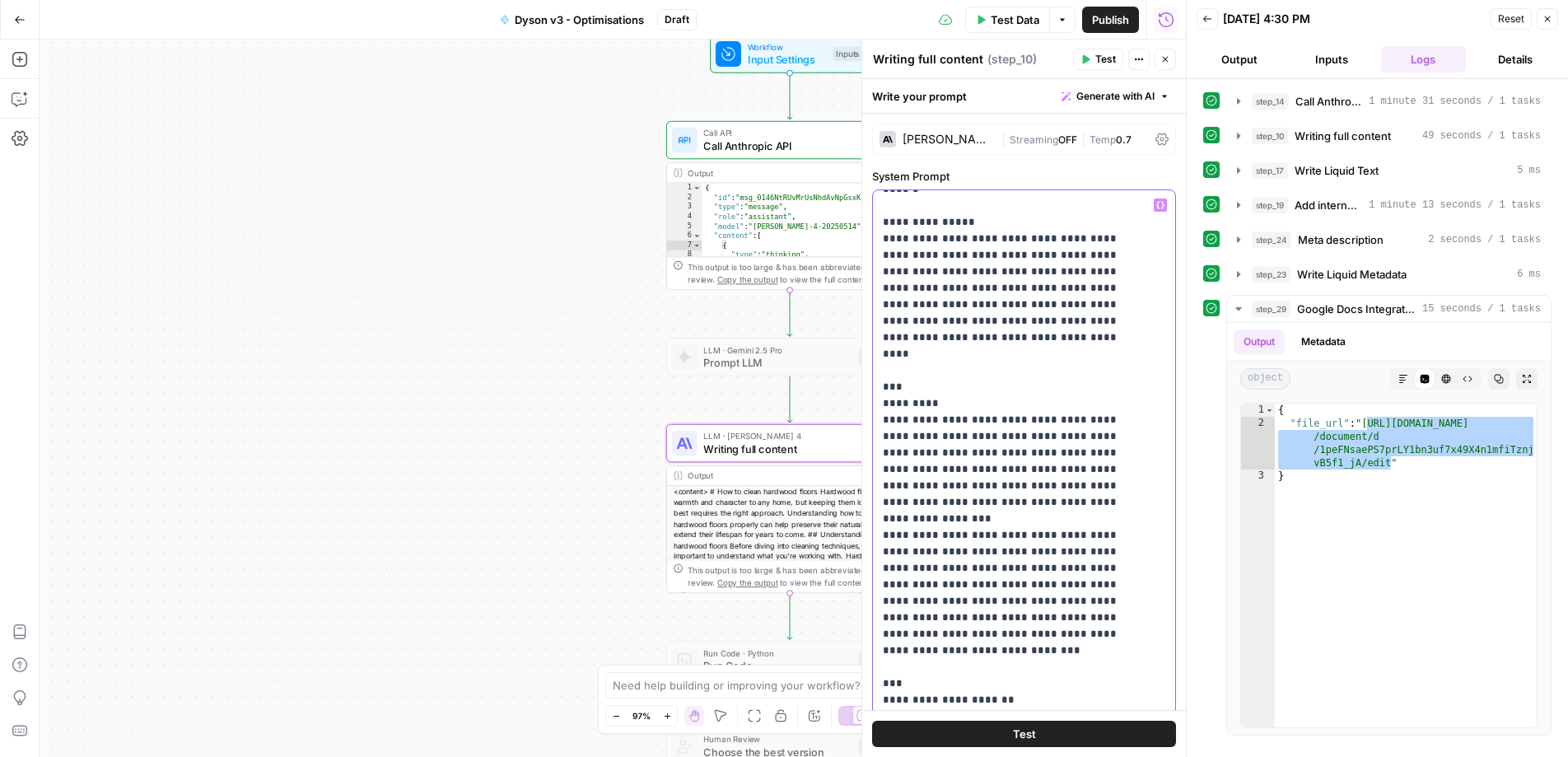
scroll to position [0, 0]
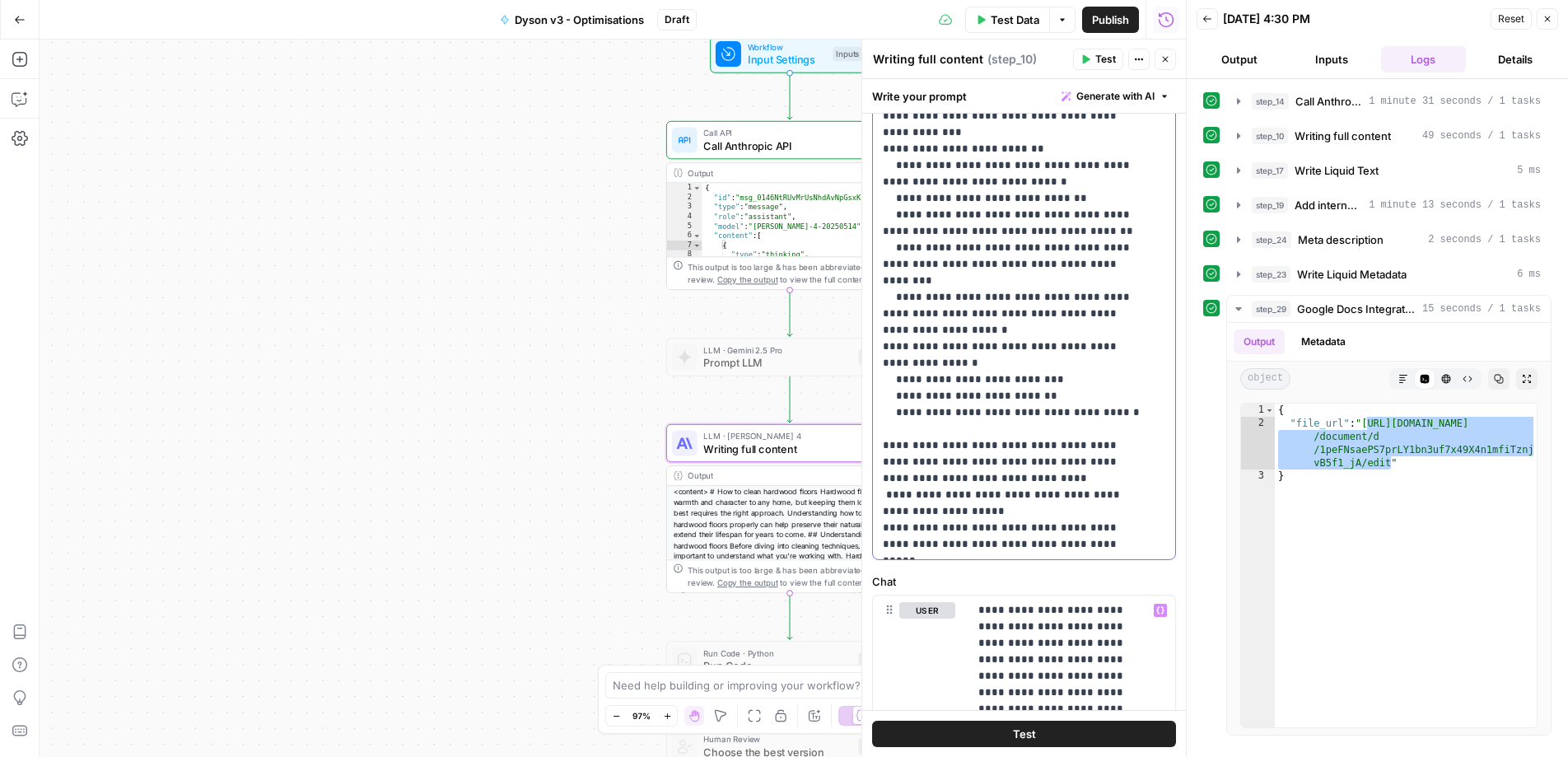
scroll to position [312, 0]
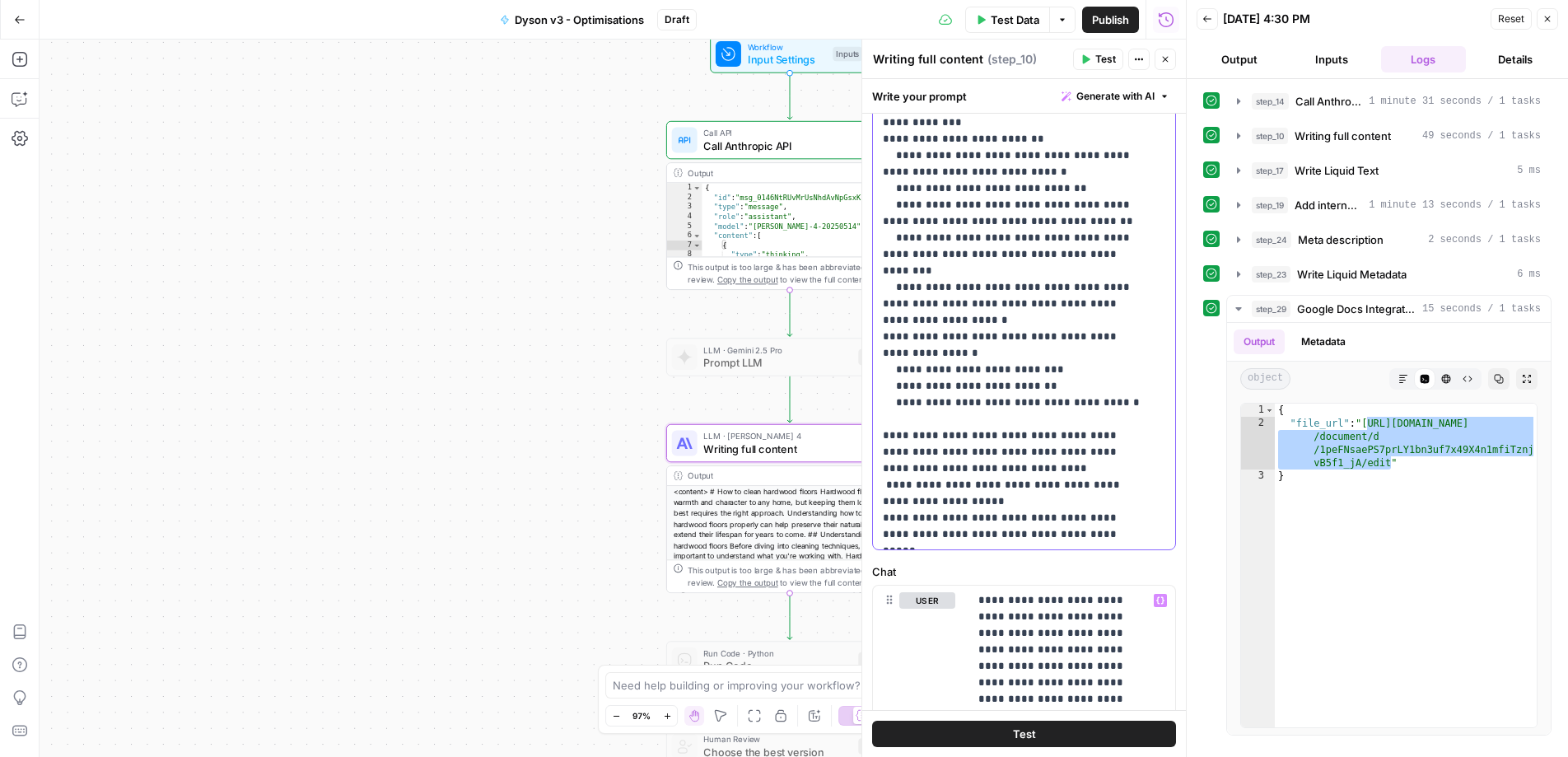
drag, startPoint x: 883, startPoint y: 466, endPoint x: 1096, endPoint y: 532, distance: 223.0
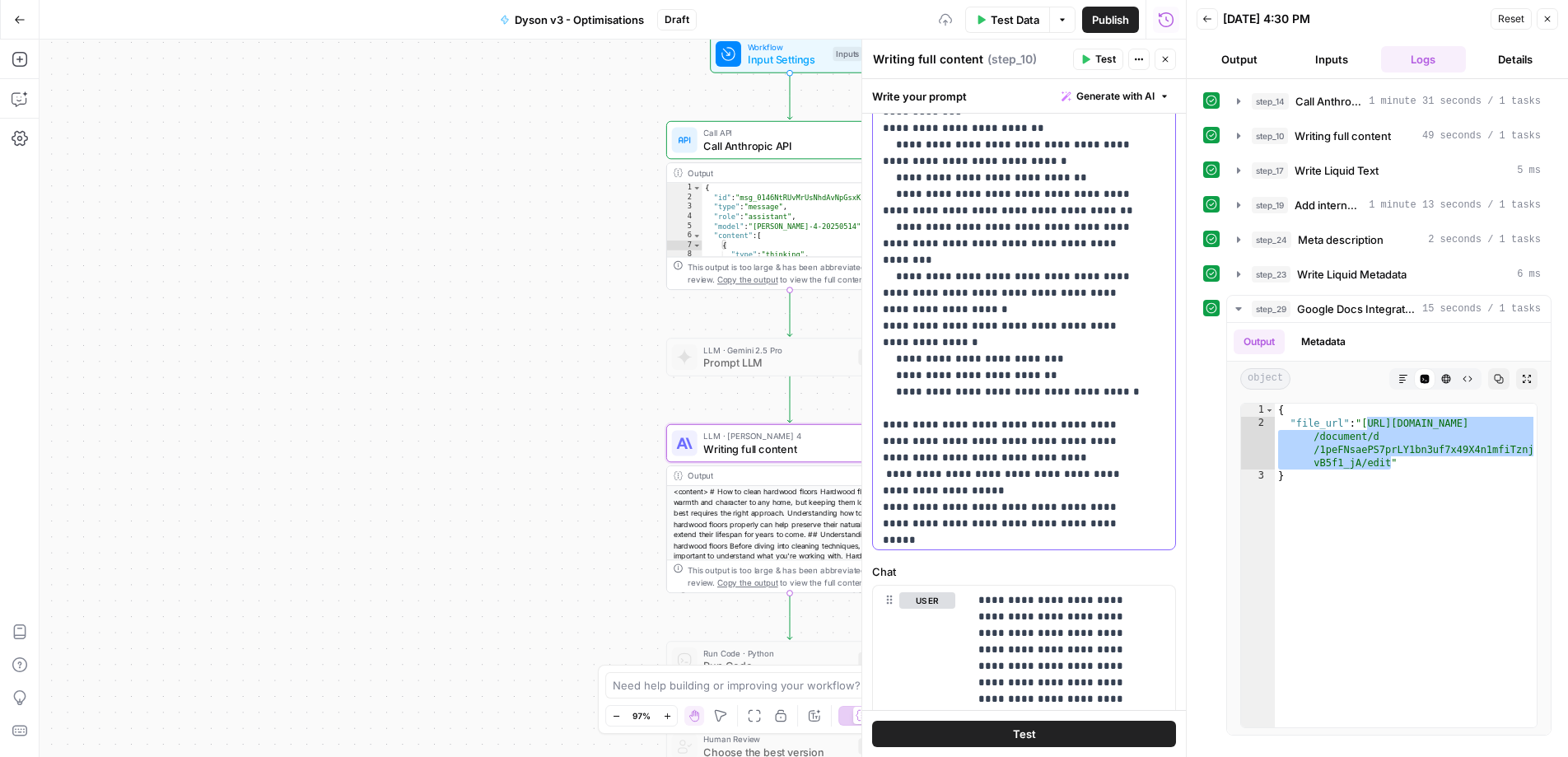
scroll to position [11117, 0]
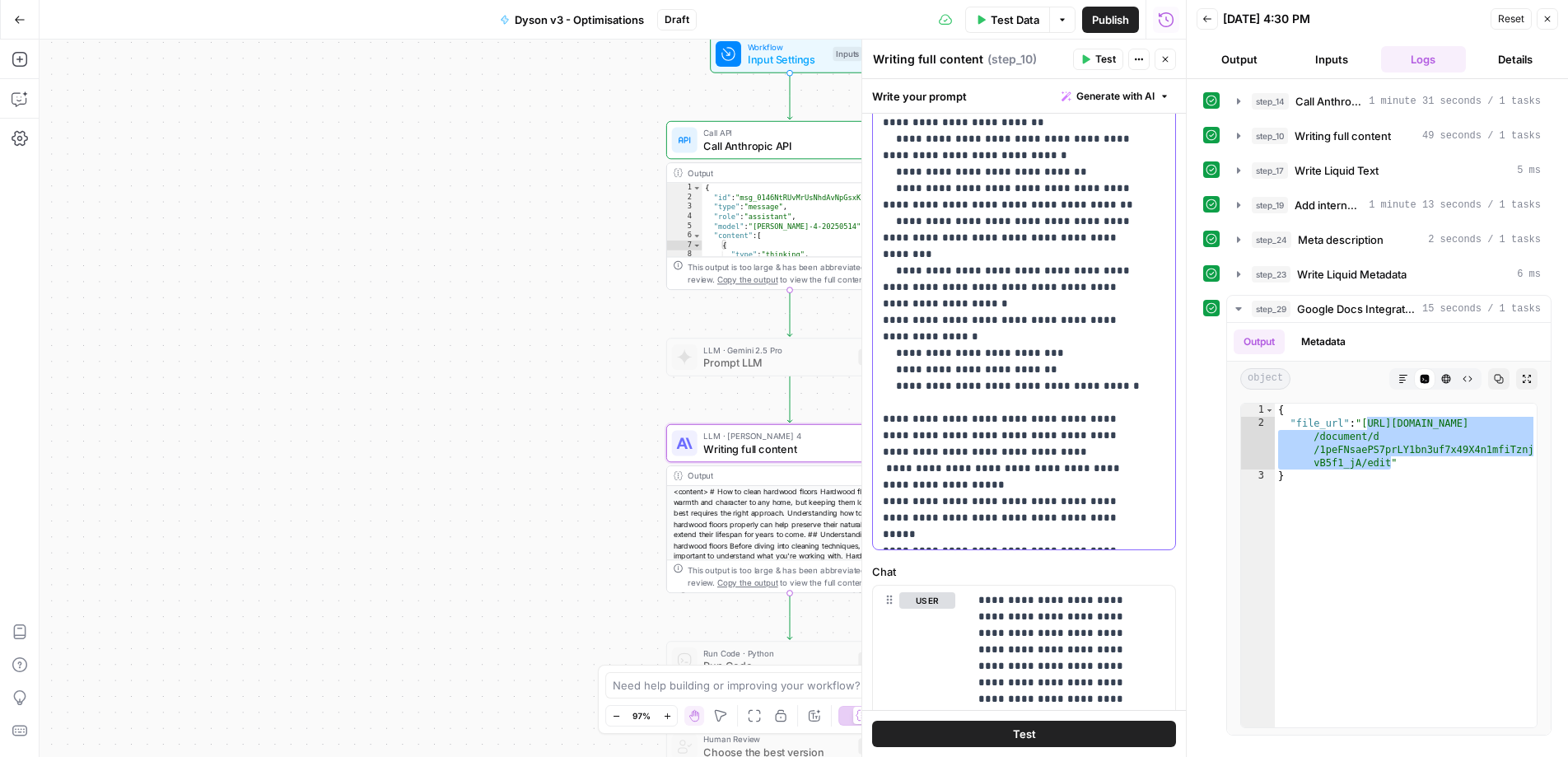
drag, startPoint x: 985, startPoint y: 484, endPoint x: 1024, endPoint y: 533, distance: 62.6
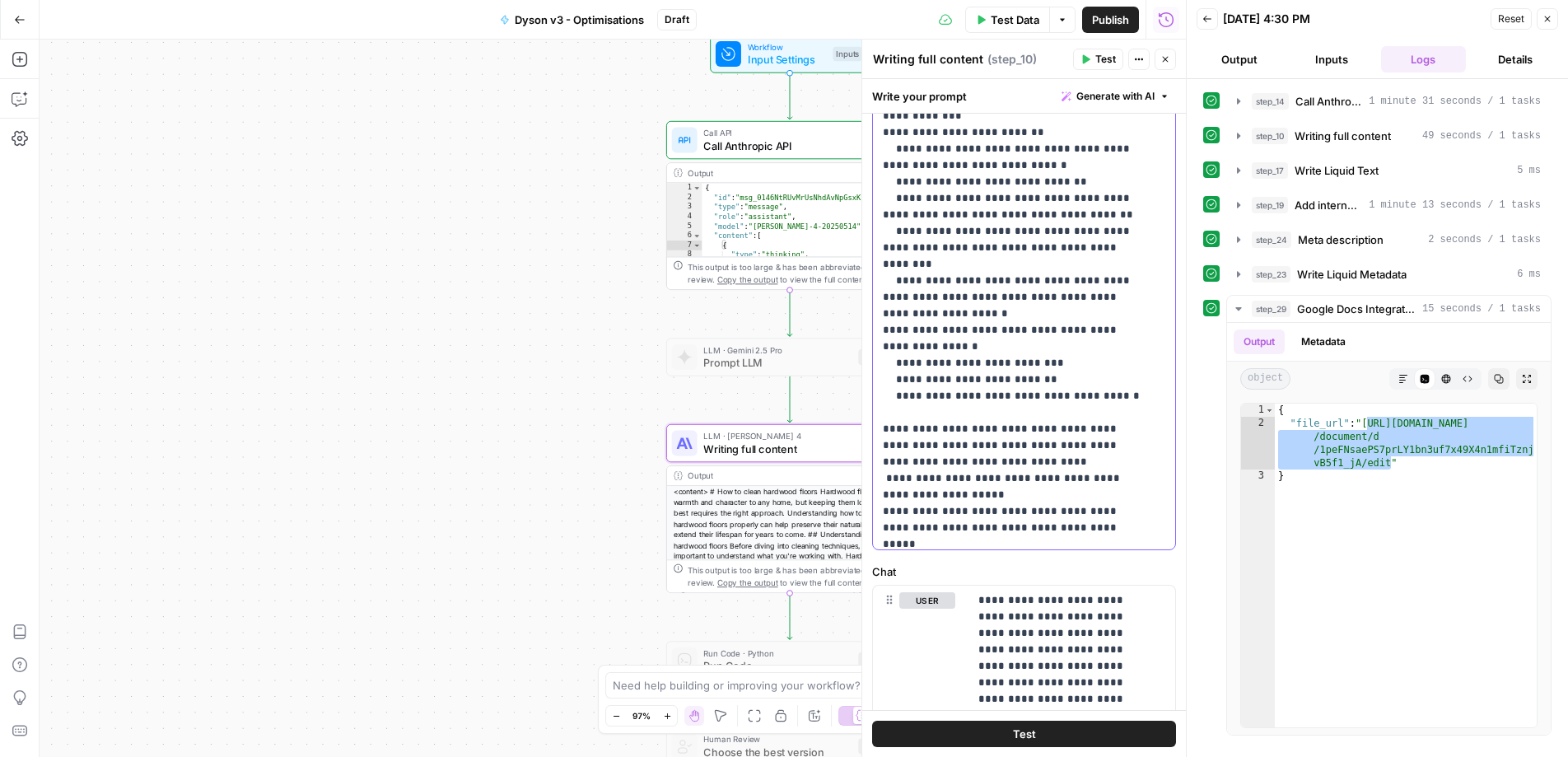
scroll to position [11095, 0]
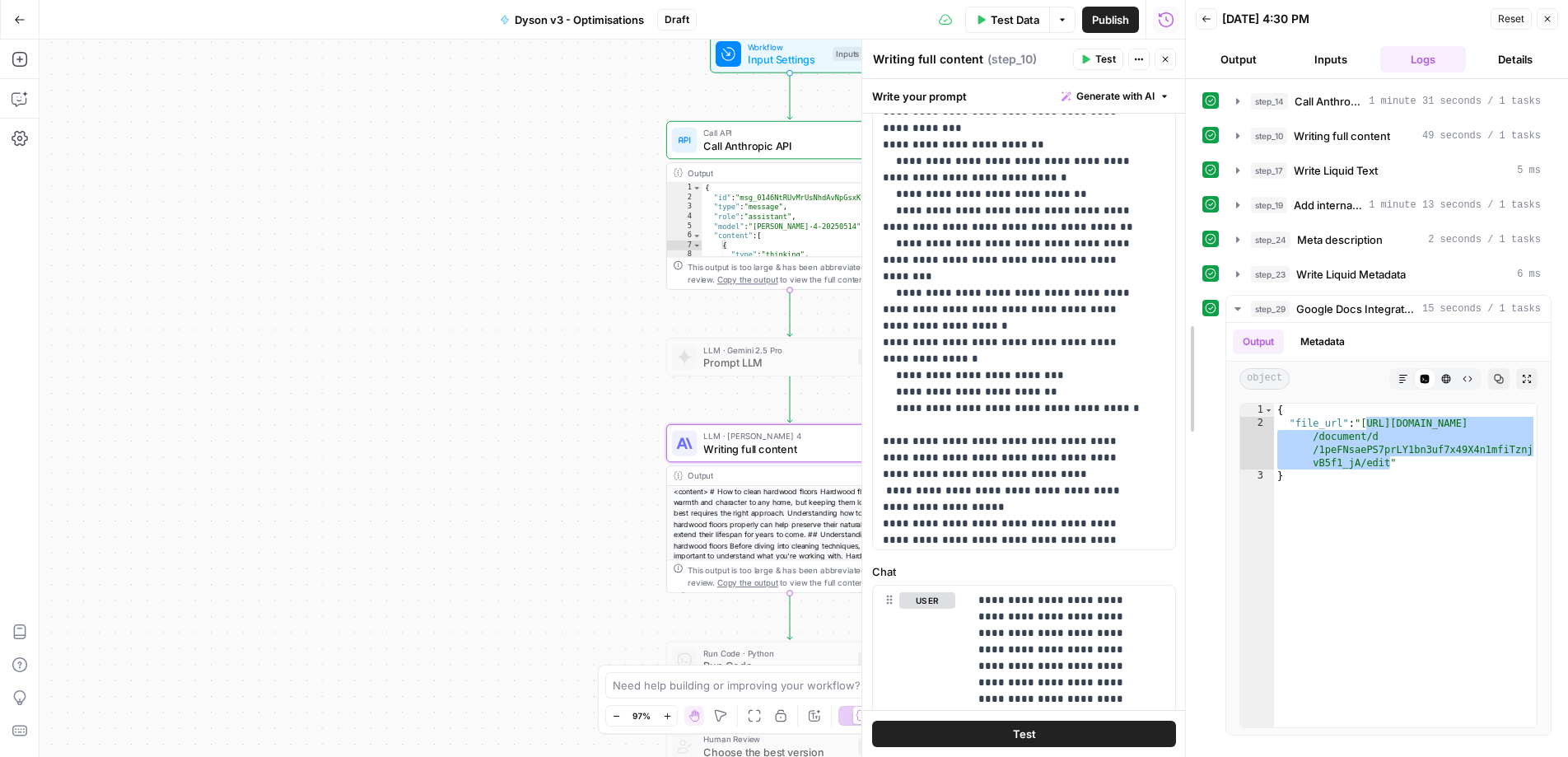
click at [1181, 236] on div at bounding box center [1186, 378] width 17 height 757
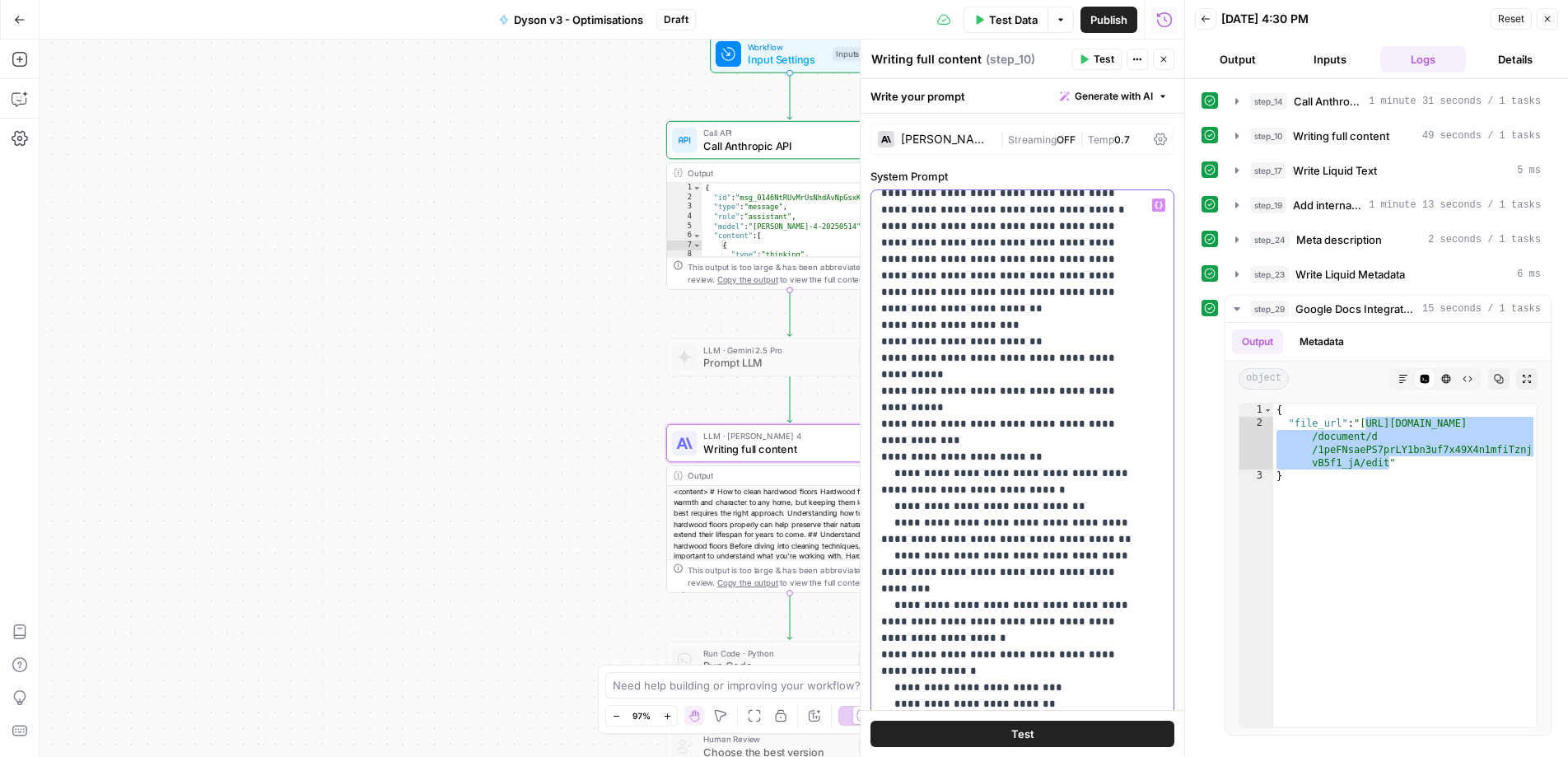
click at [1162, 205] on span "Variables Menu" at bounding box center [1162, 205] width 1 height 1
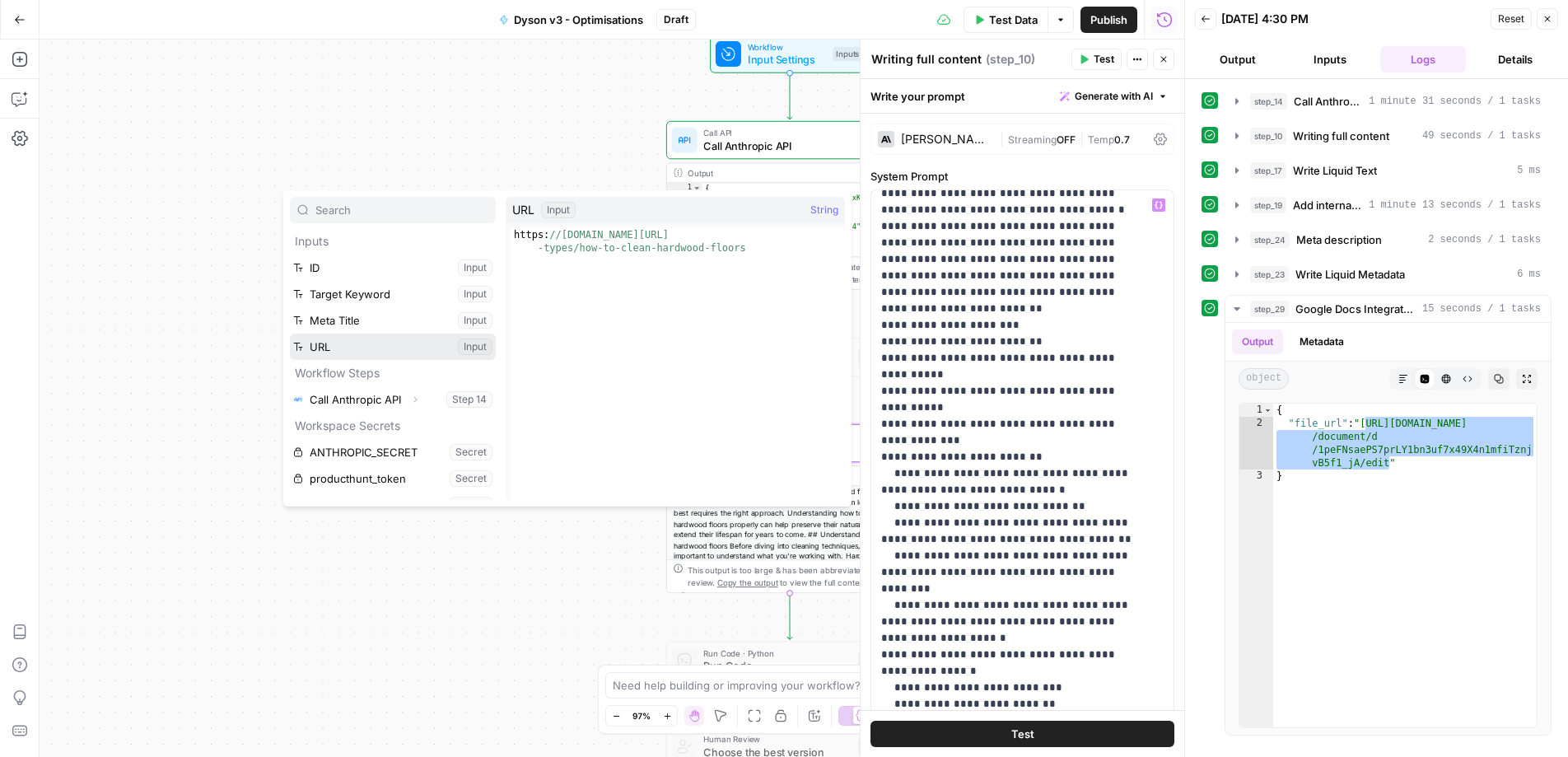
click at [330, 352] on button "Select variable URL" at bounding box center [393, 347] width 206 height 26
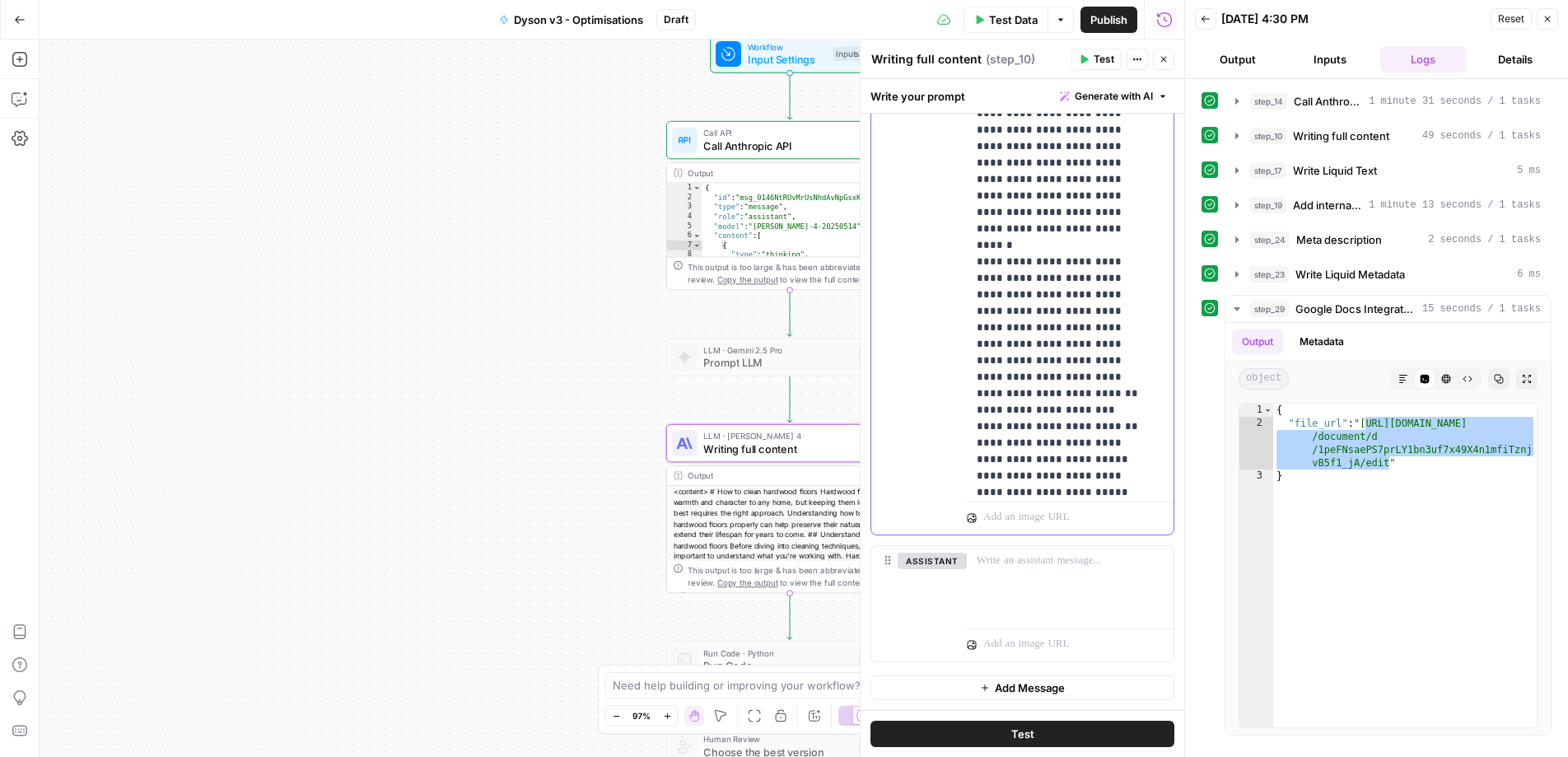
scroll to position [15318, 0]
drag, startPoint x: 979, startPoint y: 215, endPoint x: 1101, endPoint y: 248, distance: 126.4
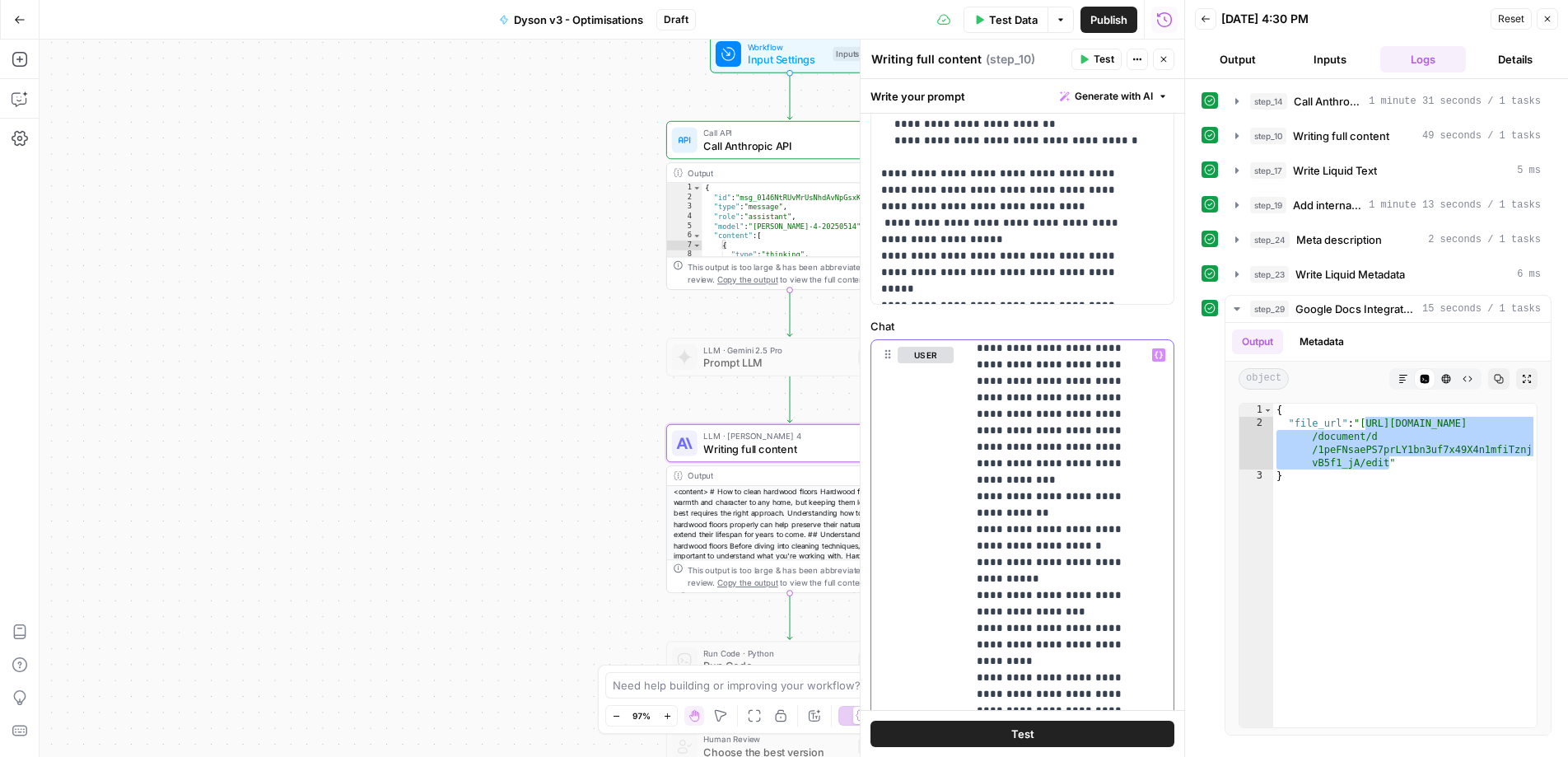
scroll to position [472, 0]
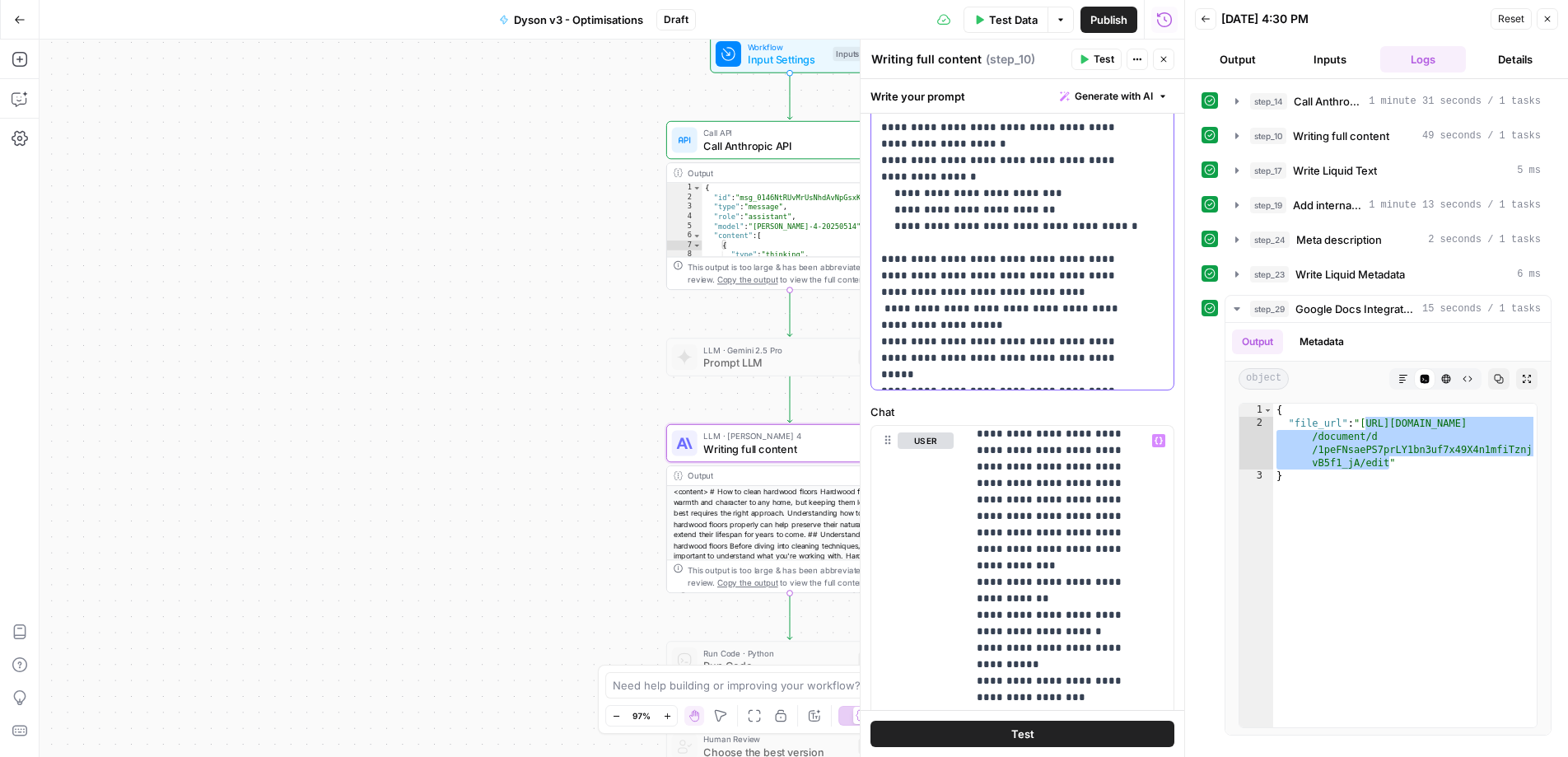
drag, startPoint x: 880, startPoint y: 291, endPoint x: 1170, endPoint y: 374, distance: 301.6
click at [1170, 374] on div "**********" at bounding box center [1022, 476] width 324 height 1669
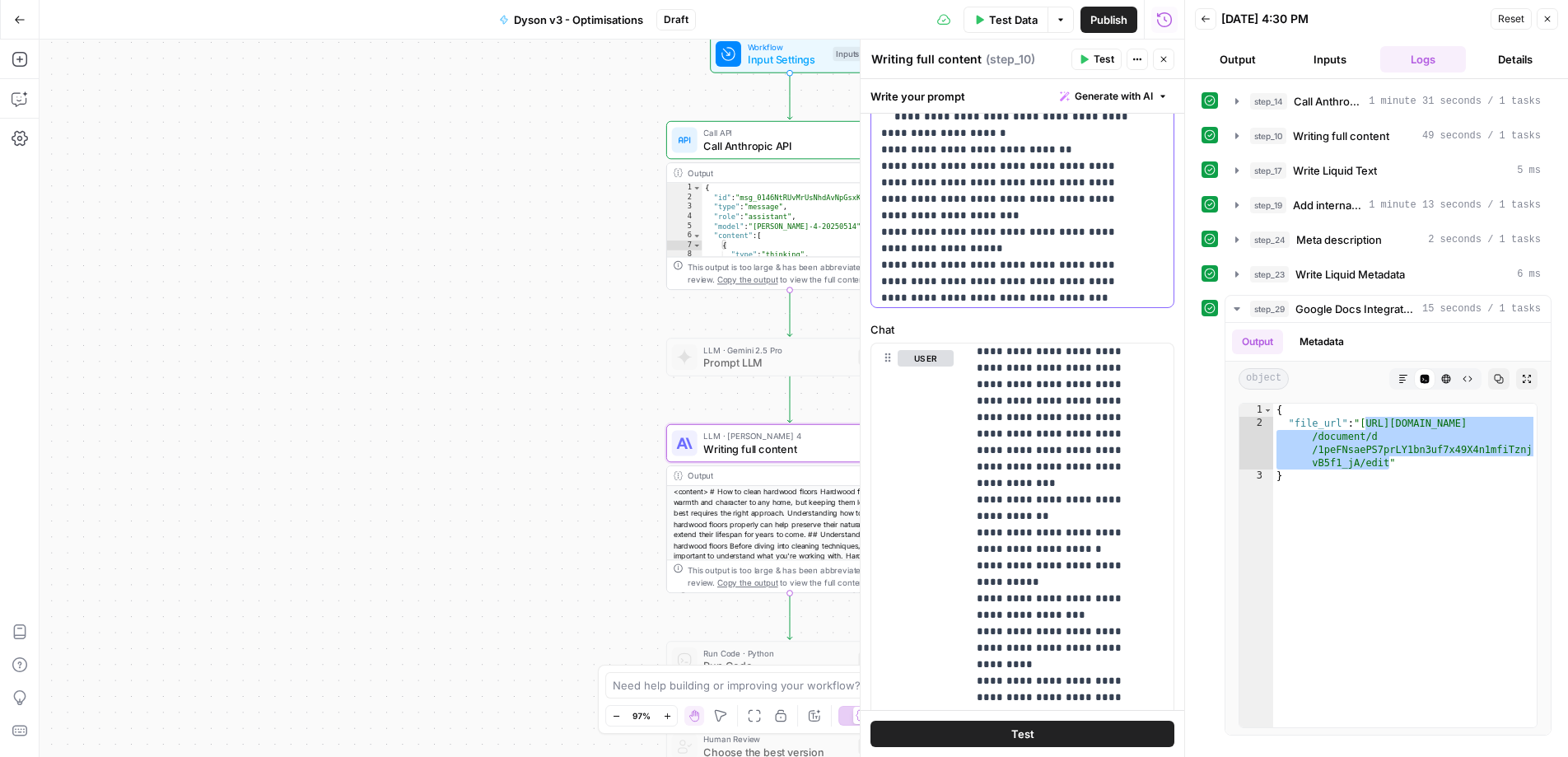
scroll to position [8605, 0]
drag, startPoint x: 877, startPoint y: 263, endPoint x: 1069, endPoint y: 137, distance: 229.7
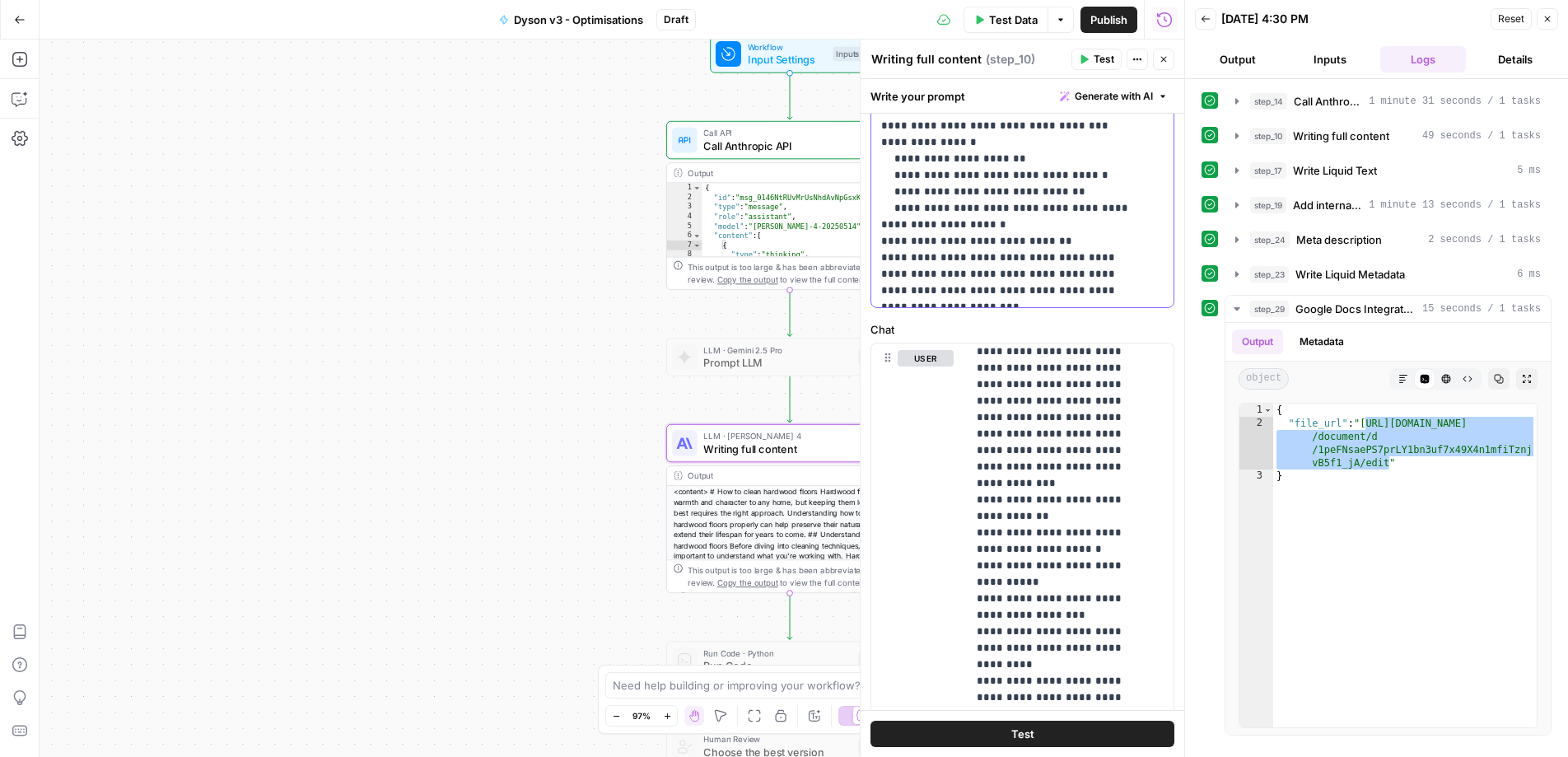
scroll to position [8507, 0]
drag, startPoint x: 948, startPoint y: 167, endPoint x: 871, endPoint y: 121, distance: 89.7
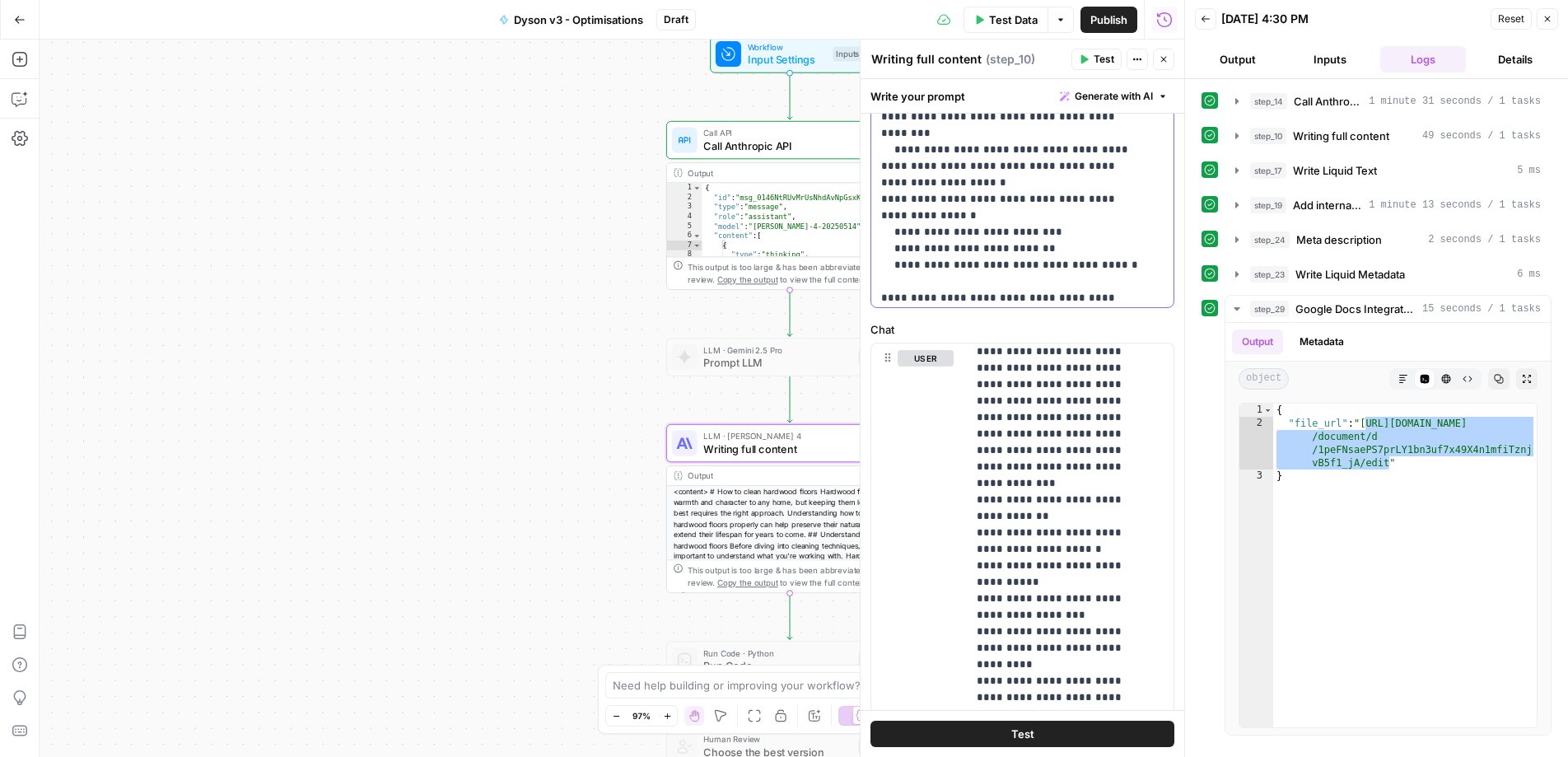
scroll to position [11067, 0]
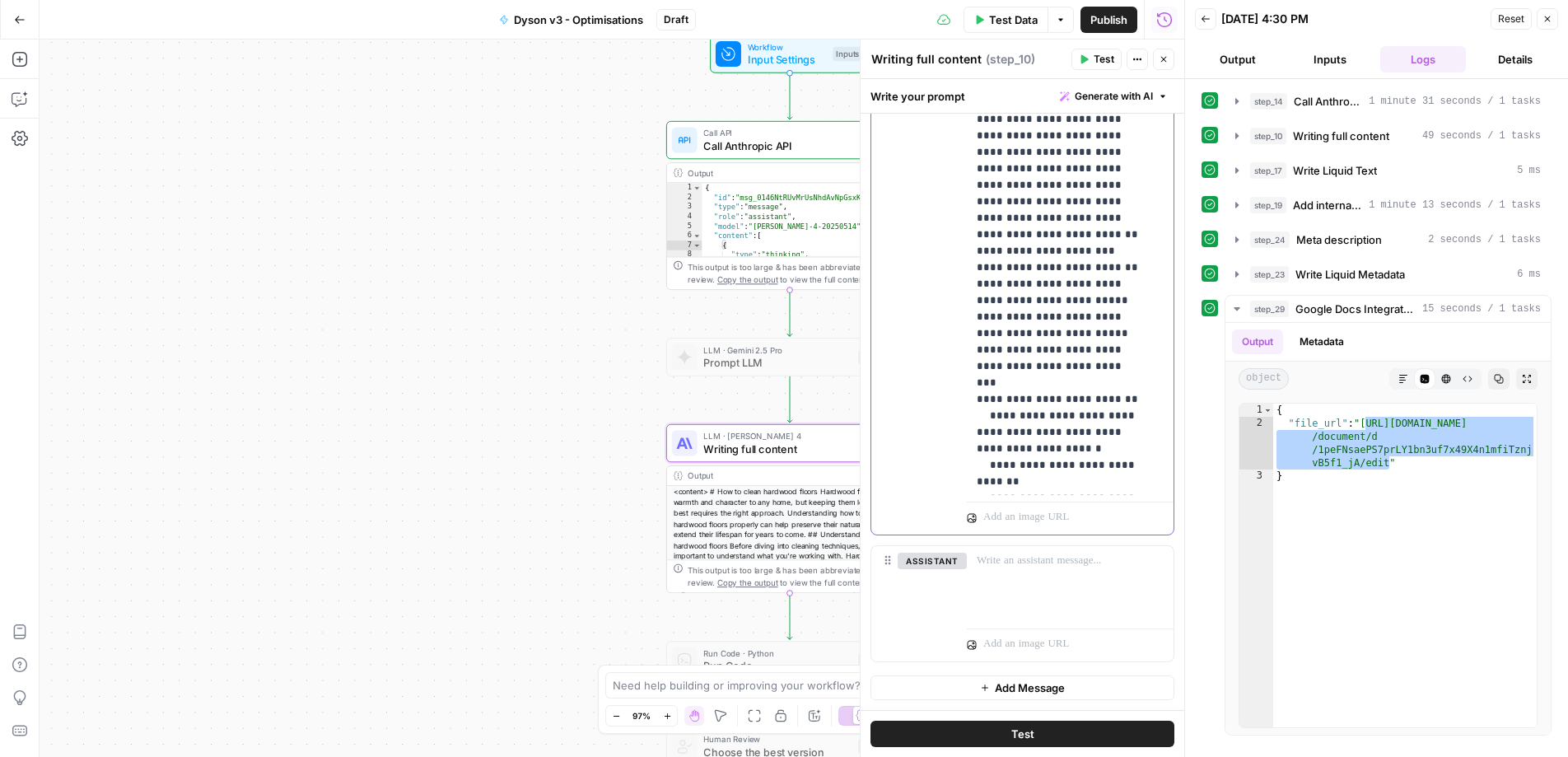
scroll to position [15212, 0]
drag, startPoint x: 1058, startPoint y: 476, endPoint x: 969, endPoint y: 386, distance: 126.6
click at [969, 386] on div "**********" at bounding box center [1064, 160] width 194 height 671
drag, startPoint x: 1085, startPoint y: 366, endPoint x: 981, endPoint y: 352, distance: 104.9
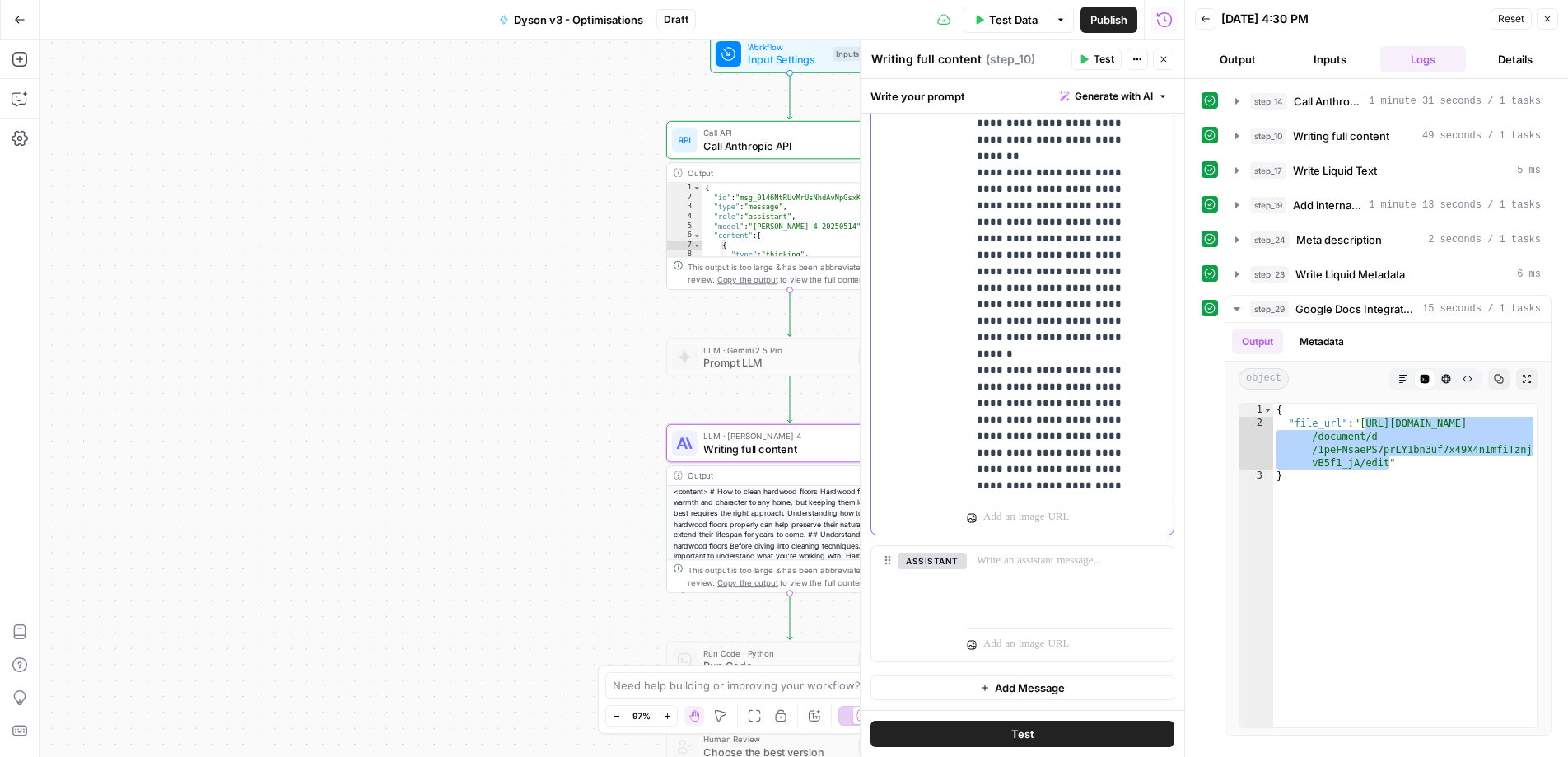
drag, startPoint x: 1109, startPoint y: 369, endPoint x: 1114, endPoint y: 381, distance: 13.0
drag, startPoint x: 1030, startPoint y: 371, endPoint x: 1043, endPoint y: 371, distance: 13.0
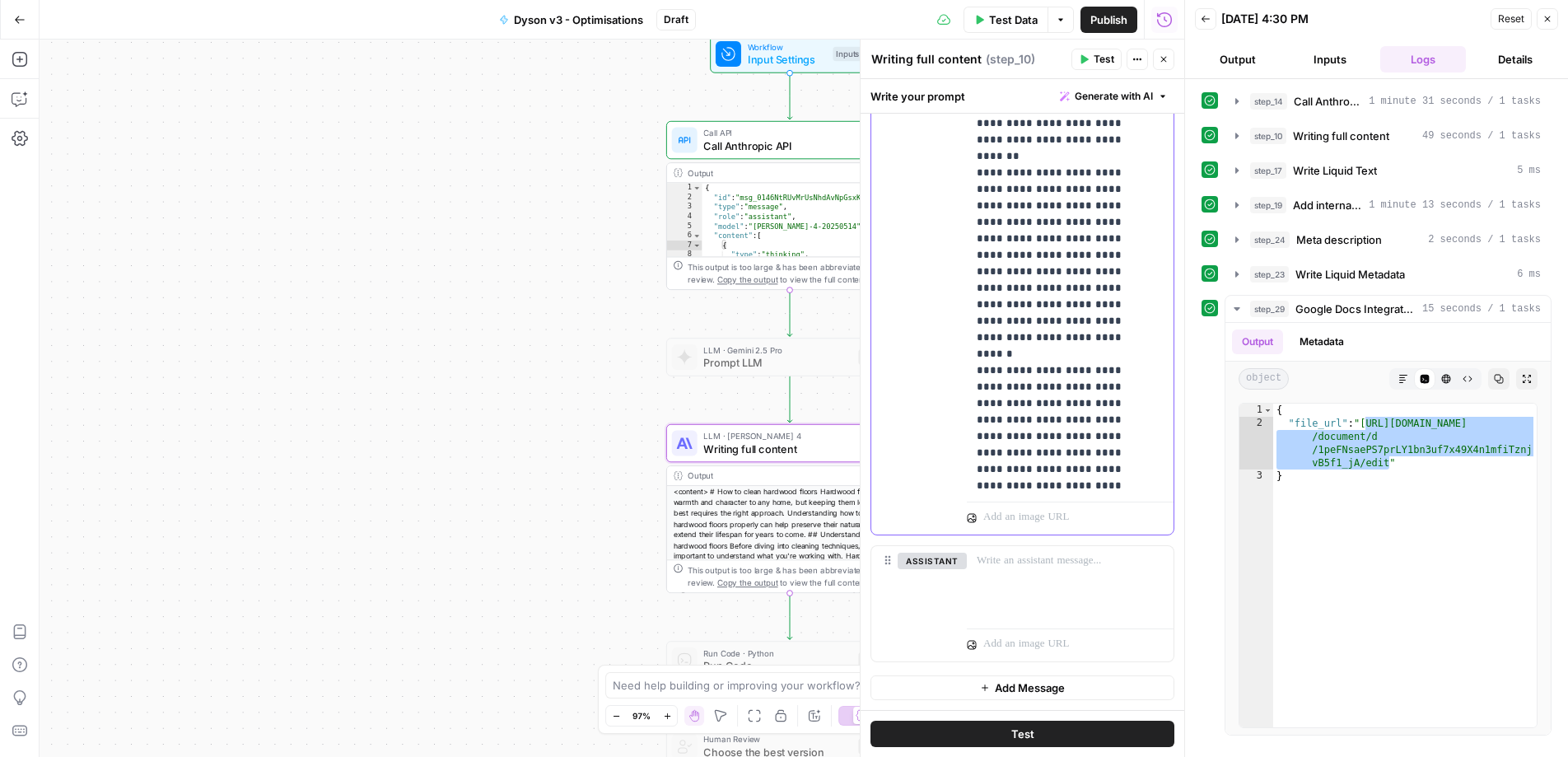
drag, startPoint x: 1117, startPoint y: 336, endPoint x: 927, endPoint y: 325, distance: 190.3
click at [927, 325] on div "**********" at bounding box center [1022, 179] width 303 height 709
drag, startPoint x: 1105, startPoint y: 384, endPoint x: 1003, endPoint y: 385, distance: 102.0
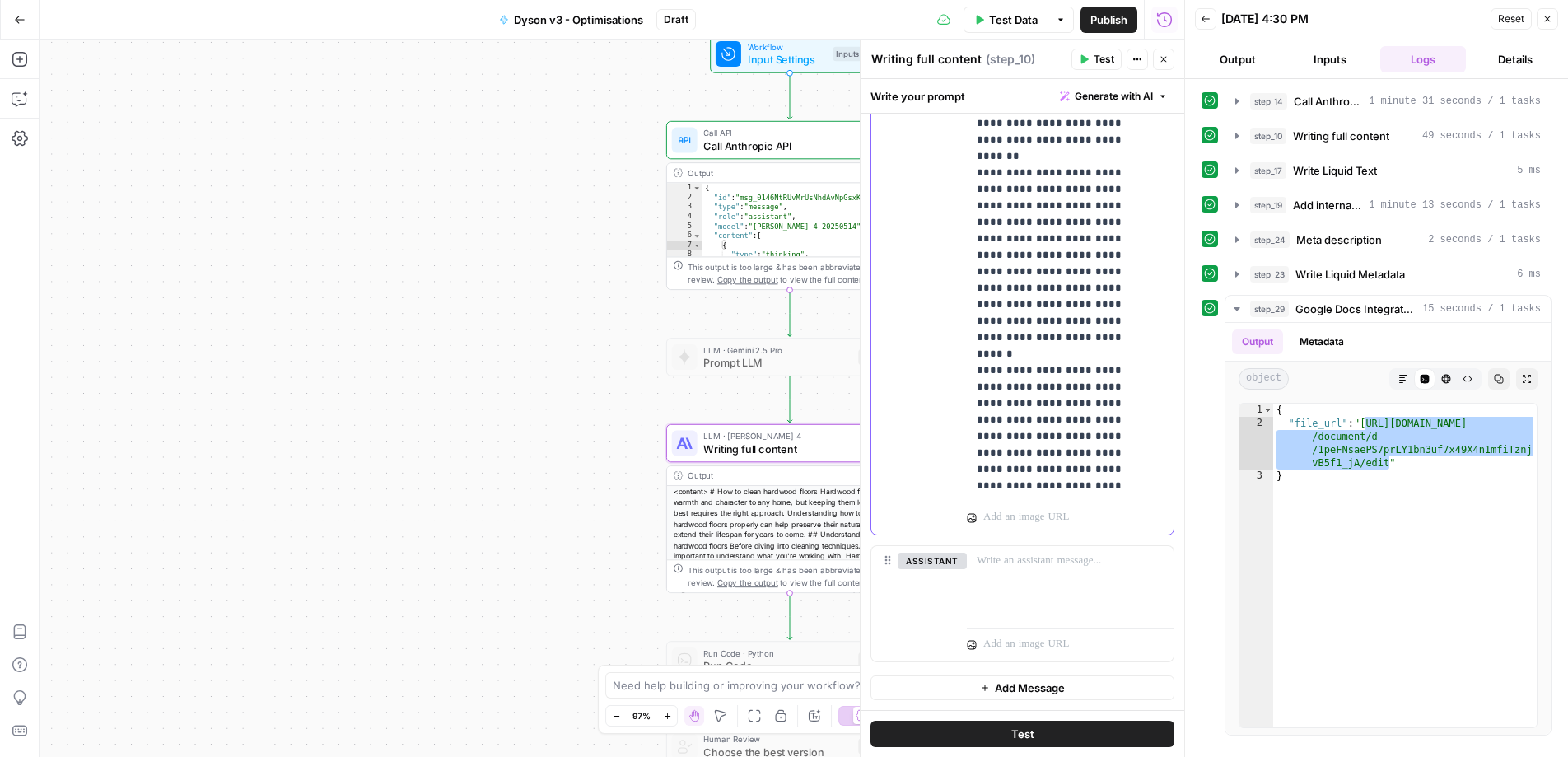
drag, startPoint x: 1069, startPoint y: 401, endPoint x: 996, endPoint y: 382, distance: 75.4
drag, startPoint x: 1002, startPoint y: 344, endPoint x: 824, endPoint y: 172, distance: 247.5
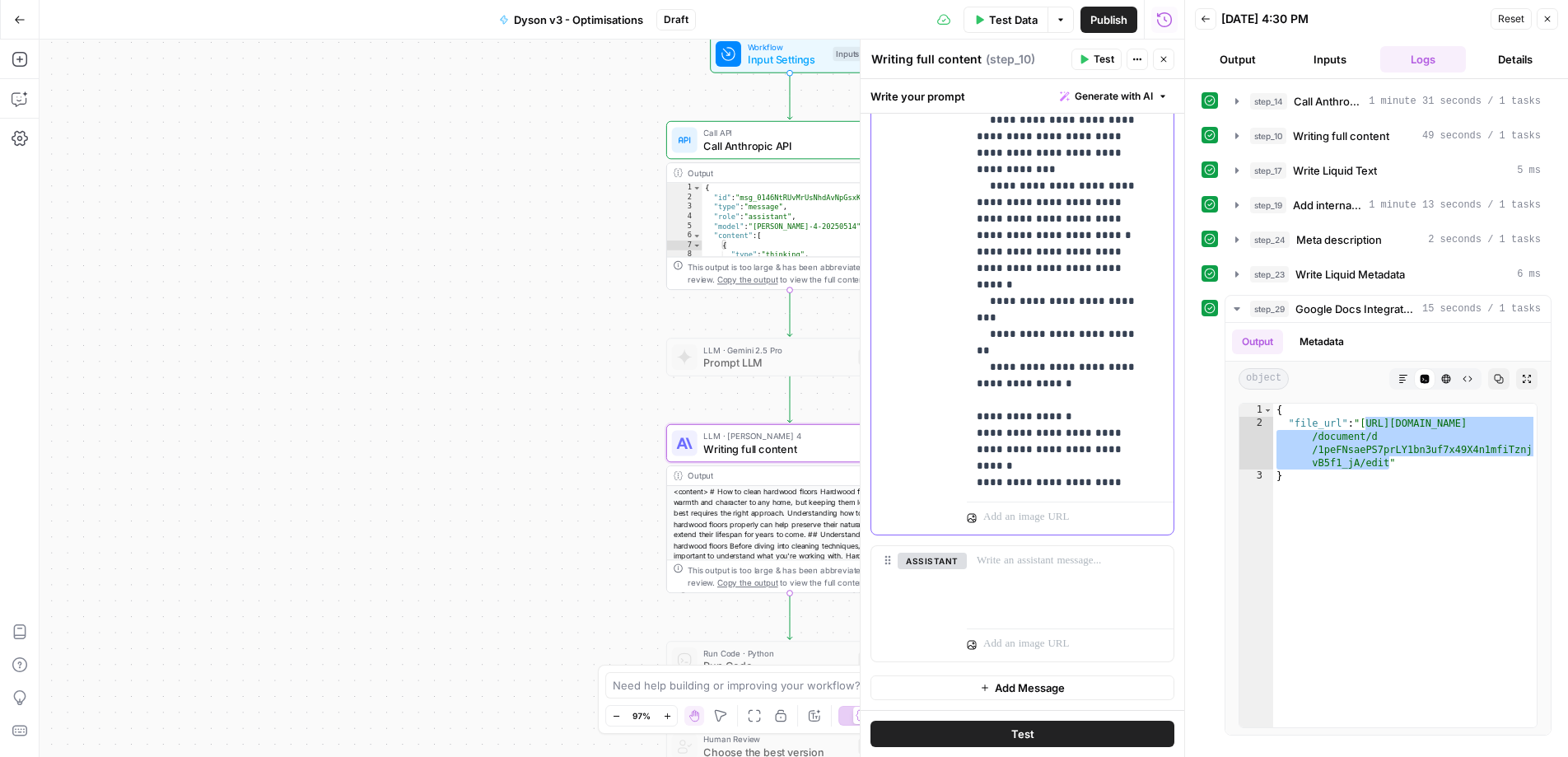
scroll to position [15925, 0]
drag, startPoint x: 975, startPoint y: 332, endPoint x: 1083, endPoint y: 482, distance: 184.8
click at [1080, 481] on div "**********" at bounding box center [1064, 160] width 194 height 671
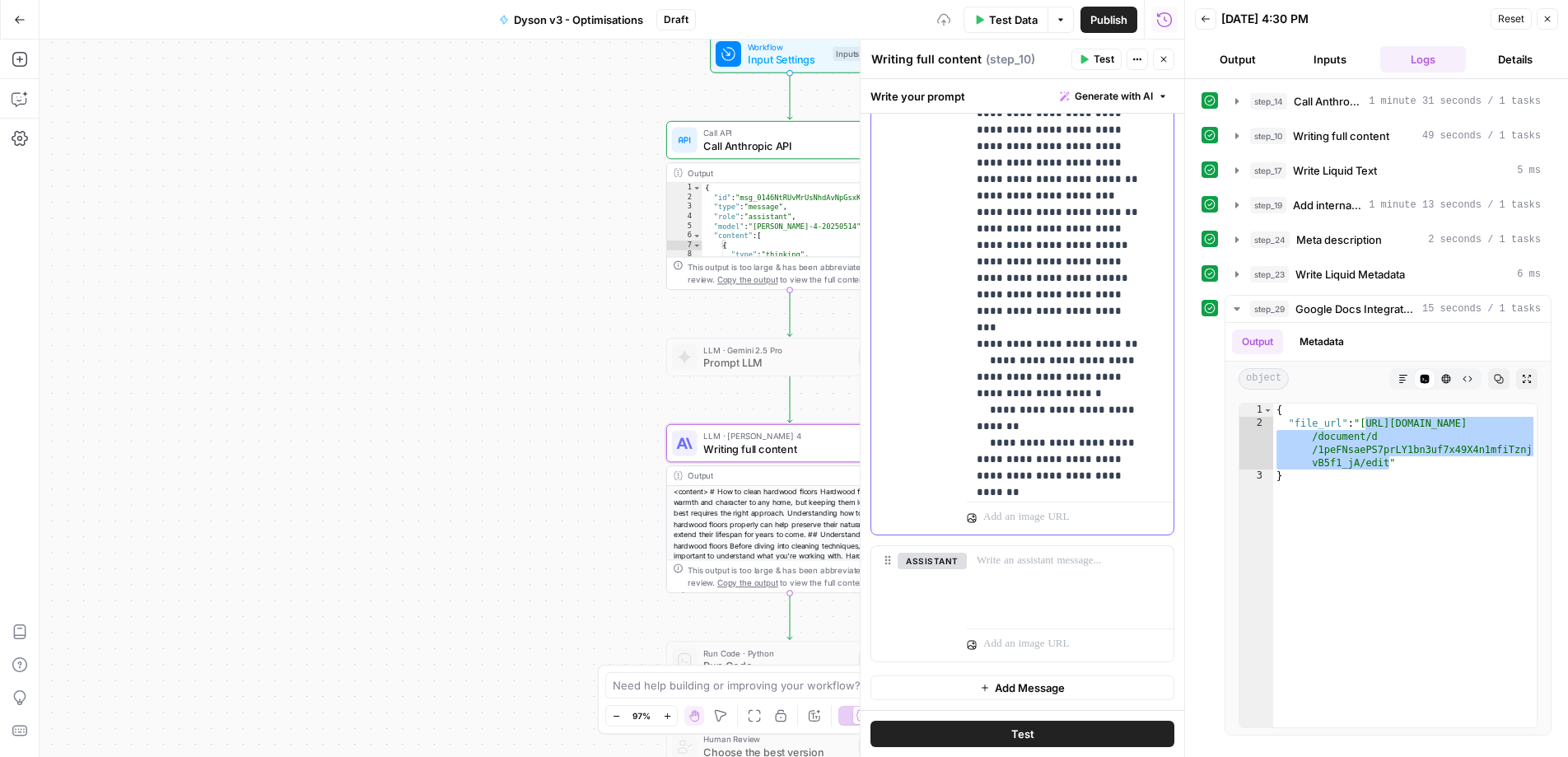
scroll to position [15524, 0]
drag, startPoint x: 1021, startPoint y: 19, endPoint x: 1023, endPoint y: 33, distance: 14.1
click at [1021, 19] on span "Test Data" at bounding box center [1013, 19] width 49 height 17
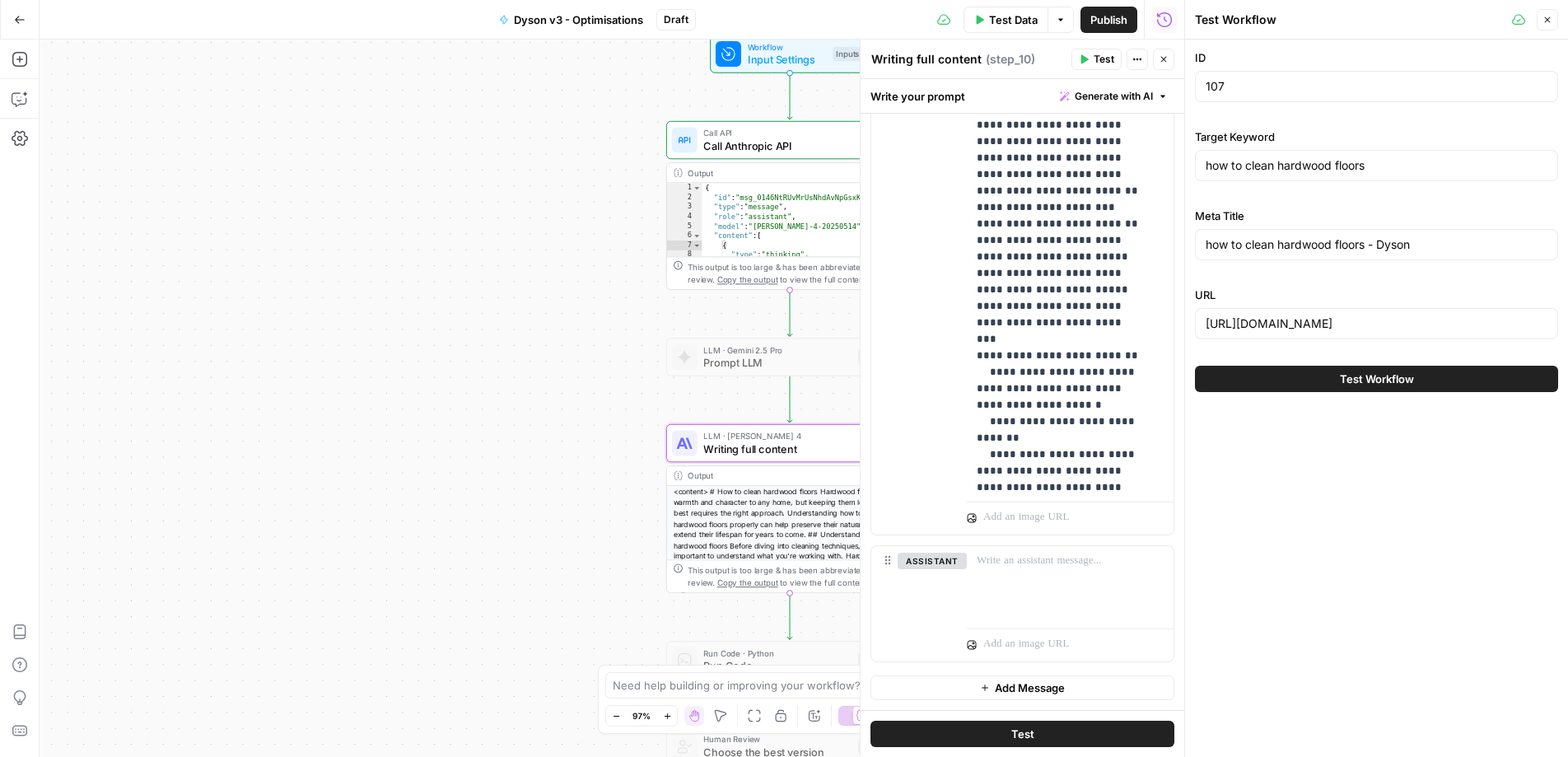
click at [1293, 365] on button "Test Workflow" at bounding box center [1377, 378] width 364 height 26
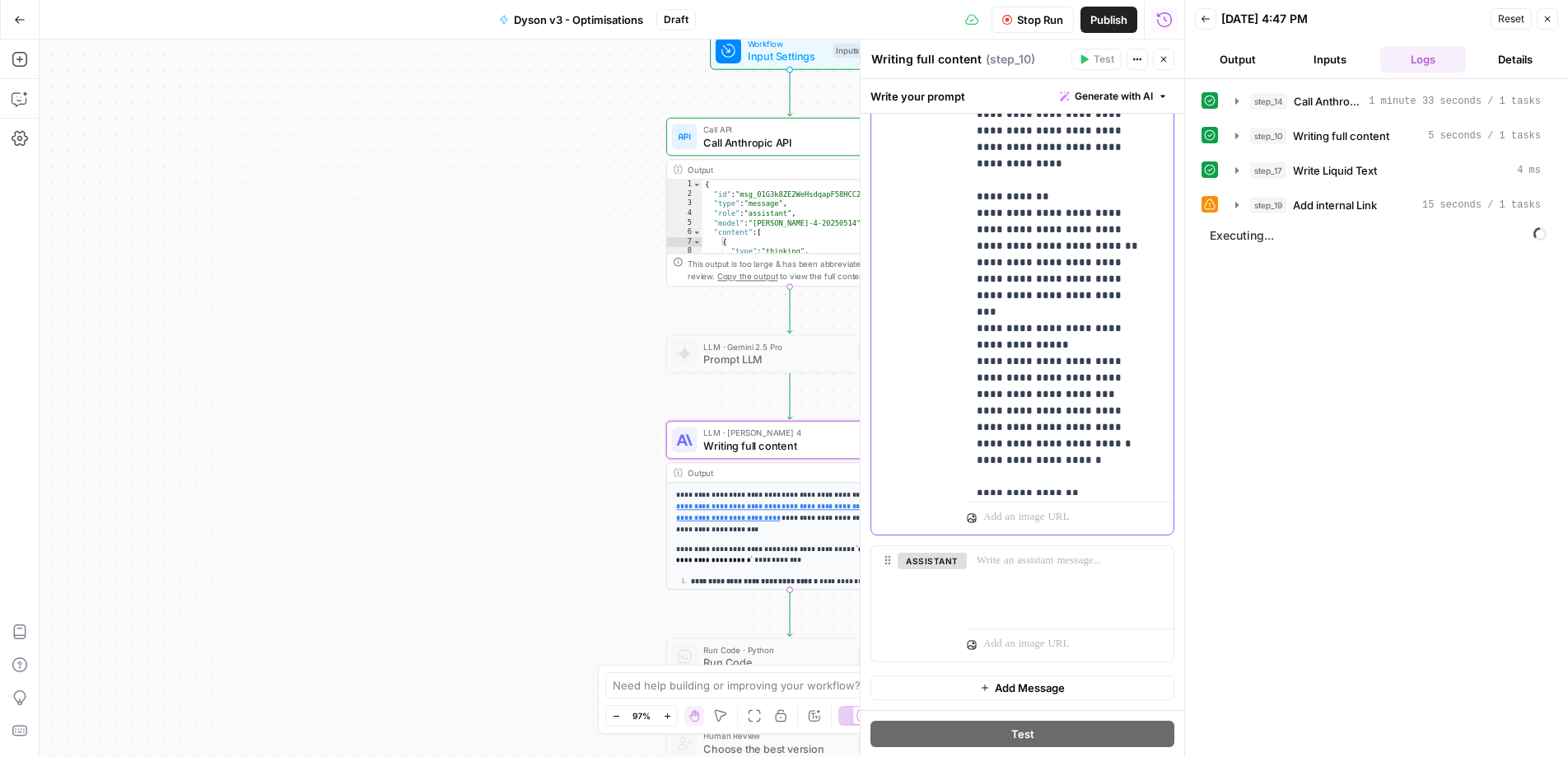
scroll to position [11018, 0]
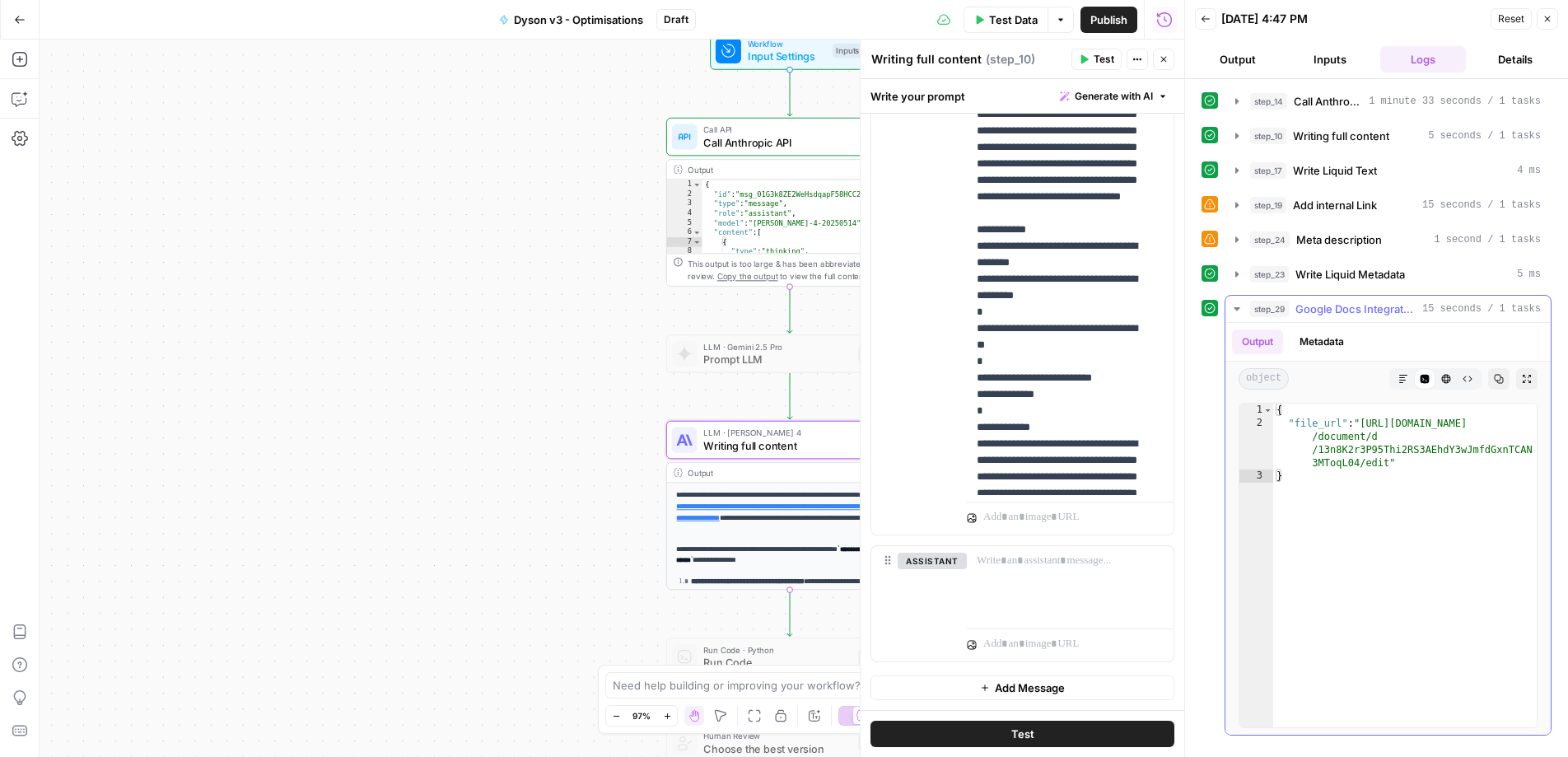
type textarea "**********"
drag, startPoint x: 1365, startPoint y: 423, endPoint x: 1388, endPoint y: 464, distance: 47.0
click at [1388, 464] on div "{ "file_url" : "https://docs.google.com /document/d /13n8K2r3P95Thi2RS3AEhdY3wJ…" at bounding box center [1405, 578] width 264 height 350
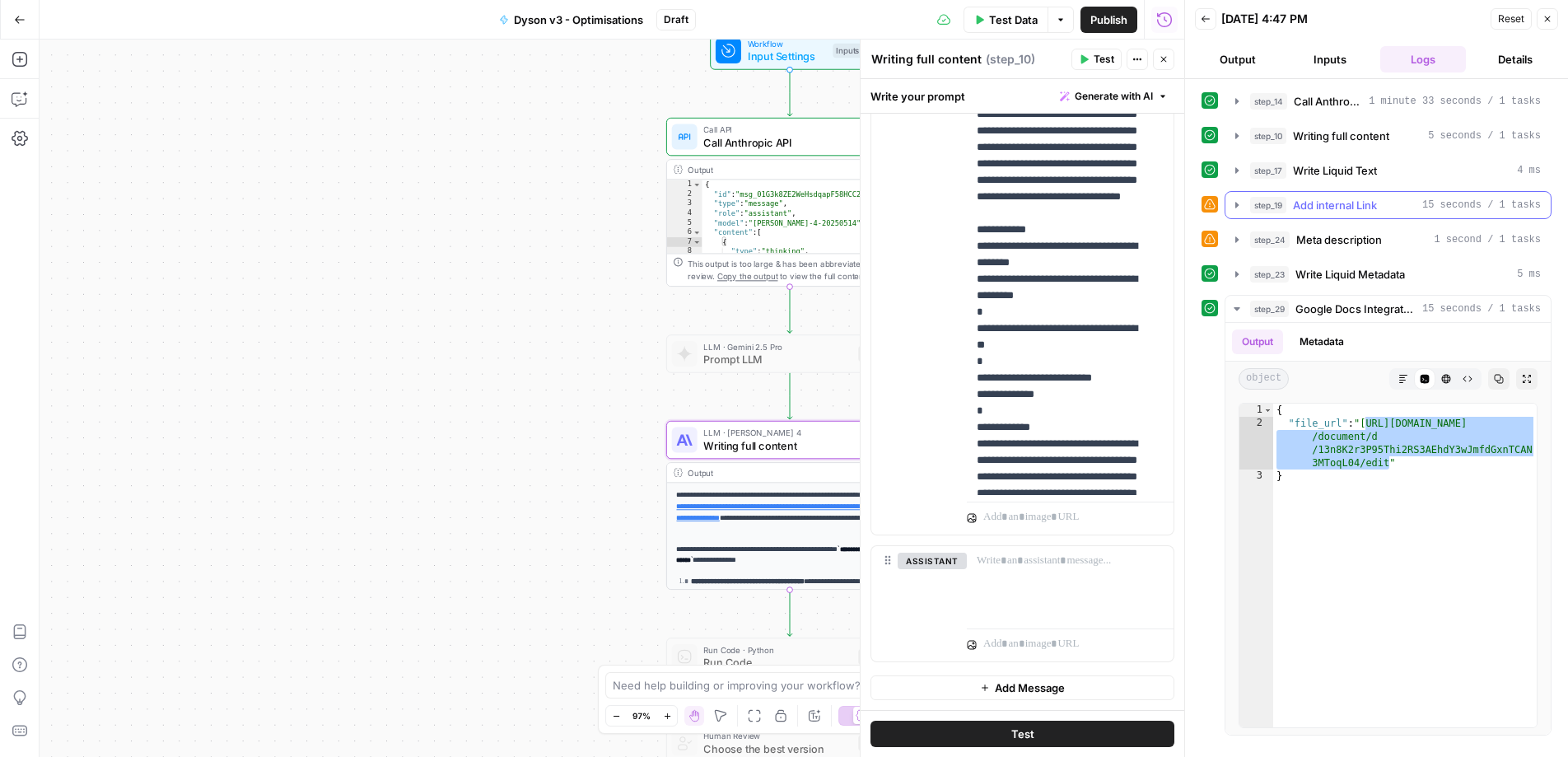
click at [1235, 202] on icon "button" at bounding box center [1237, 205] width 4 height 6
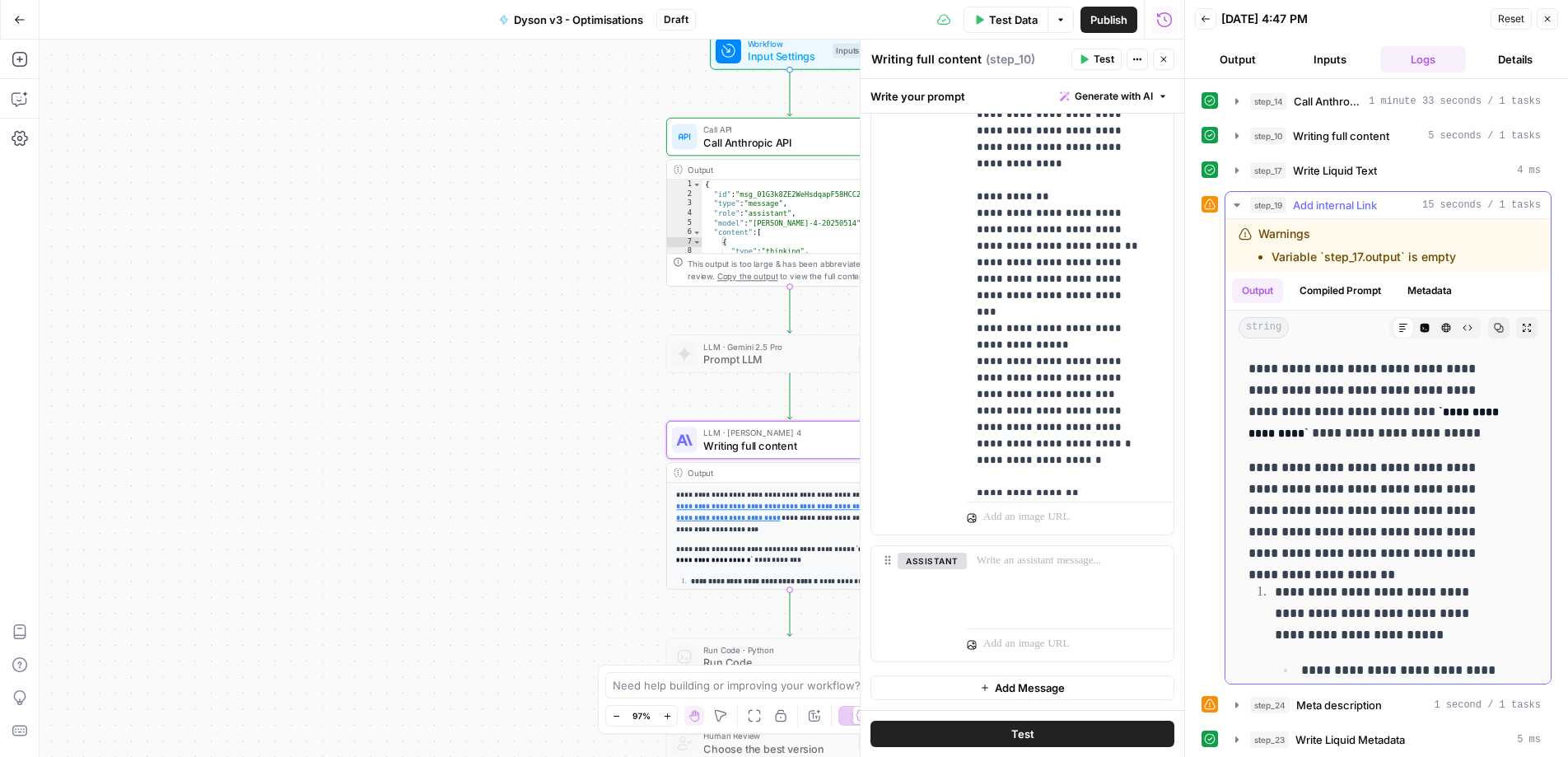
click at [1235, 202] on icon "button" at bounding box center [1236, 205] width 13 height 13
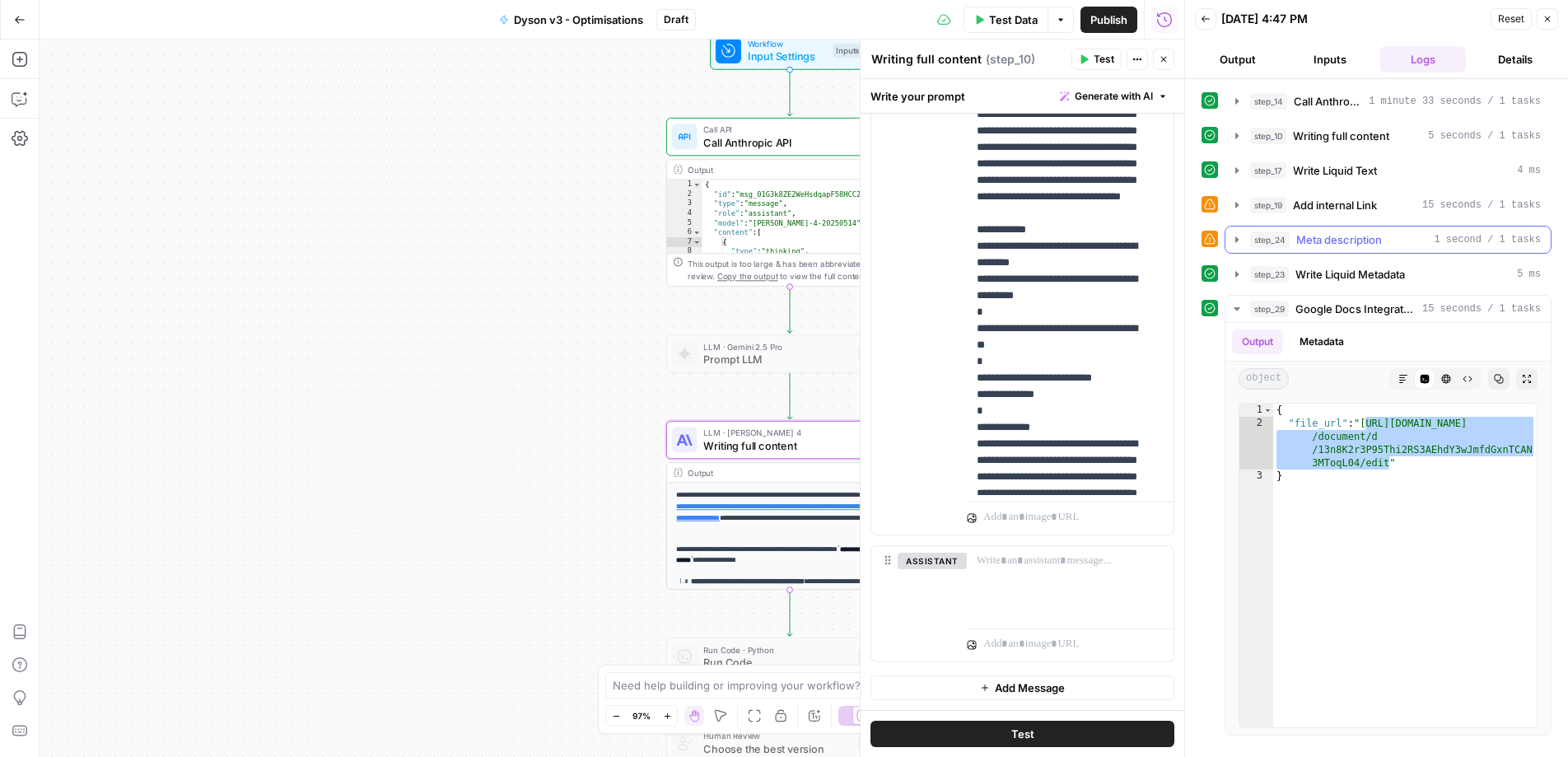
click at [1241, 241] on icon "button" at bounding box center [1236, 239] width 13 height 13
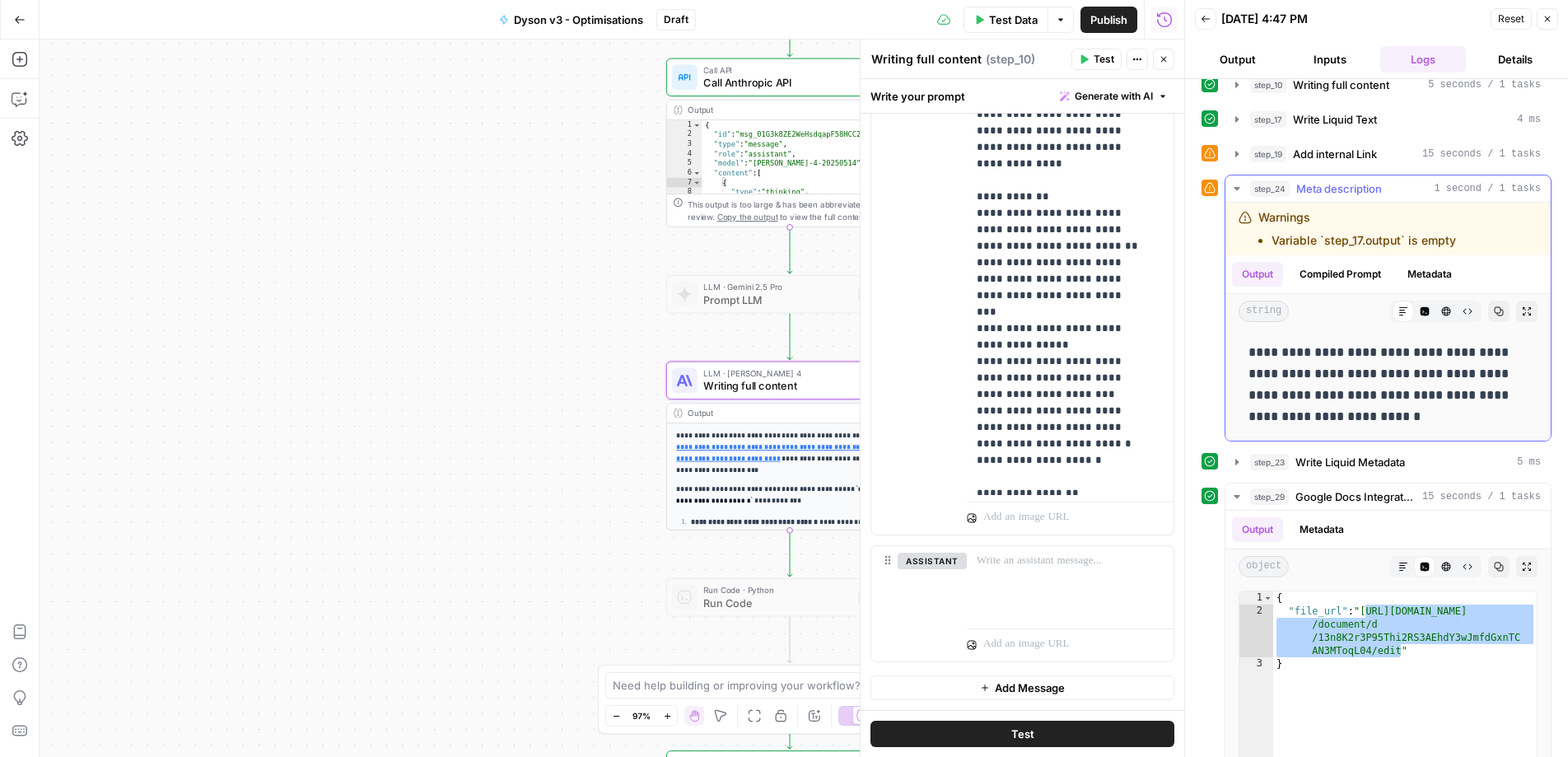
scroll to position [0, 0]
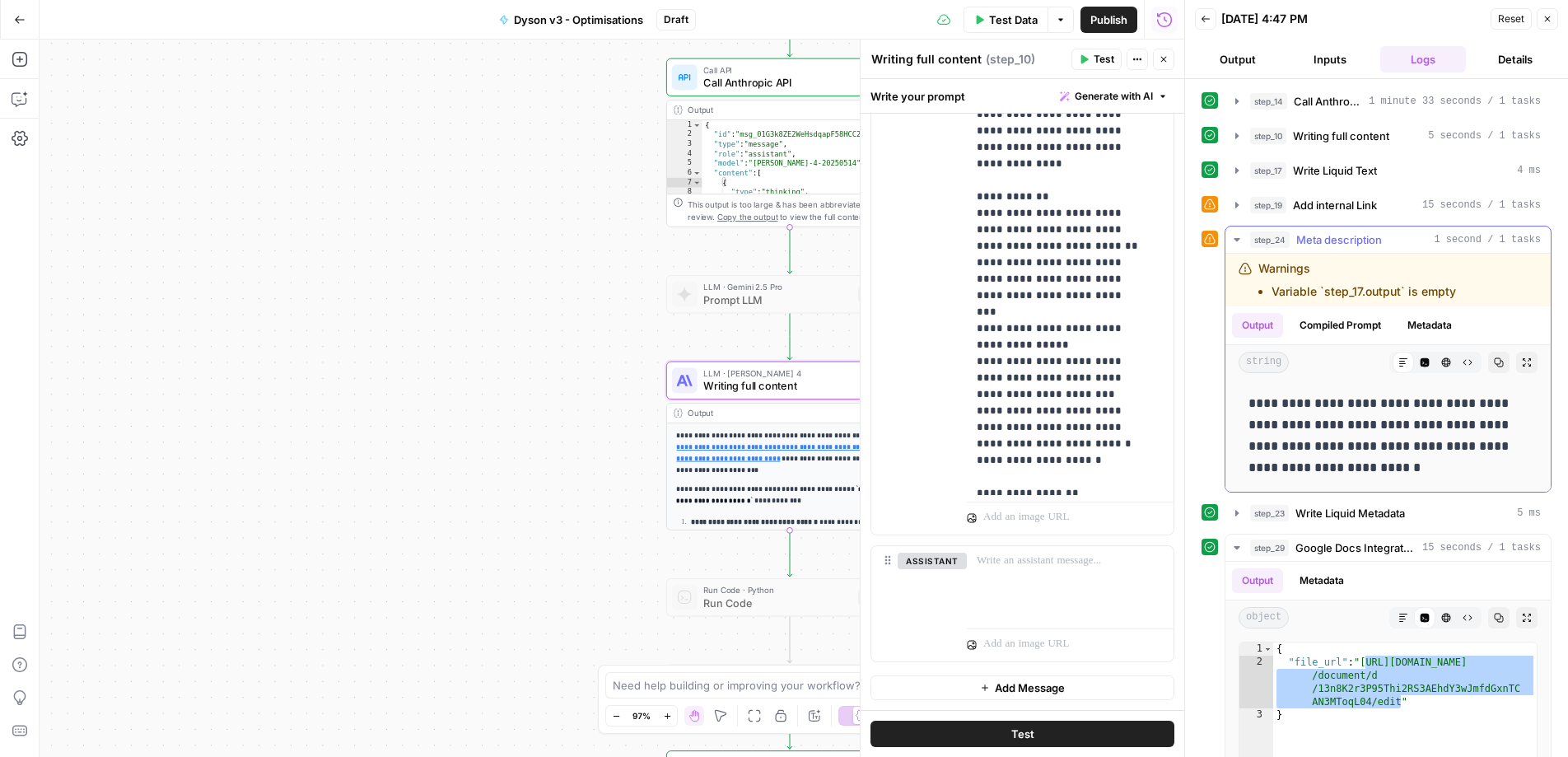
click at [1354, 326] on button "Compiled Prompt" at bounding box center [1339, 326] width 101 height 25
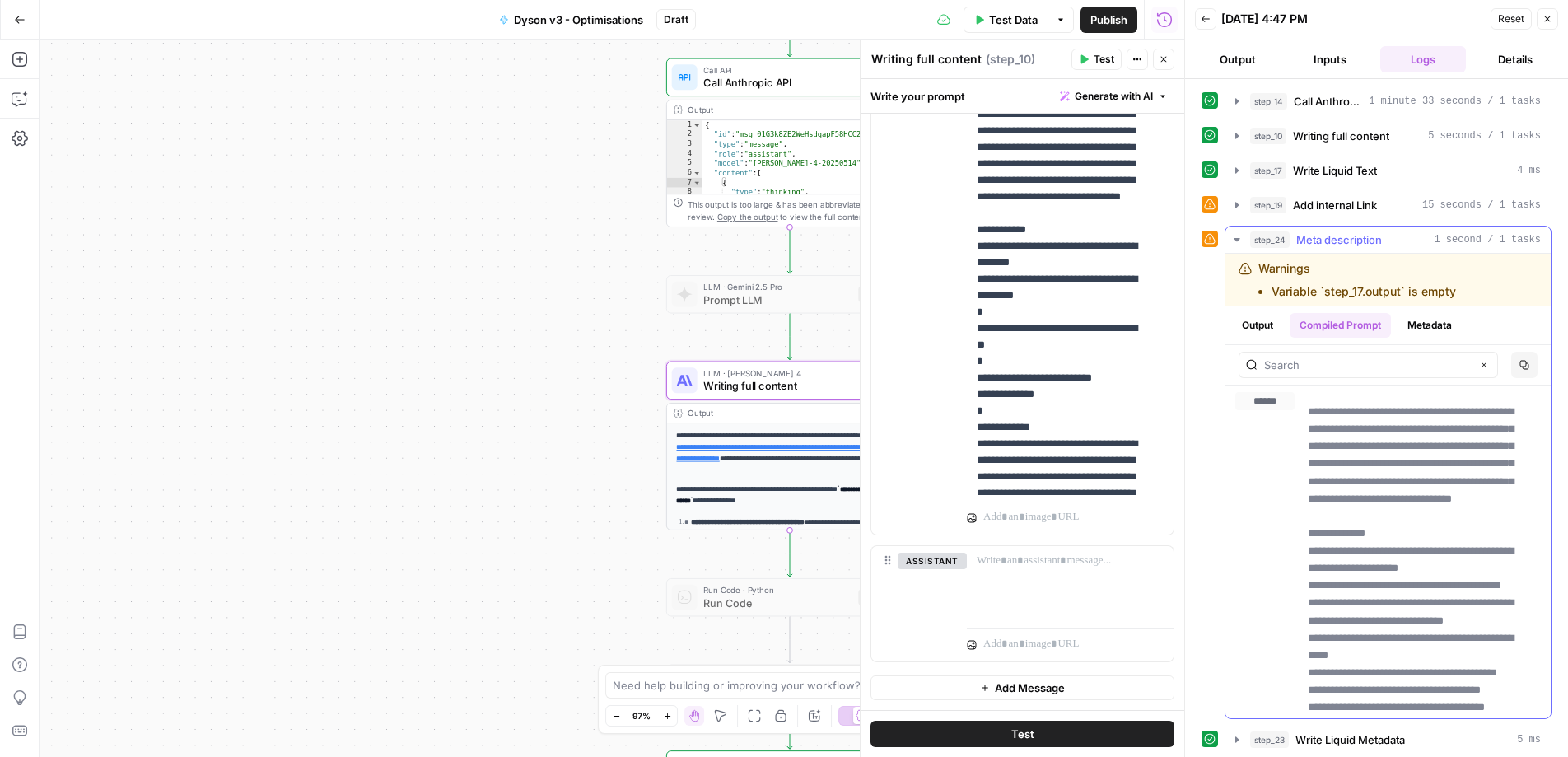
click at [1283, 326] on button "Output" at bounding box center [1257, 326] width 51 height 25
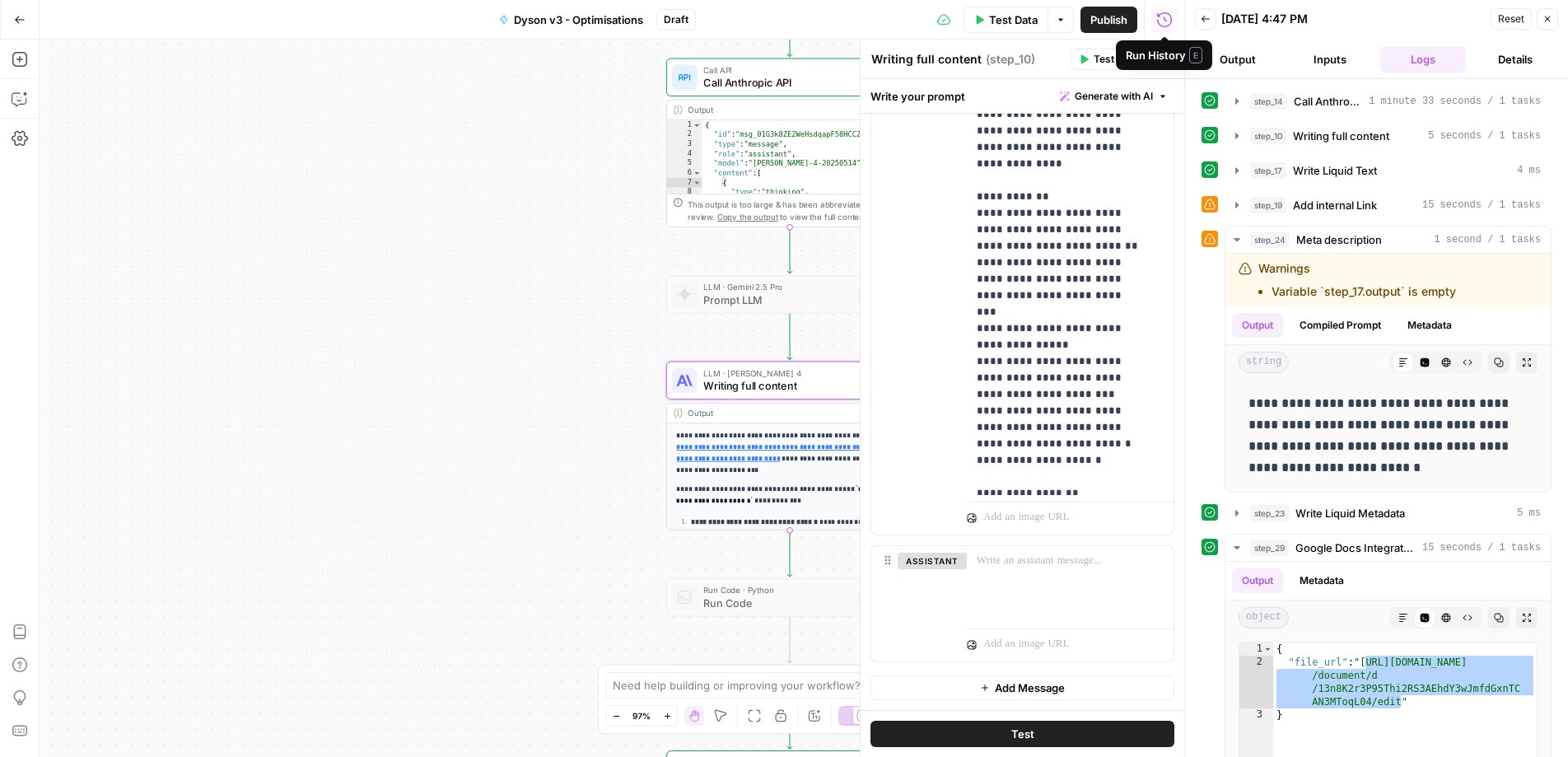
drag, startPoint x: 1016, startPoint y: 12, endPoint x: 1037, endPoint y: 62, distance: 54.2
click at [1016, 12] on span "Test Data" at bounding box center [1013, 19] width 49 height 17
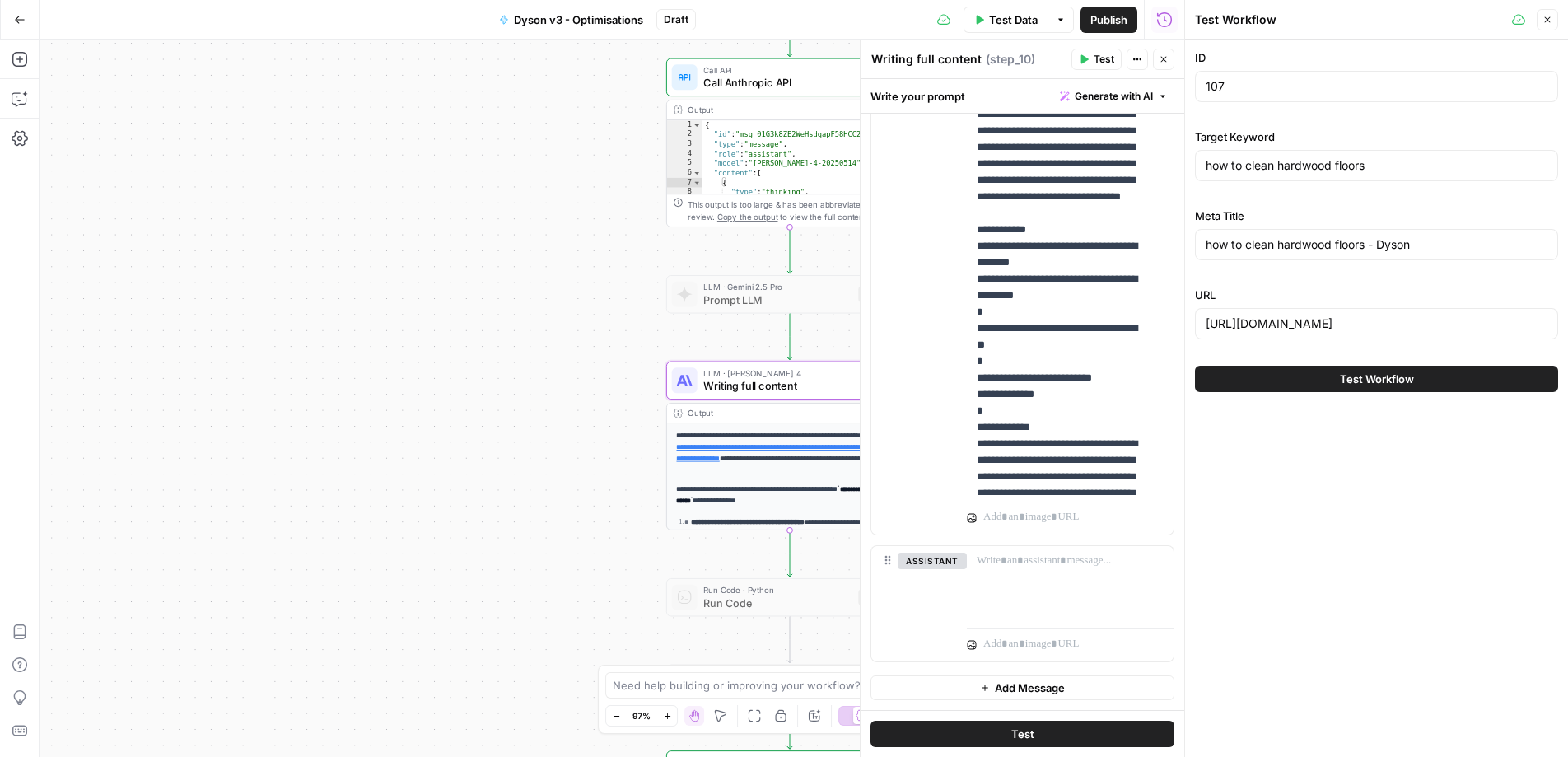
click at [1342, 371] on span "Test Workflow" at bounding box center [1377, 378] width 74 height 17
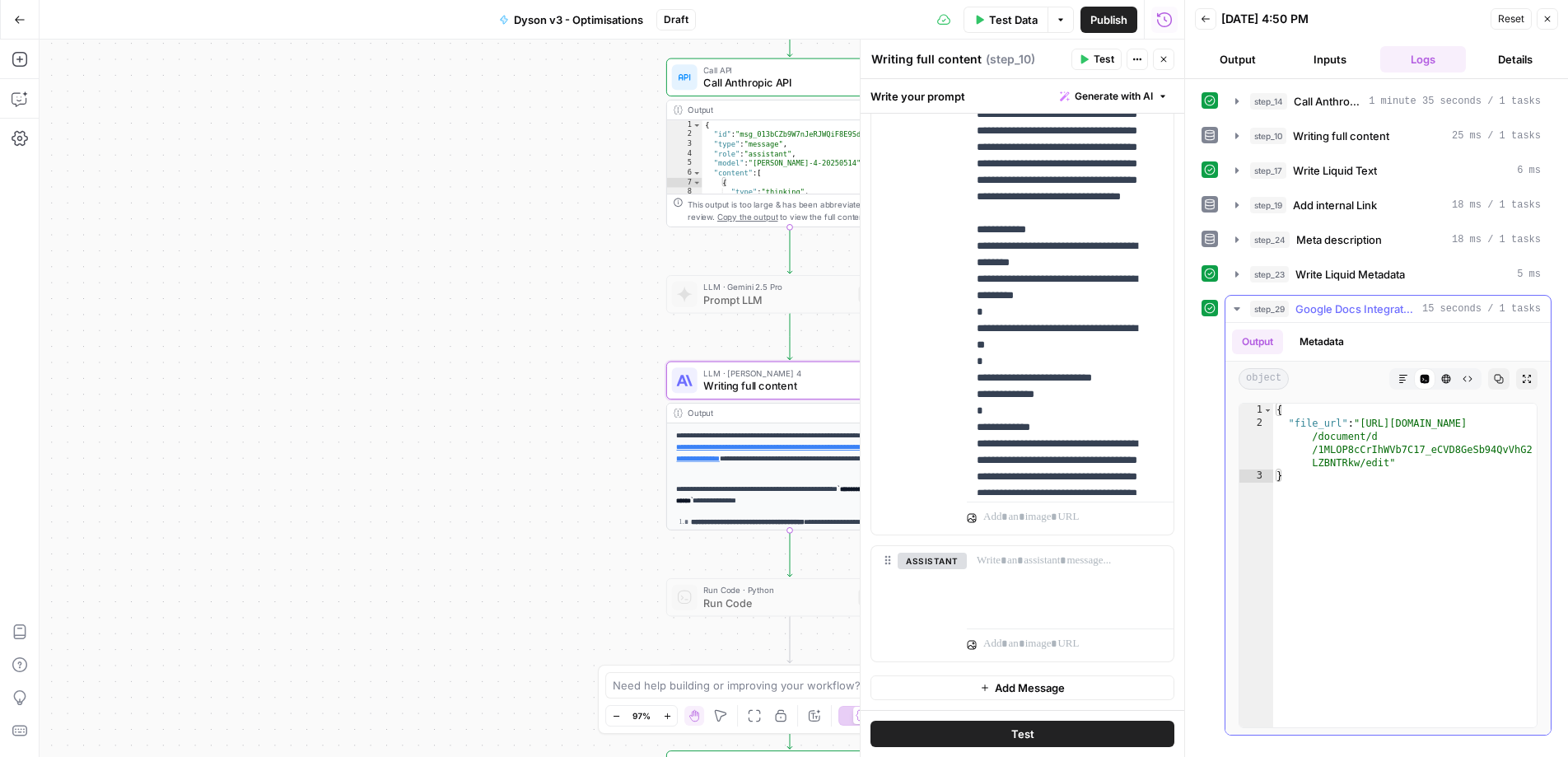
type textarea "**********"
drag, startPoint x: 1367, startPoint y: 423, endPoint x: 1388, endPoint y: 459, distance: 41.7
click at [1388, 459] on div "{ "file_url" : "https://docs.google.com /document/d /1MLOP8cCrIhWVb7C17_eCVD8Ge…" at bounding box center [1405, 578] width 264 height 350
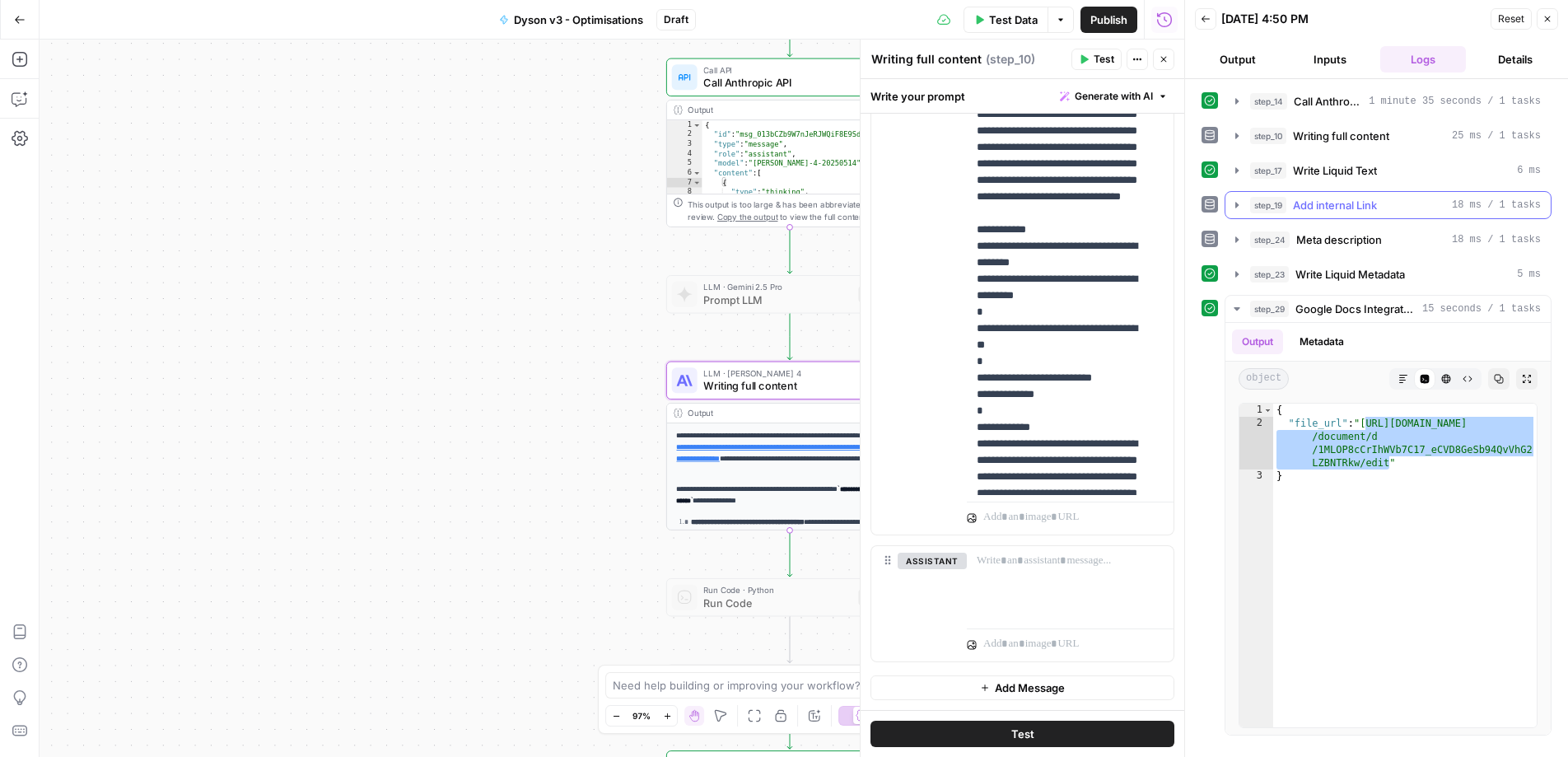
click at [1240, 206] on icon "button" at bounding box center [1236, 205] width 13 height 13
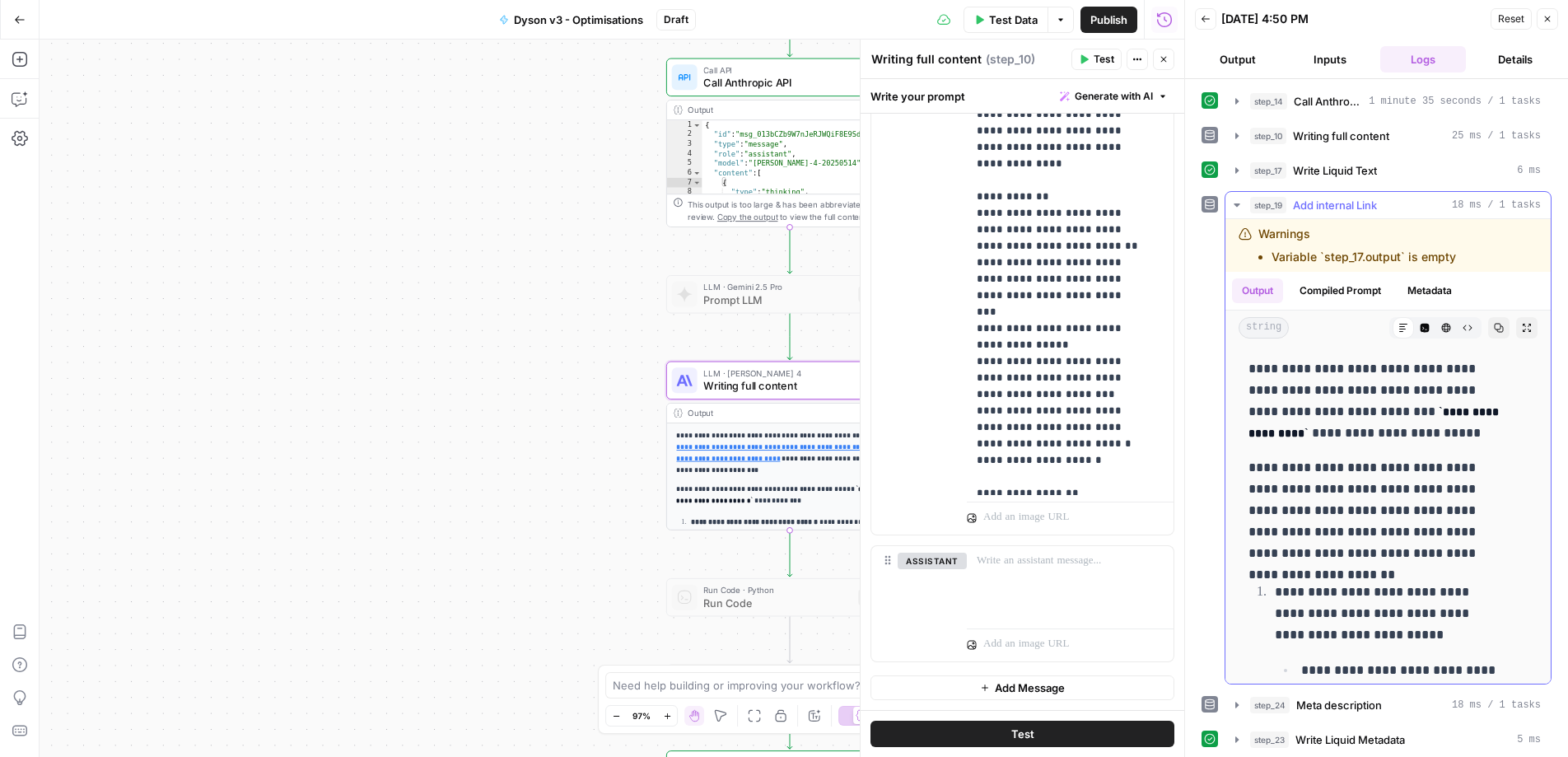
click at [1240, 206] on icon "button" at bounding box center [1236, 205] width 13 height 13
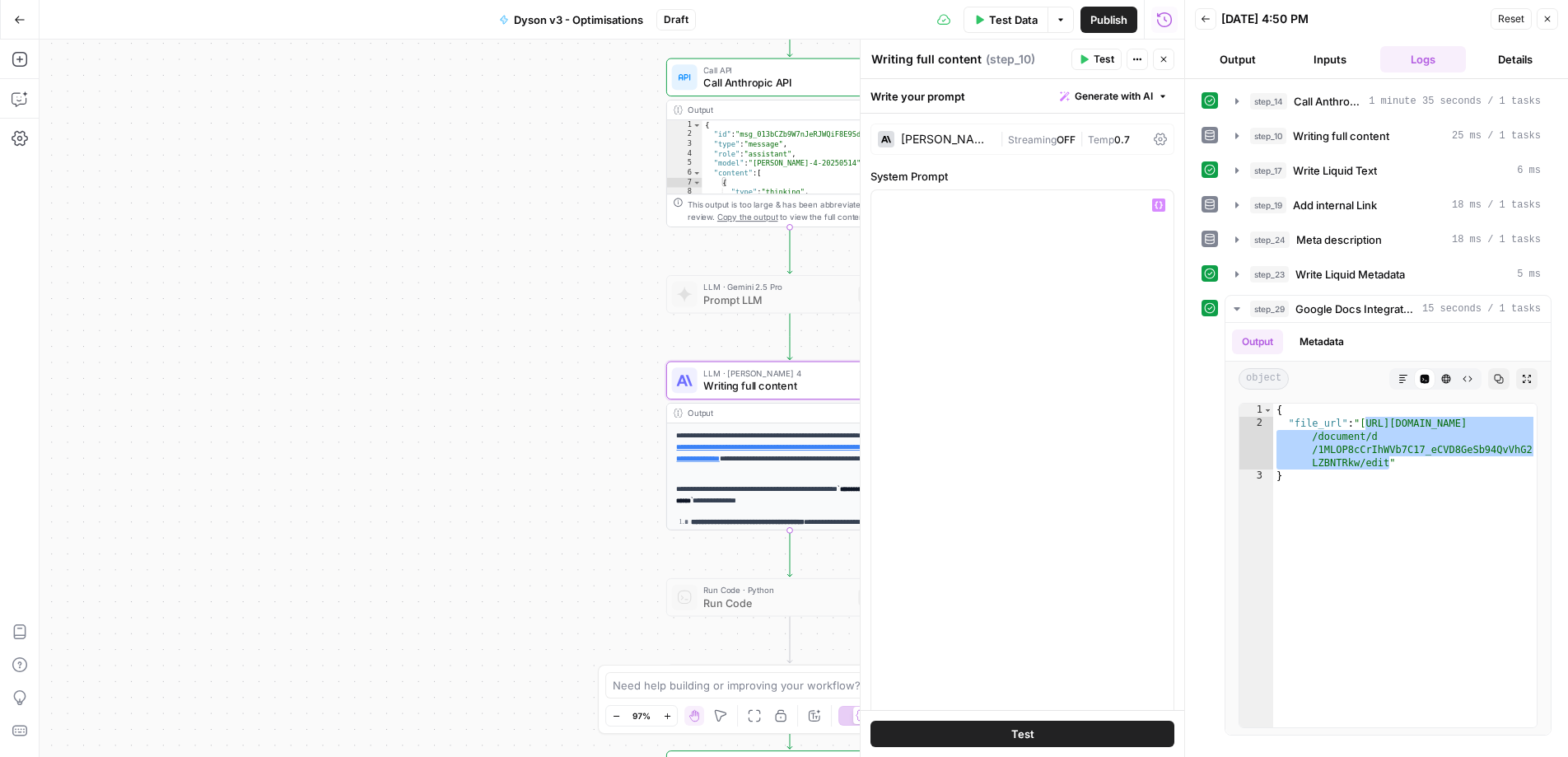
scroll to position [9667, 0]
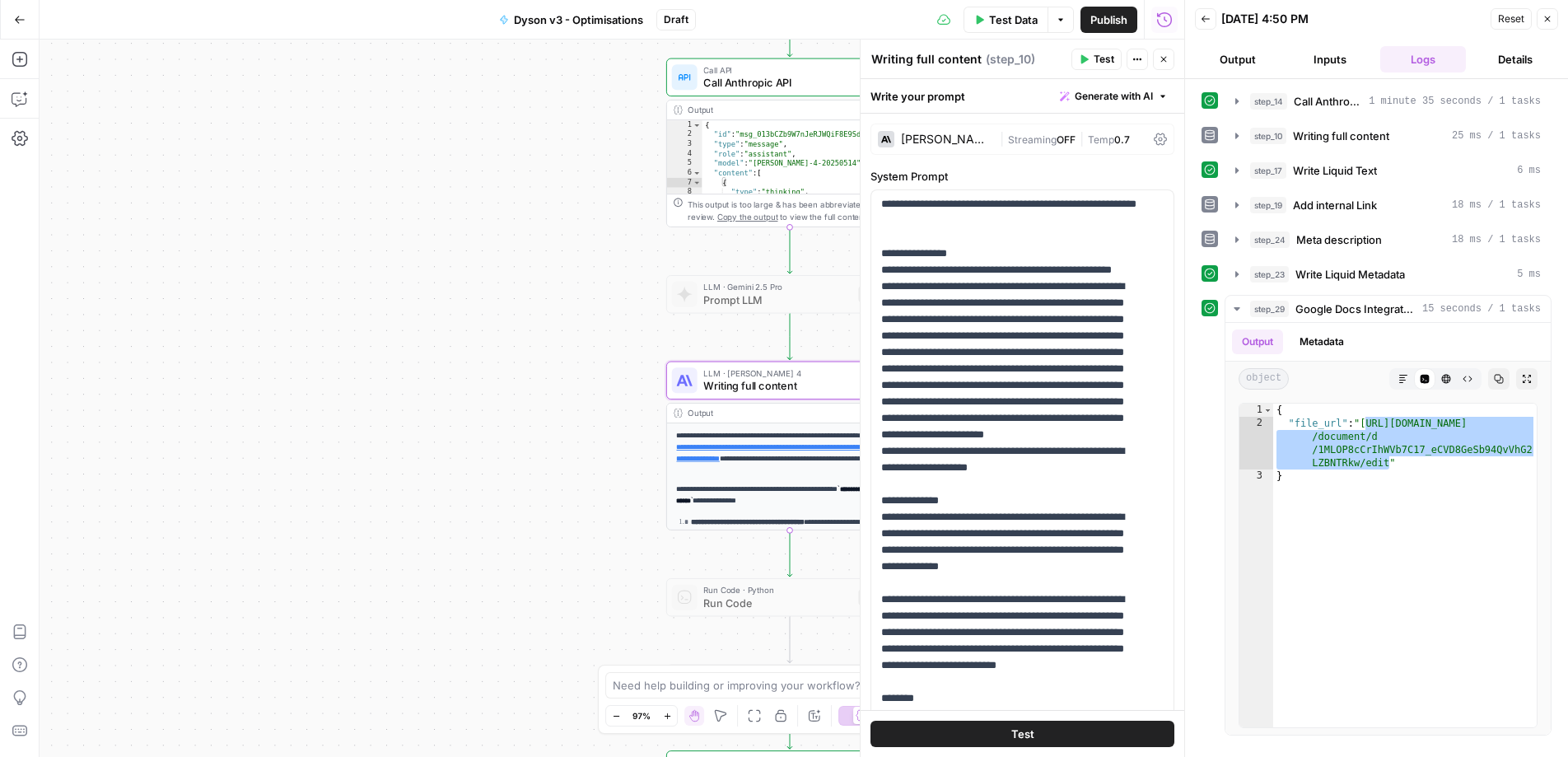
click at [560, 297] on div "Workflow Input Settings Inputs Call API Call Anthropic API Step 14 Output Expan…" at bounding box center [611, 398] width 1144 height 717
drag, startPoint x: 1545, startPoint y: 20, endPoint x: 1281, endPoint y: 243, distance: 345.6
click at [1544, 22] on icon "button" at bounding box center [1547, 19] width 10 height 10
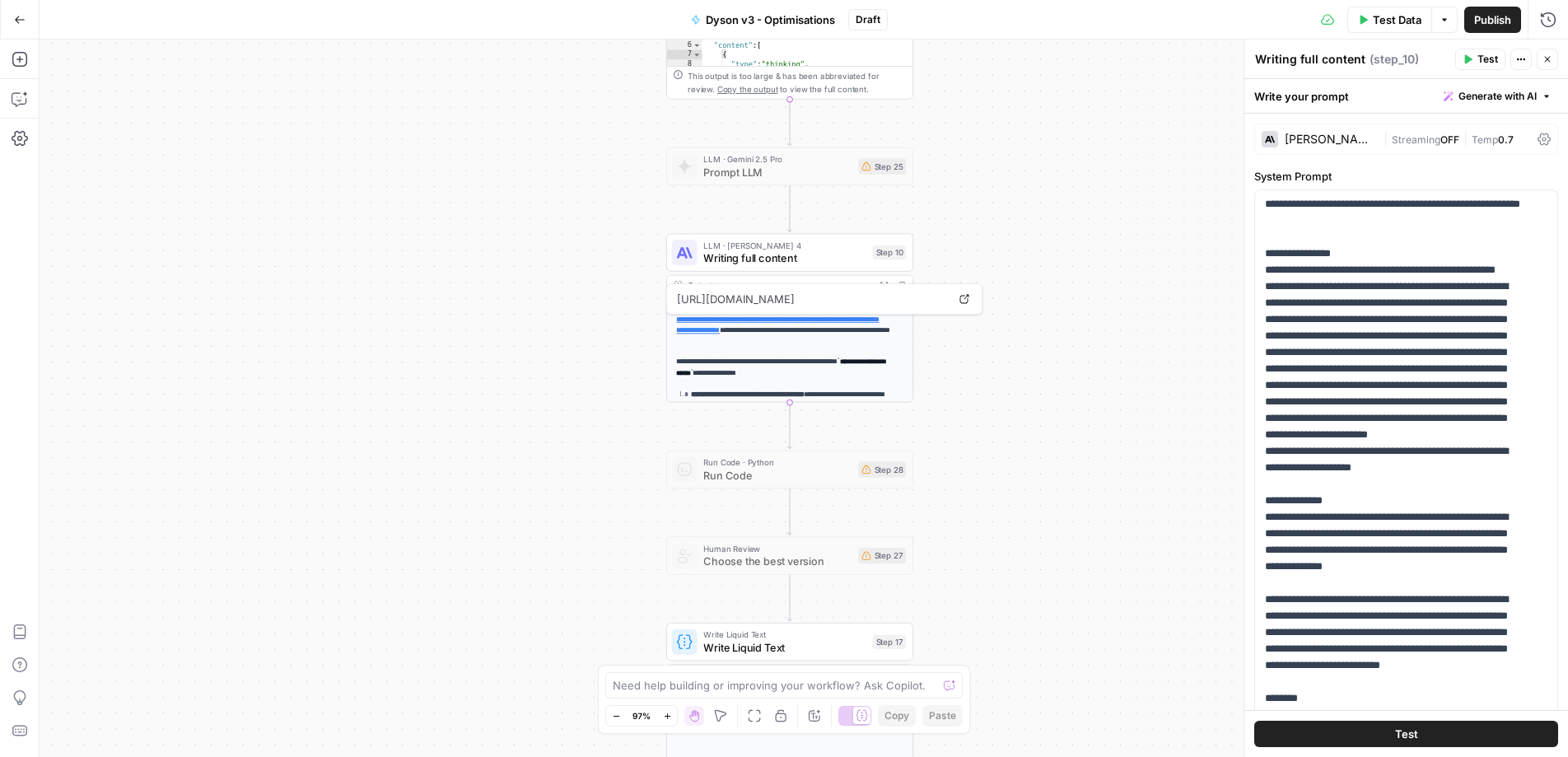
click at [762, 176] on span "Prompt LLM" at bounding box center [777, 172] width 148 height 16
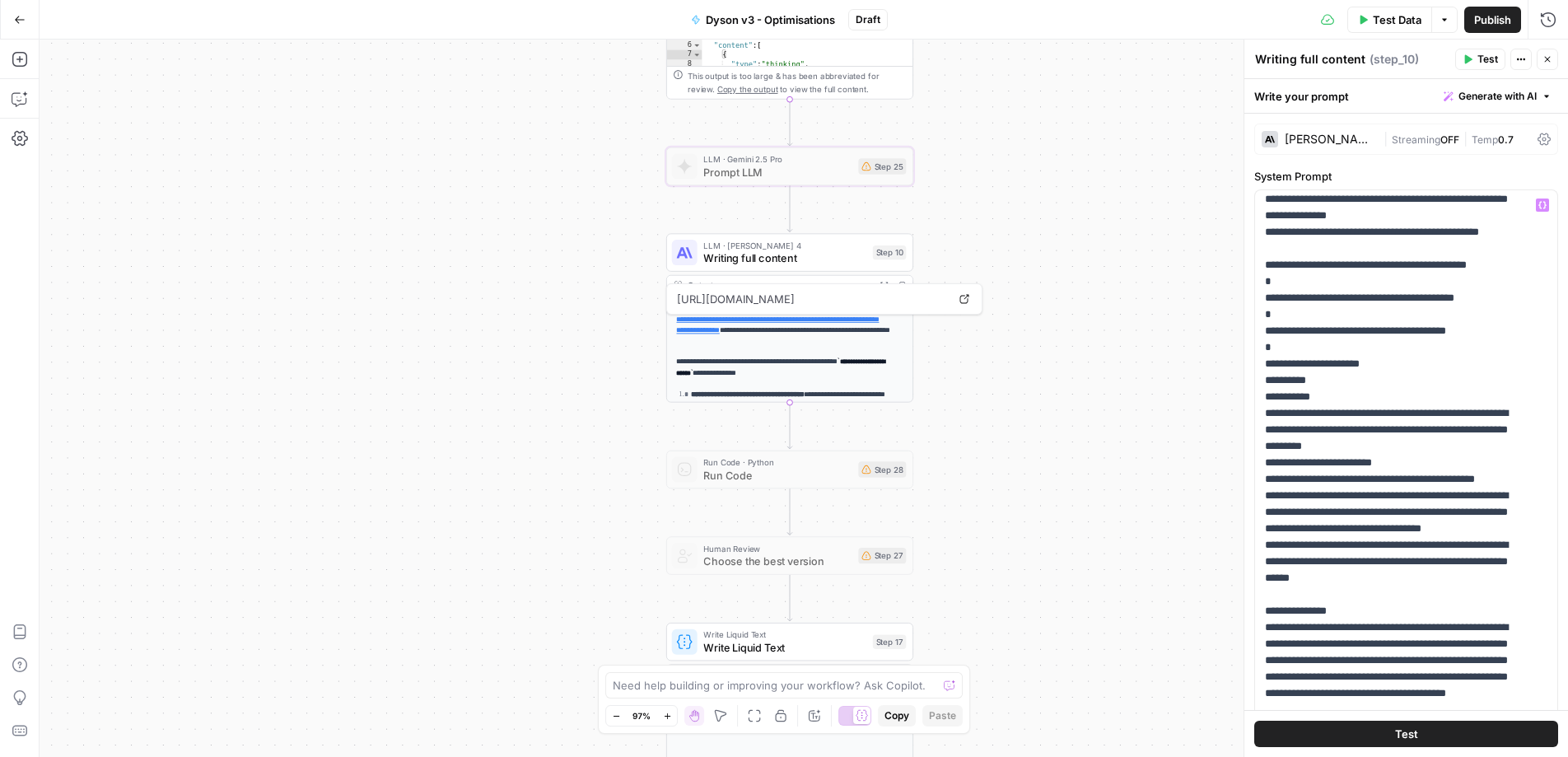
scroll to position [2761, 0]
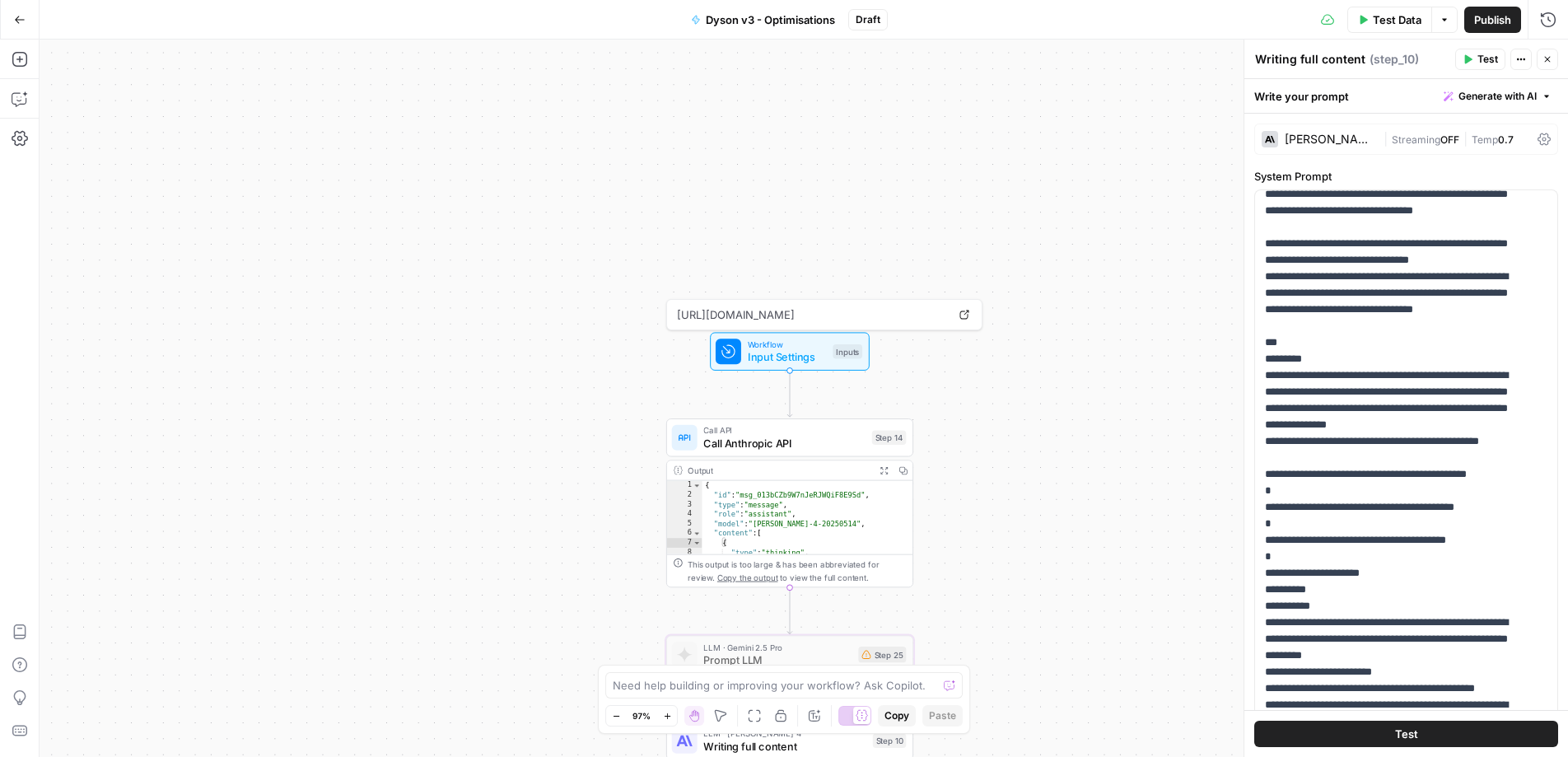
click at [1068, 517] on div "Workflow Input Settings Inputs Call API Call Anthropic API Step 14 Output Expan…" at bounding box center [804, 398] width 1528 height 717
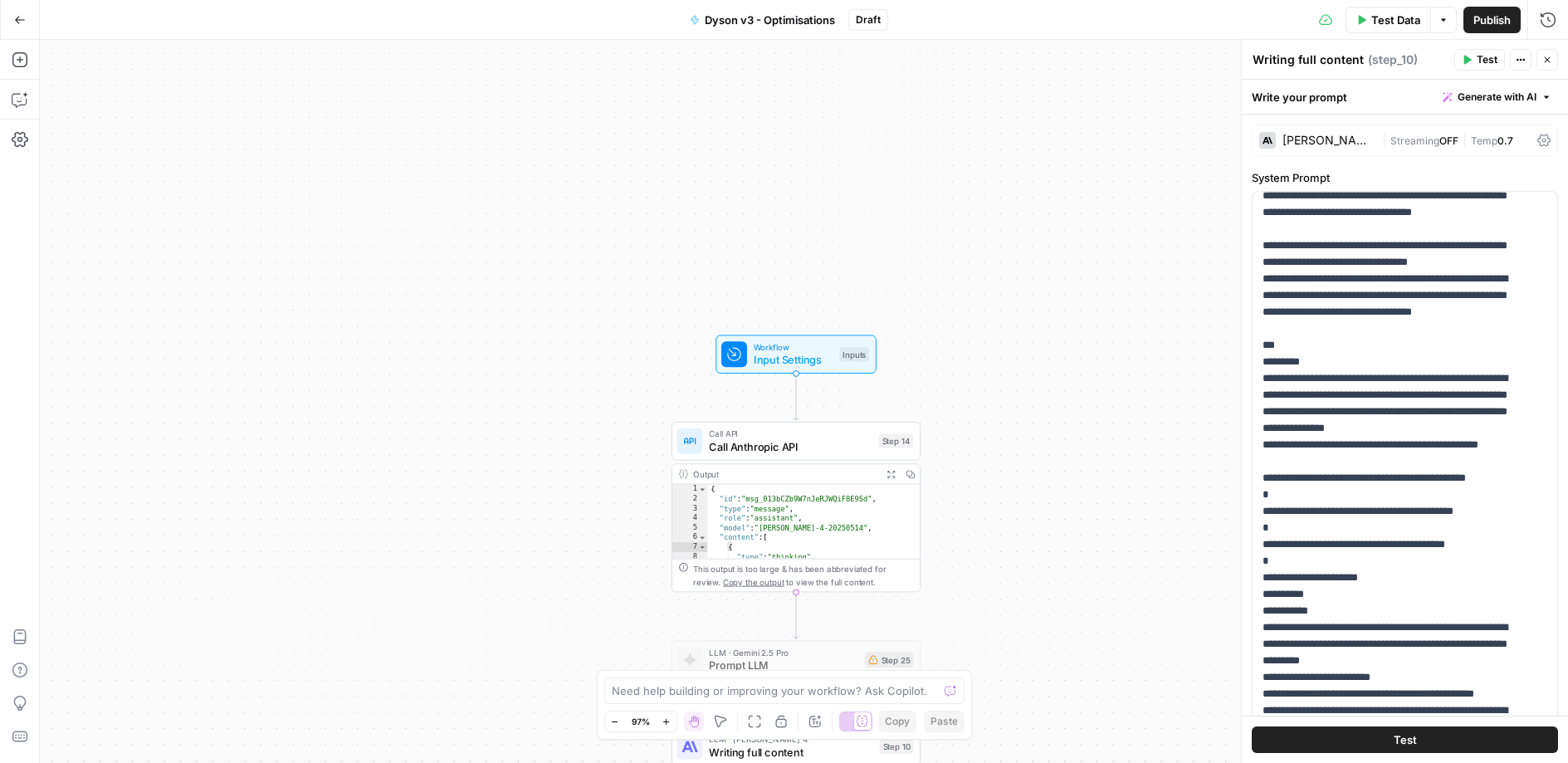
click at [817, 454] on div "Call API Call Anthropic API Step 14 Copy step Delete step Add Note Test" at bounding box center [796, 440] width 249 height 38
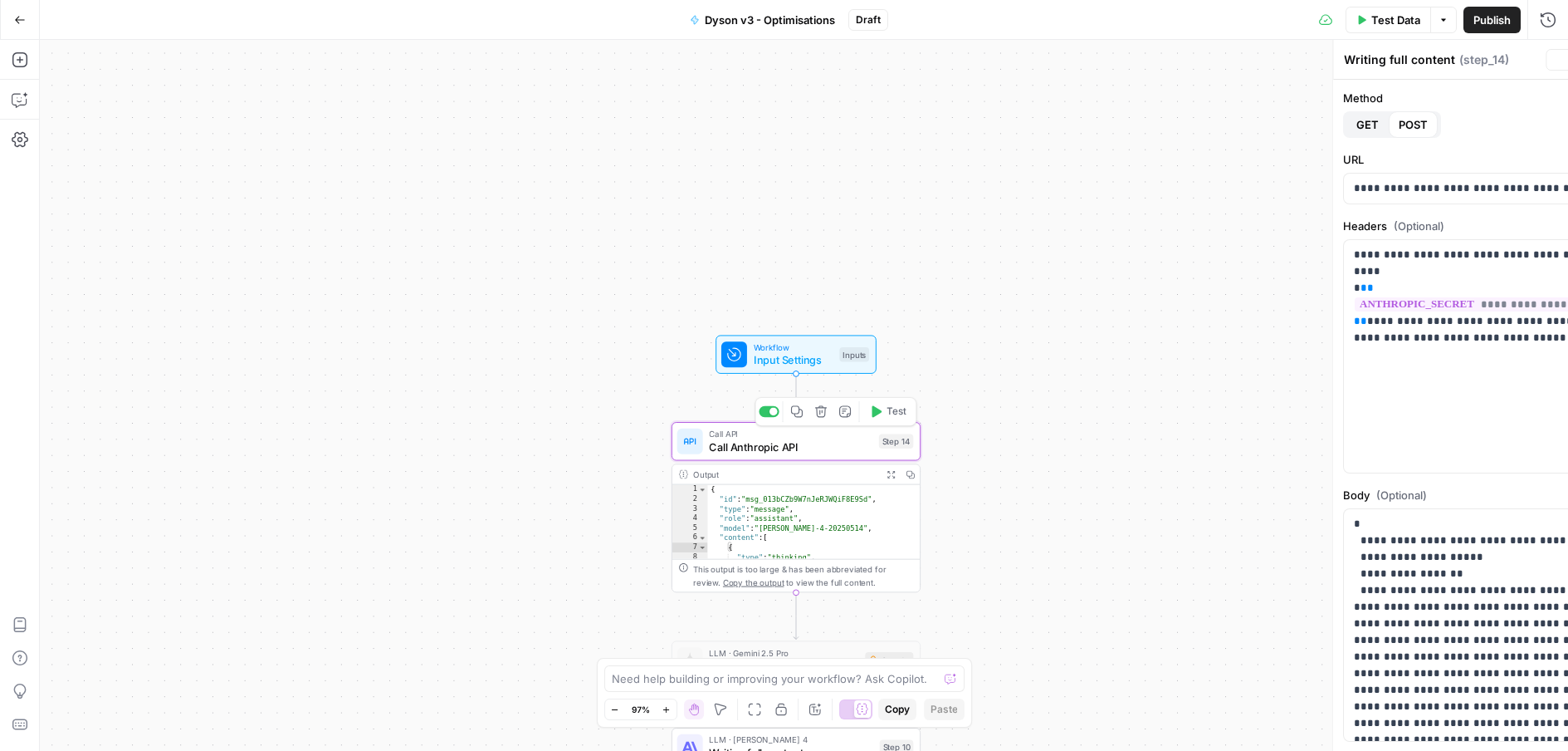
type textarea "Call Anthropic API"
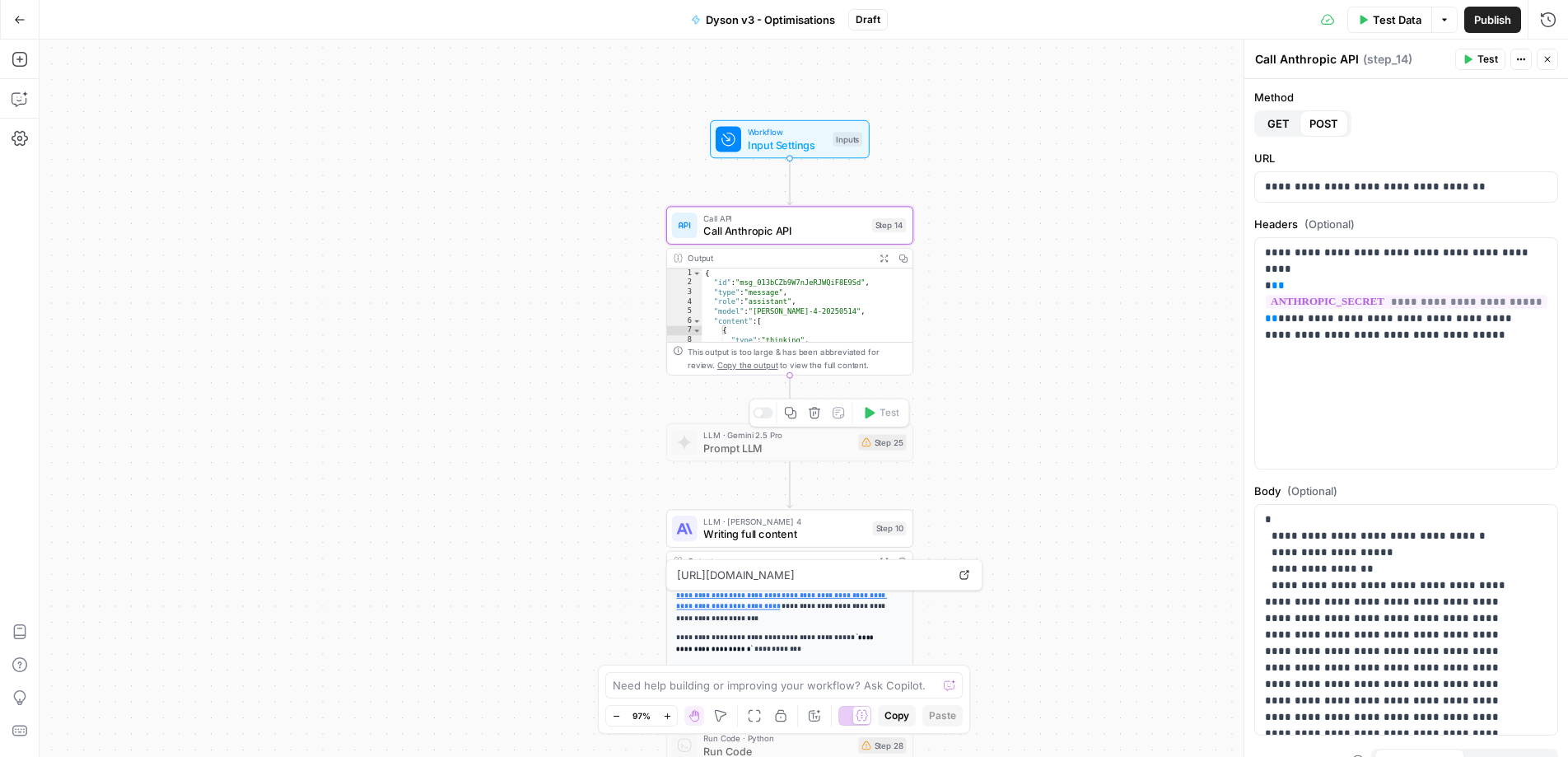
click at [808, 446] on span "Prompt LLM" at bounding box center [777, 447] width 148 height 16
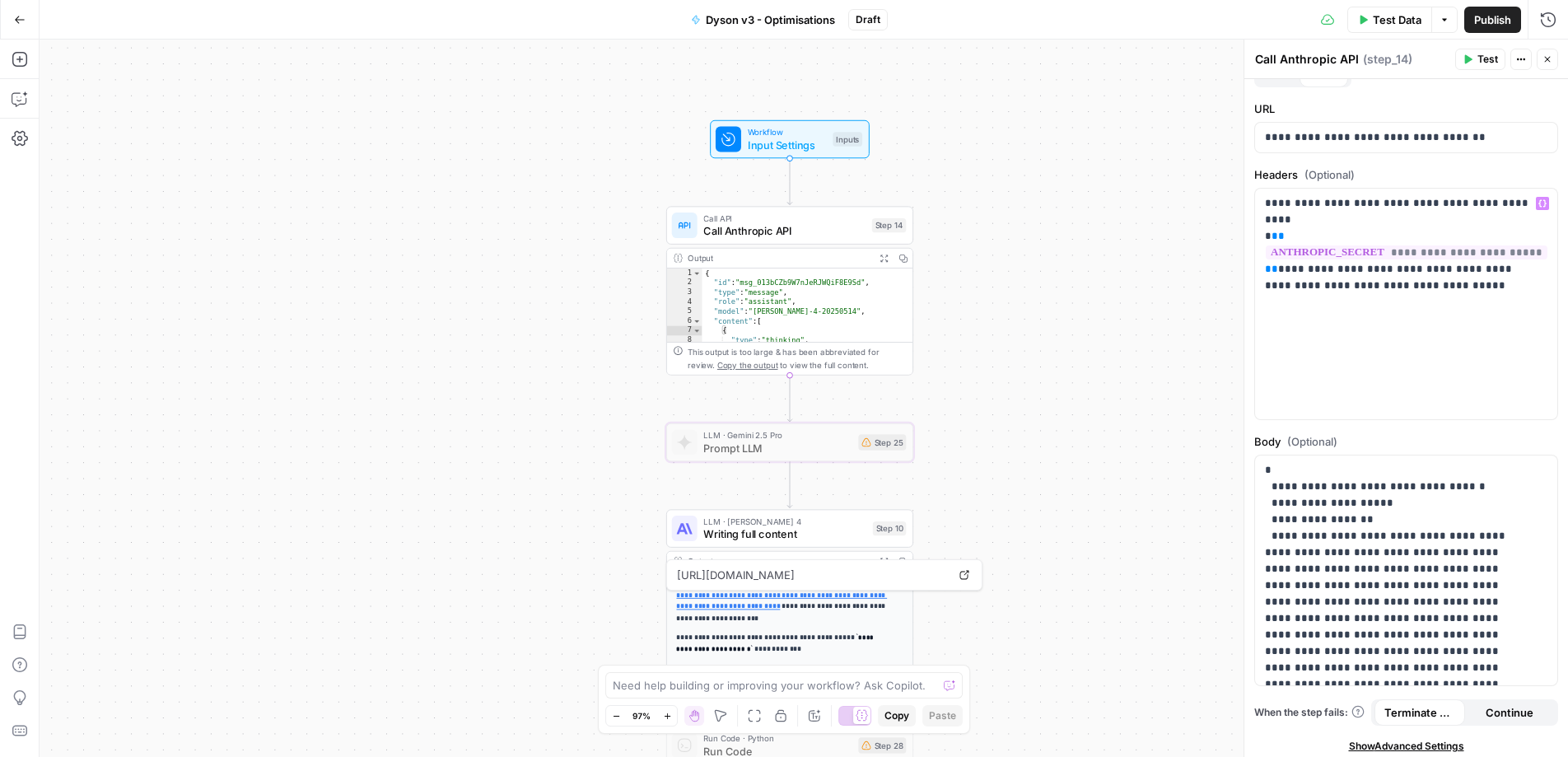
scroll to position [56, 0]
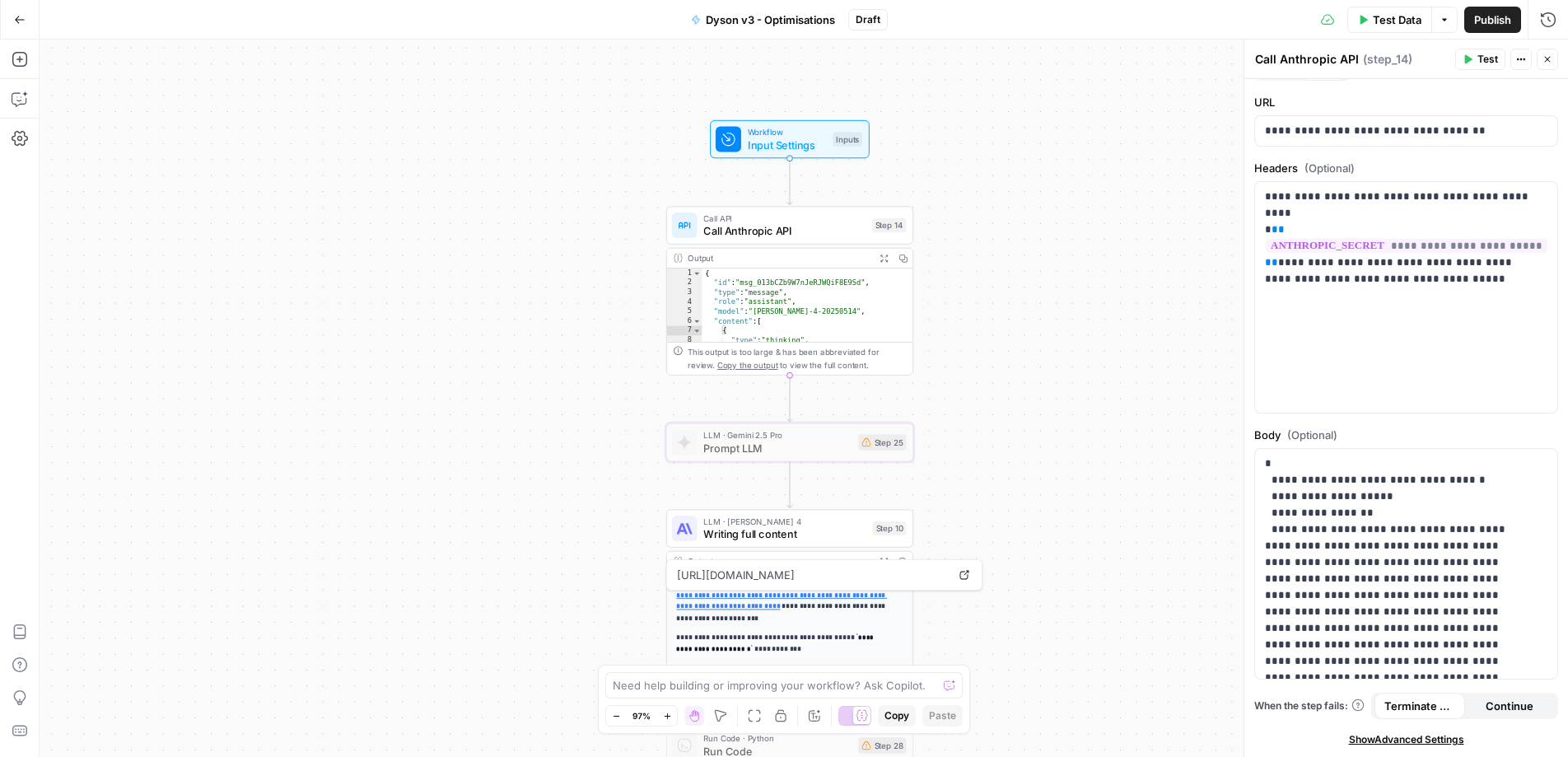
click at [733, 432] on span "LLM · Gemini 2.5 Pro" at bounding box center [777, 435] width 148 height 12
click at [717, 453] on span "Prompt LLM" at bounding box center [777, 447] width 148 height 16
click at [787, 521] on span "LLM · [PERSON_NAME] 4" at bounding box center [784, 521] width 163 height 12
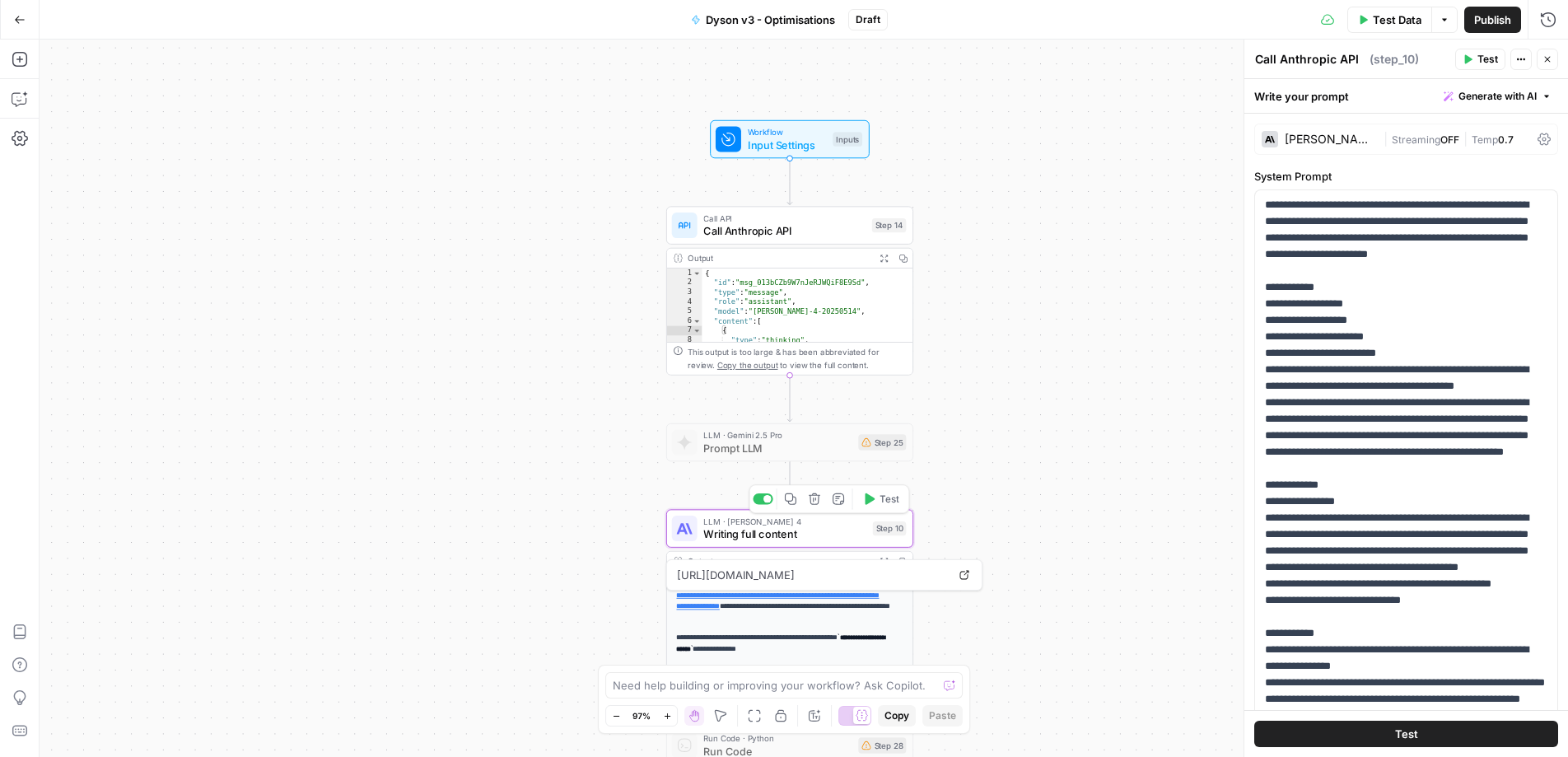
type textarea "Writing full content"
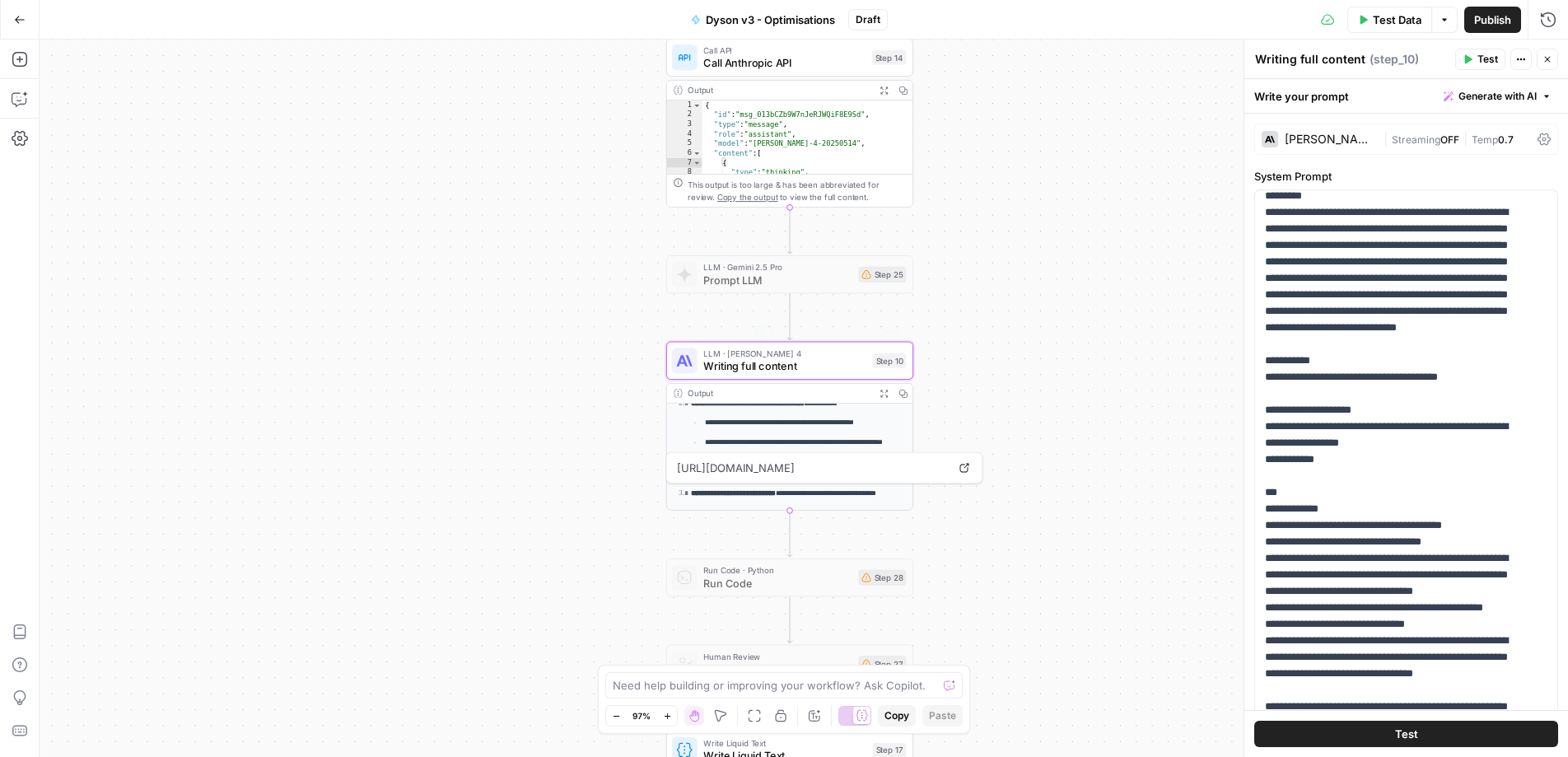
scroll to position [146, 0]
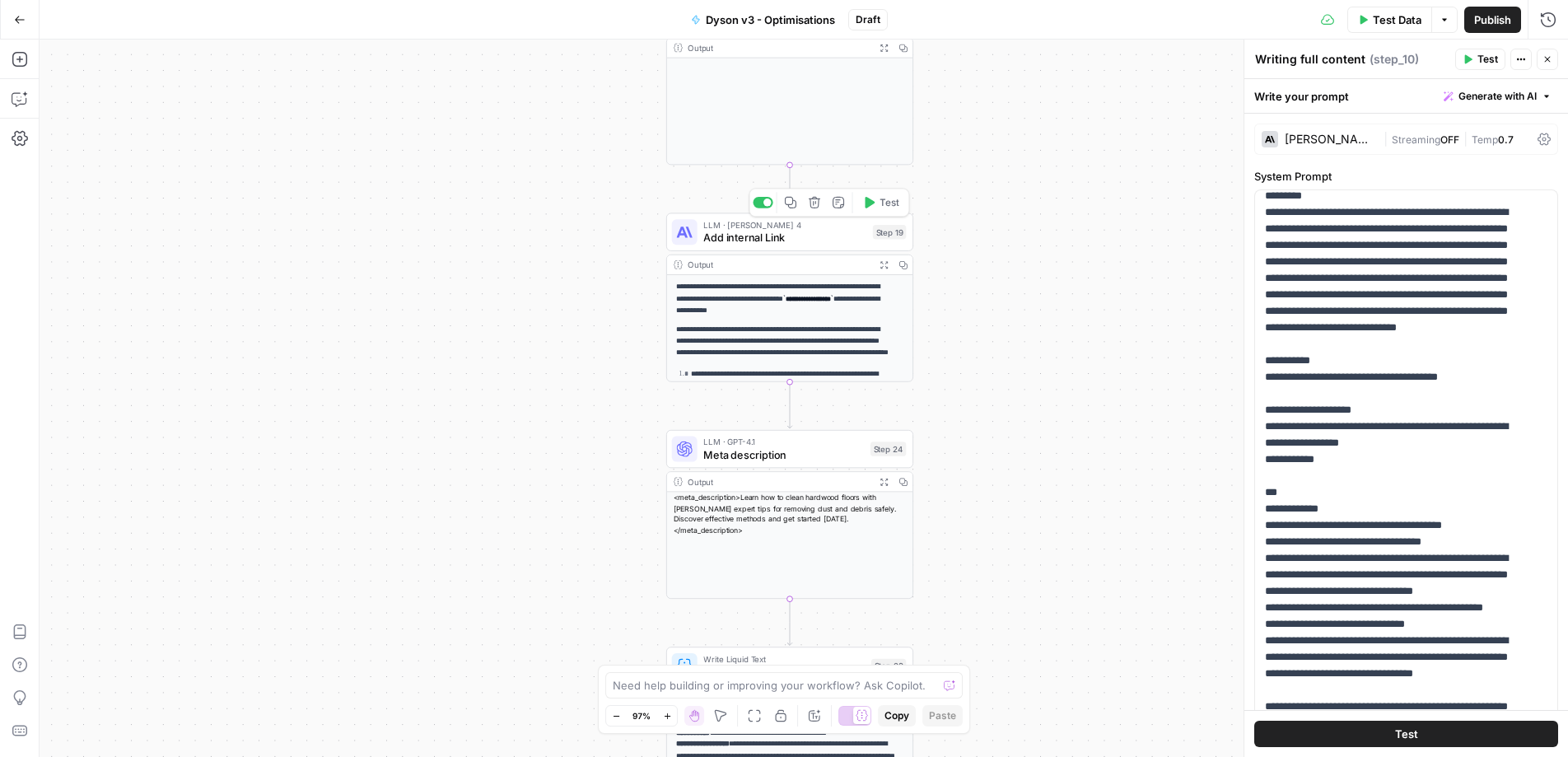
click at [732, 236] on span "Add internal Link" at bounding box center [784, 237] width 163 height 16
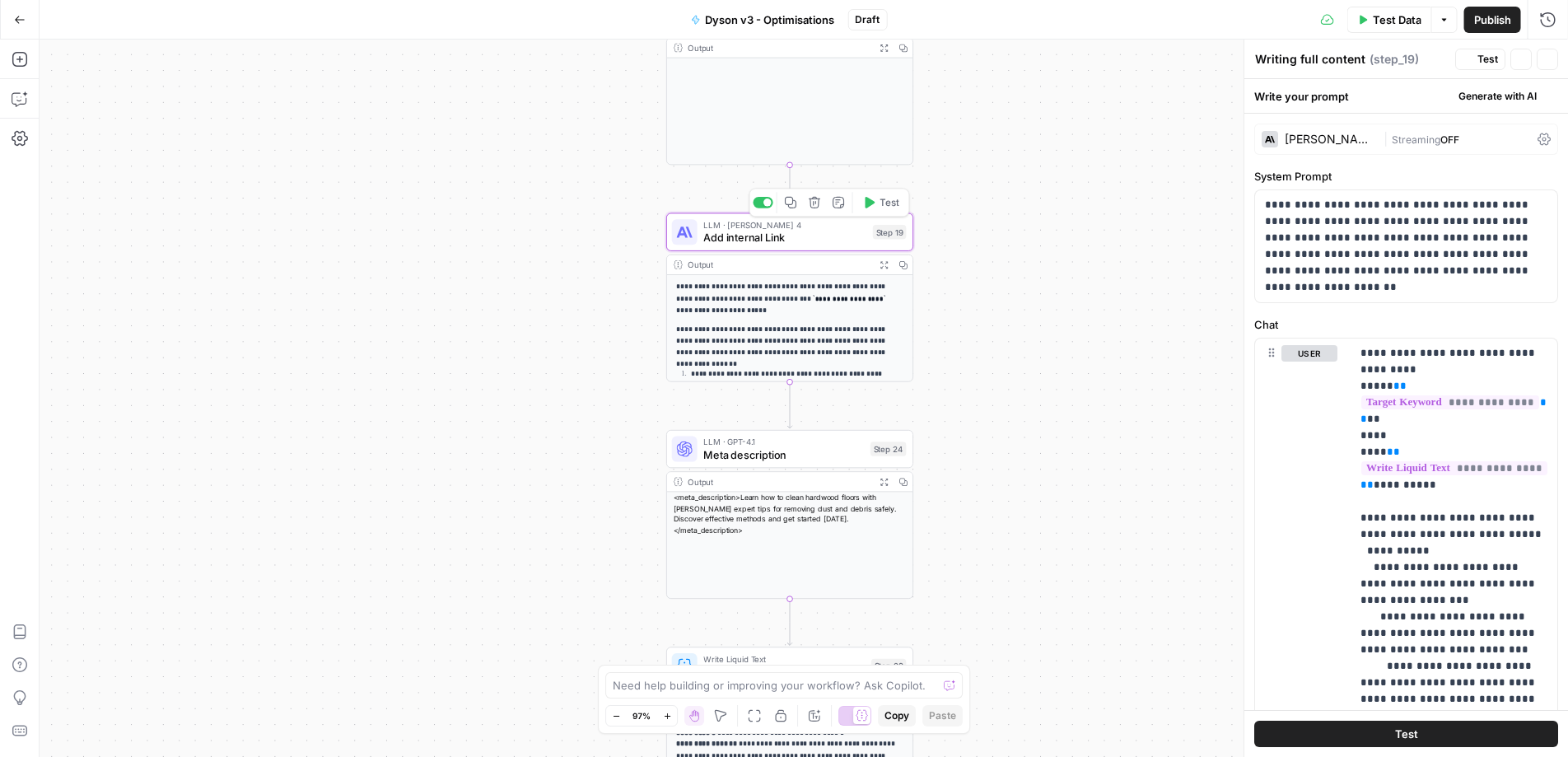
type textarea "Add internal Link"
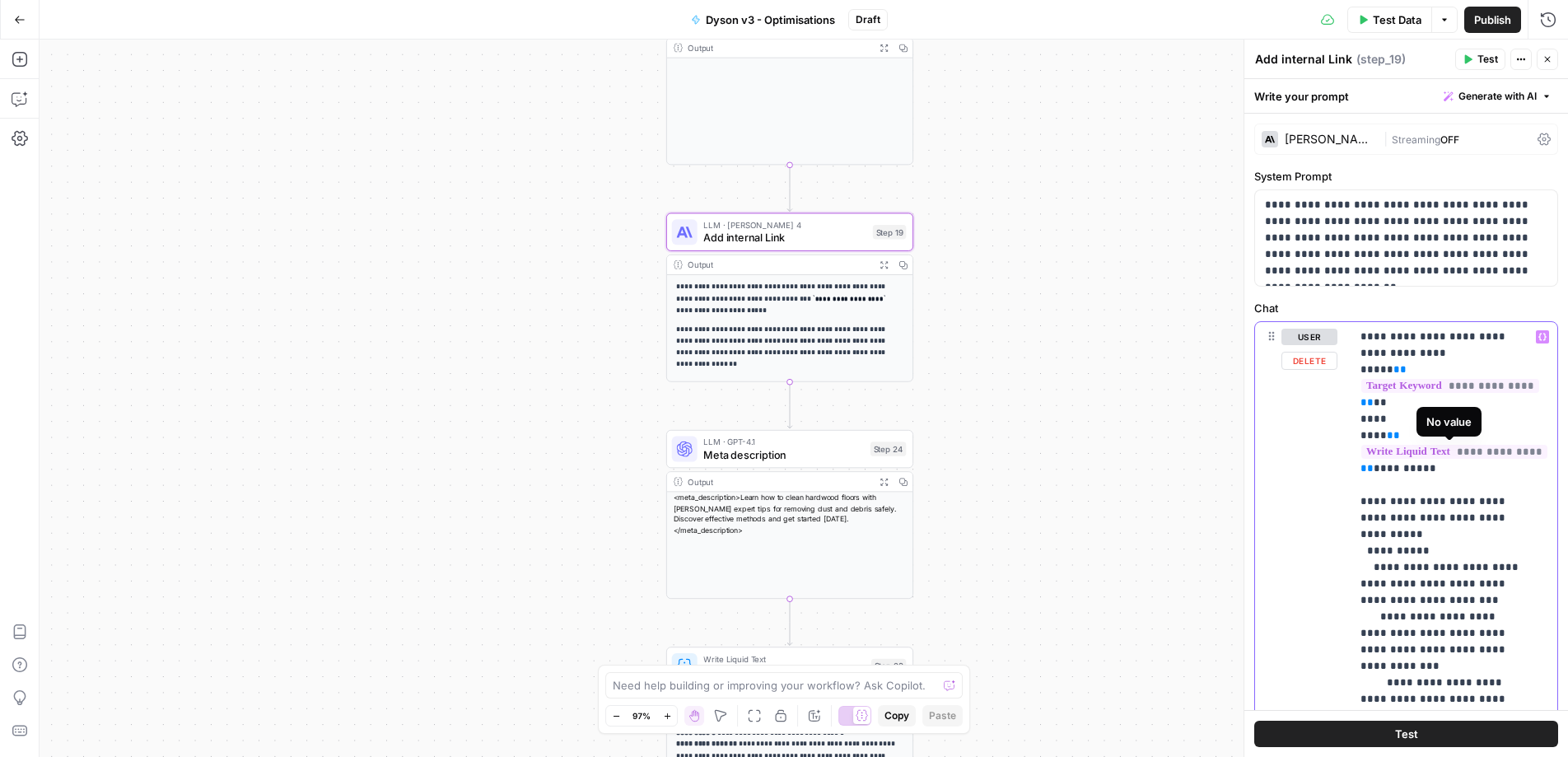
click at [1437, 452] on span "**********" at bounding box center [1454, 452] width 186 height 14
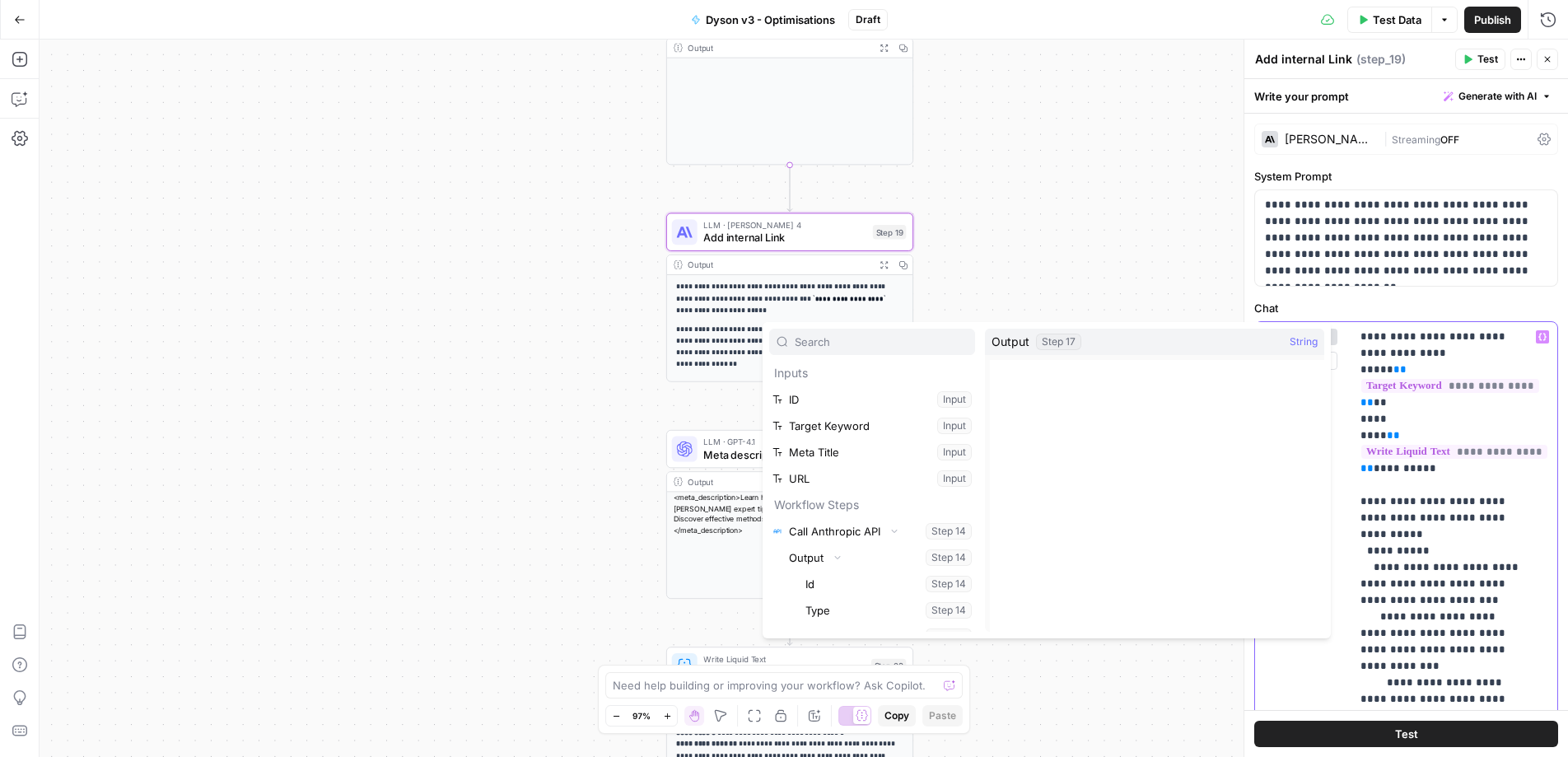
scroll to position [0, 0]
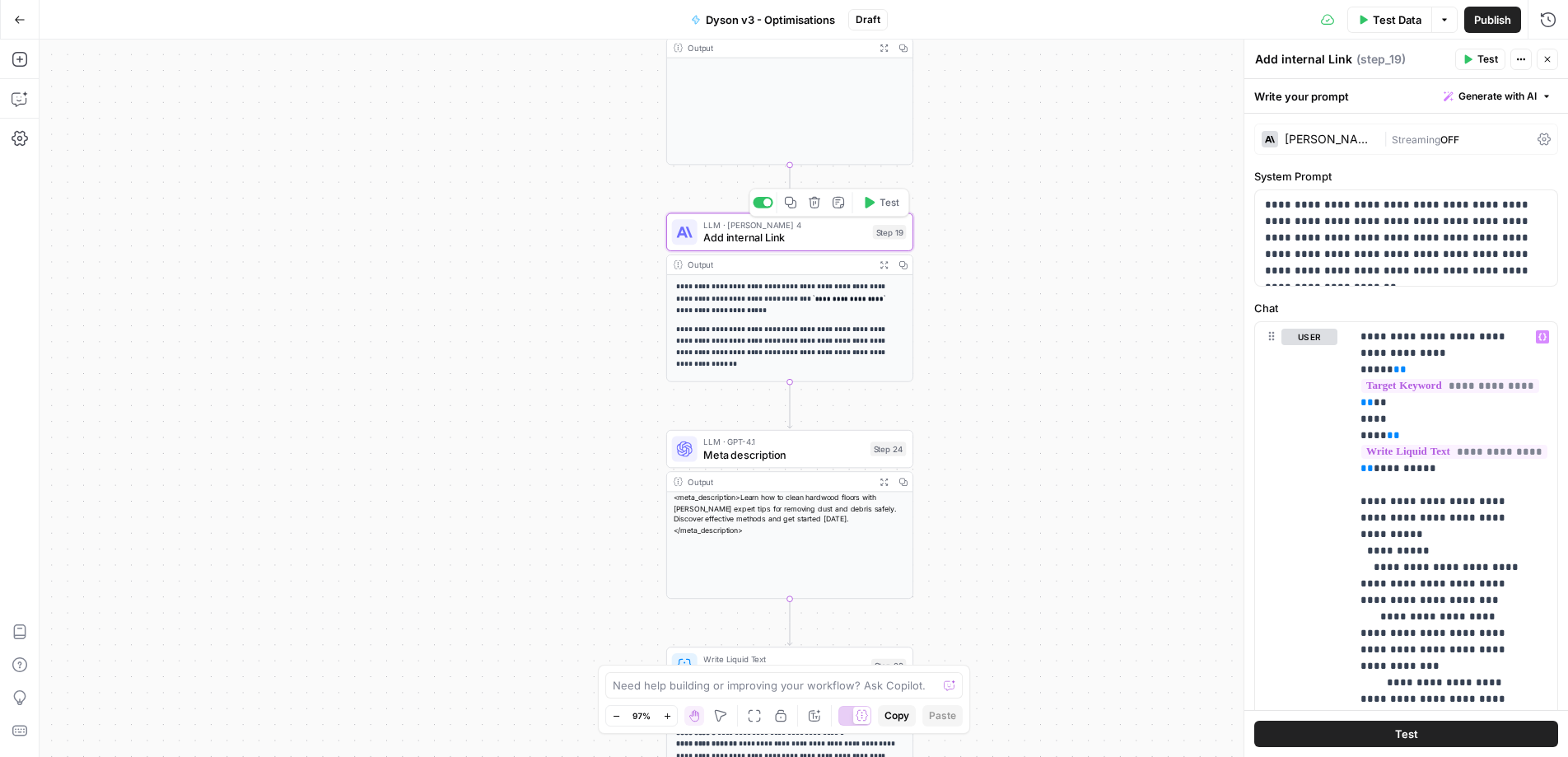
click at [729, 223] on span "LLM · [PERSON_NAME] 4" at bounding box center [784, 224] width 163 height 12
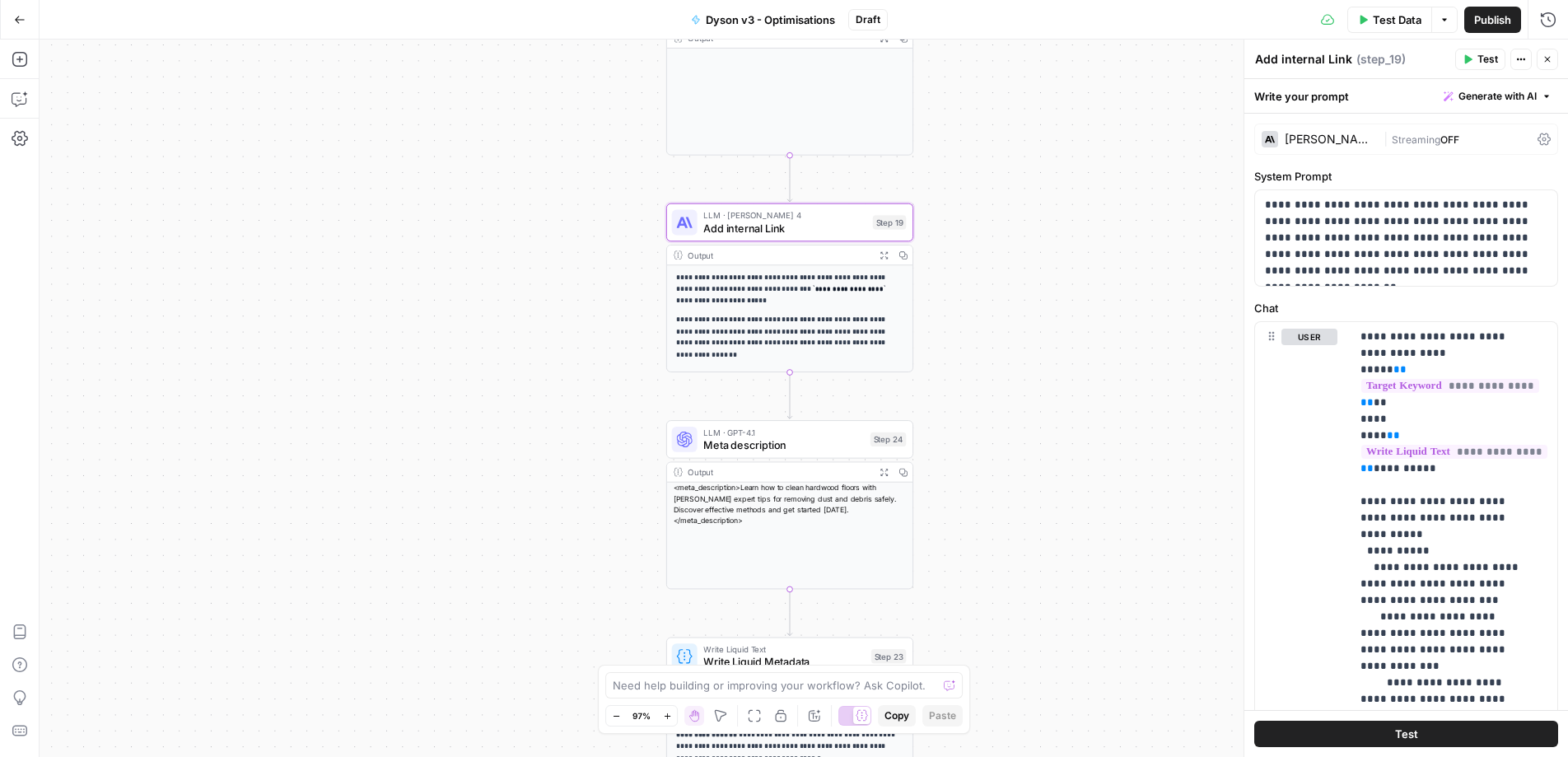
click at [771, 435] on span "LLM · GPT-4.1" at bounding box center [784, 431] width 161 height 12
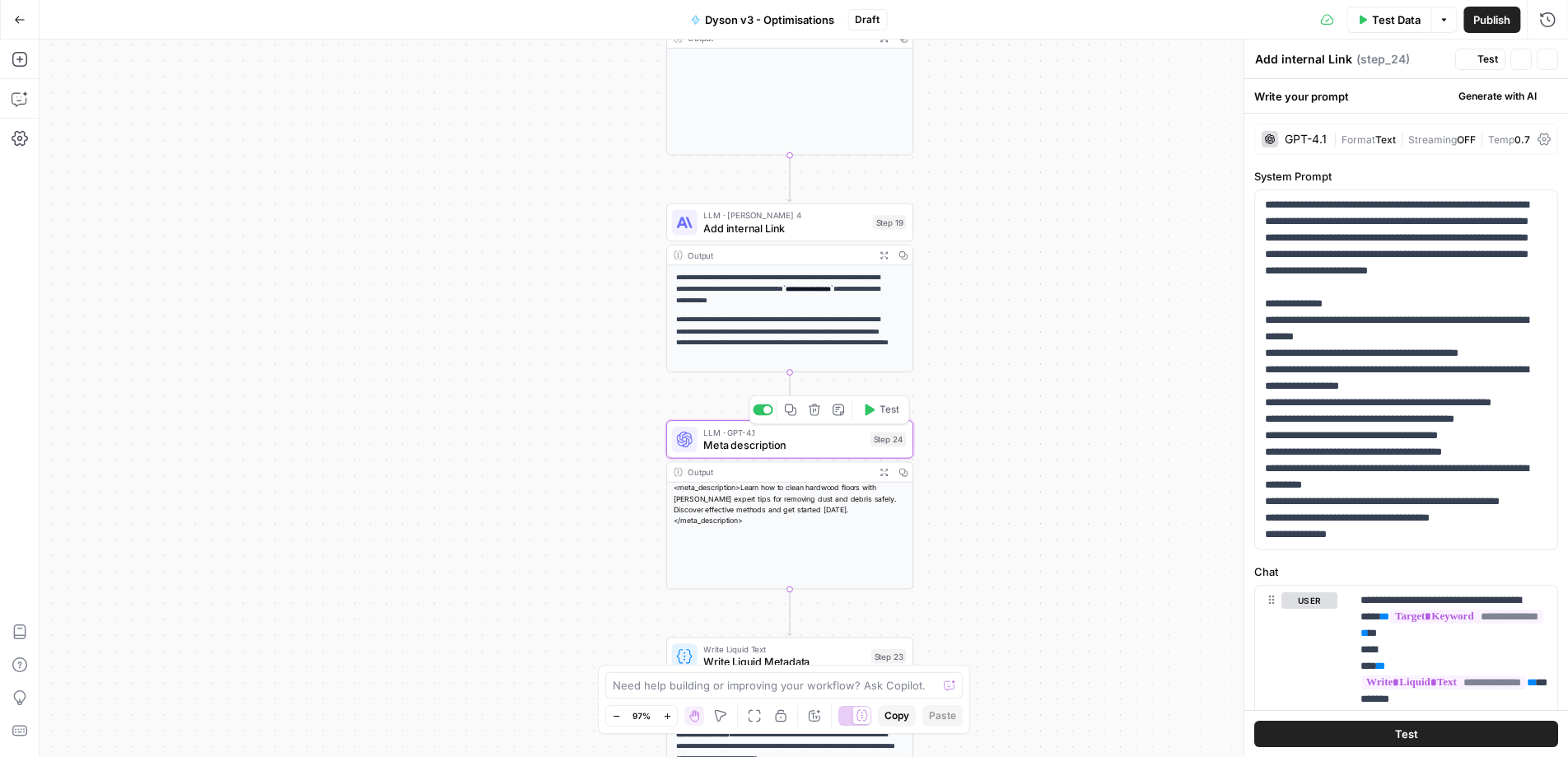
type textarea "Meta description"
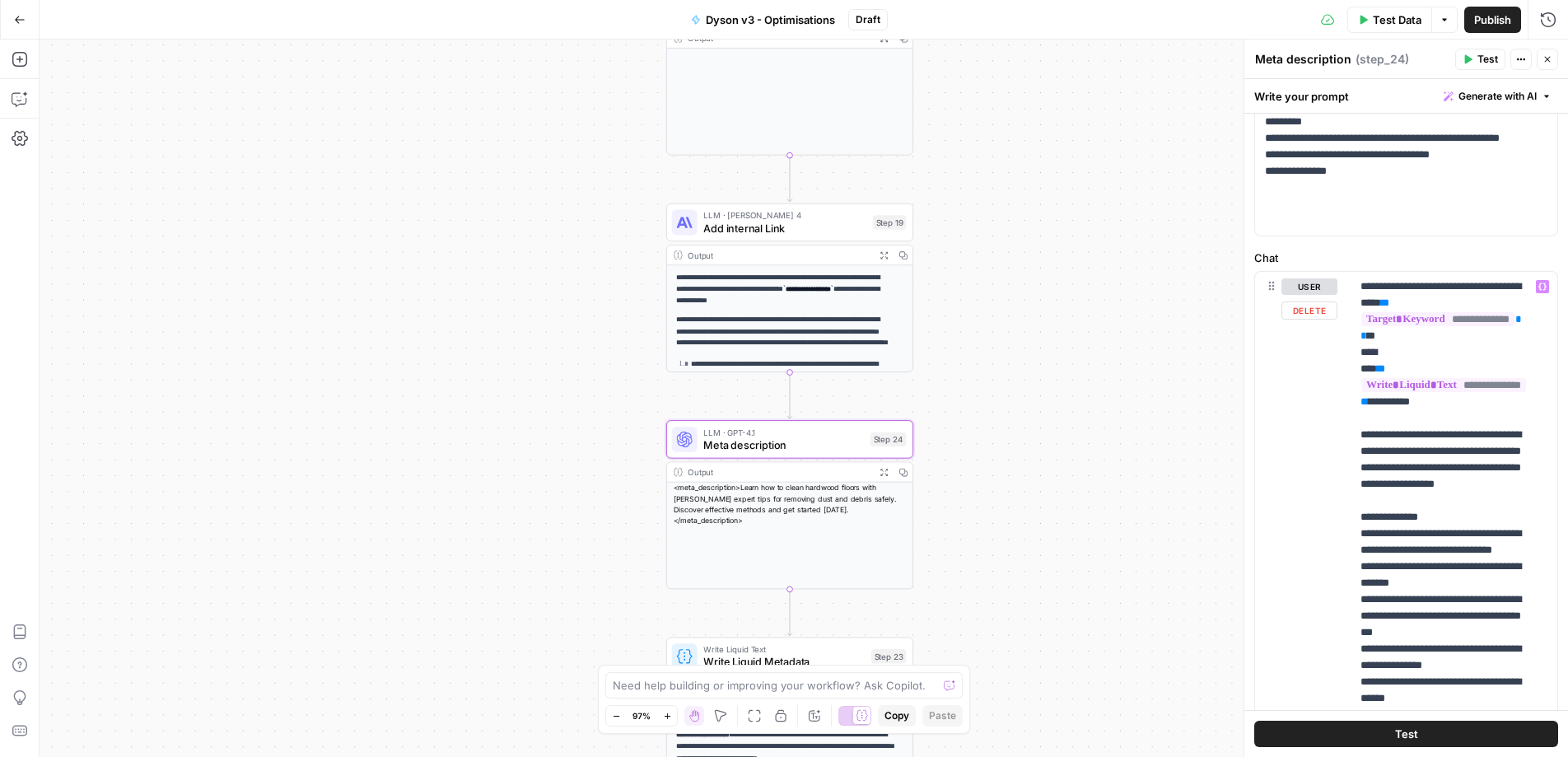
scroll to position [361, 0]
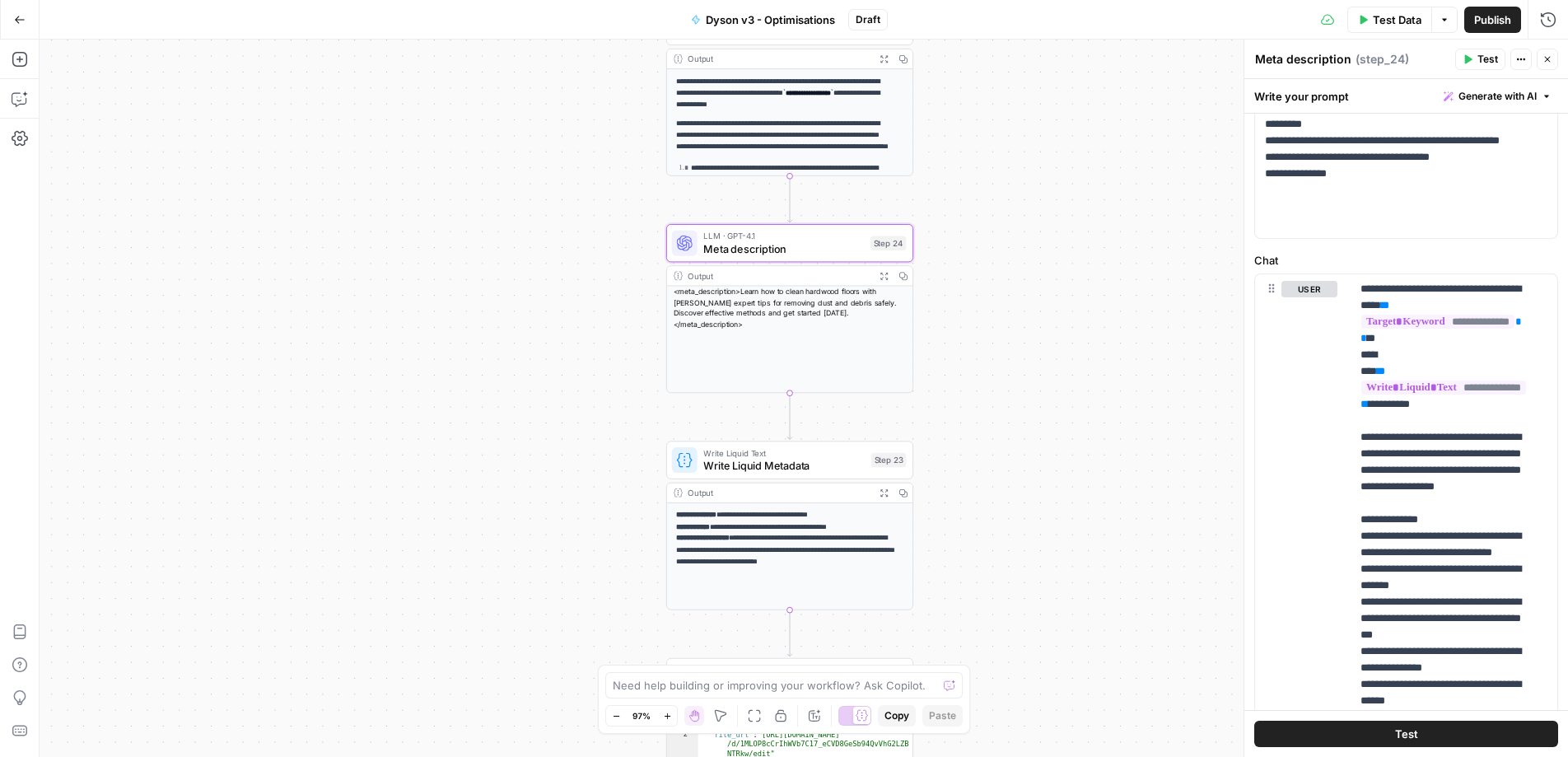
click at [786, 462] on span "Write Liquid Metadata" at bounding box center [784, 466] width 161 height 16
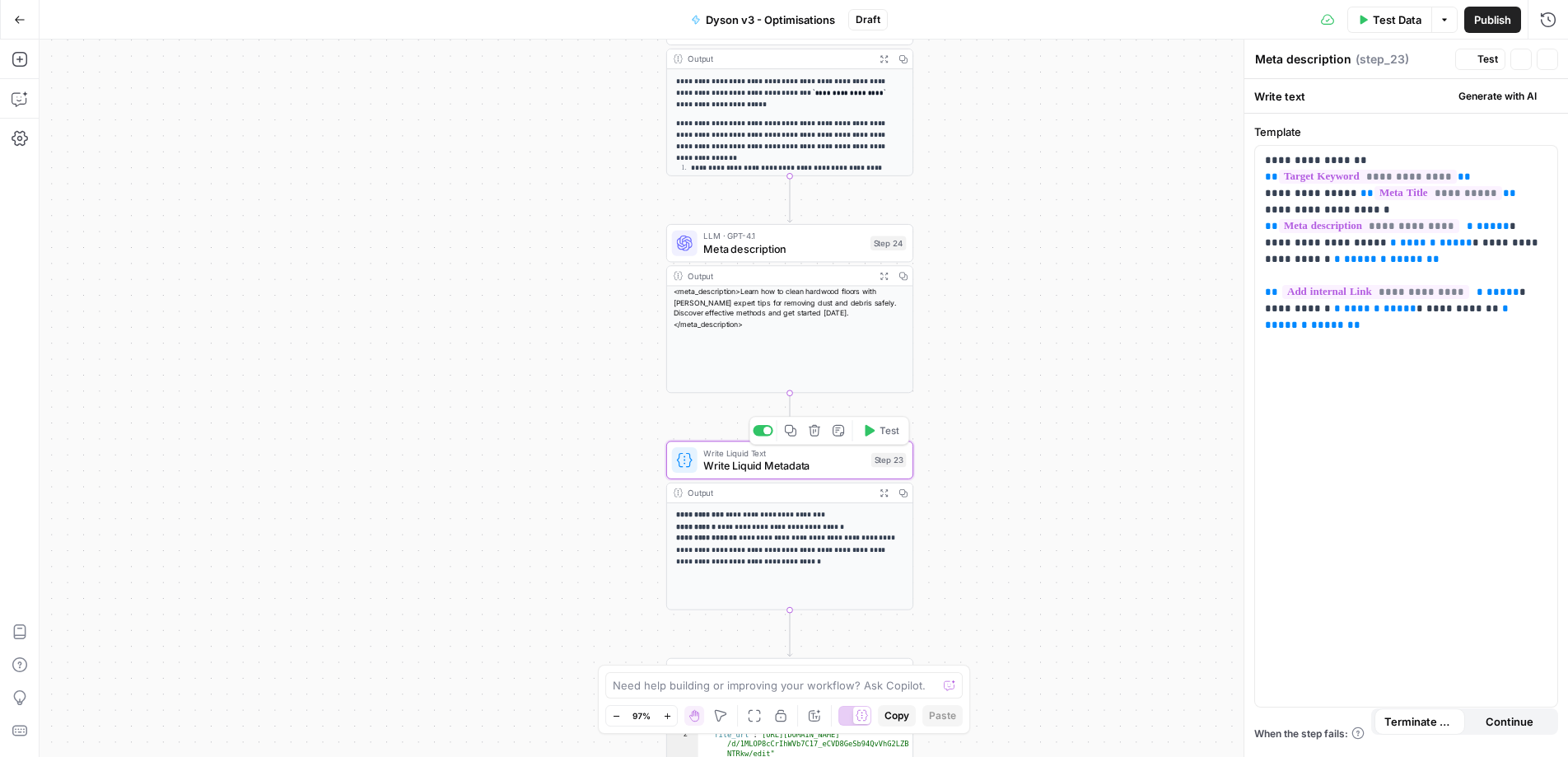
type textarea "Write Liquid Metadata"
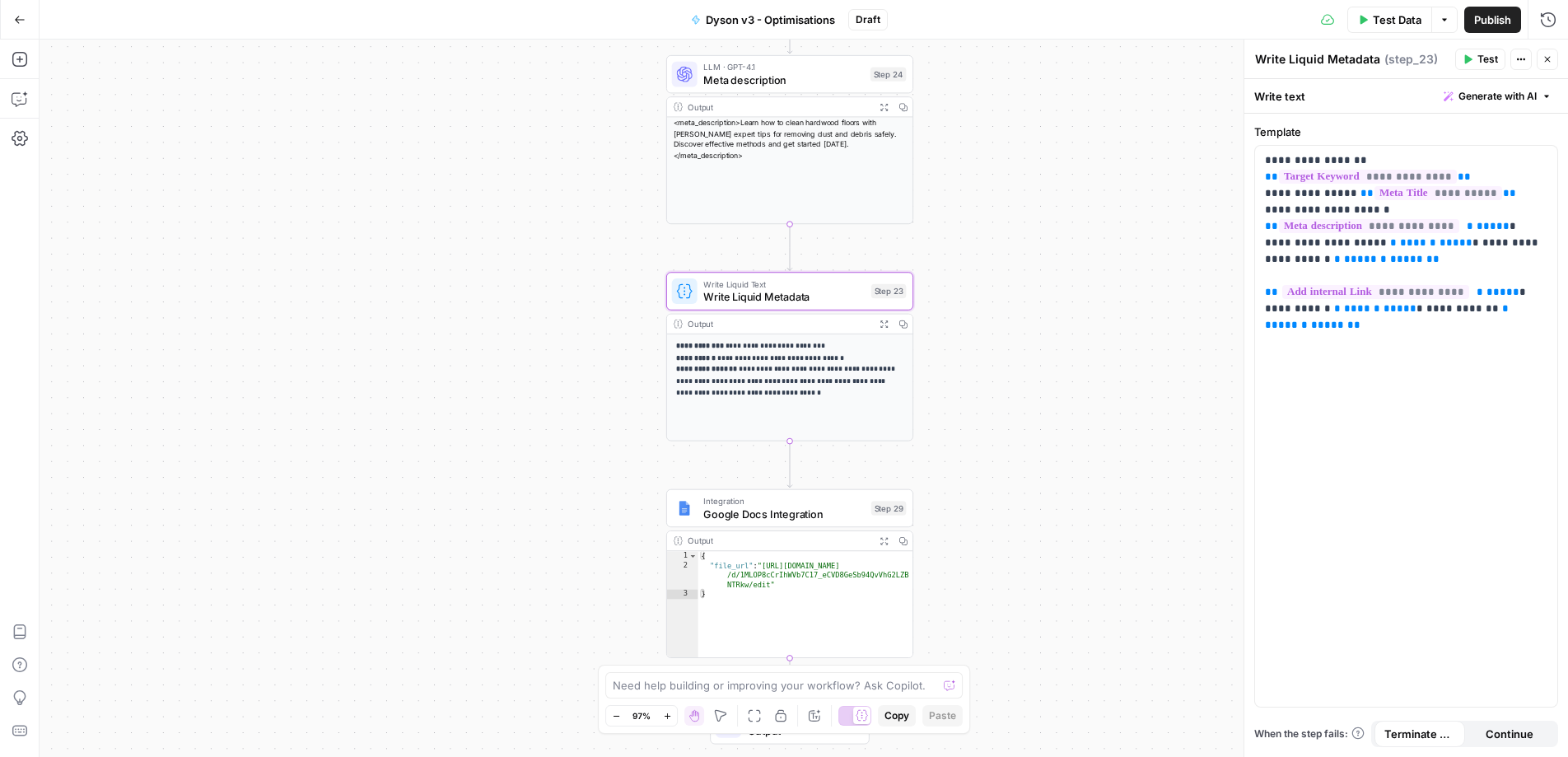
click at [1025, 334] on div "Workflow Input Settings Inputs Call API Call Anthropic API Step 14 Output Expan…" at bounding box center [804, 398] width 1528 height 717
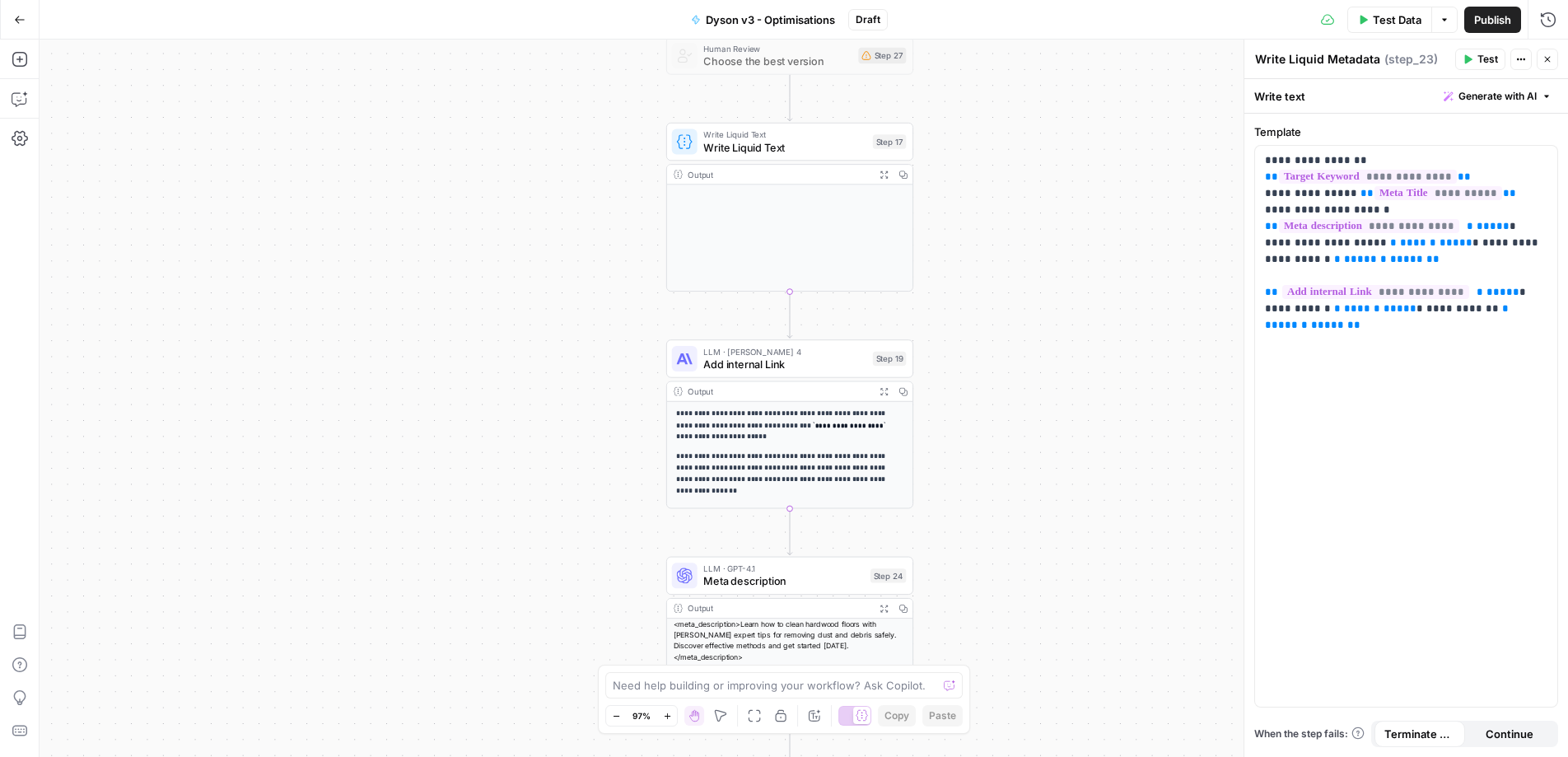
click at [757, 148] on span "Write Liquid Text" at bounding box center [784, 147] width 163 height 16
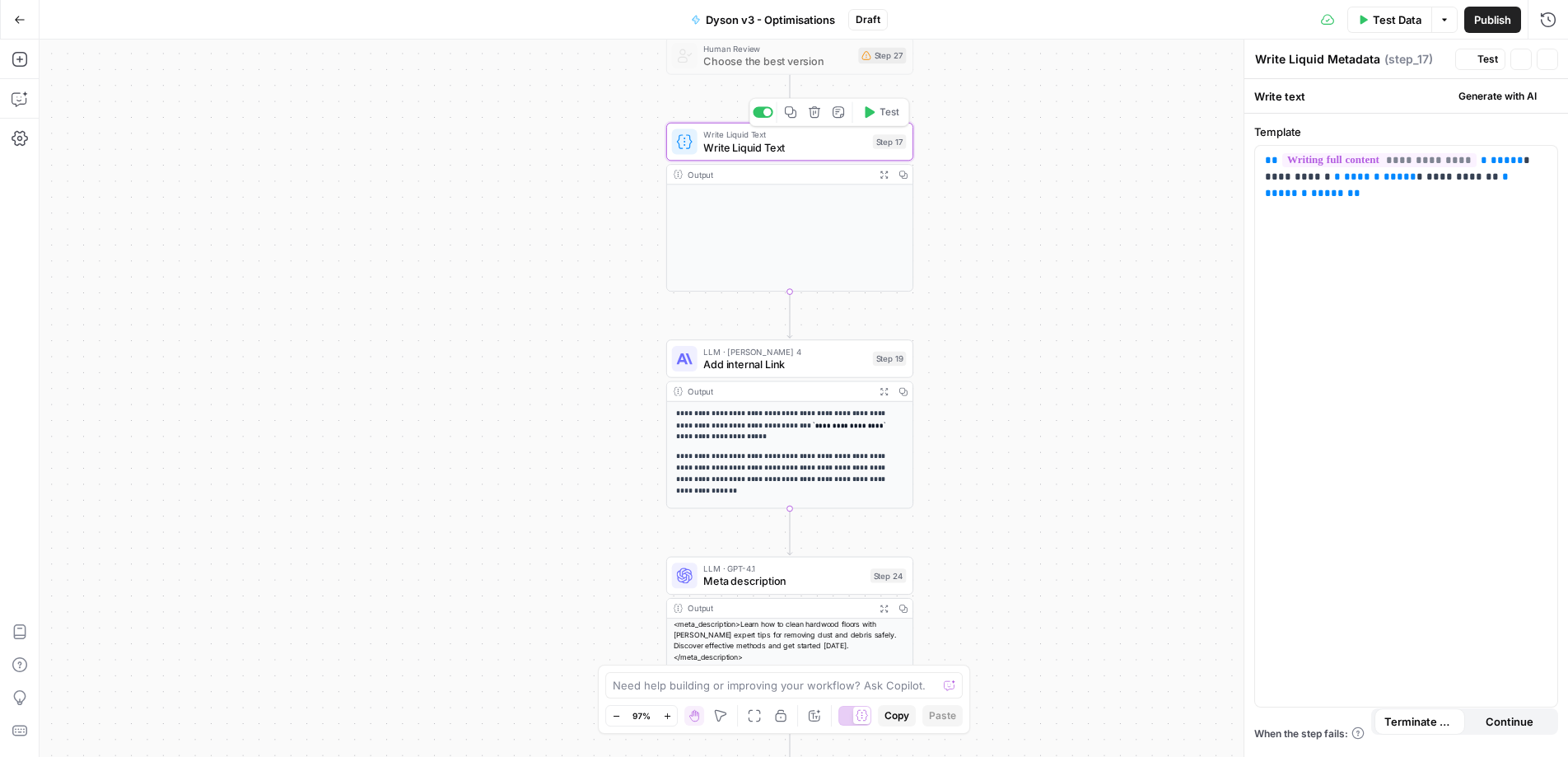
type textarea "Write Liquid Text"
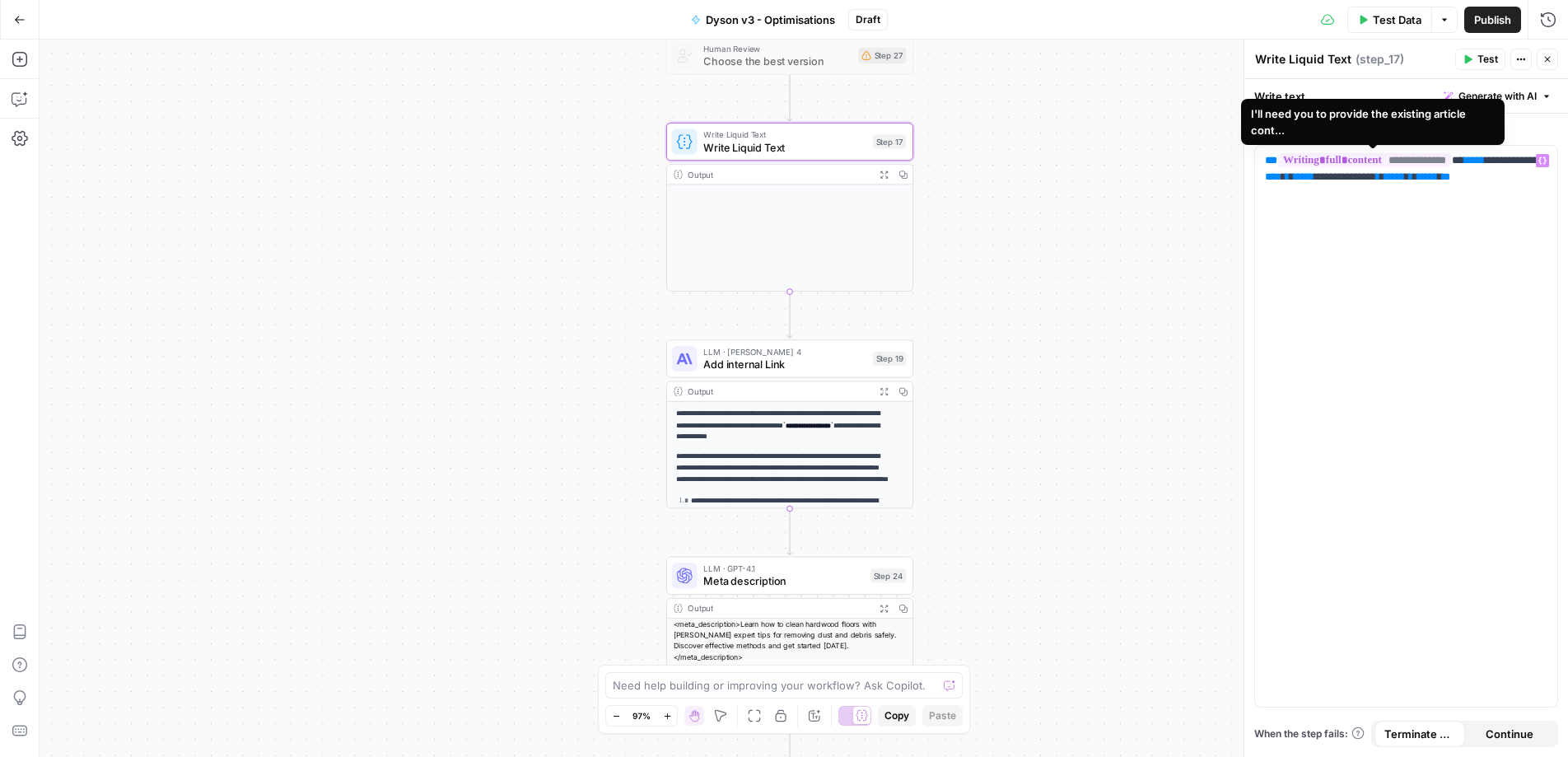
click at [1405, 161] on span "**********" at bounding box center [1364, 161] width 173 height 14
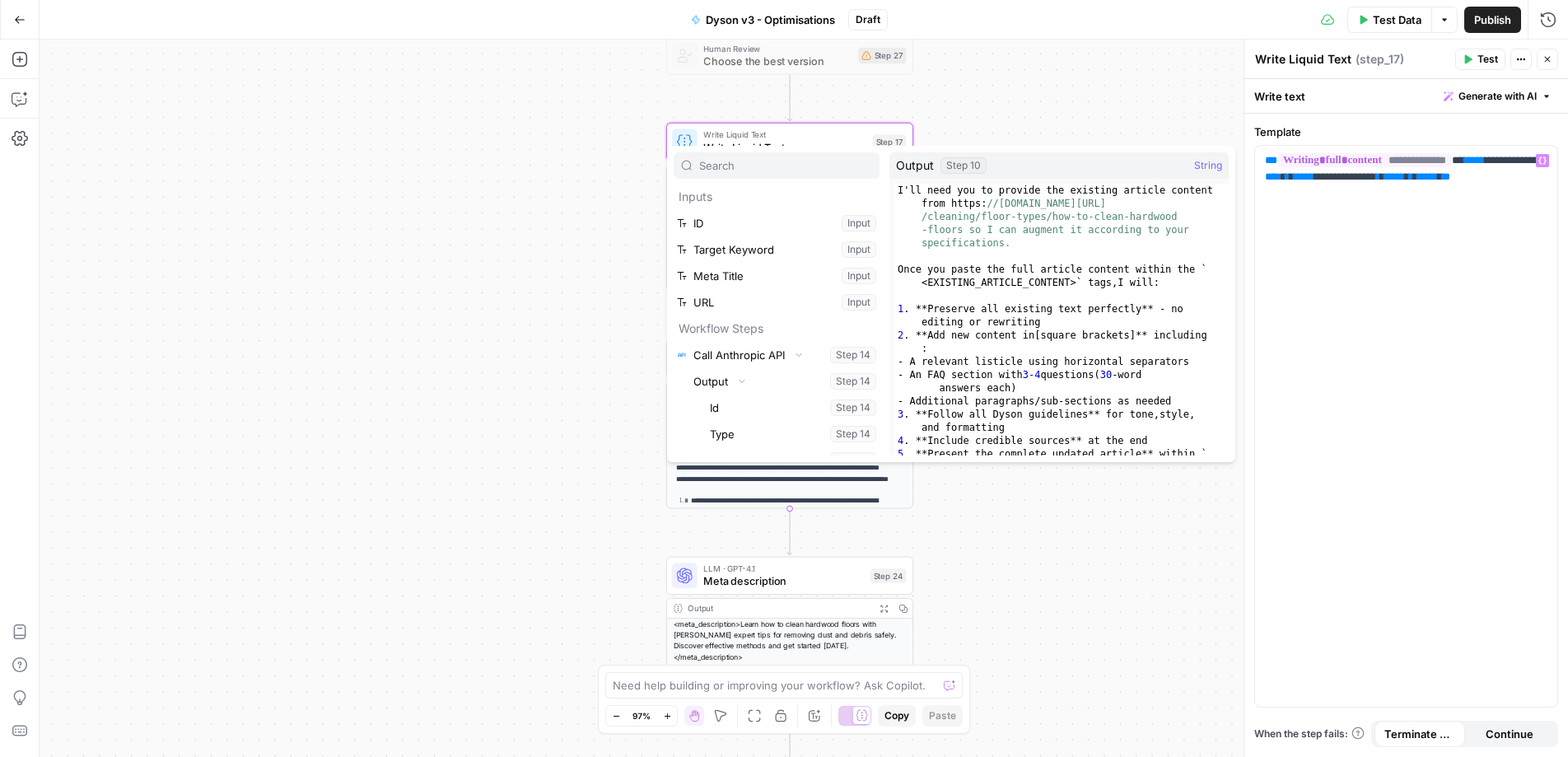
scroll to position [21650, 0]
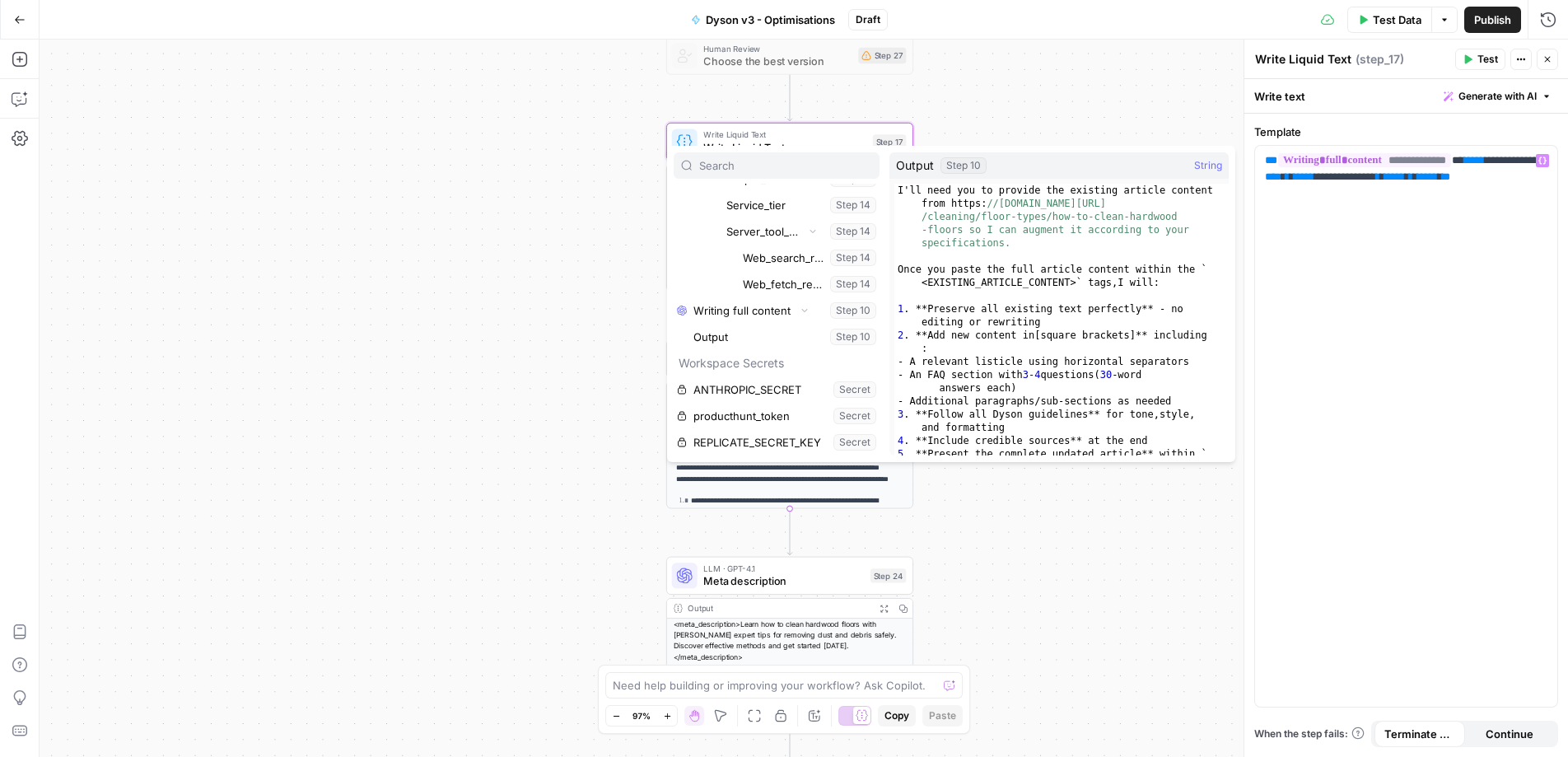
click at [1114, 110] on div "Workflow Input Settings Inputs Call API Call Anthropic API Step 14 Output Expan…" at bounding box center [804, 398] width 1528 height 717
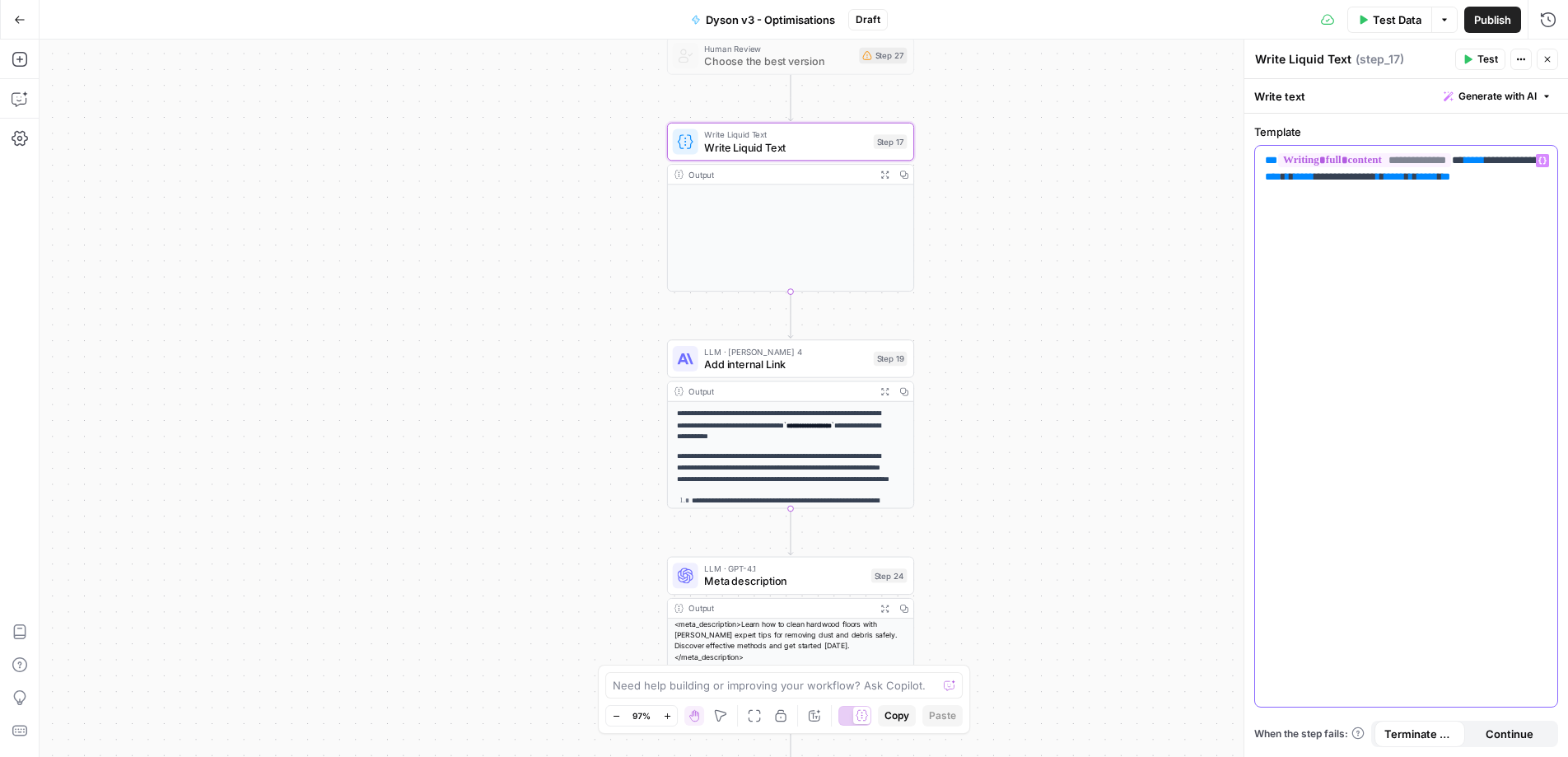
click at [1356, 224] on div "**********" at bounding box center [1406, 426] width 303 height 561
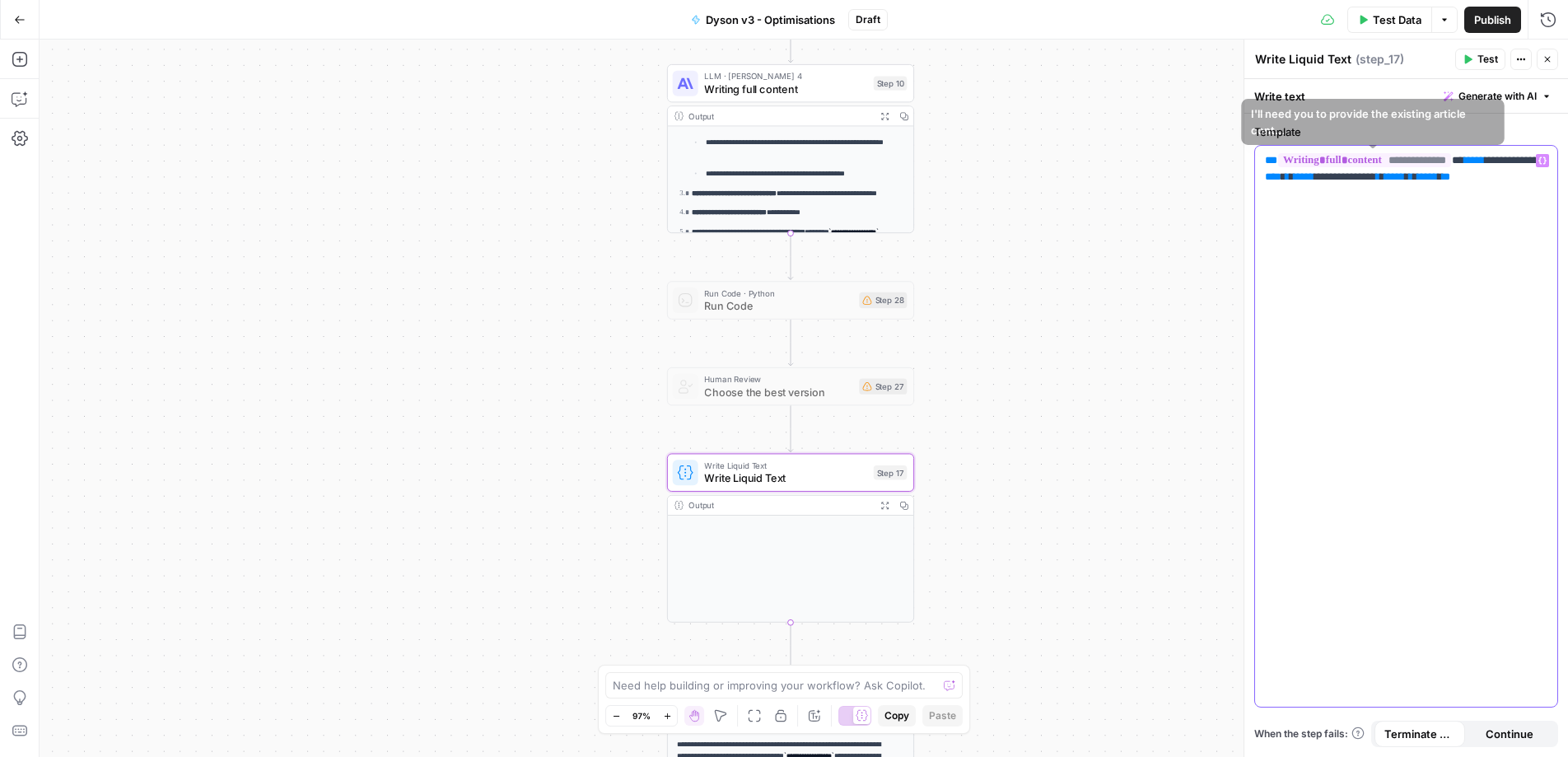
click at [1405, 237] on div "**********" at bounding box center [1406, 426] width 303 height 561
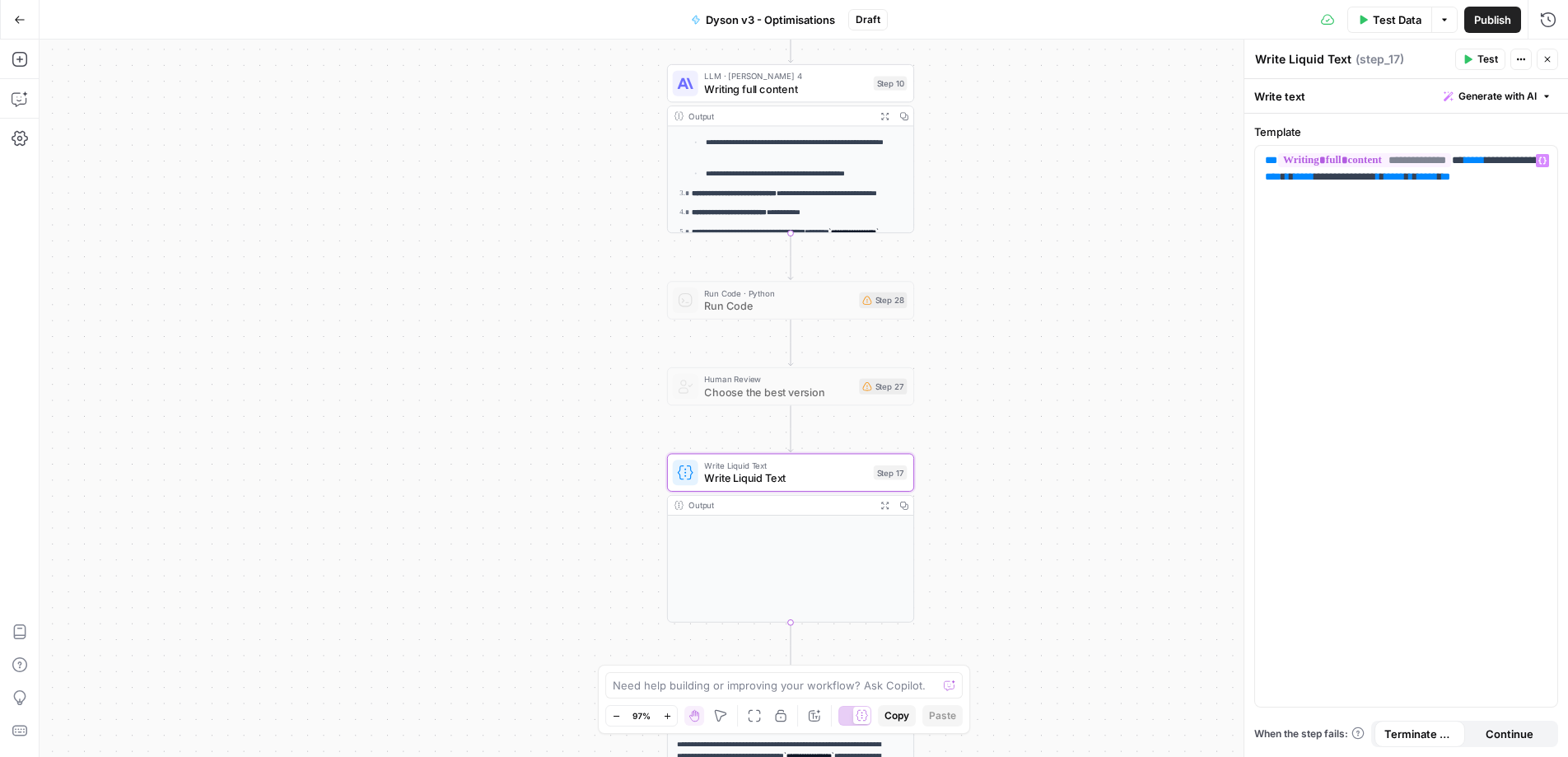
click at [1497, 58] on span "Test" at bounding box center [1487, 59] width 20 height 15
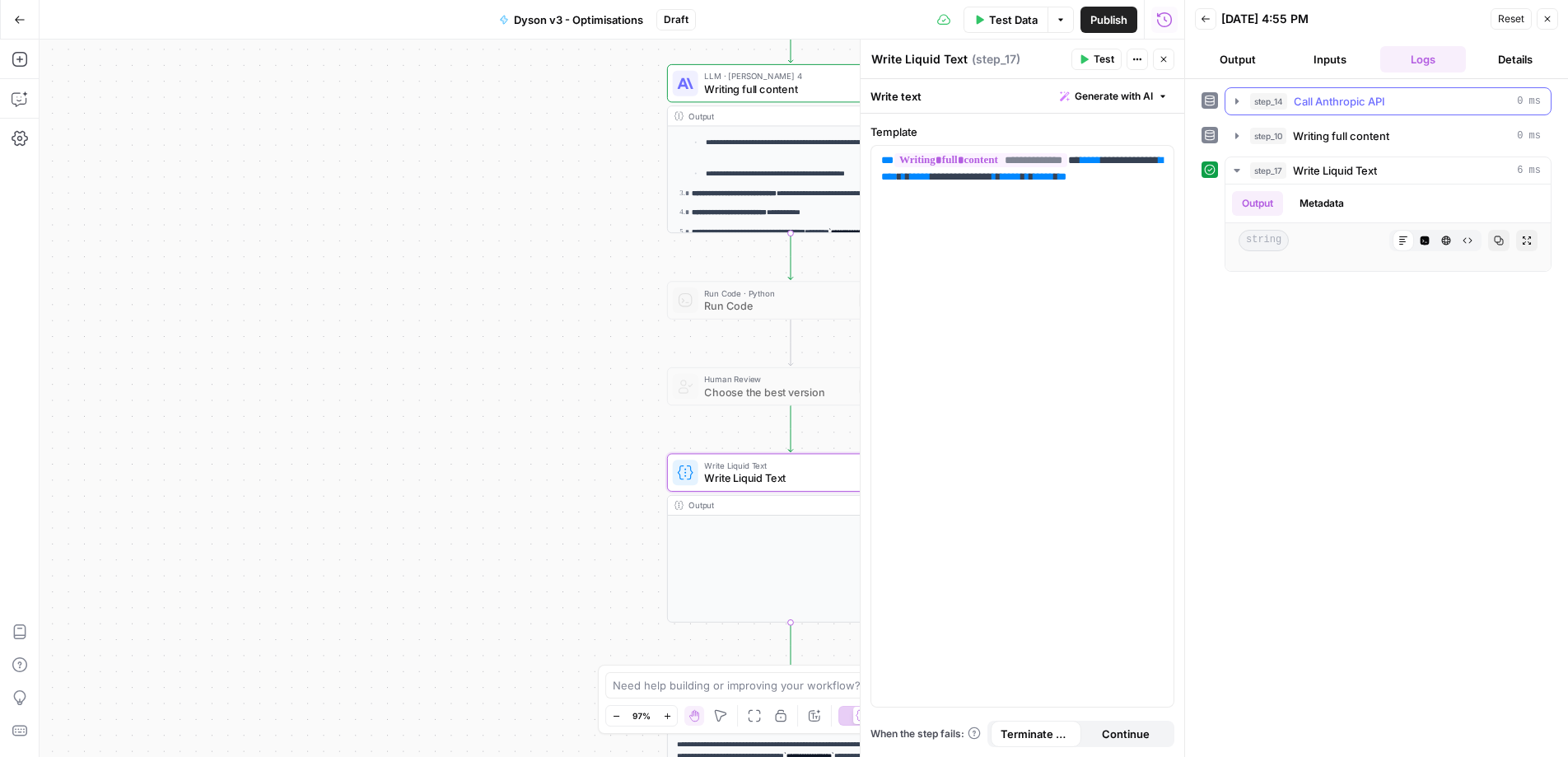
click at [1242, 99] on icon "button" at bounding box center [1236, 101] width 13 height 13
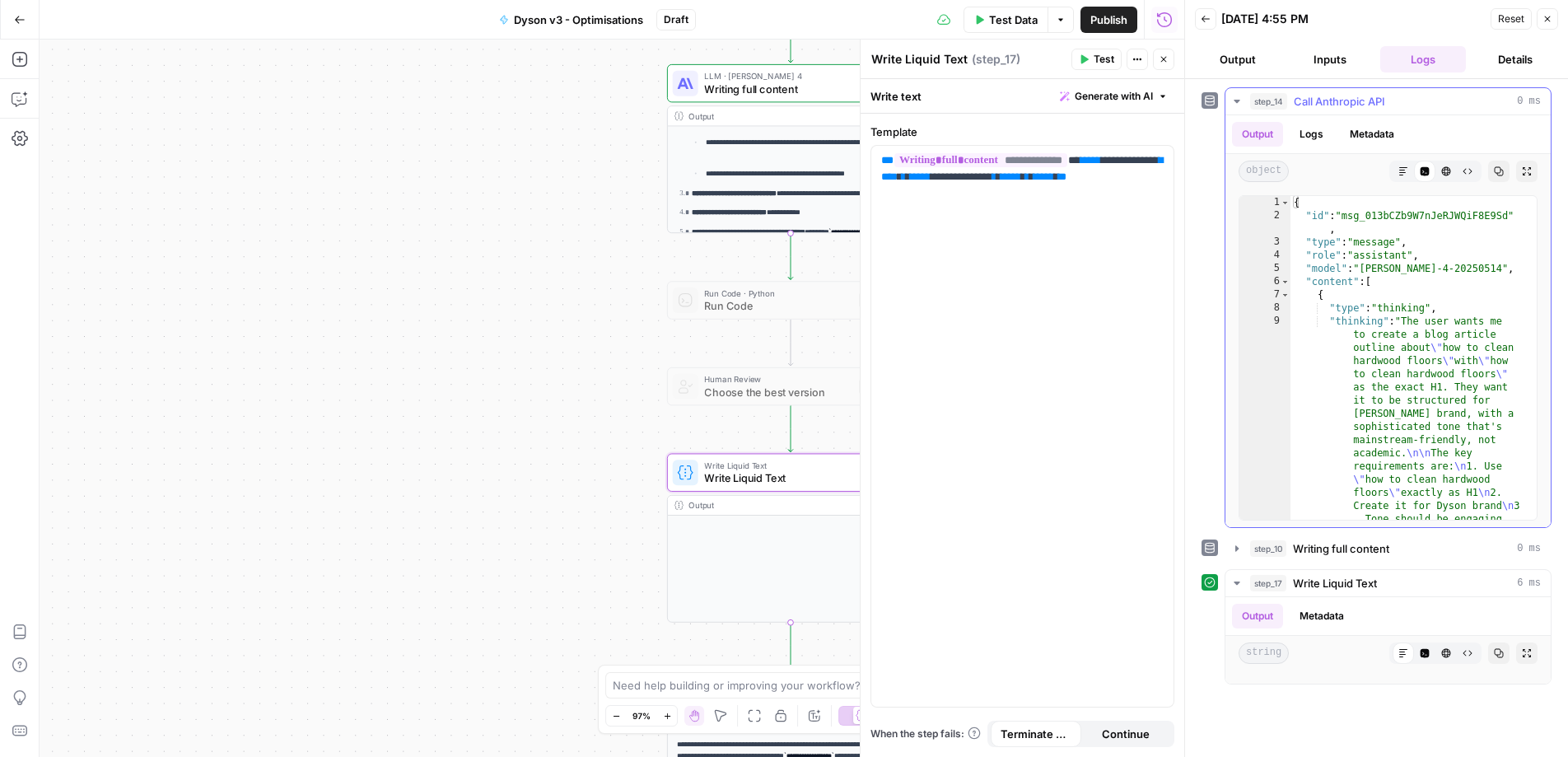
click at [1240, 99] on icon "button" at bounding box center [1236, 101] width 13 height 13
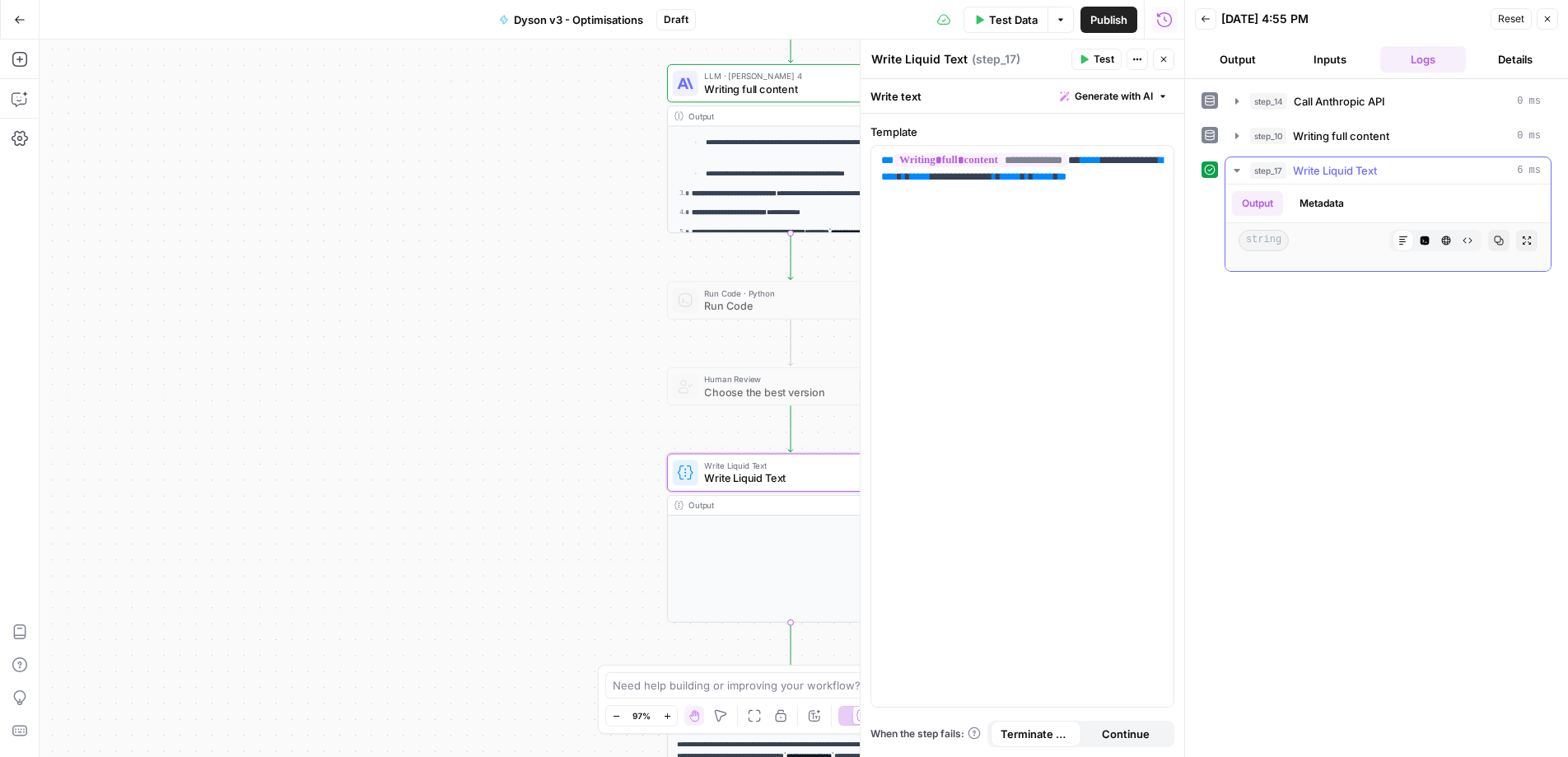
click at [1231, 175] on icon "button" at bounding box center [1236, 170] width 13 height 13
click at [1231, 131] on icon "button" at bounding box center [1236, 136] width 13 height 13
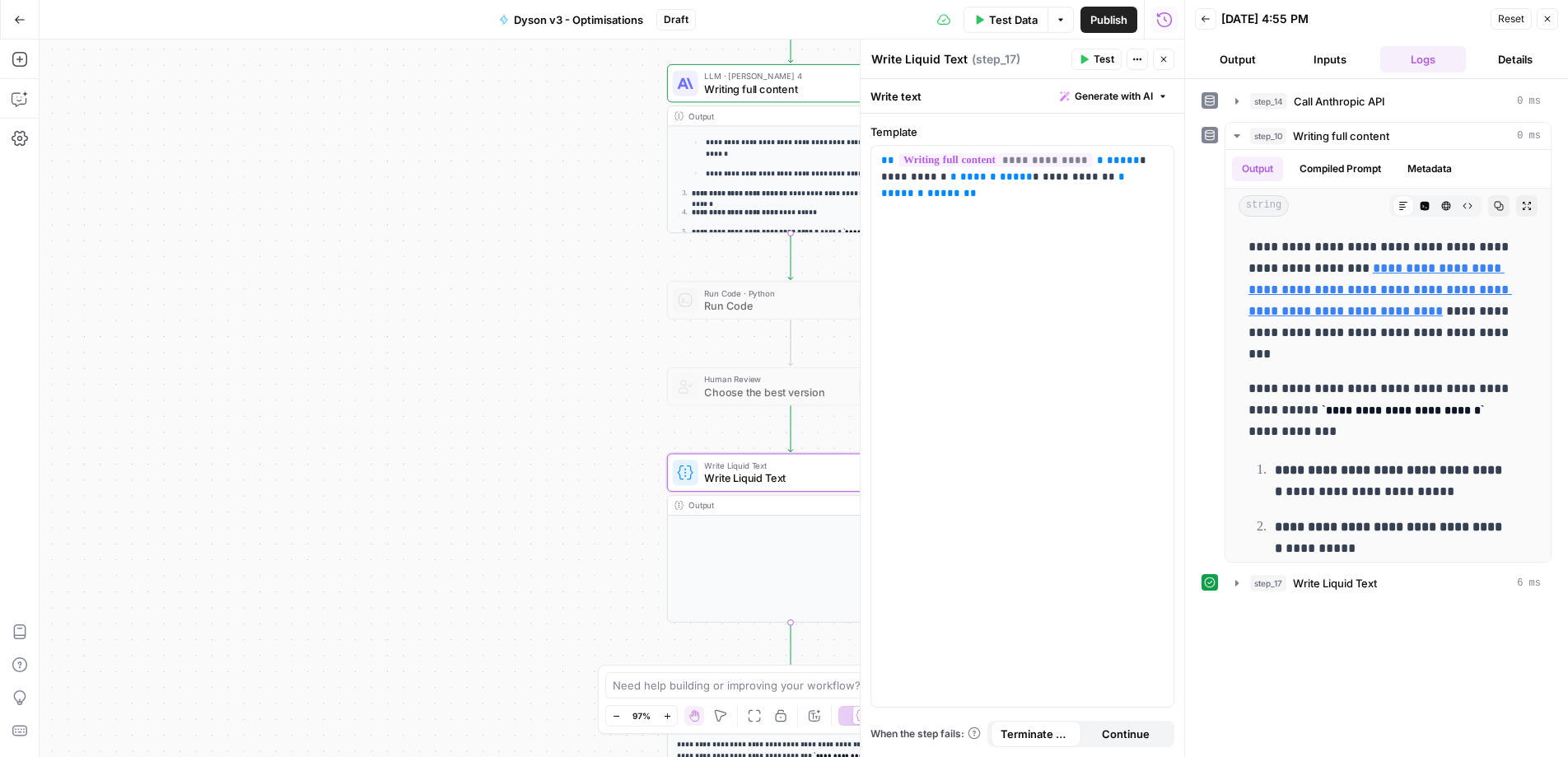
click at [1210, 21] on icon "button" at bounding box center [1205, 19] width 10 height 10
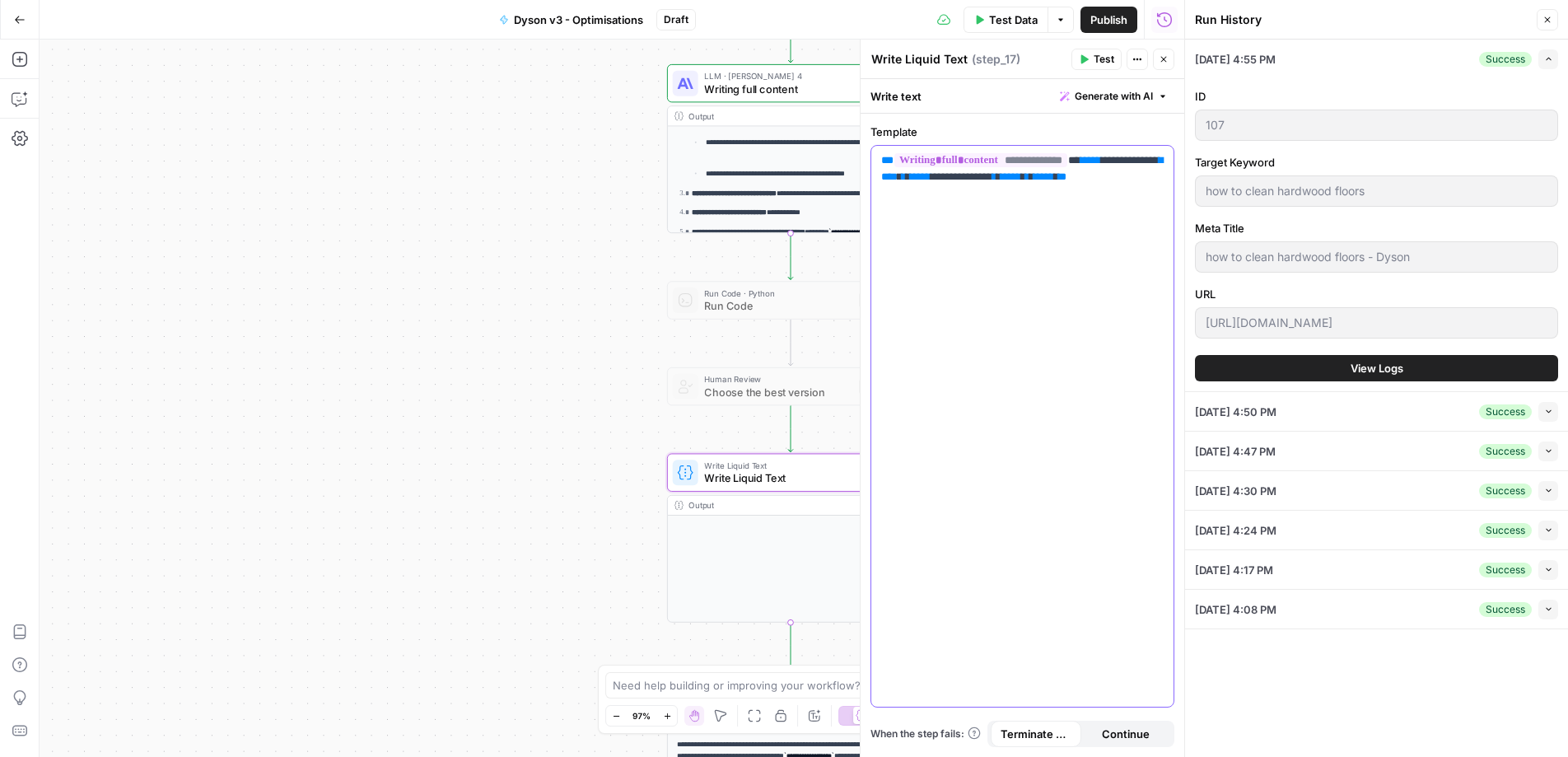
click at [1100, 265] on div "**********" at bounding box center [1022, 426] width 303 height 561
click at [1547, 19] on icon "button" at bounding box center [1548, 20] width 6 height 6
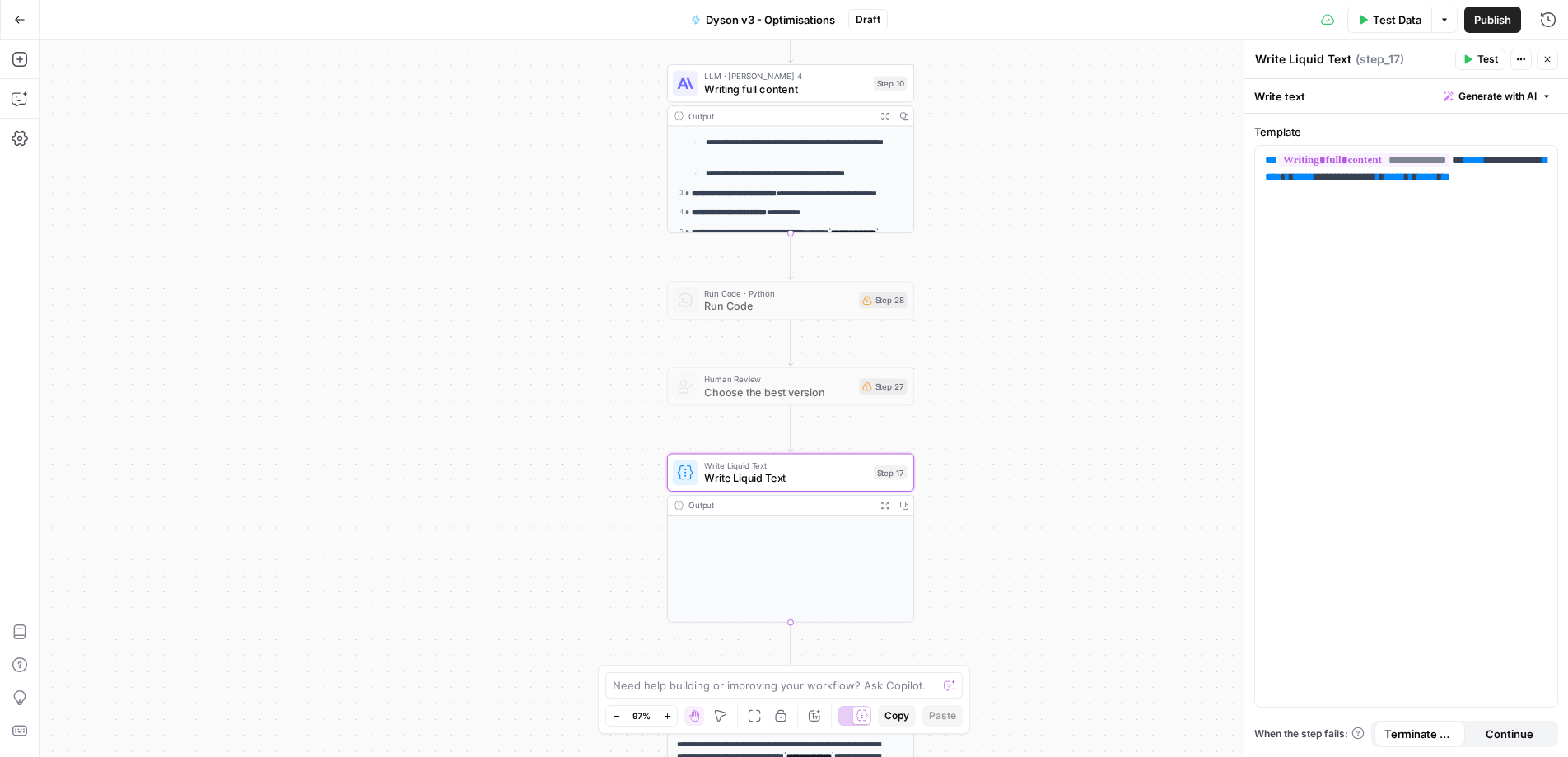
click at [734, 85] on span "Writing full content" at bounding box center [785, 88] width 163 height 16
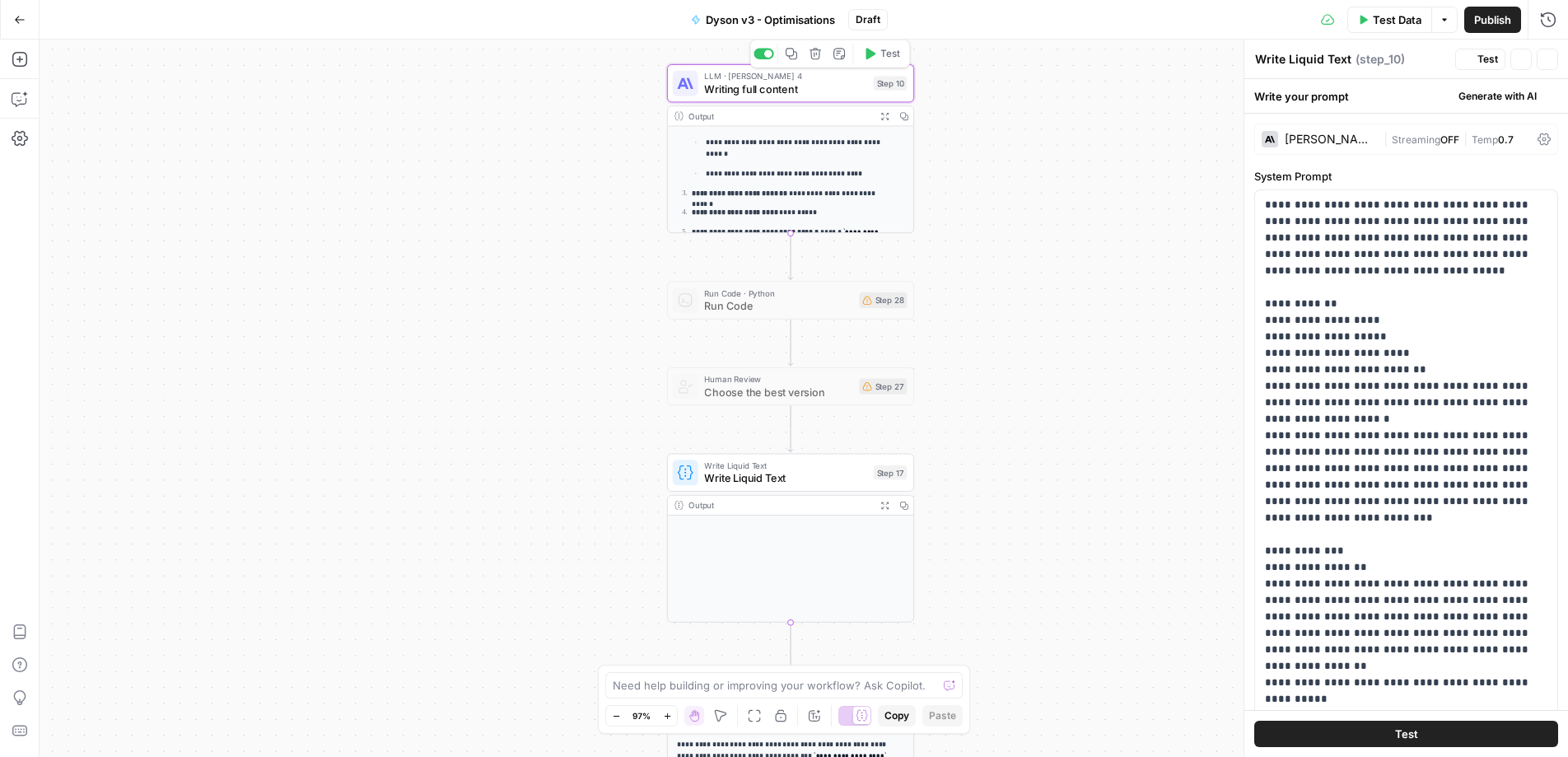
type textarea "Writing full content"
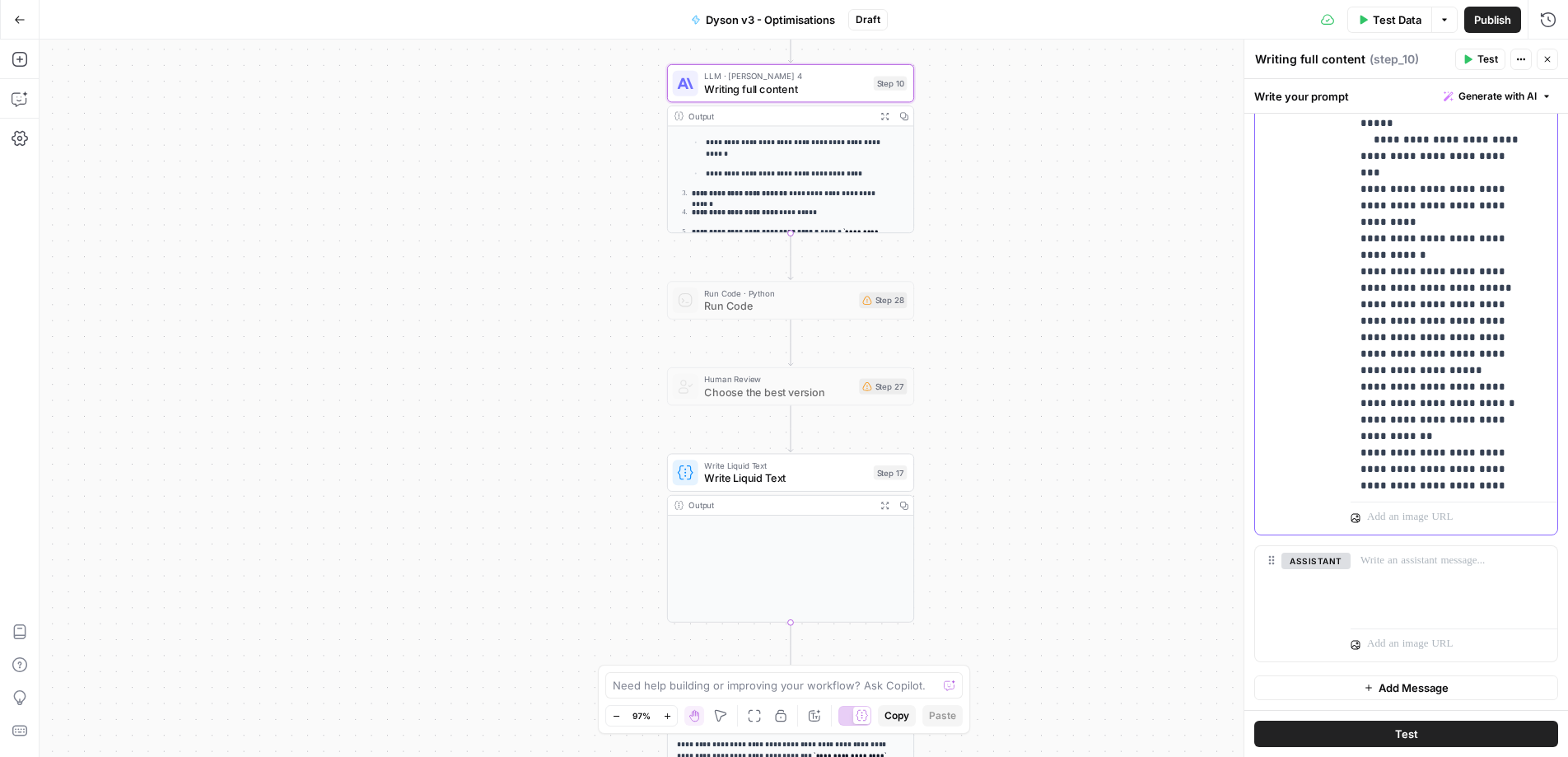
scroll to position [15975, 0]
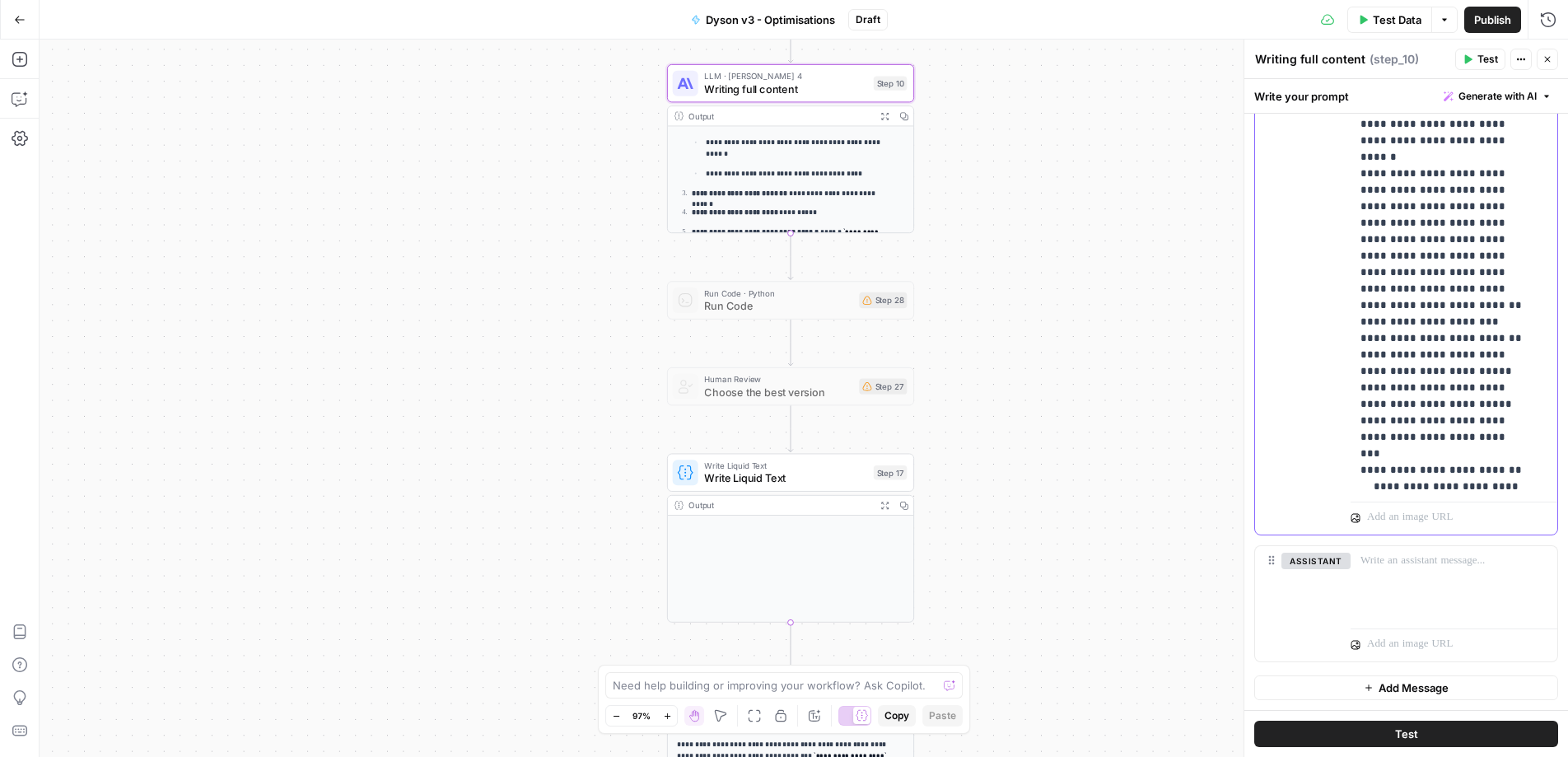
scroll to position [15329, 0]
click at [1356, 243] on div "**********" at bounding box center [1448, 160] width 194 height 671
drag, startPoint x: 1436, startPoint y: 232, endPoint x: 1423, endPoint y: 235, distance: 13.3
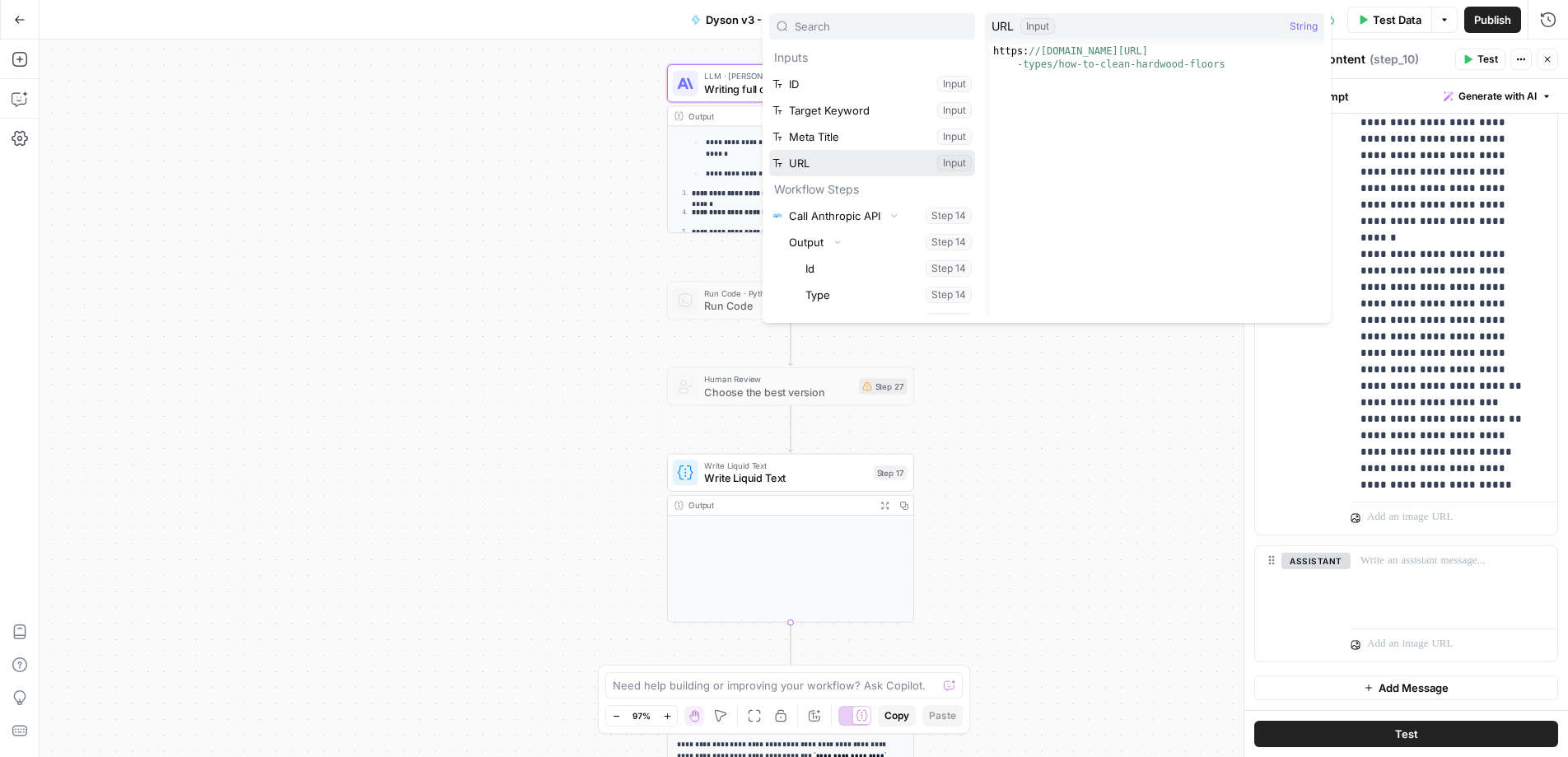
click at [822, 162] on button "Select variable URL" at bounding box center [872, 163] width 206 height 26
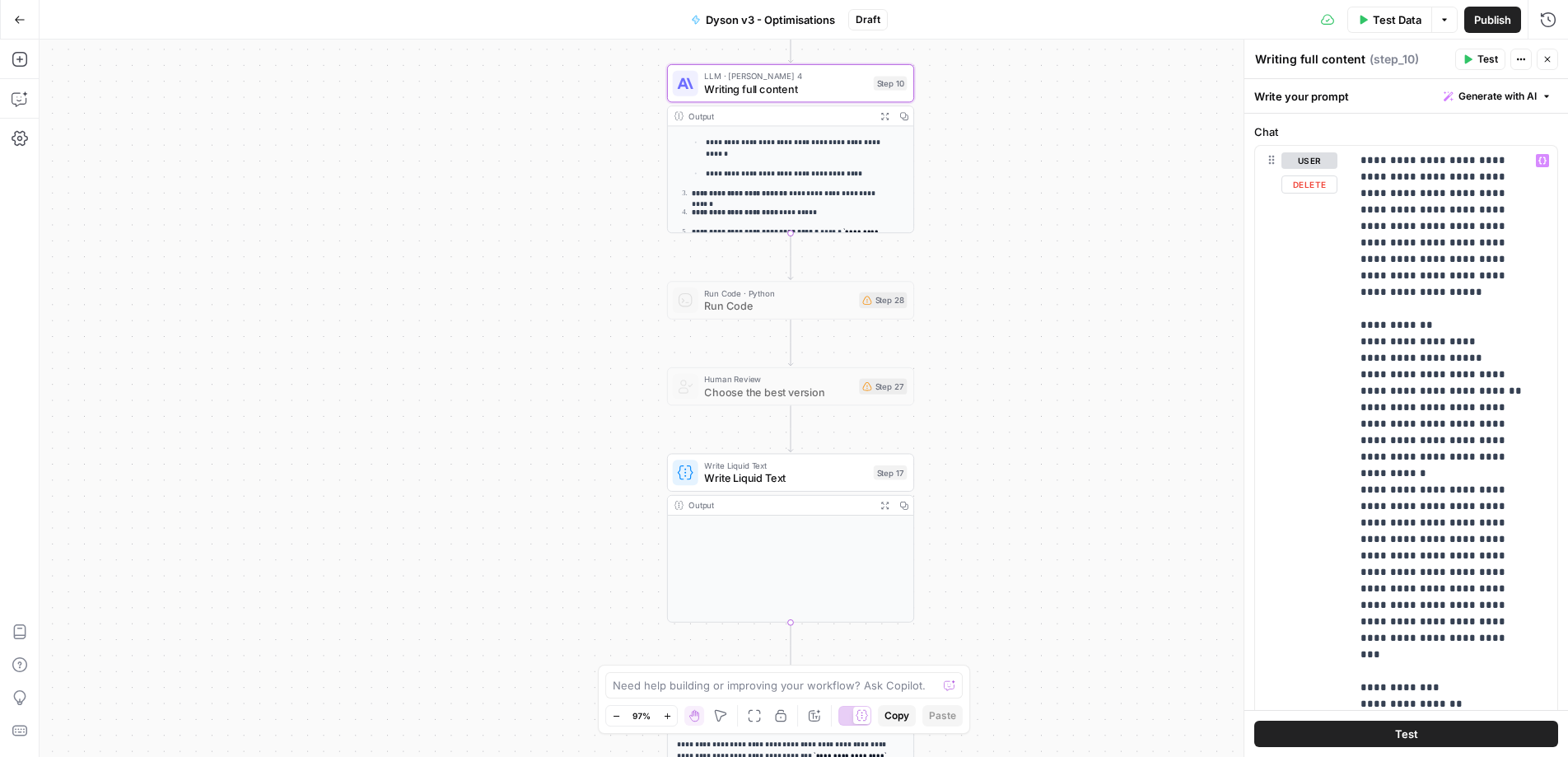
scroll to position [751, 0]
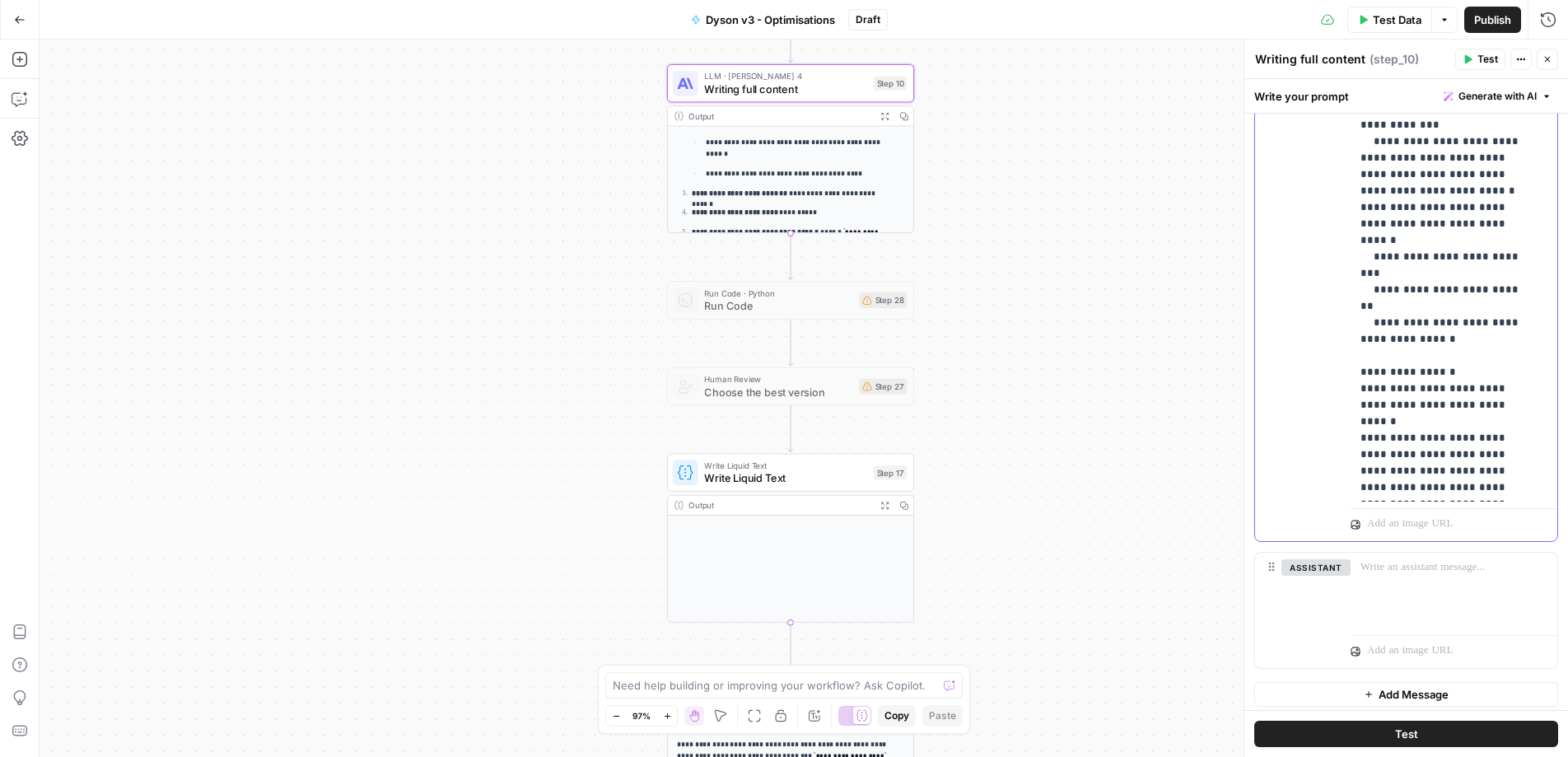
scroll to position [1073, 0]
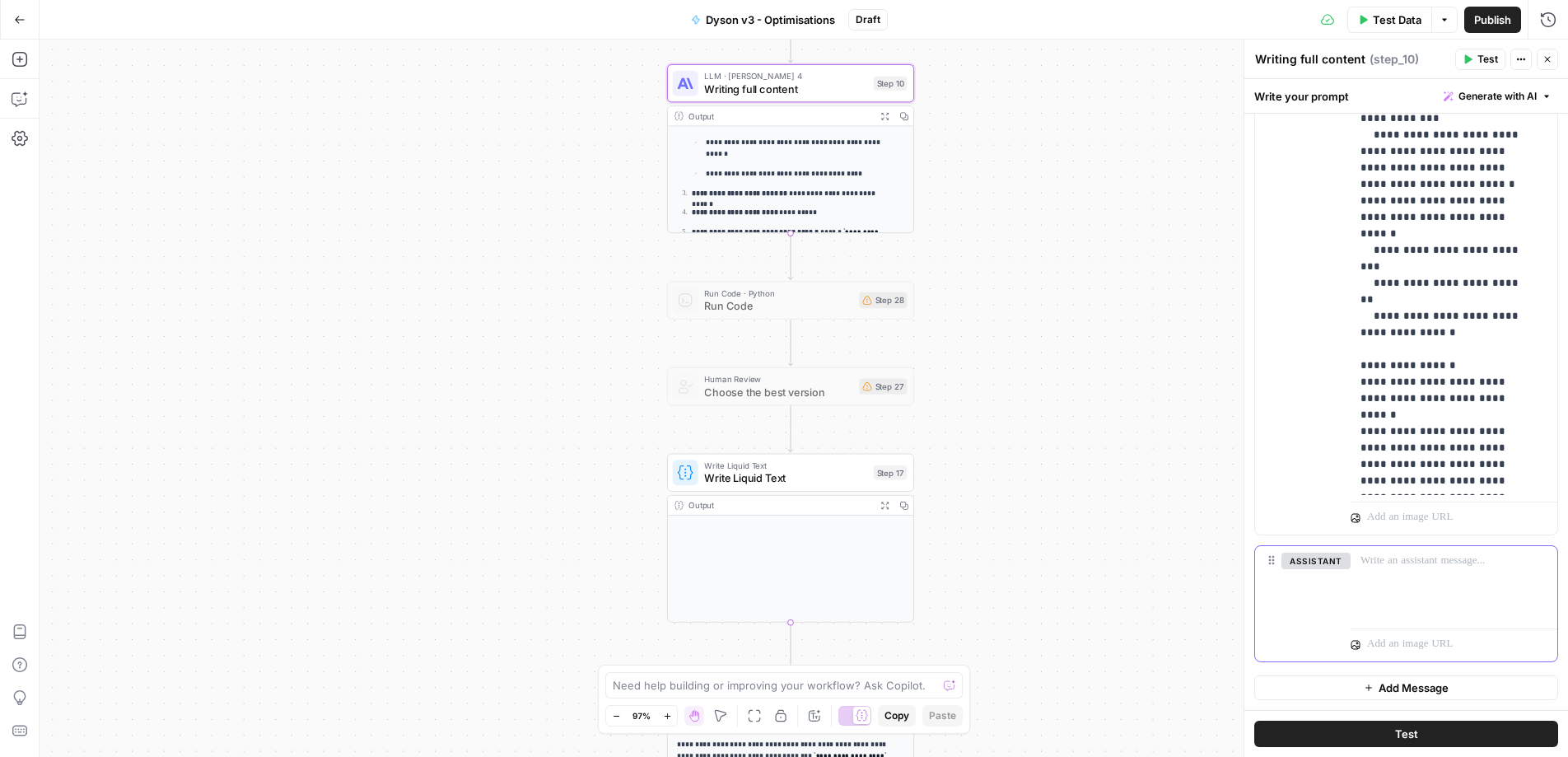
click at [1466, 560] on p at bounding box center [1454, 560] width 187 height 17
click at [1389, 578] on div at bounding box center [1454, 584] width 206 height 76
paste div
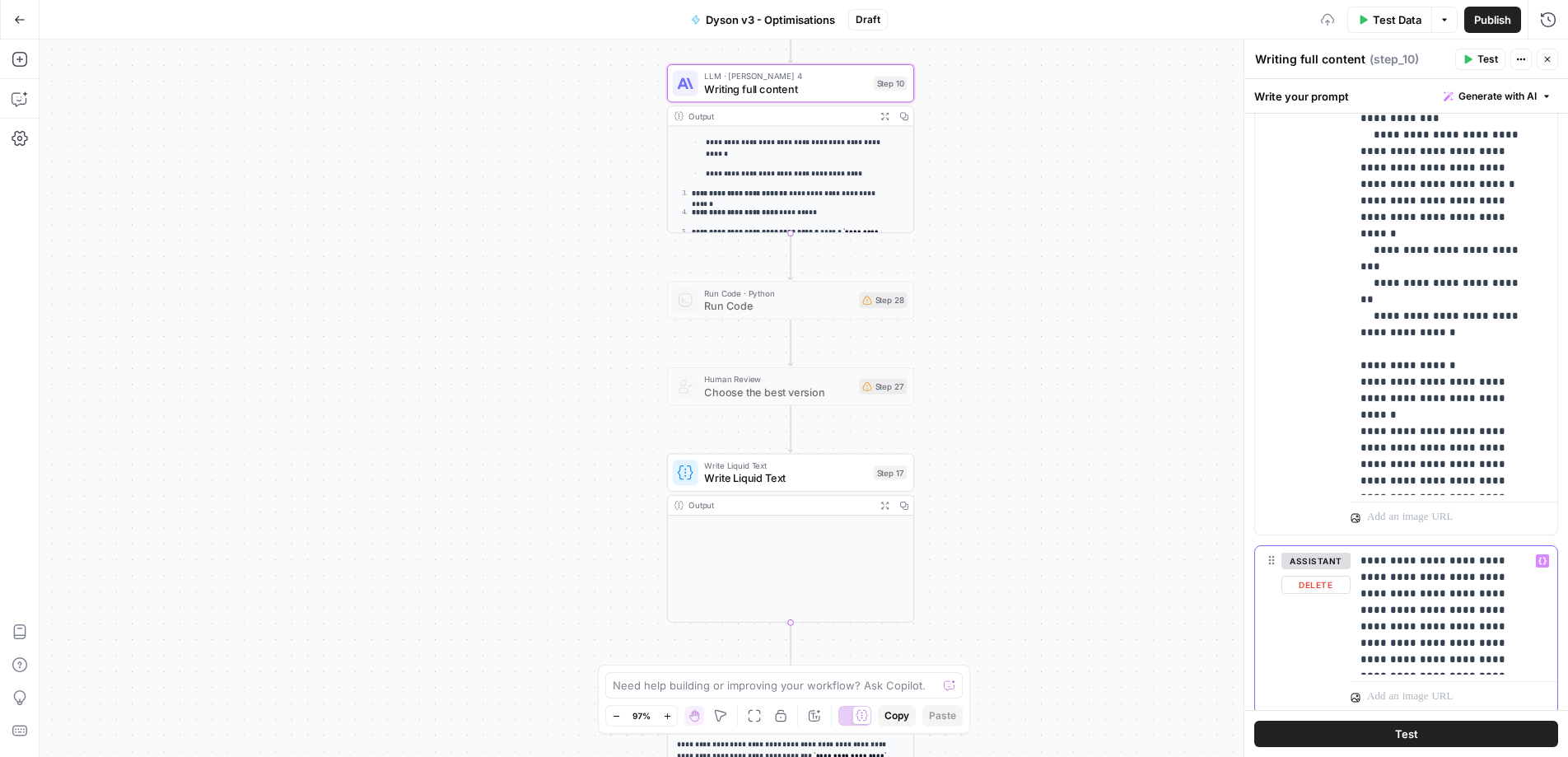
click at [1366, 558] on p "**********" at bounding box center [1448, 610] width 175 height 116
click at [1491, 561] on p "**********" at bounding box center [1448, 610] width 175 height 116
drag, startPoint x: 1400, startPoint y: 561, endPoint x: 1414, endPoint y: 562, distance: 14.0
click at [1414, 562] on p "**********" at bounding box center [1448, 610] width 175 height 116
click at [1390, 573] on p "**********" at bounding box center [1448, 610] width 175 height 116
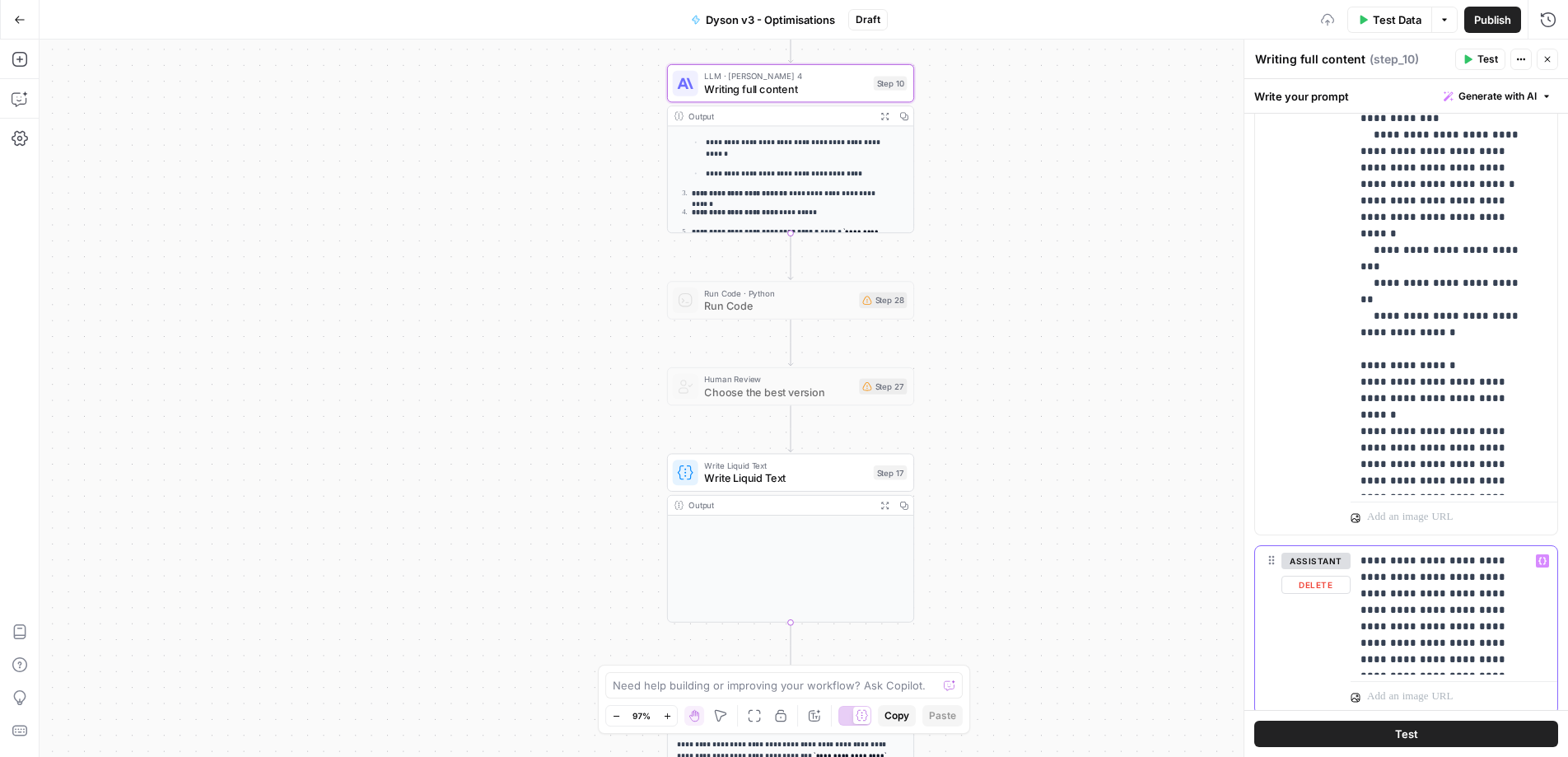
click at [1538, 564] on icon "button" at bounding box center [1542, 560] width 8 height 8
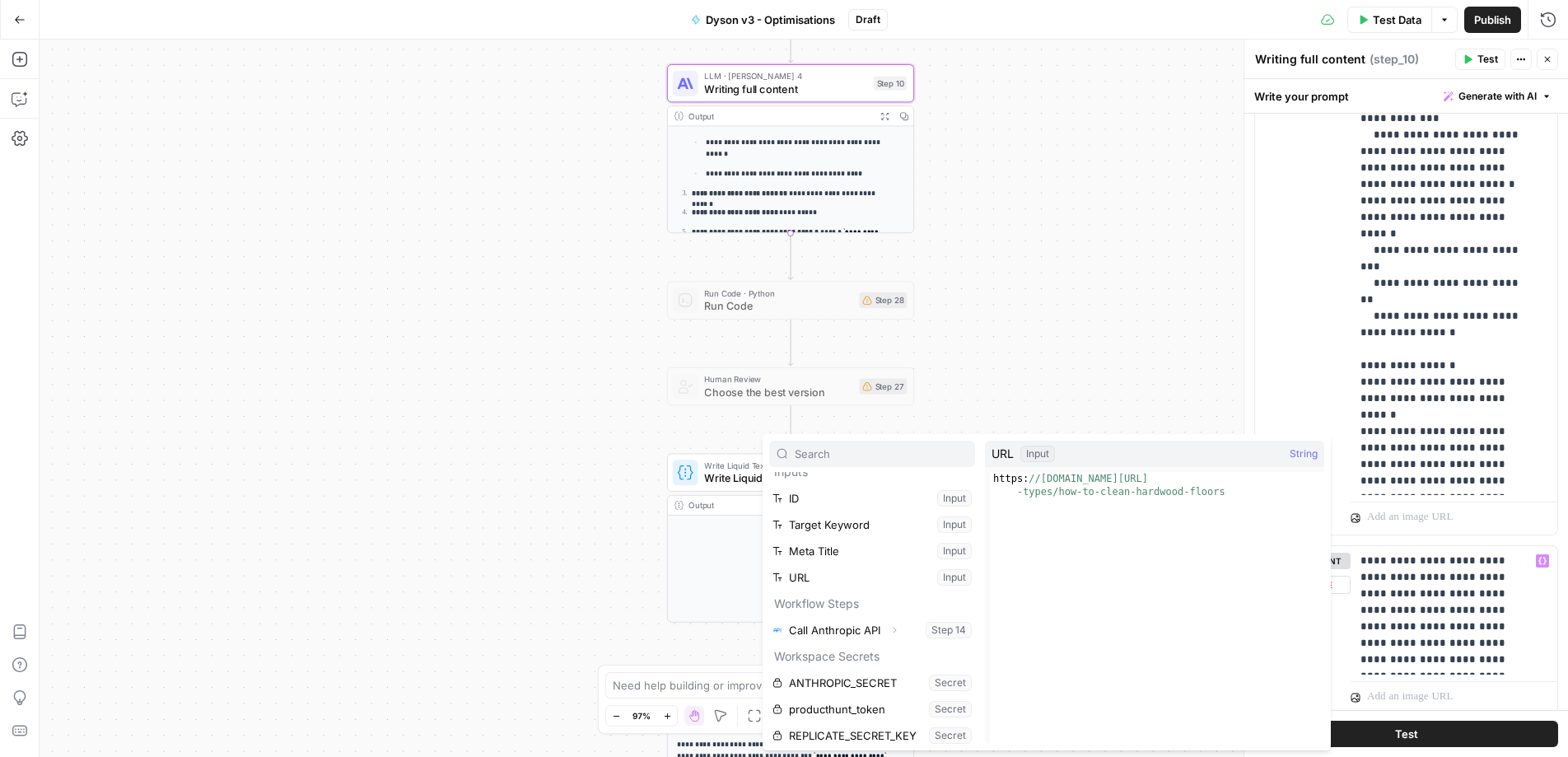
scroll to position [19, 0]
click at [837, 566] on button "Select variable URL" at bounding box center [872, 573] width 206 height 26
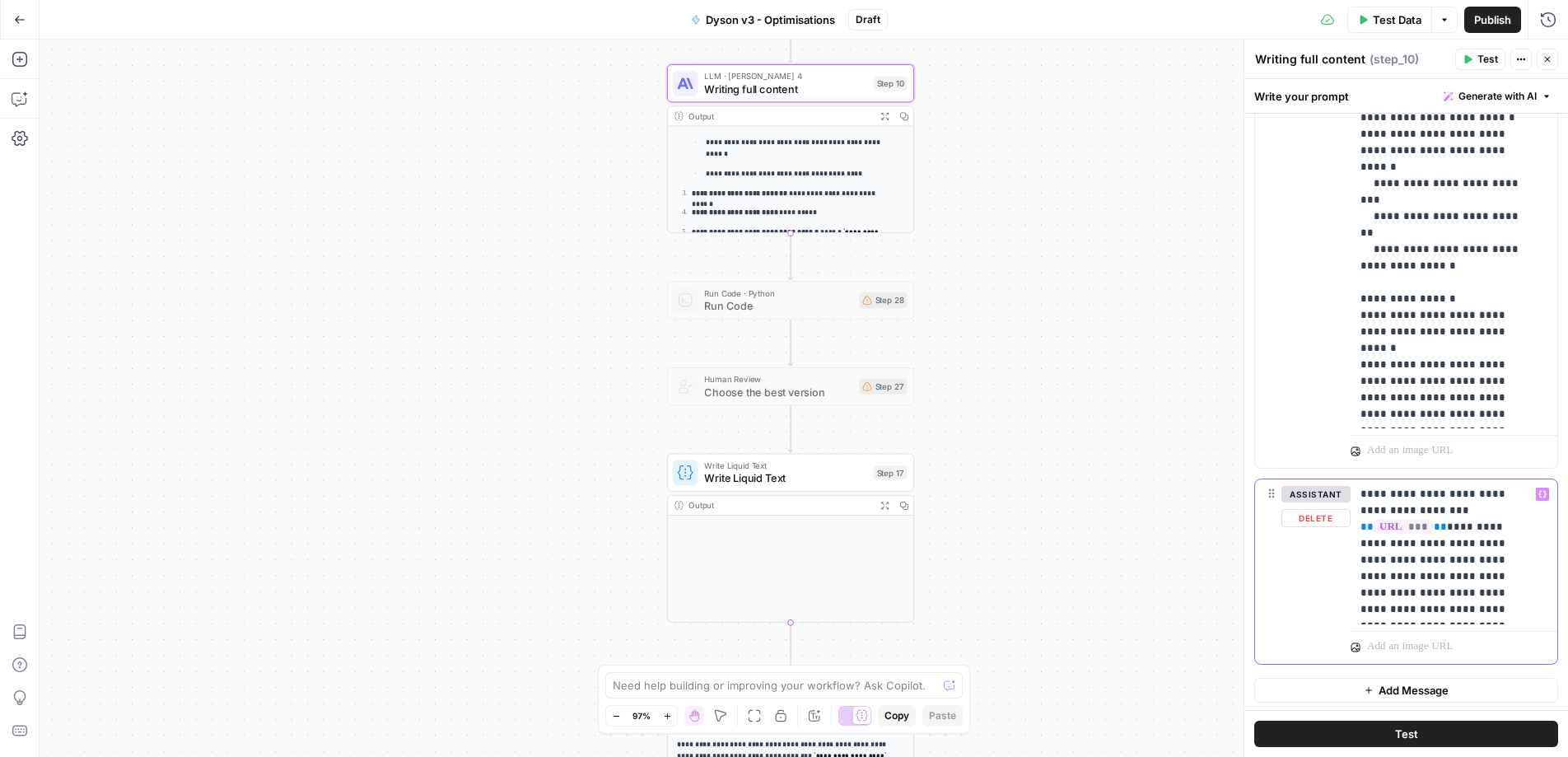
scroll to position [1142, 0]
click at [1379, 19] on span "Test Data" at bounding box center [1397, 19] width 49 height 17
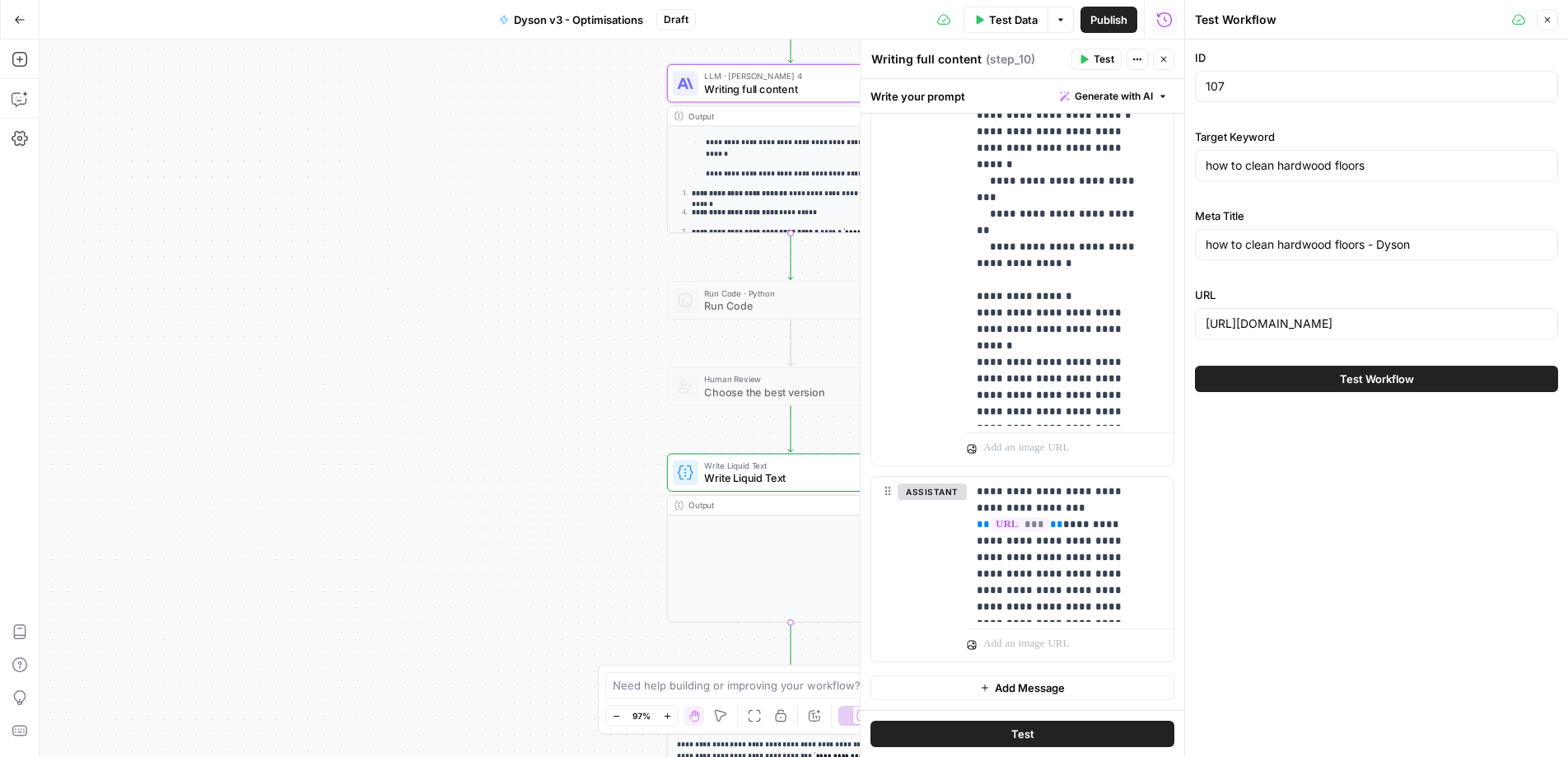
click at [1330, 377] on button "Test Workflow" at bounding box center [1377, 378] width 364 height 26
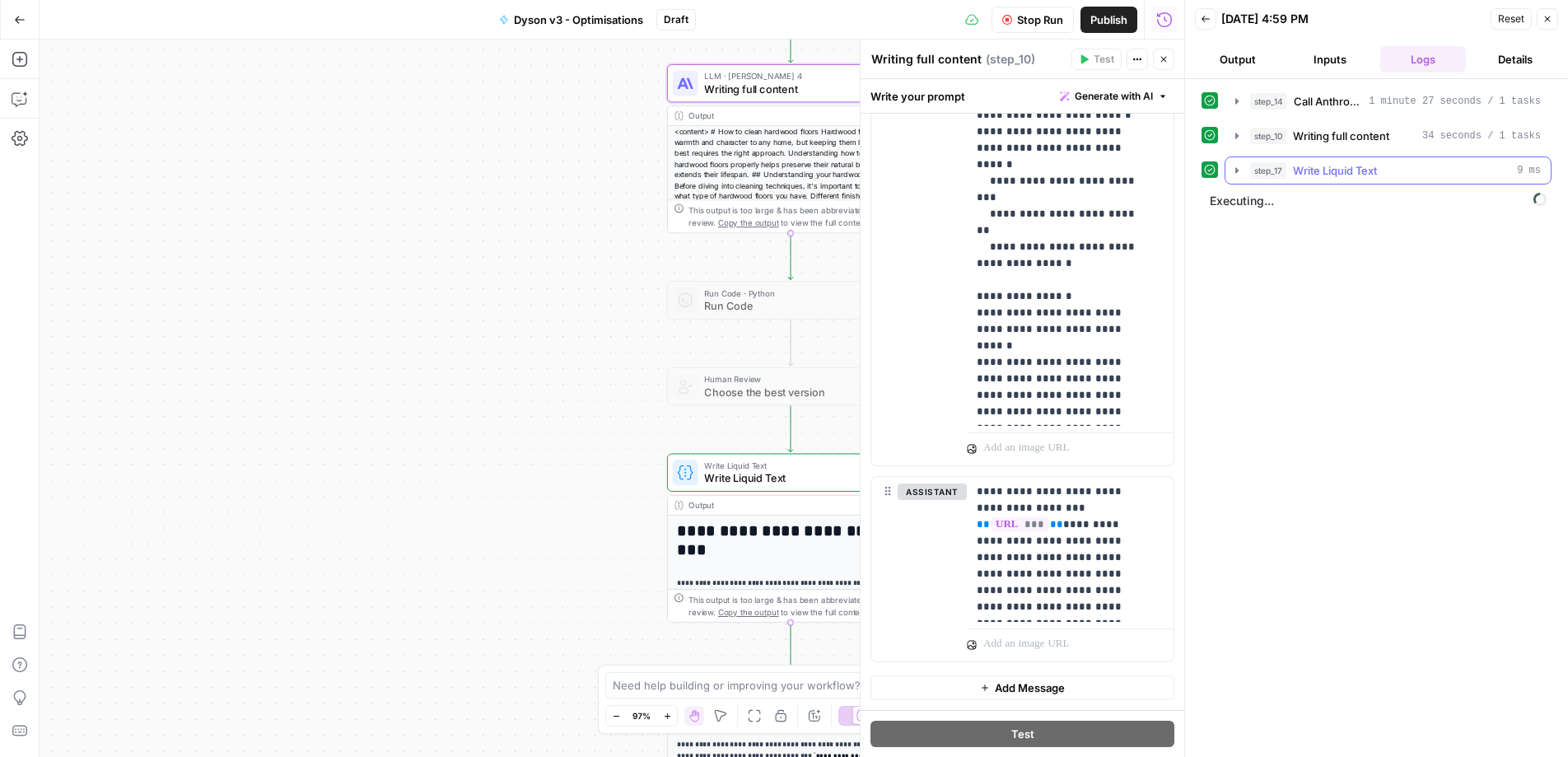
click at [1233, 161] on button "step_17 Write Liquid Text 9 ms" at bounding box center [1388, 170] width 326 height 26
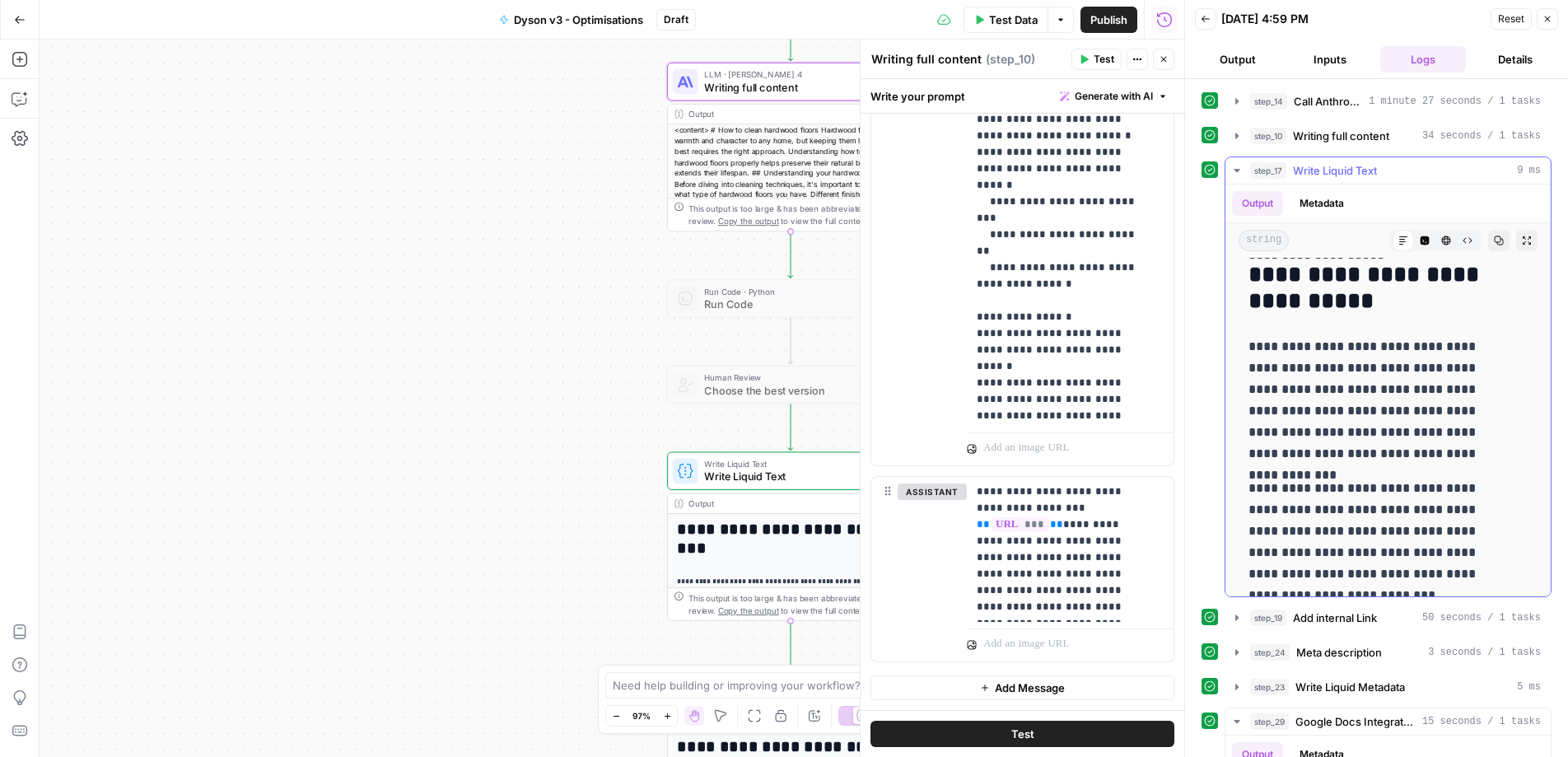
scroll to position [2414, 0]
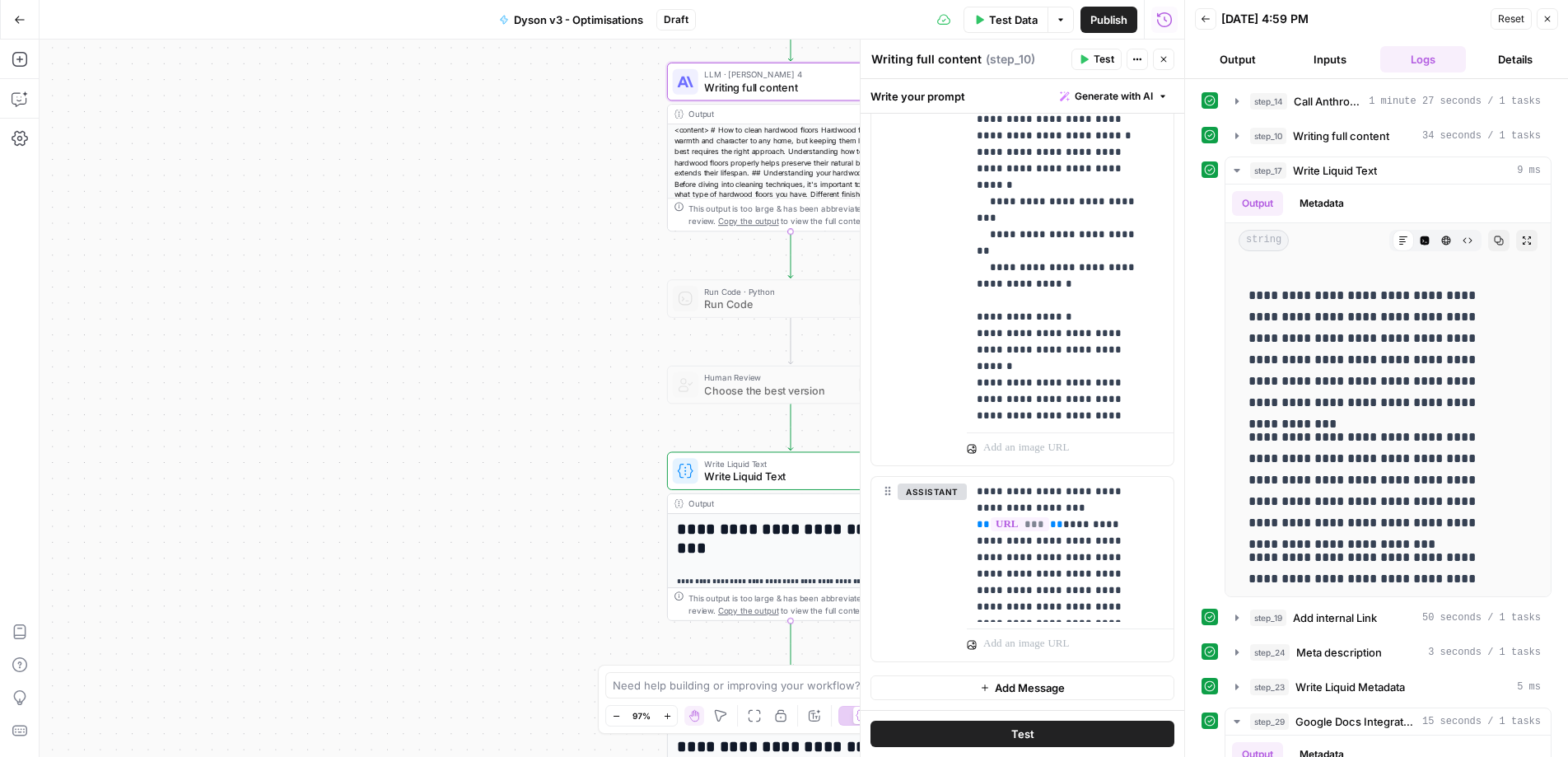
click at [1539, 19] on button "Close" at bounding box center [1547, 19] width 21 height 21
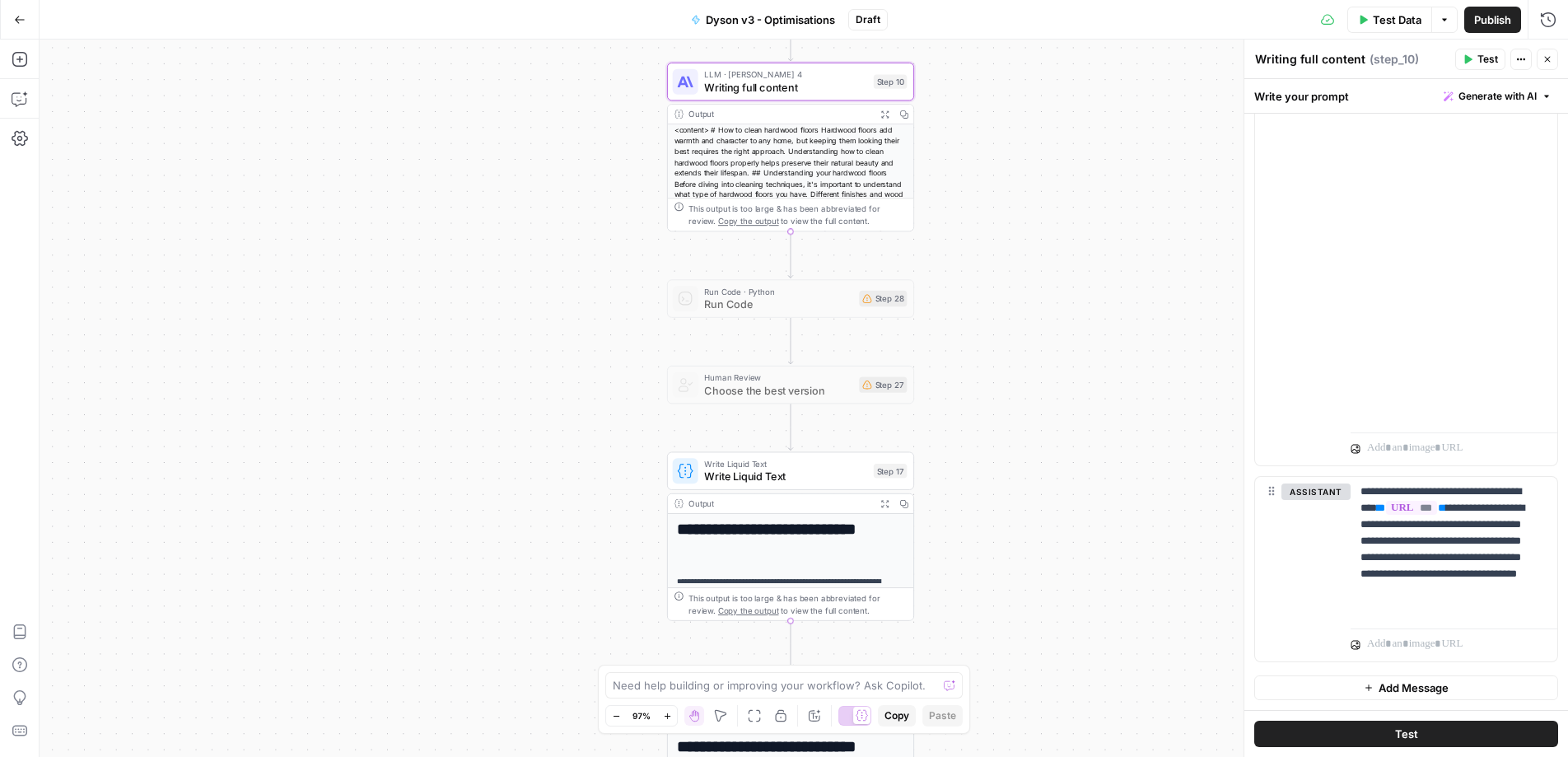
scroll to position [12824, 0]
click at [1407, 25] on span "Test Data" at bounding box center [1397, 19] width 49 height 17
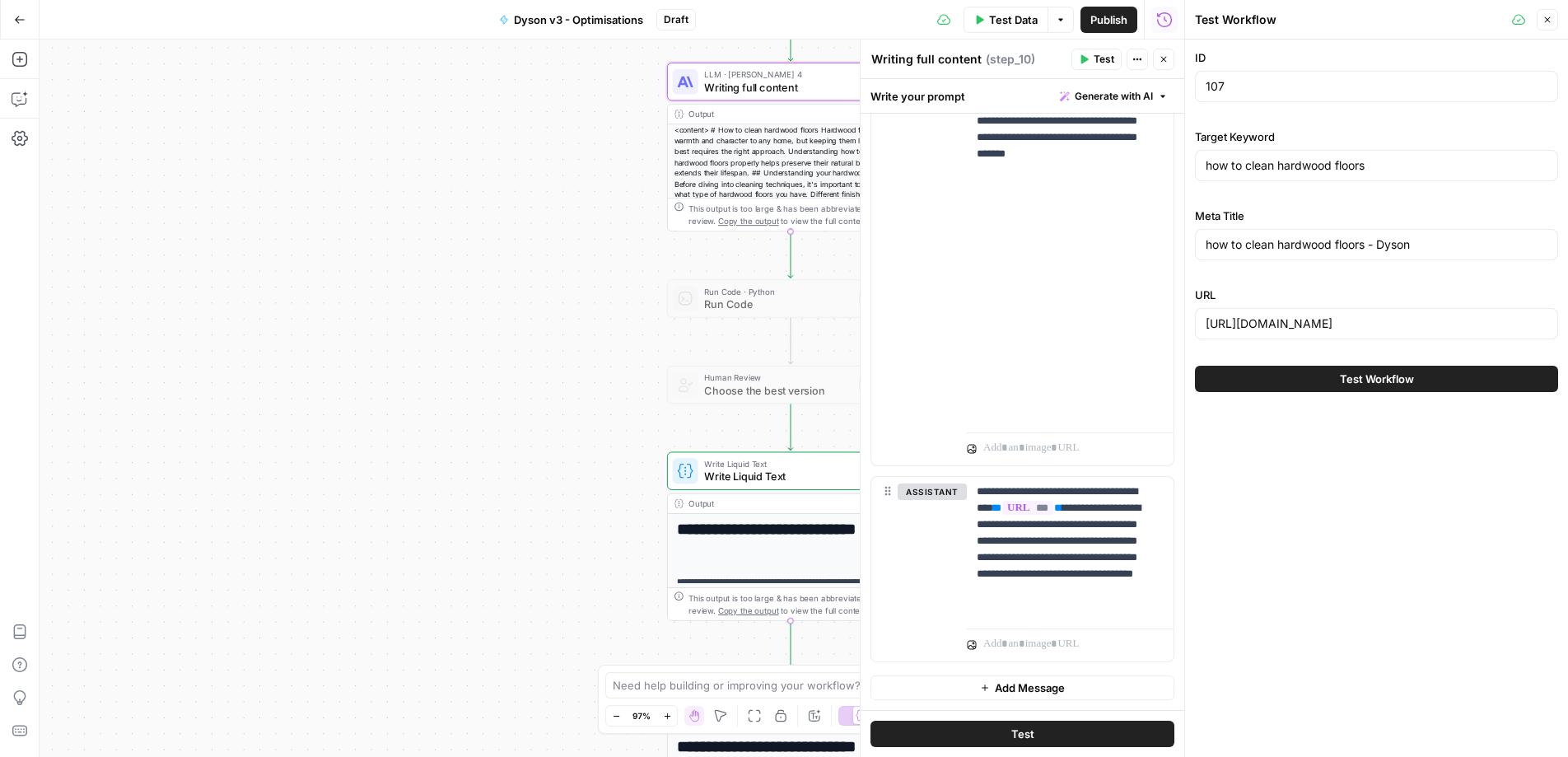
click at [1272, 384] on button "Test Workflow" at bounding box center [1377, 378] width 364 height 26
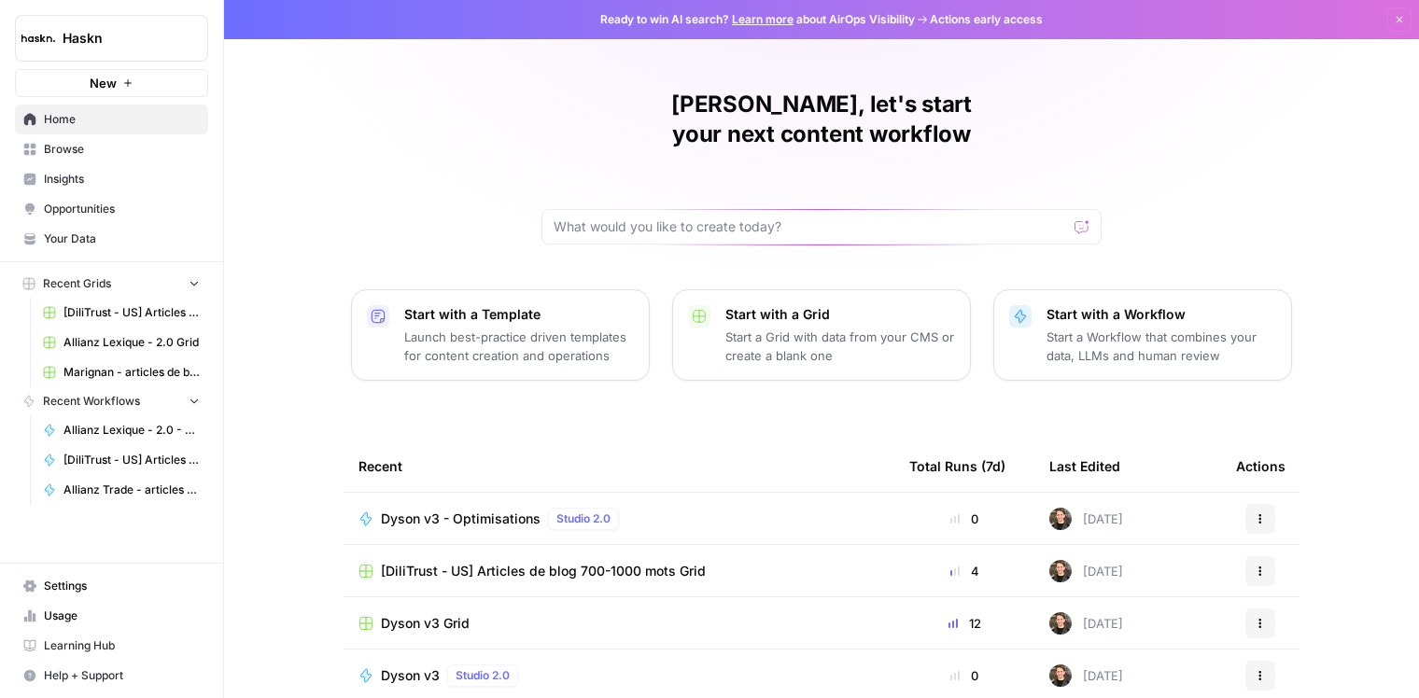
click at [85, 150] on span "Browse" at bounding box center [122, 149] width 156 height 17
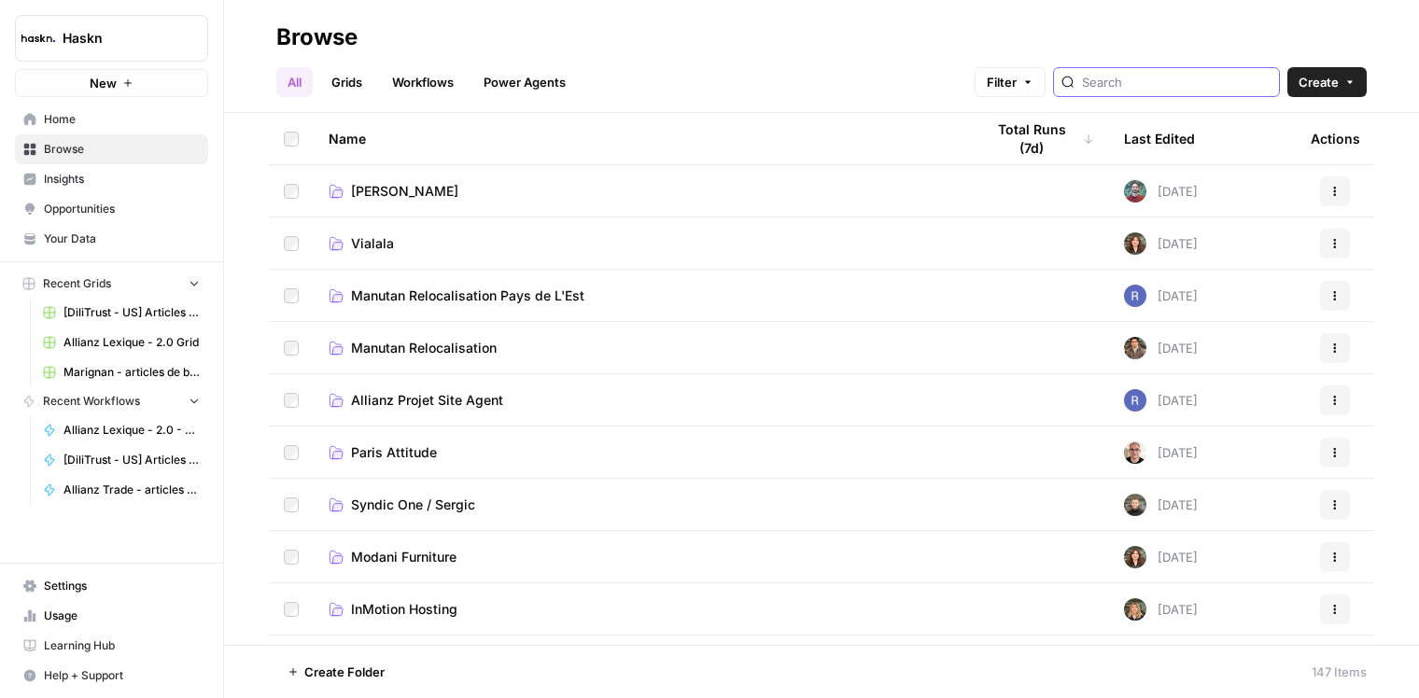
click at [1164, 78] on input "search" at bounding box center [1176, 82] width 189 height 19
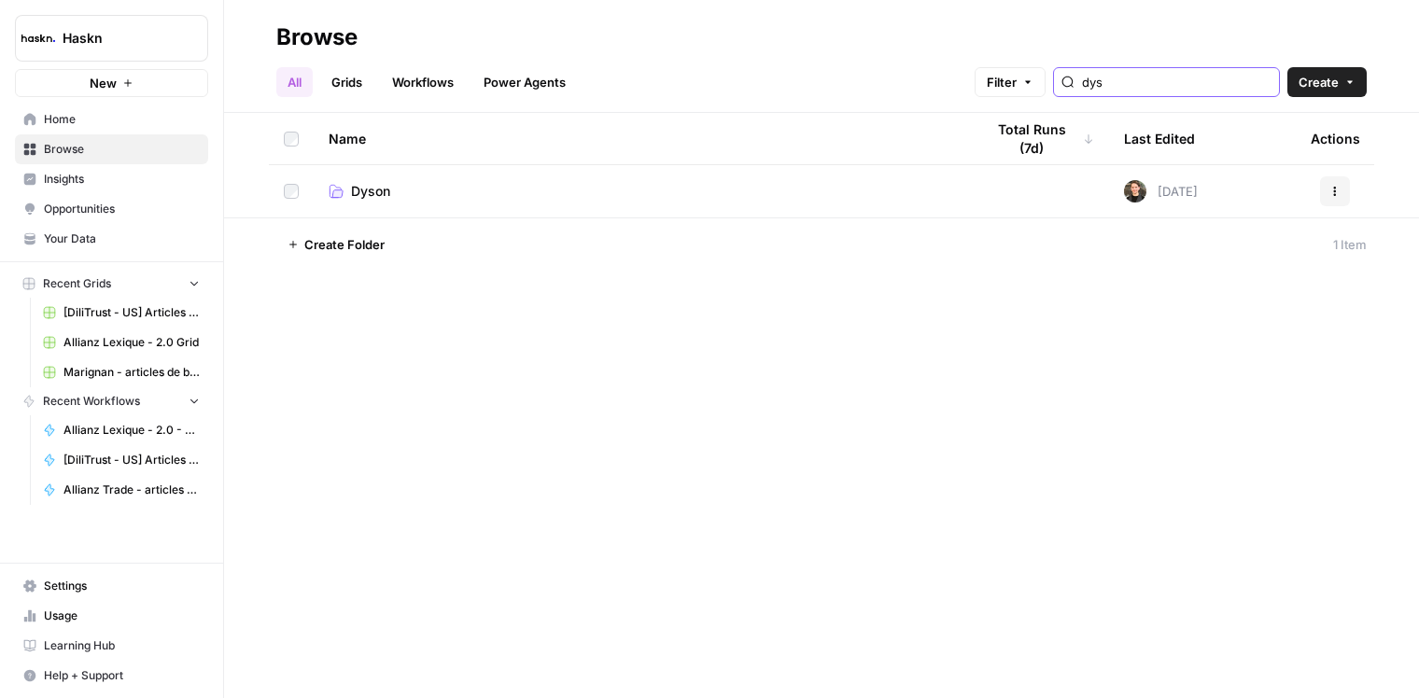
type input "dys"
click at [517, 203] on td "Dyson" at bounding box center [641, 191] width 655 height 52
click at [344, 200] on link "Dyson" at bounding box center [641, 191] width 625 height 19
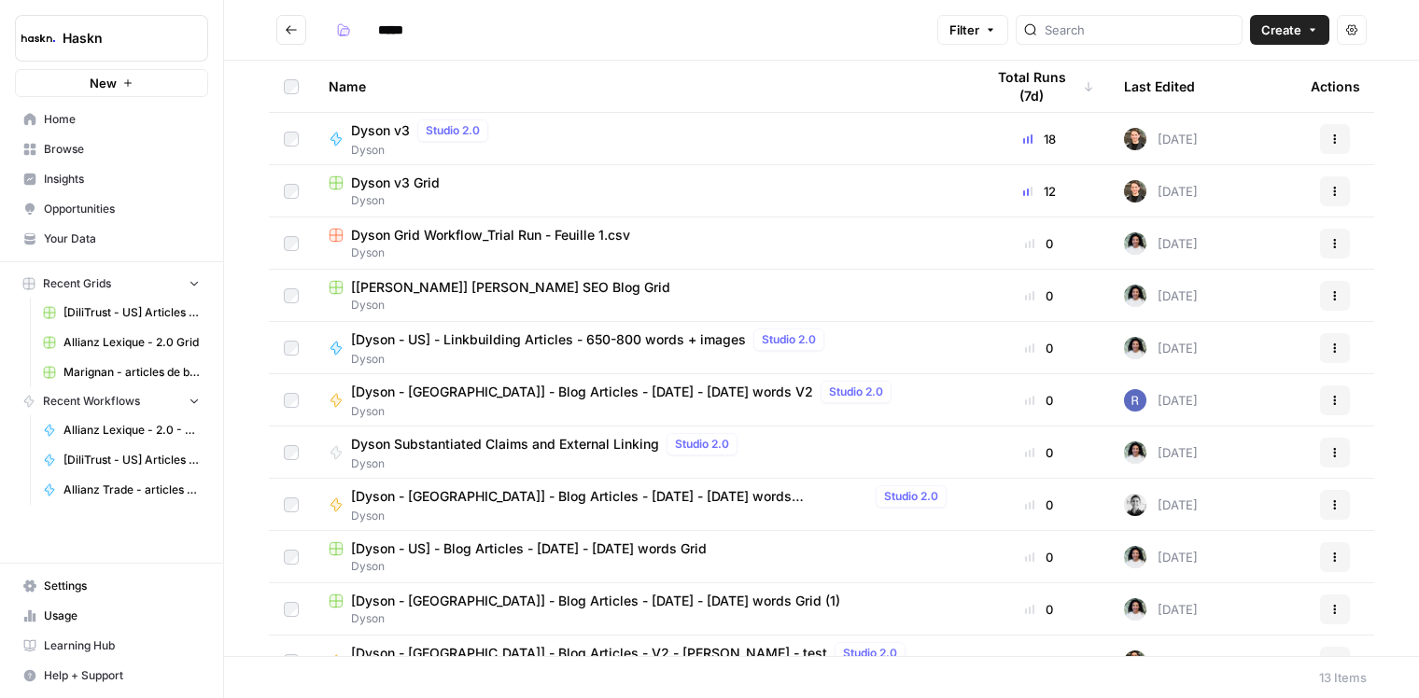
click at [378, 145] on span "Dyson" at bounding box center [423, 150] width 145 height 17
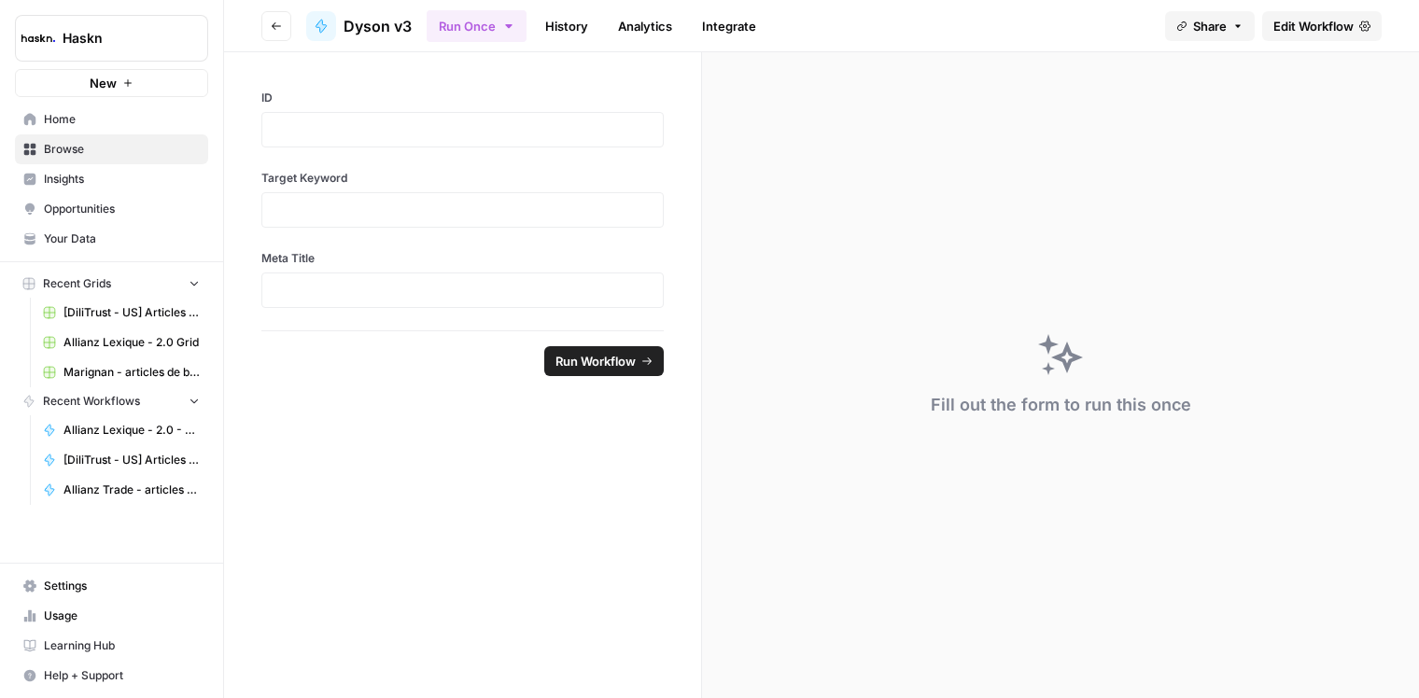
click at [1268, 21] on link "Edit Workflow" at bounding box center [1321, 26] width 119 height 30
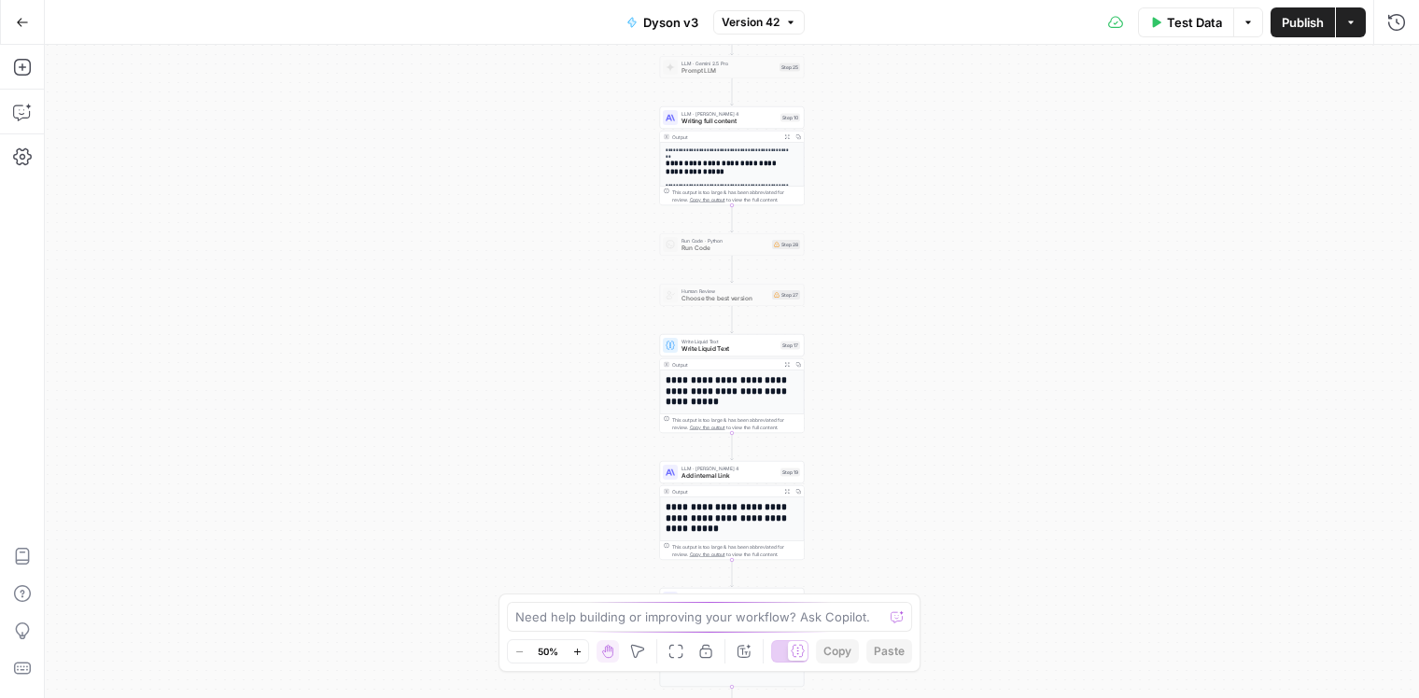
click at [579, 652] on icon "button" at bounding box center [577, 652] width 10 height 10
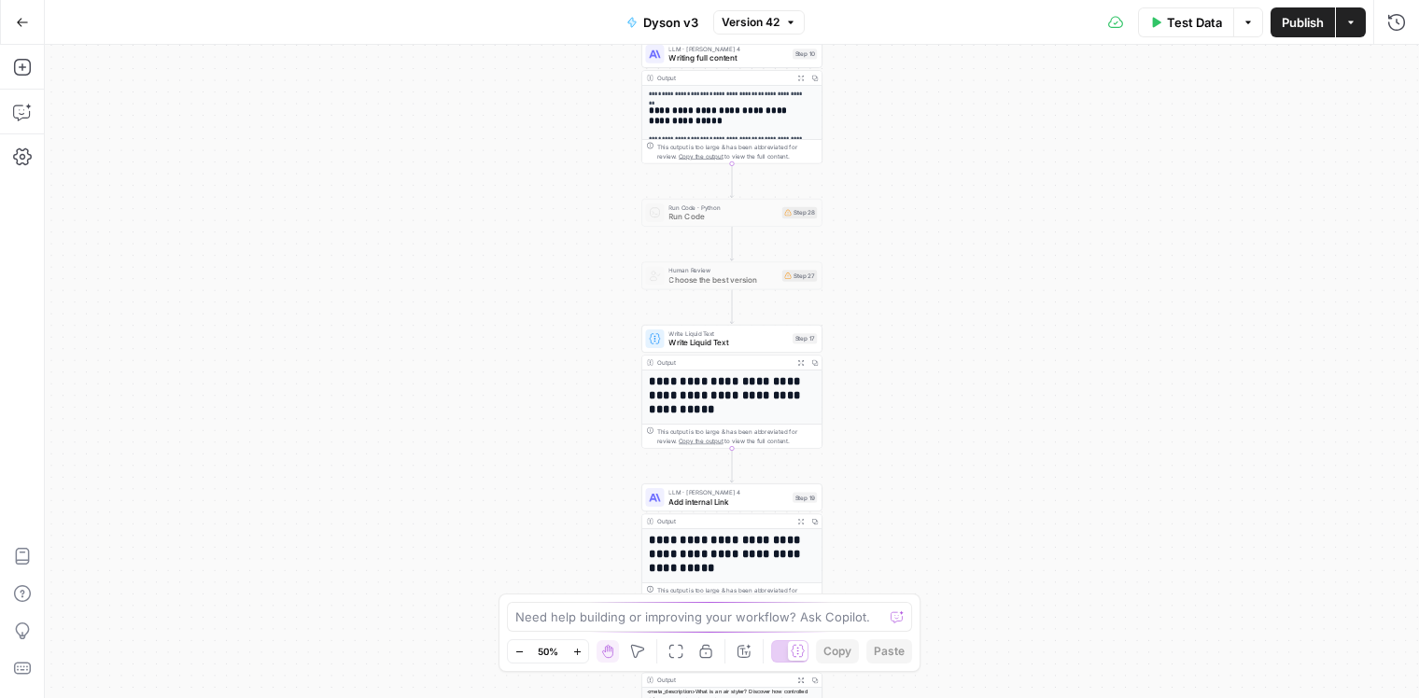
click at [579, 652] on icon "button" at bounding box center [577, 652] width 10 height 10
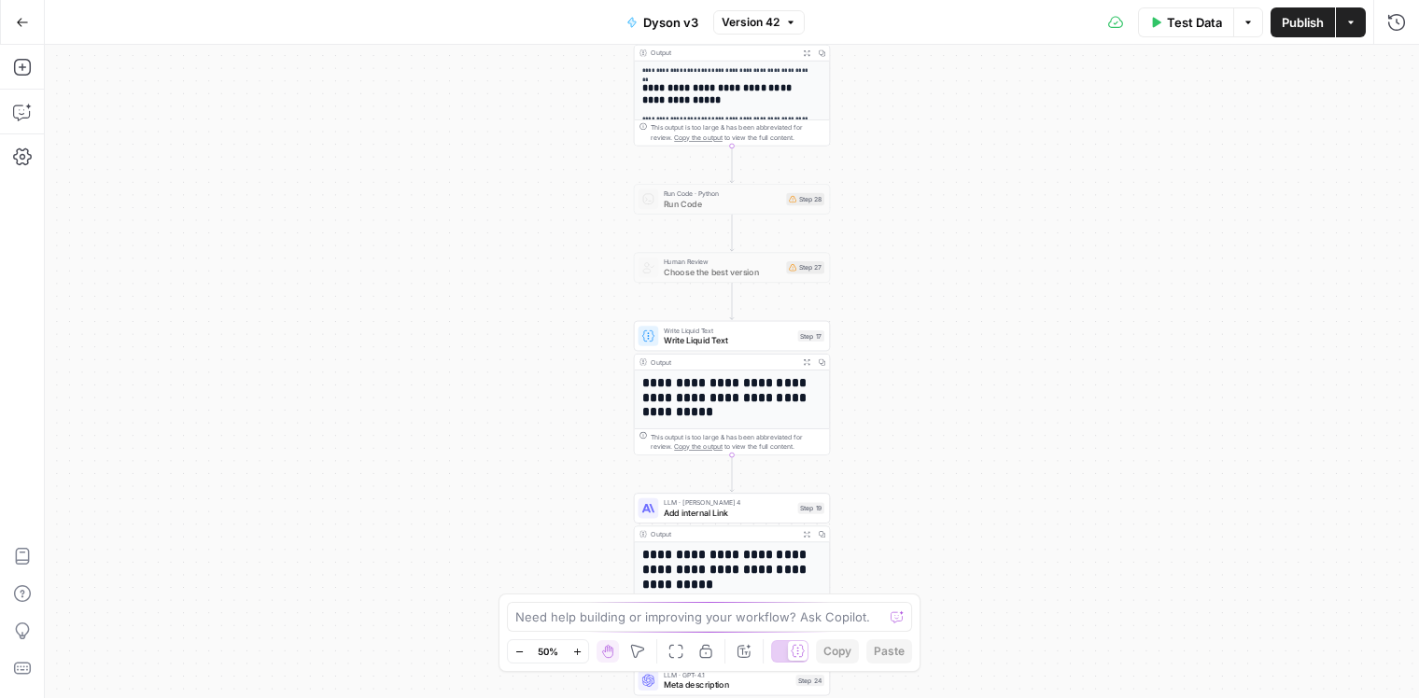
click at [579, 652] on icon "button" at bounding box center [577, 652] width 10 height 10
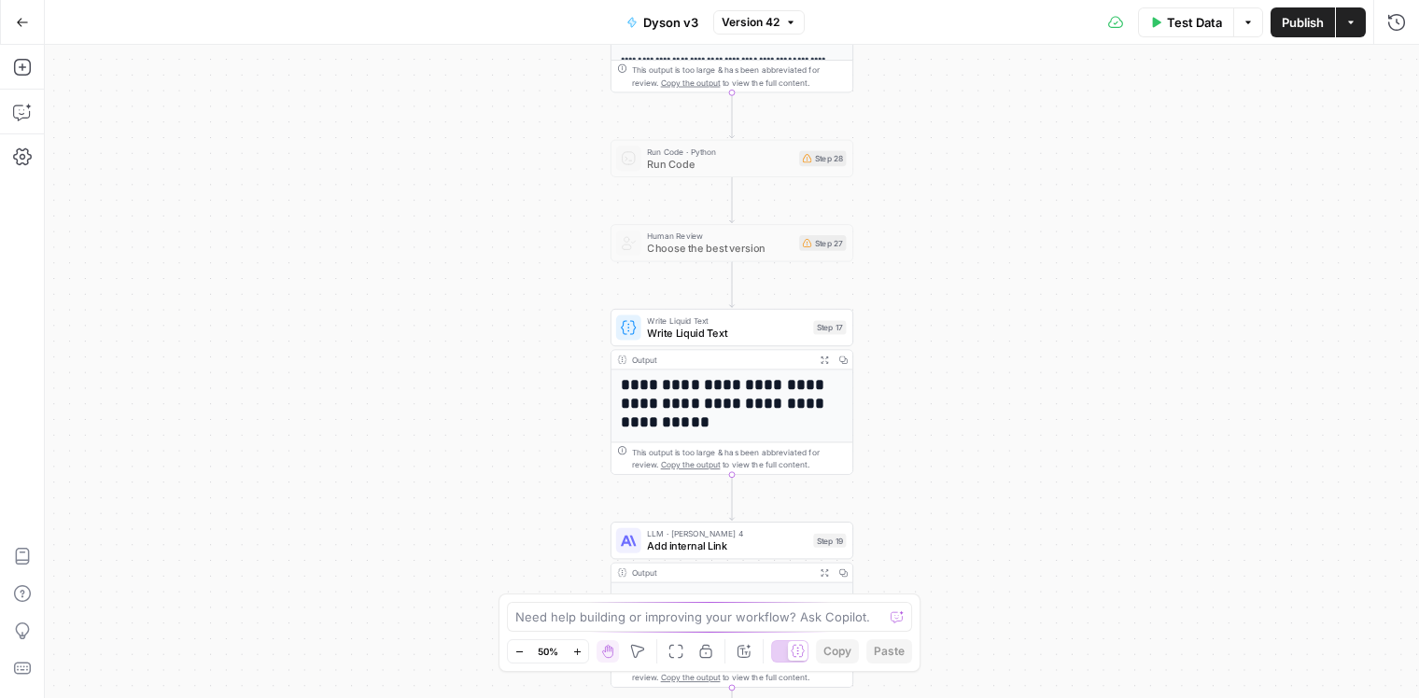
click at [579, 652] on icon "button" at bounding box center [577, 652] width 10 height 10
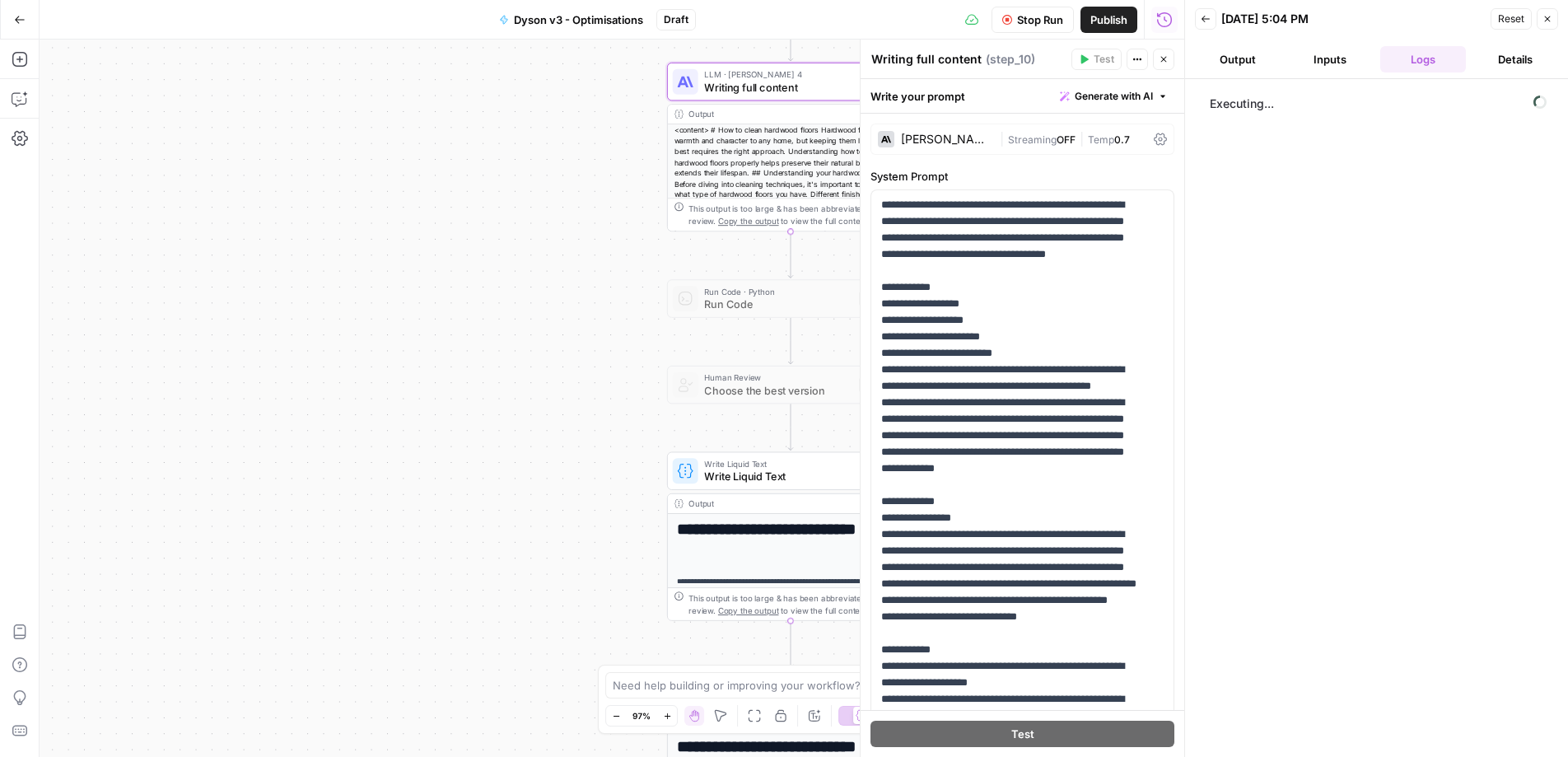
scroll to position [12824, 0]
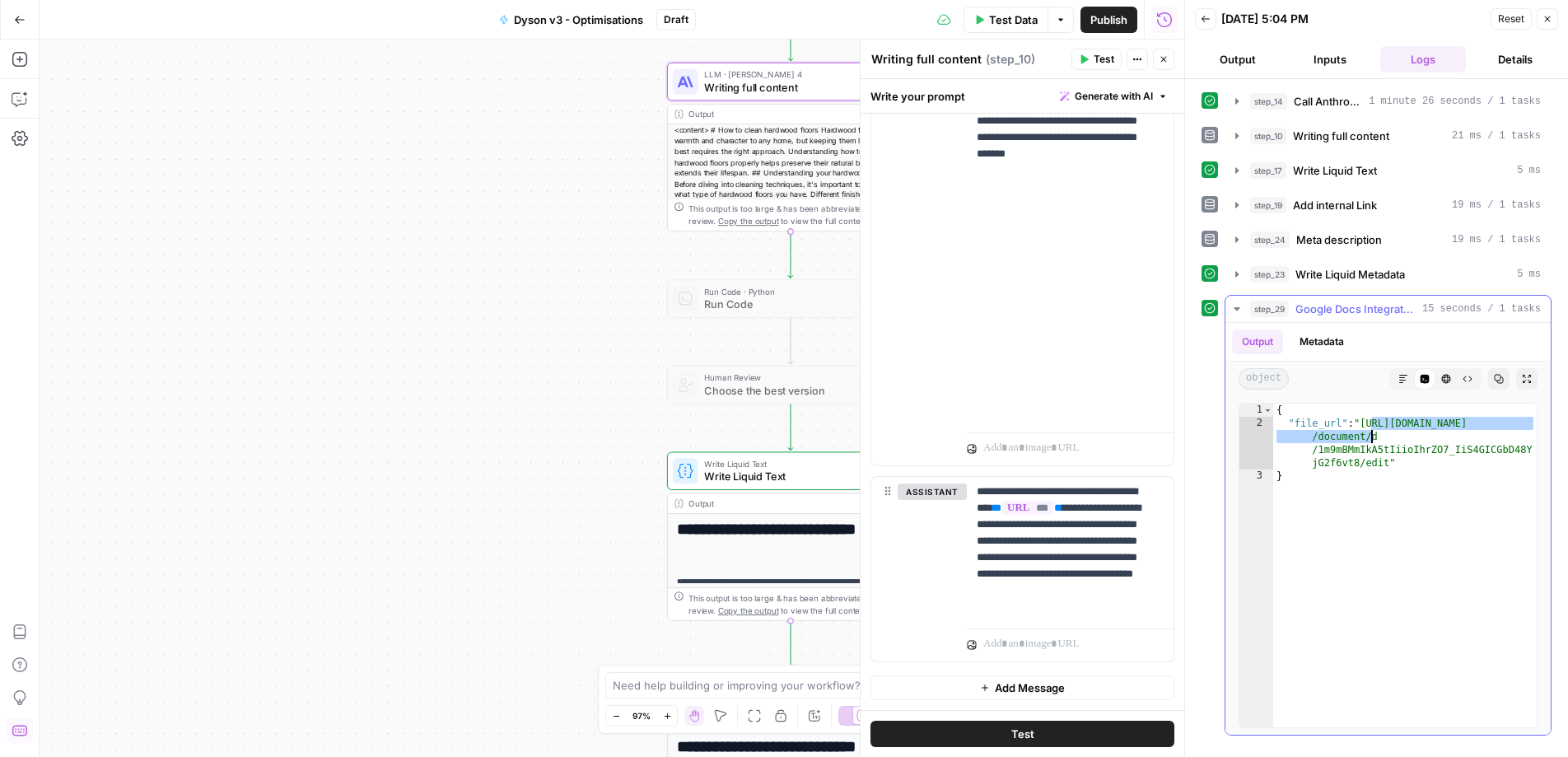
drag, startPoint x: 1369, startPoint y: 425, endPoint x: 1390, endPoint y: 470, distance: 49.7
click at [1390, 470] on div "{ "file_url" : "[URL][DOMAIN_NAME] /document/d /1m9mBMmIkA5tIiioIhrZO7_IiS4GICG…" at bounding box center [1405, 578] width 264 height 350
drag, startPoint x: 1367, startPoint y: 423, endPoint x: 1387, endPoint y: 461, distance: 42.9
click at [1387, 461] on div "{ "file_url" : "[URL][DOMAIN_NAME] /document/d /1m9mBMmIkA5tIiioIhrZO7_IiS4GICG…" at bounding box center [1405, 578] width 264 height 350
type textarea "**********"
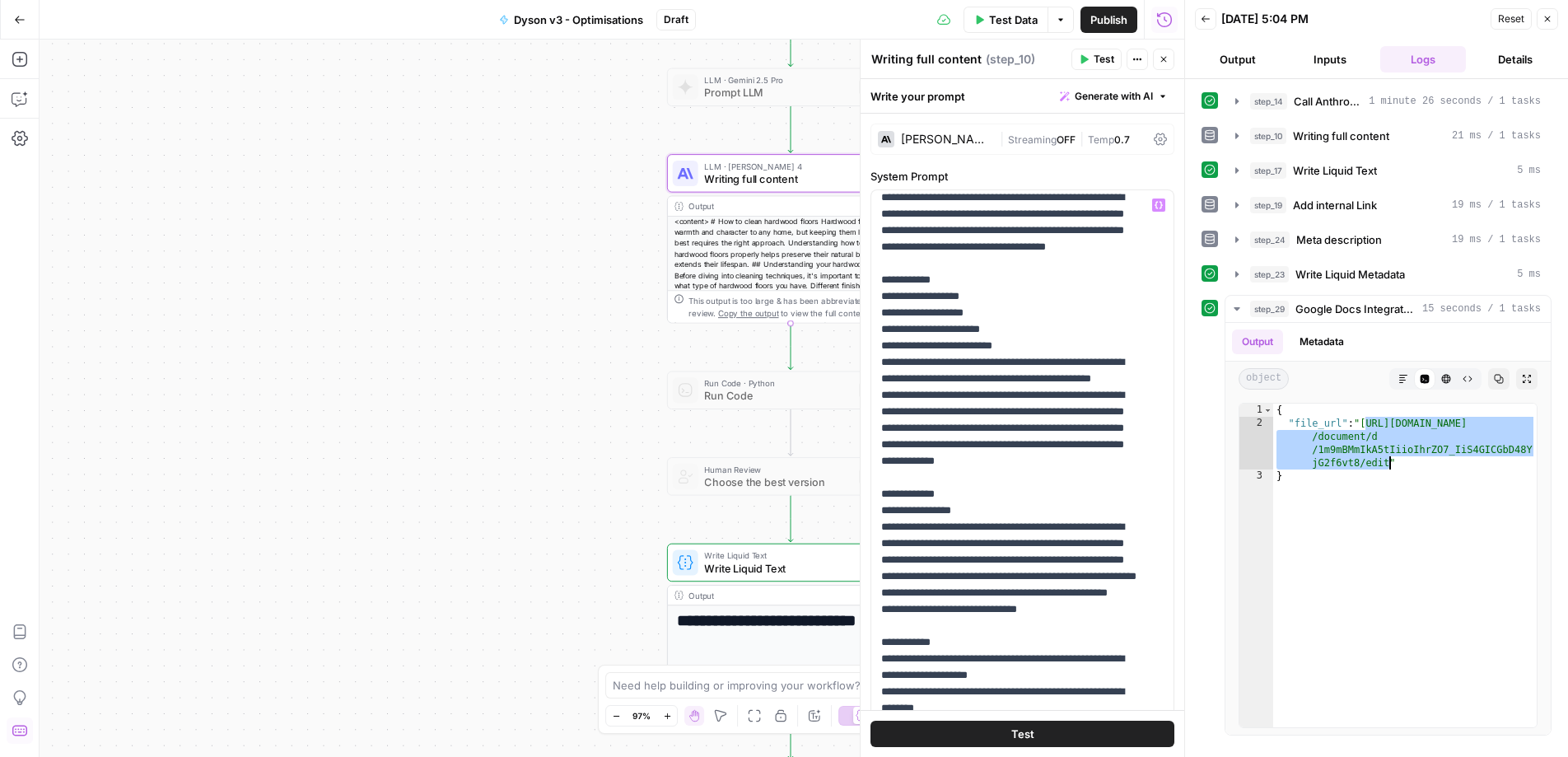
scroll to position [0, 0]
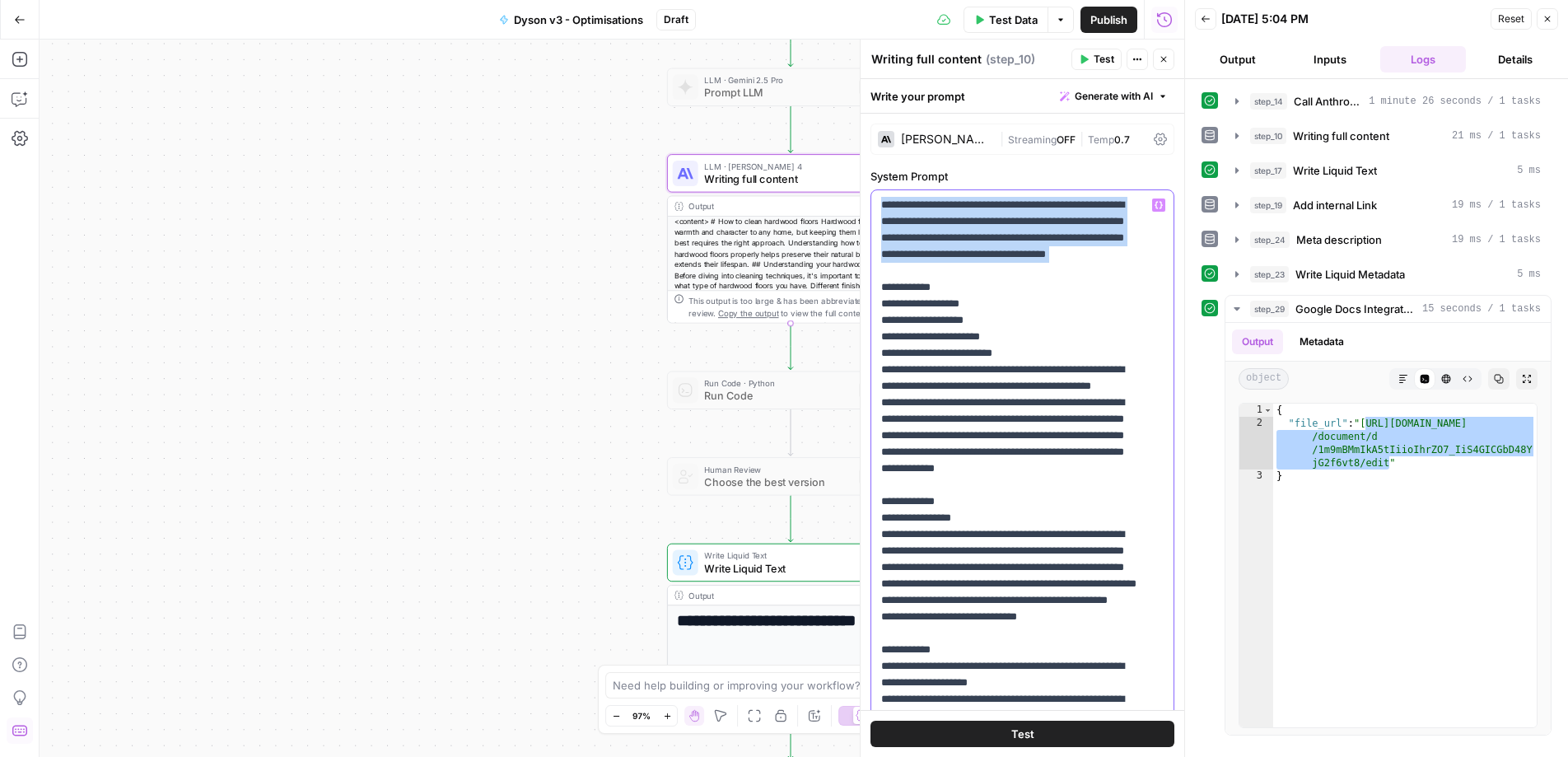
drag, startPoint x: 883, startPoint y: 203, endPoint x: 928, endPoint y: 94, distance: 117.9
click at [1113, 26] on span "Publish" at bounding box center [1109, 19] width 37 height 17
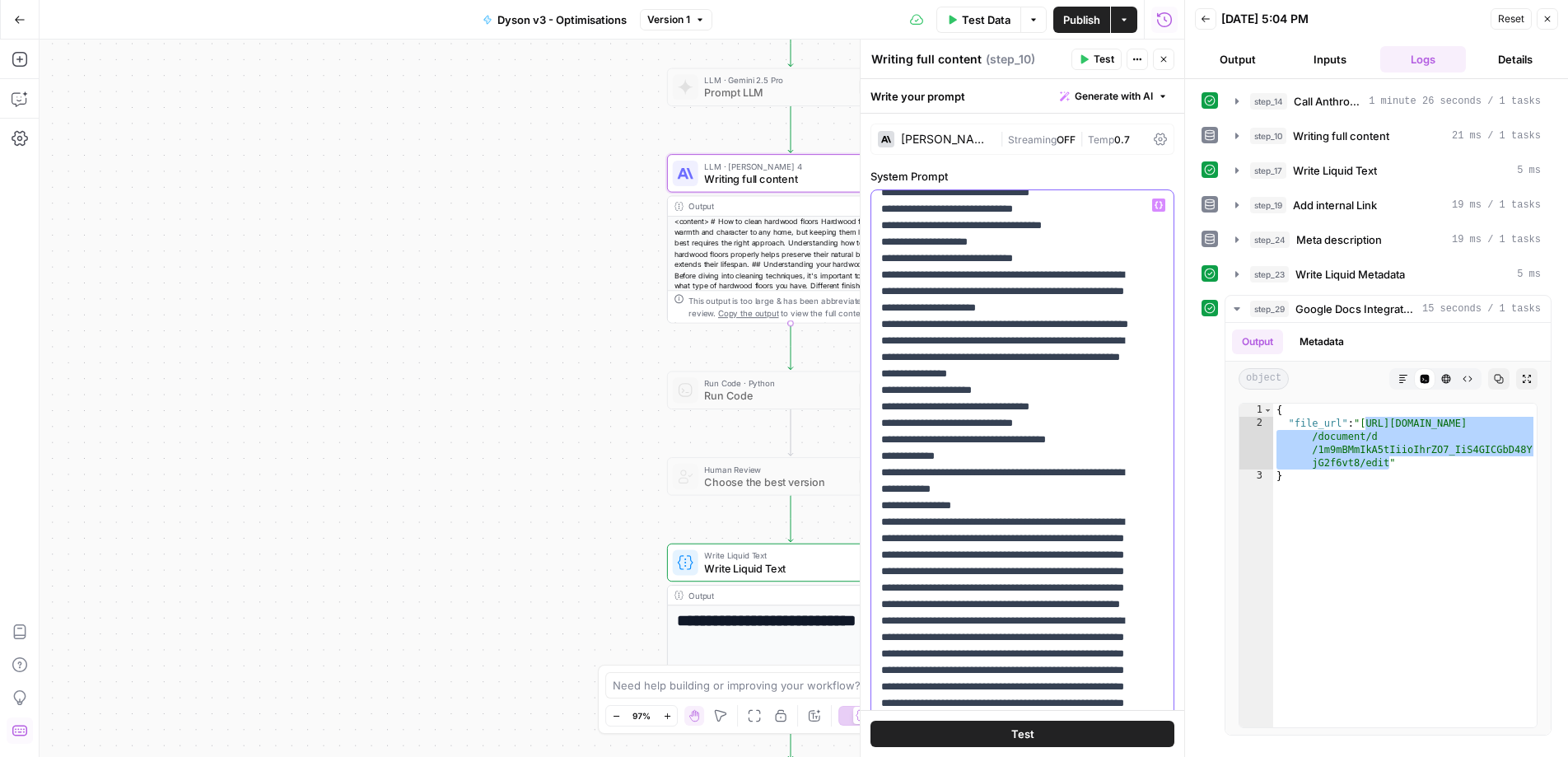
drag, startPoint x: 894, startPoint y: 214, endPoint x: 1087, endPoint y: 521, distance: 362.6
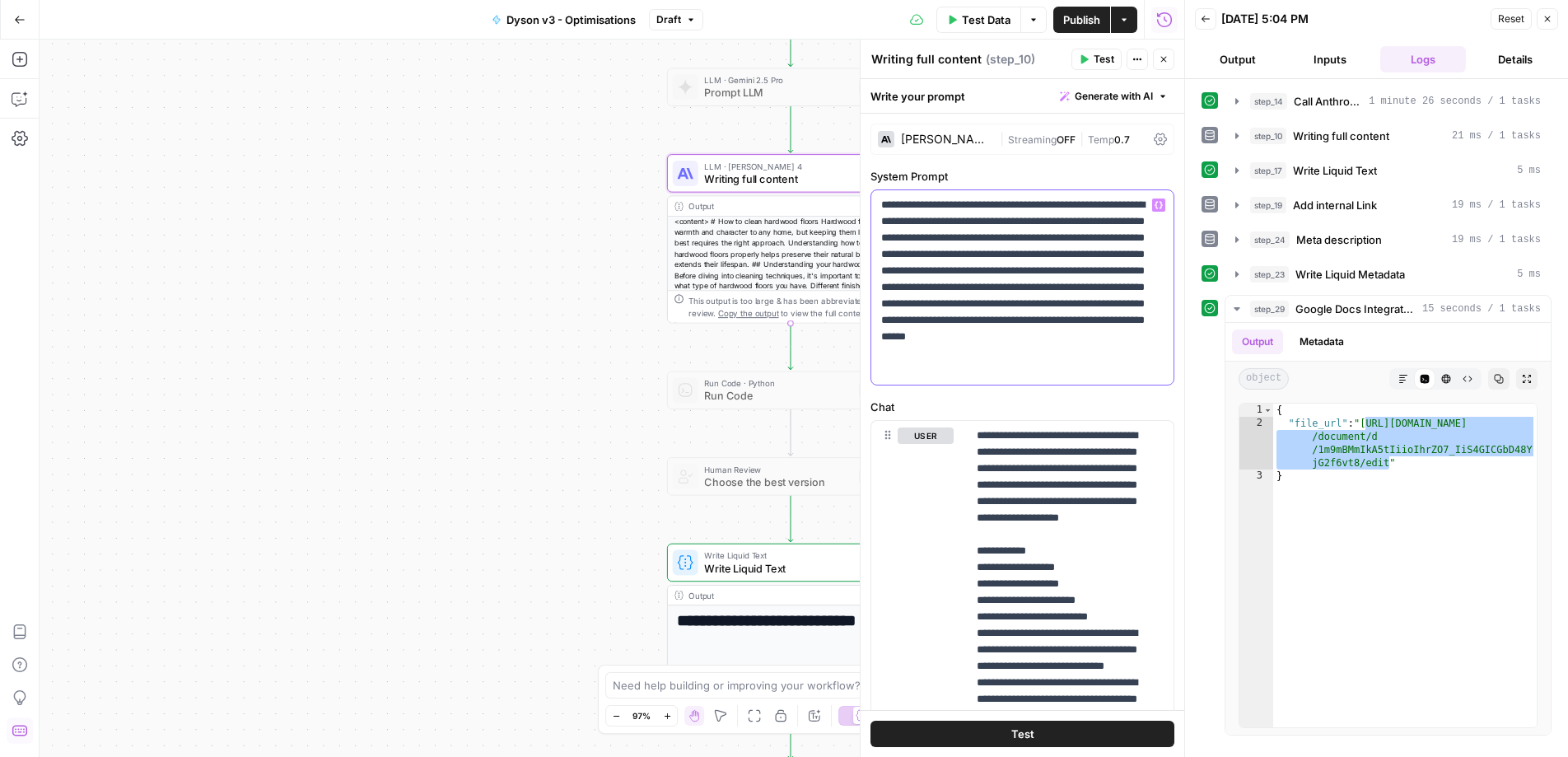
click at [960, 266] on p "**********" at bounding box center [1017, 287] width 270 height 181
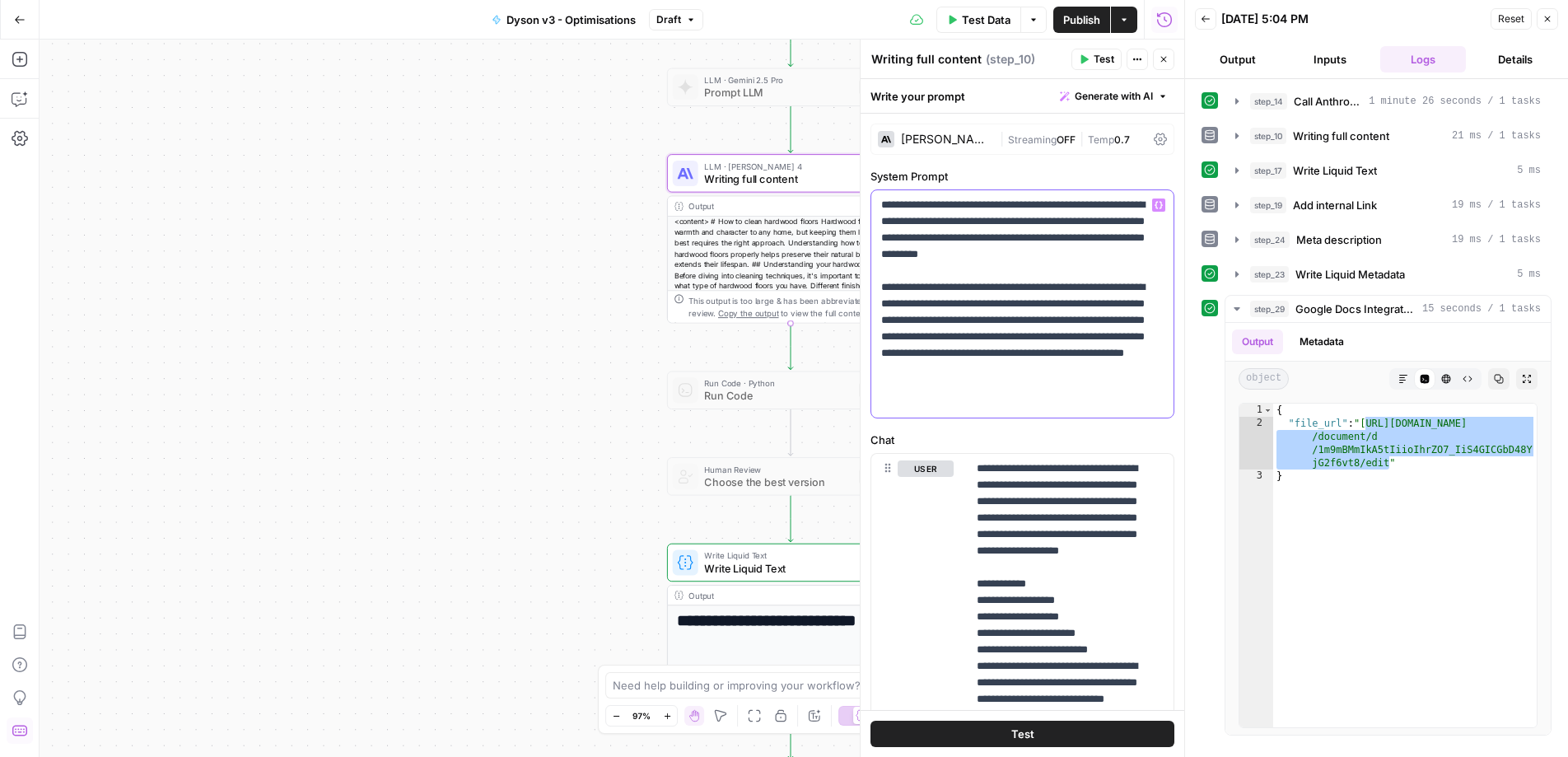
click at [969, 369] on p "**********" at bounding box center [1017, 304] width 270 height 214
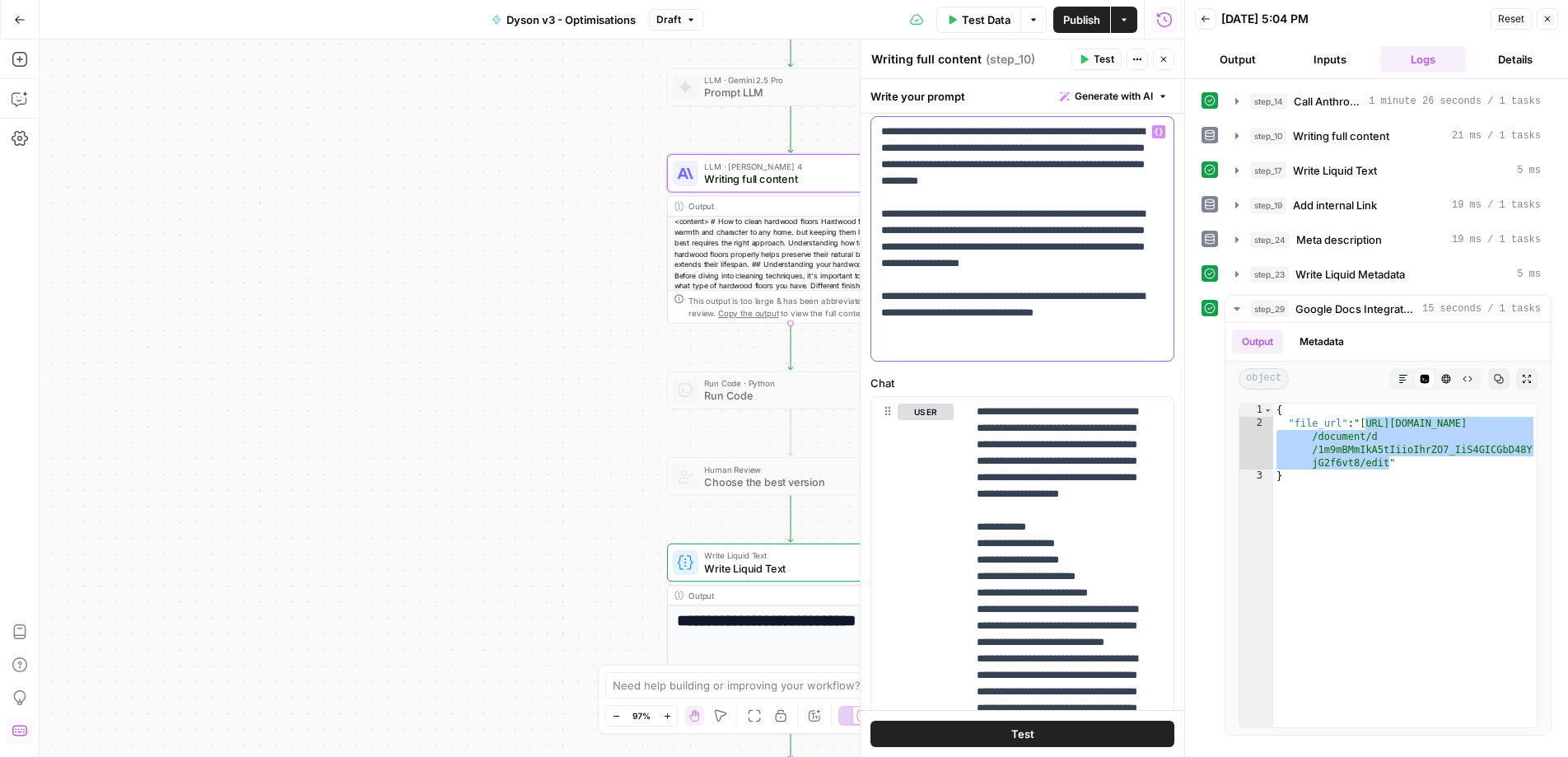
scroll to position [89, 0]
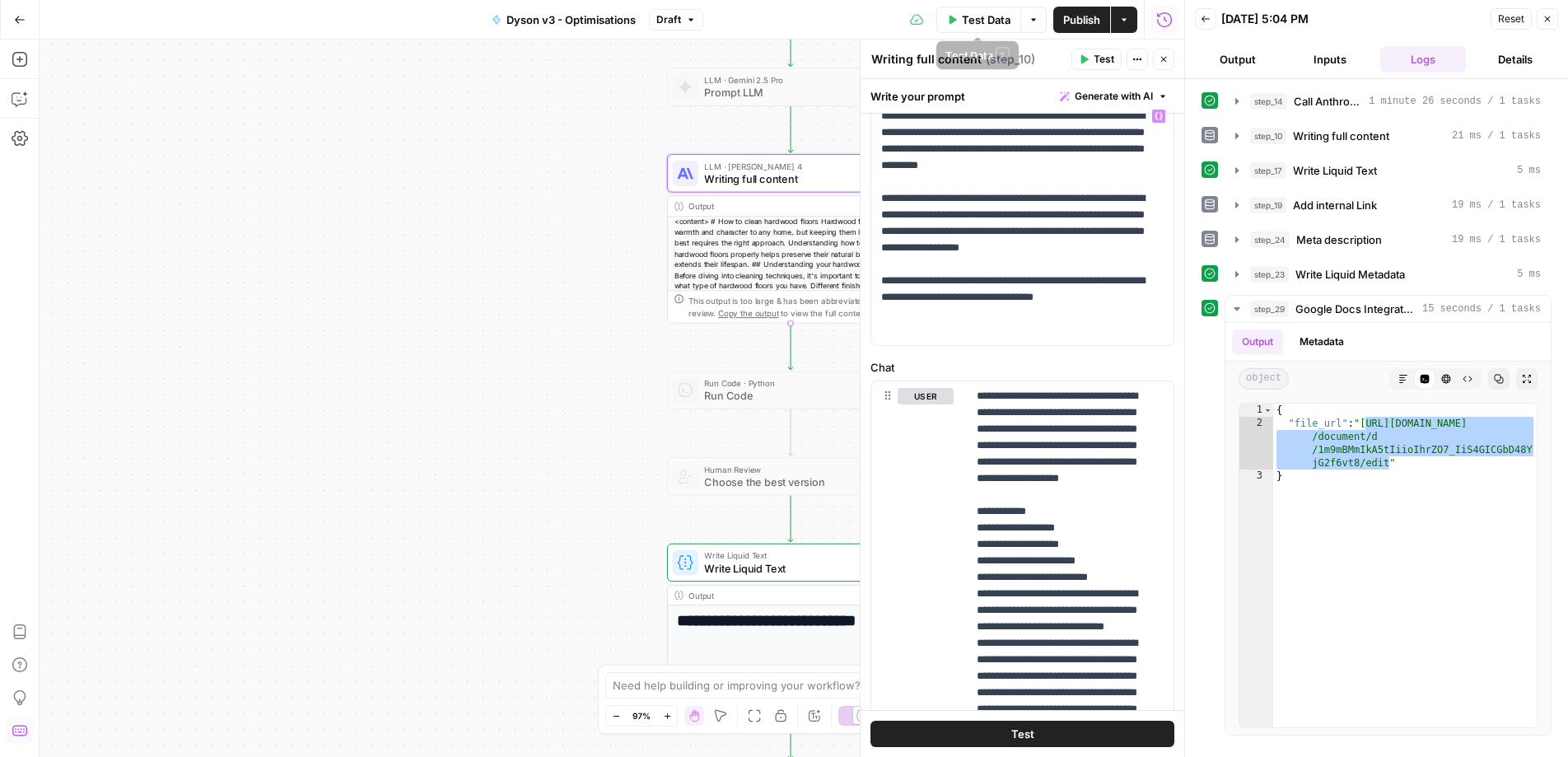
click at [973, 27] on span "Test Data" at bounding box center [986, 19] width 49 height 17
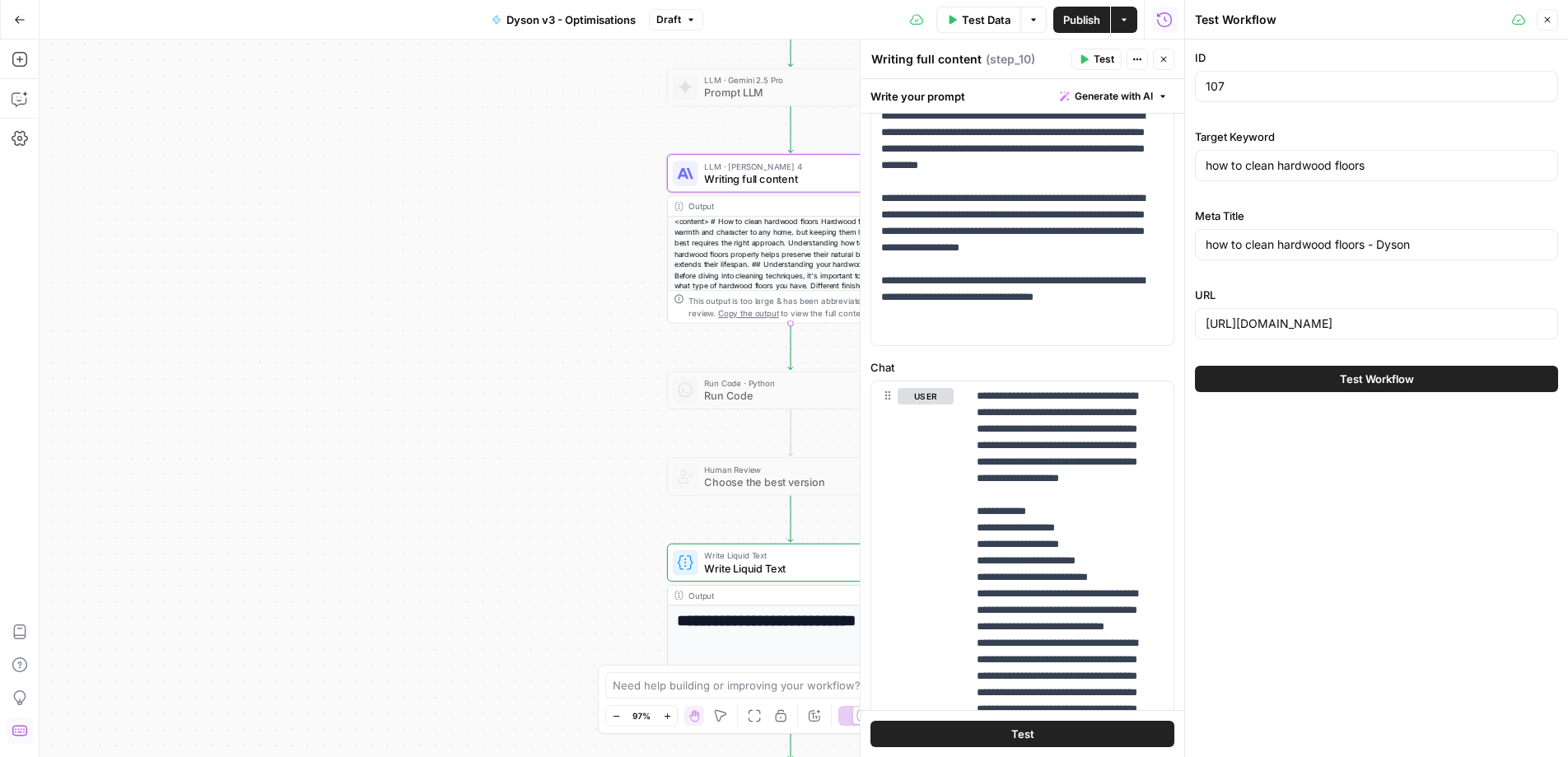
click at [1354, 379] on span "Test Workflow" at bounding box center [1377, 378] width 74 height 17
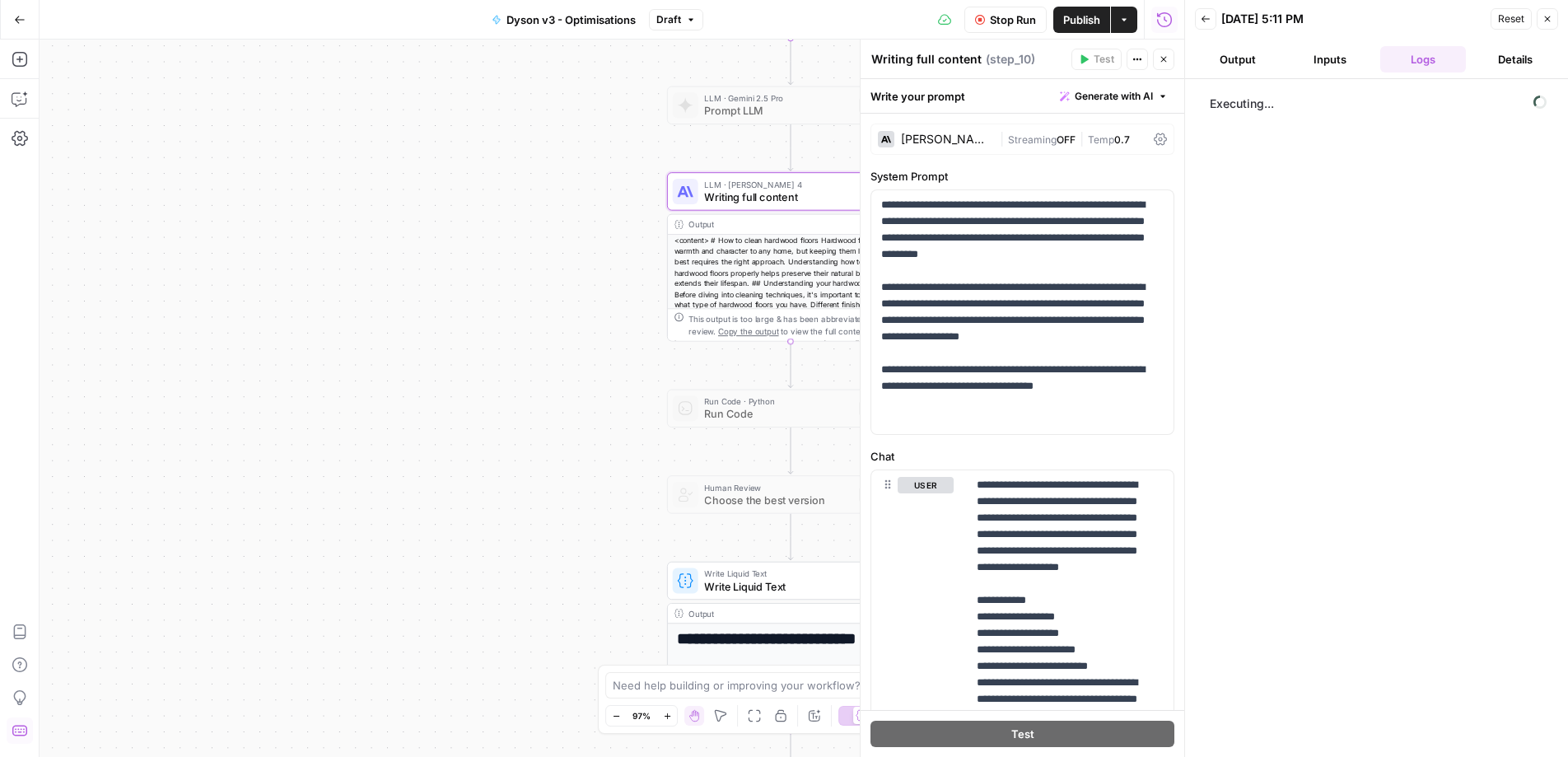
click at [958, 138] on div "[PERSON_NAME] 4" at bounding box center [947, 139] width 93 height 11
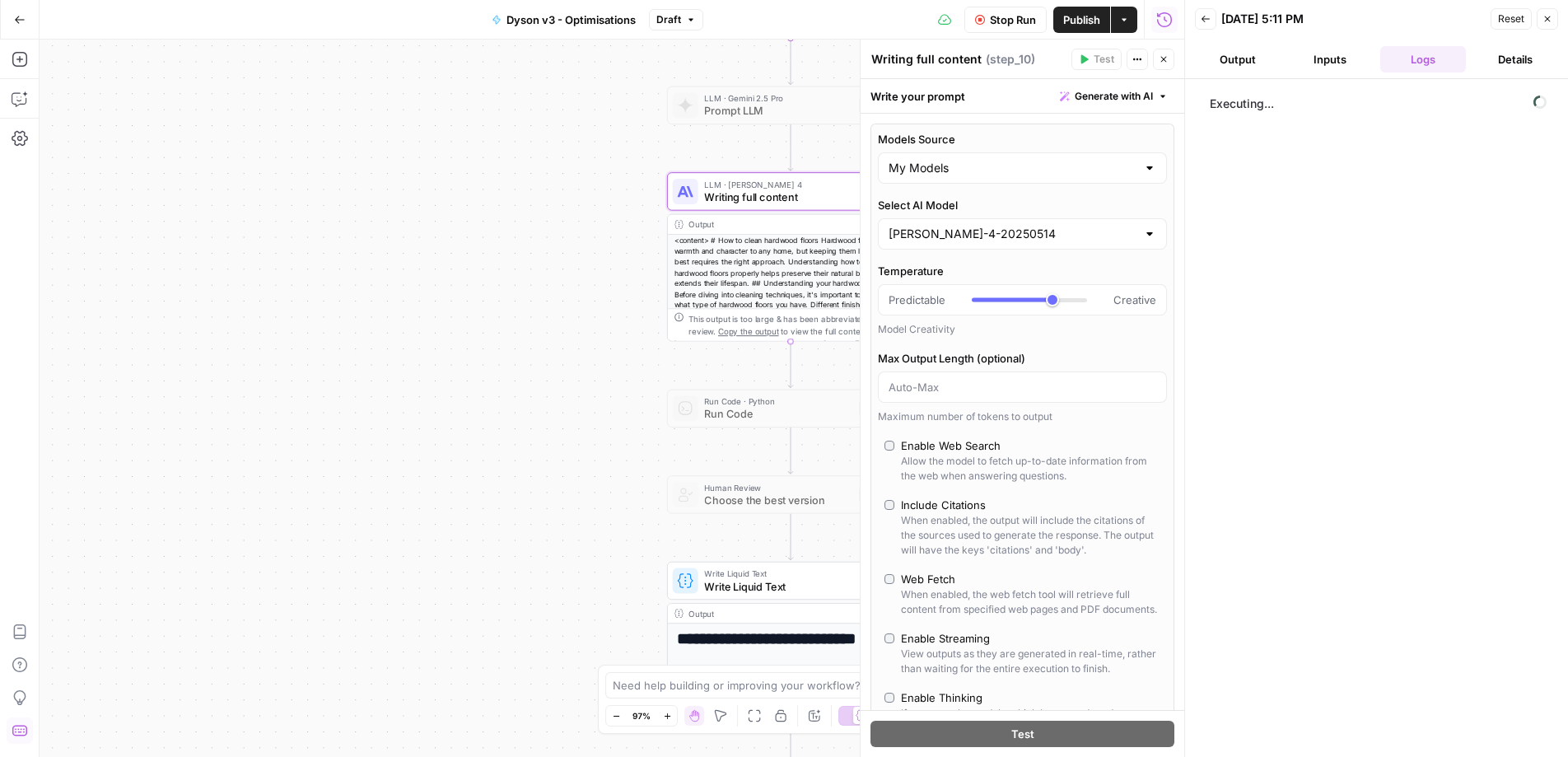
click at [949, 220] on div "[PERSON_NAME]-4-20250514" at bounding box center [1023, 233] width 289 height 31
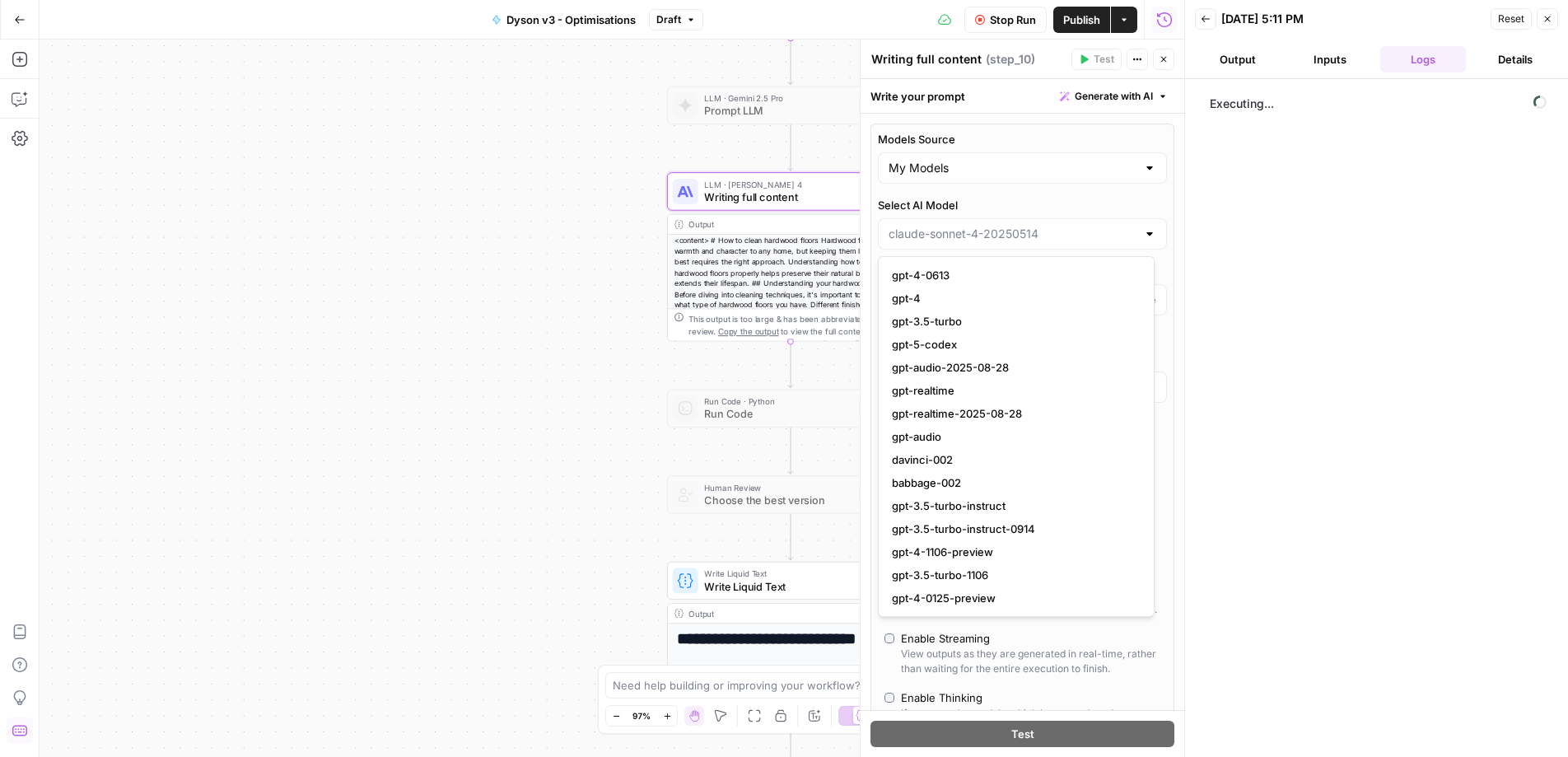
type input "[PERSON_NAME]-4-20250514"
click at [997, 104] on div "Write your prompt Generate with AI" at bounding box center [1022, 96] width 324 height 34
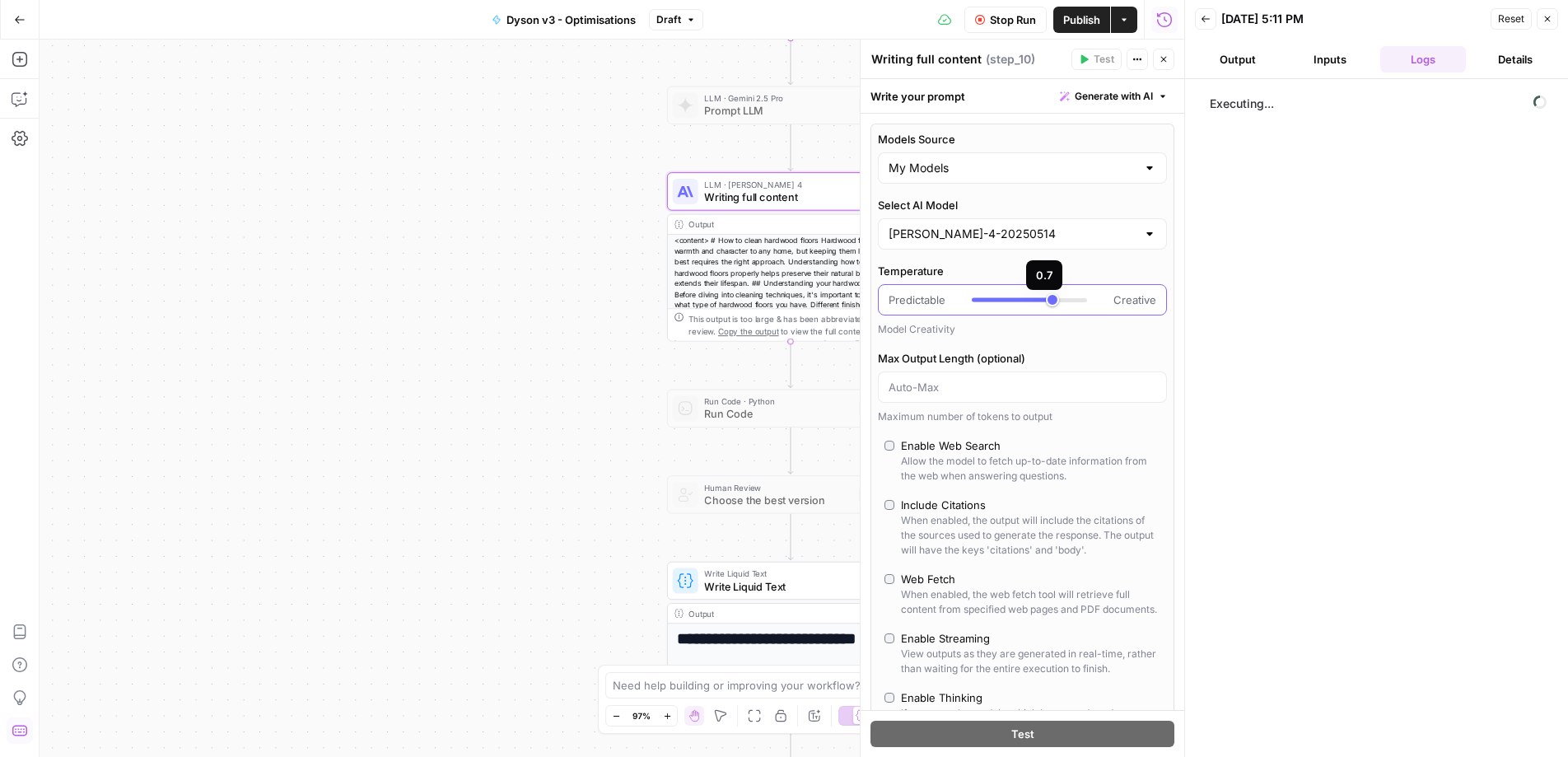
click at [1023, 299] on div at bounding box center [1011, 300] width 80 height 4
type input "***"
drag, startPoint x: 1023, startPoint y: 299, endPoint x: 1006, endPoint y: 293, distance: 18.0
click at [1006, 293] on div at bounding box center [1029, 299] width 116 height 17
click at [995, 28] on button "Stop Run" at bounding box center [1005, 19] width 82 height 26
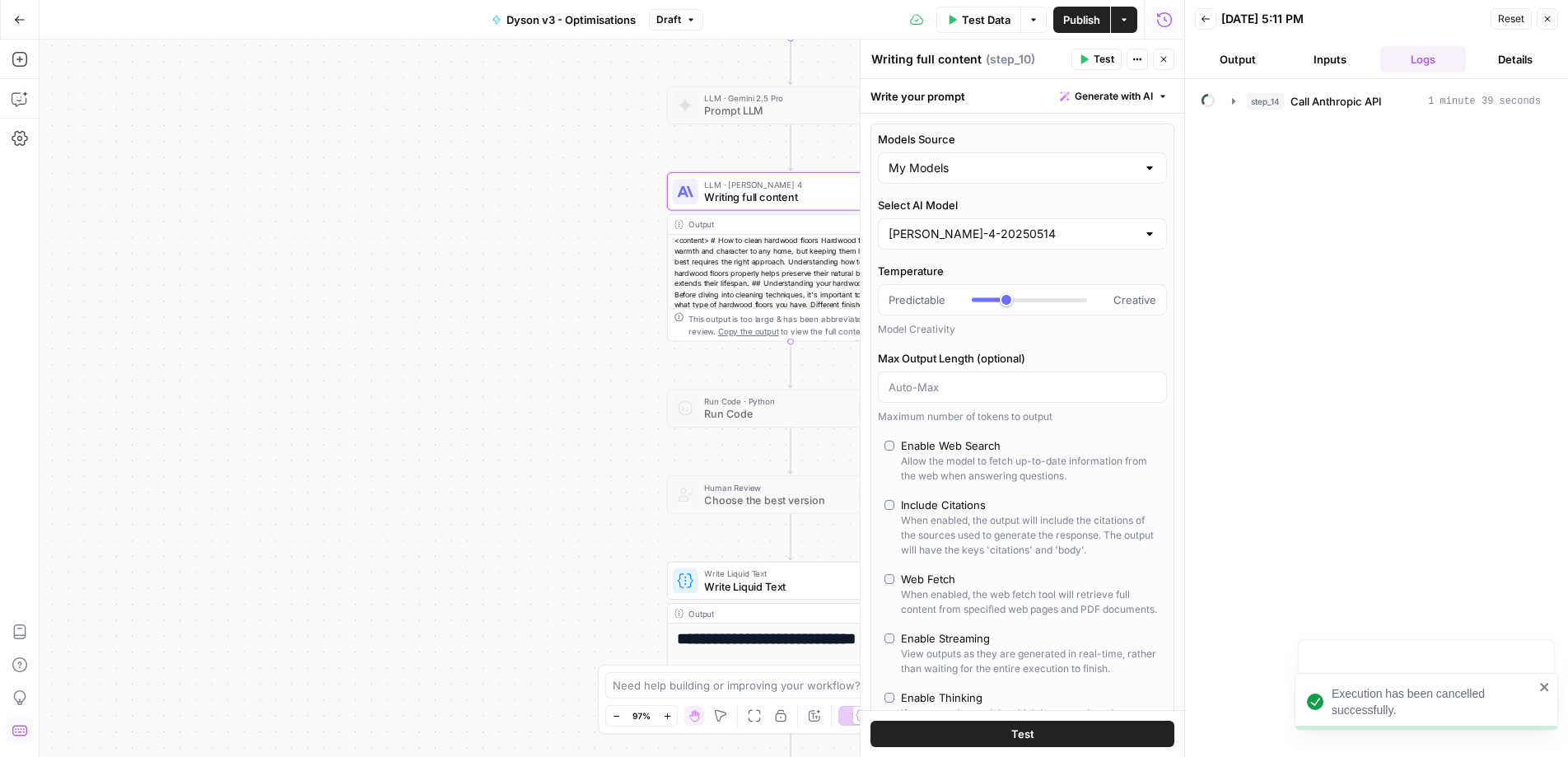
click at [957, 18] on button "Test Data" at bounding box center [979, 19] width 85 height 26
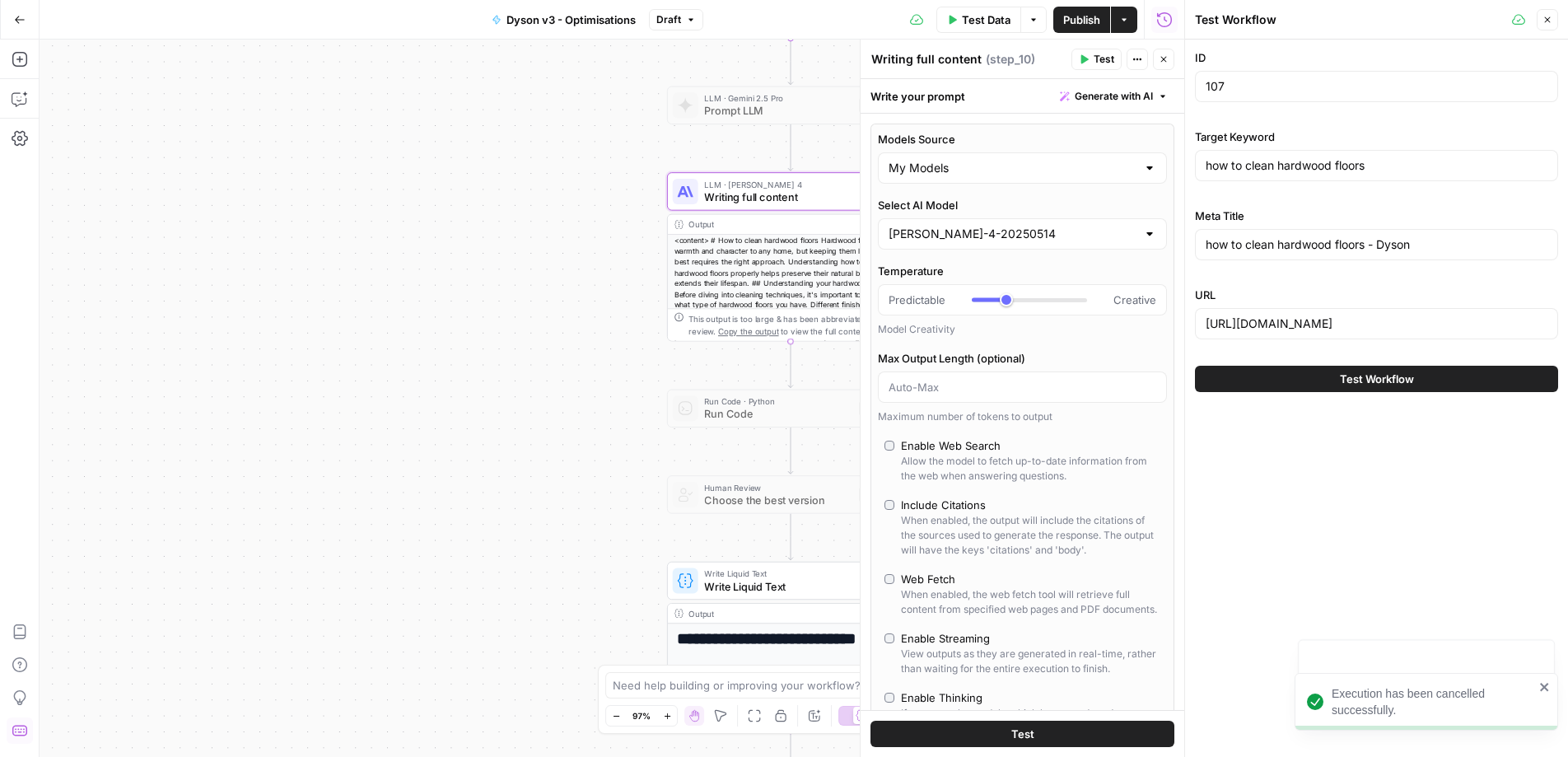
click at [1281, 379] on button "Test Workflow" at bounding box center [1377, 378] width 364 height 26
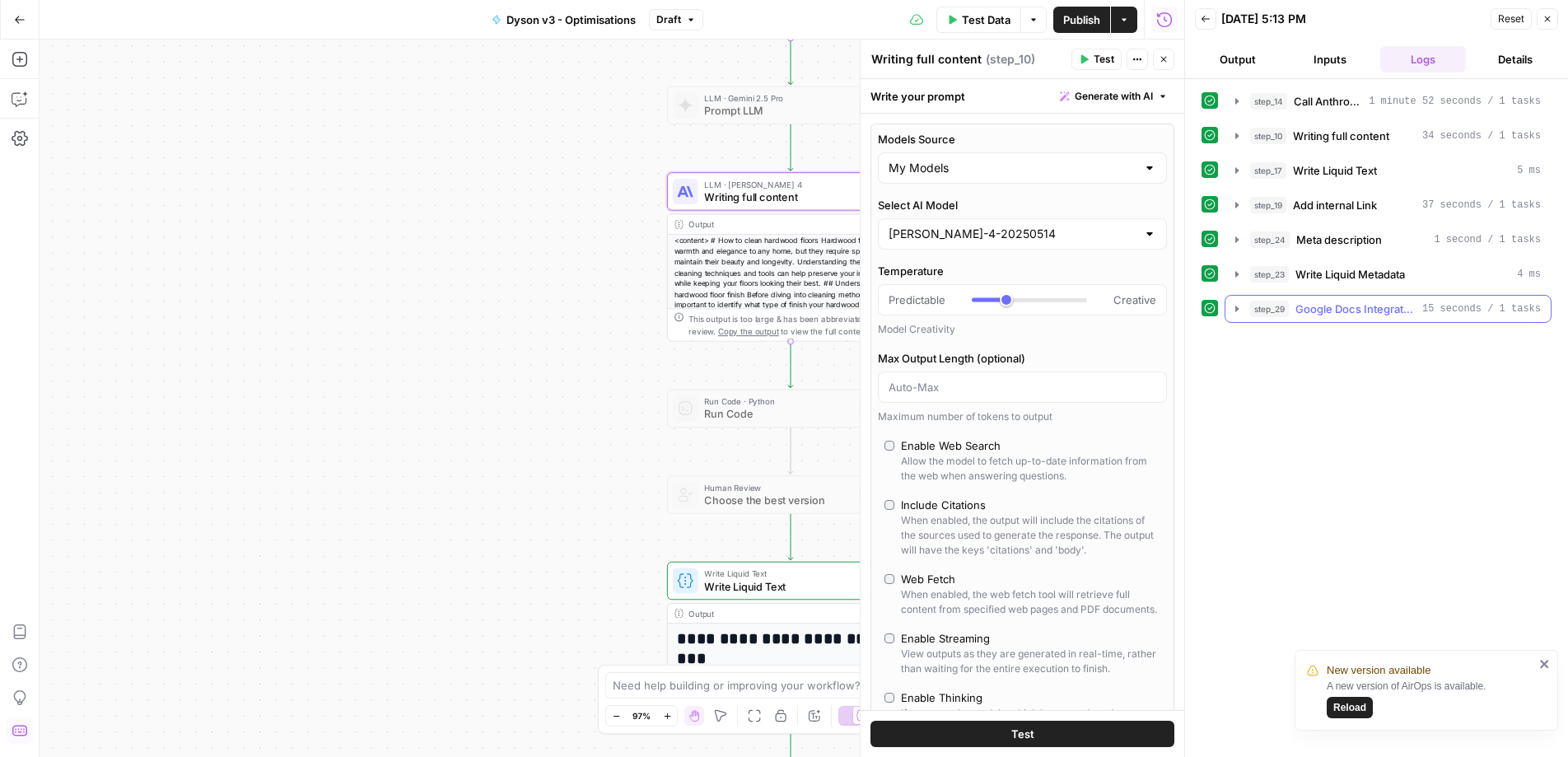
click at [1234, 315] on icon "button" at bounding box center [1236, 309] width 13 height 13
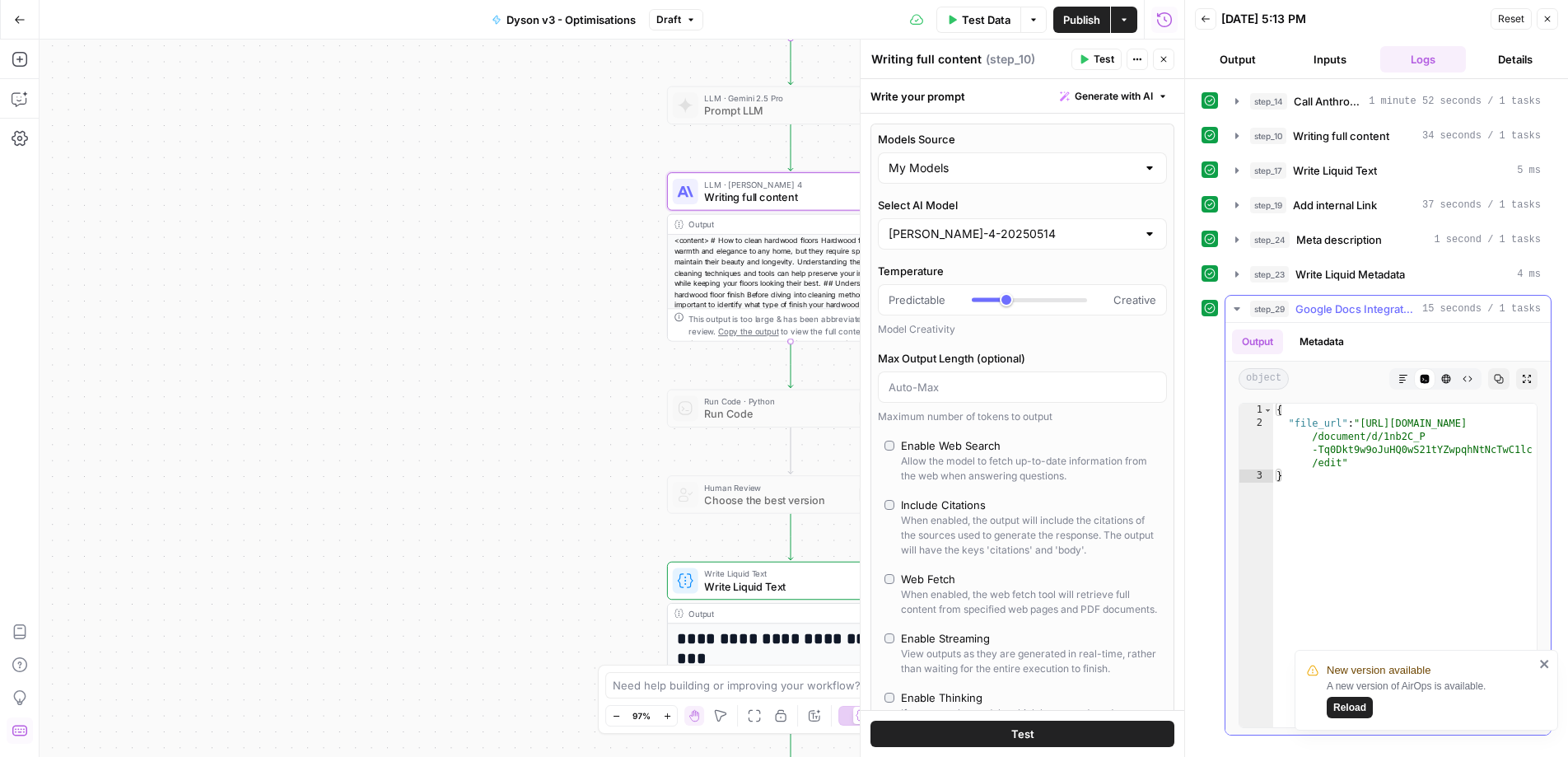
type textarea "**********"
drag, startPoint x: 1370, startPoint y: 427, endPoint x: 1339, endPoint y: 461, distance: 46.0
click at [1339, 461] on div "{ "file_url" : "[URL][DOMAIN_NAME] /document/d/1nb2C_P -Tq0Dkt9w9oJuHQ0wS21tYZw…" at bounding box center [1405, 578] width 264 height 350
